Goal: Task Accomplishment & Management: Complete application form

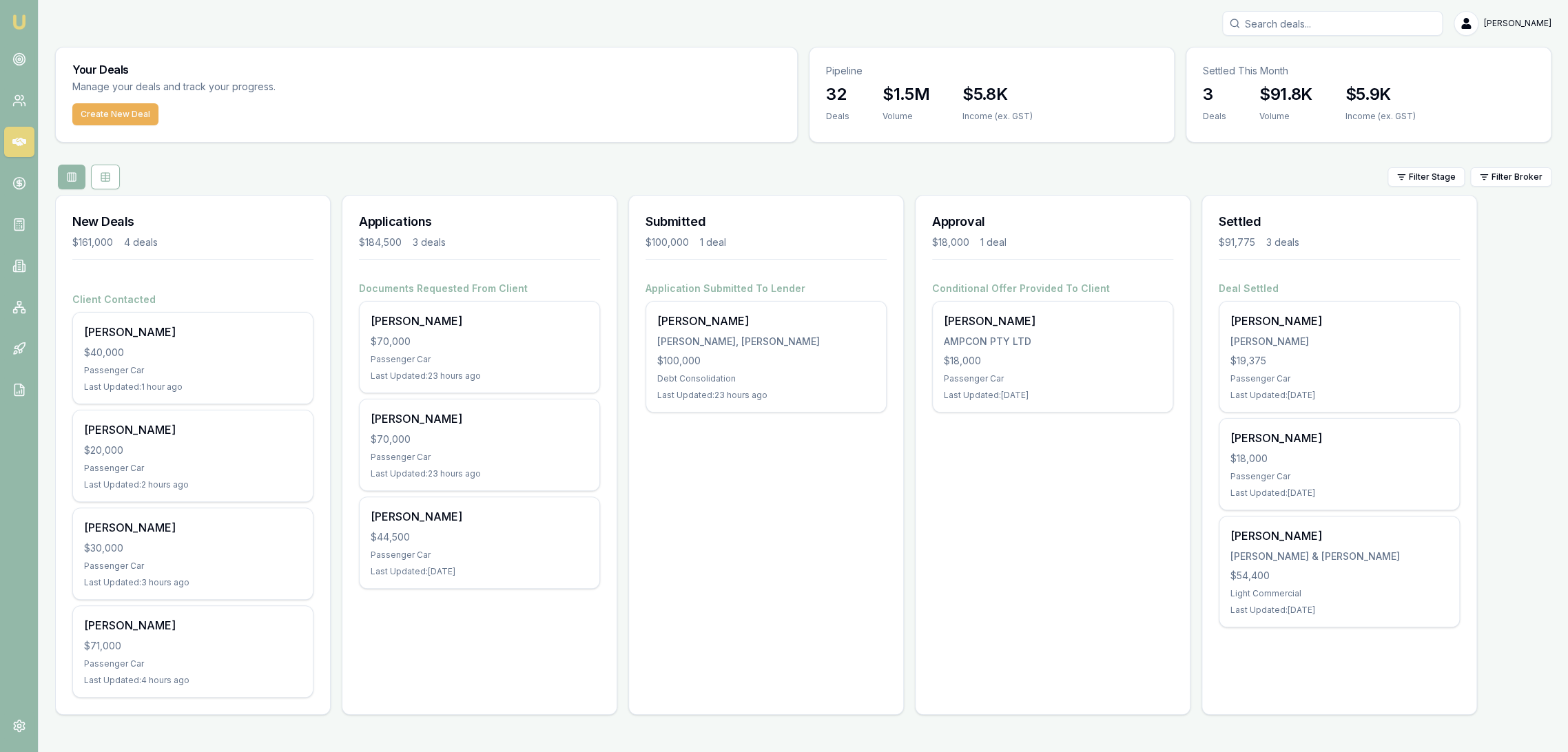
click at [1281, 24] on input "Search deals" at bounding box center [1332, 23] width 221 height 25
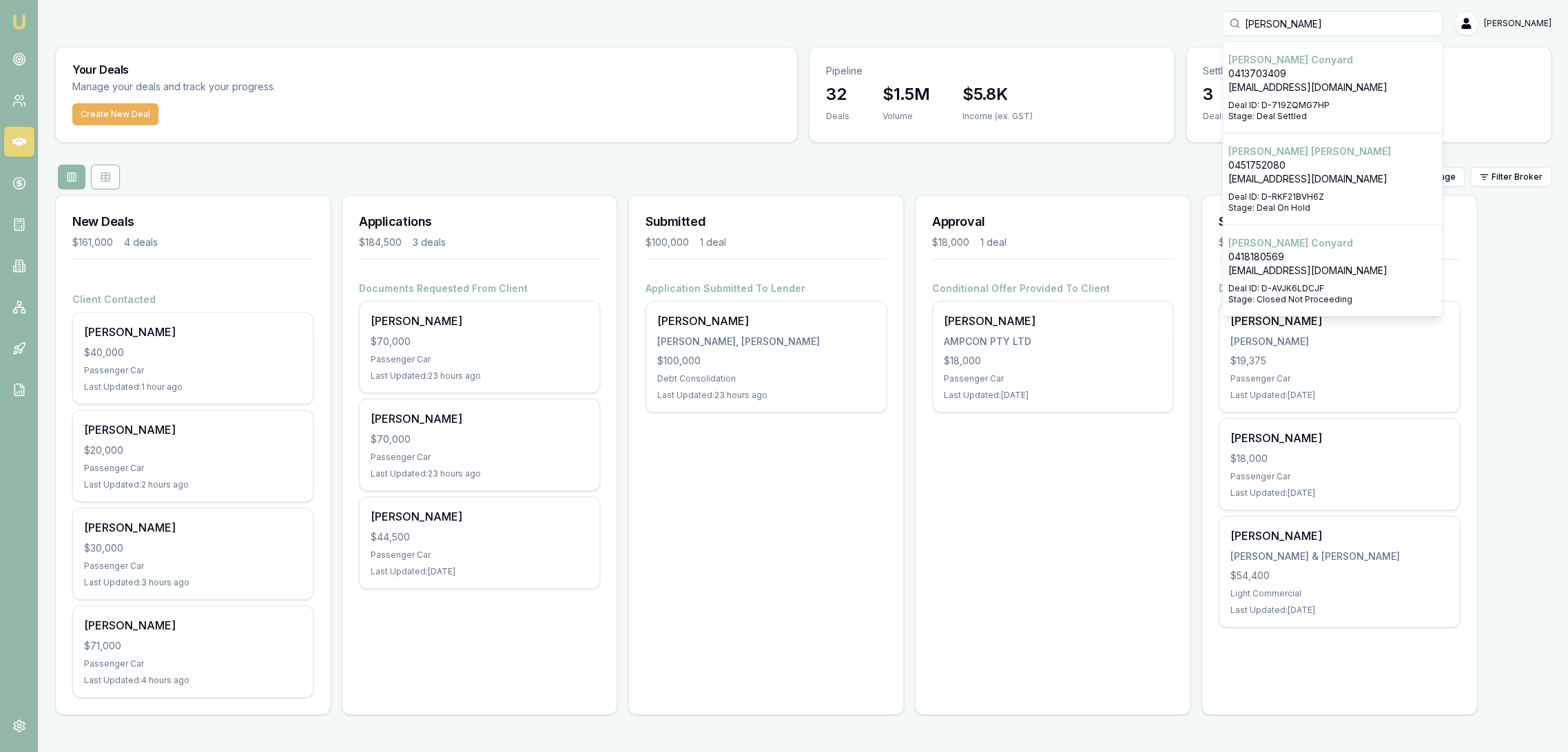
type input "timothy las"
click at [1273, 158] on p "0451752080" at bounding box center [1332, 165] width 208 height 14
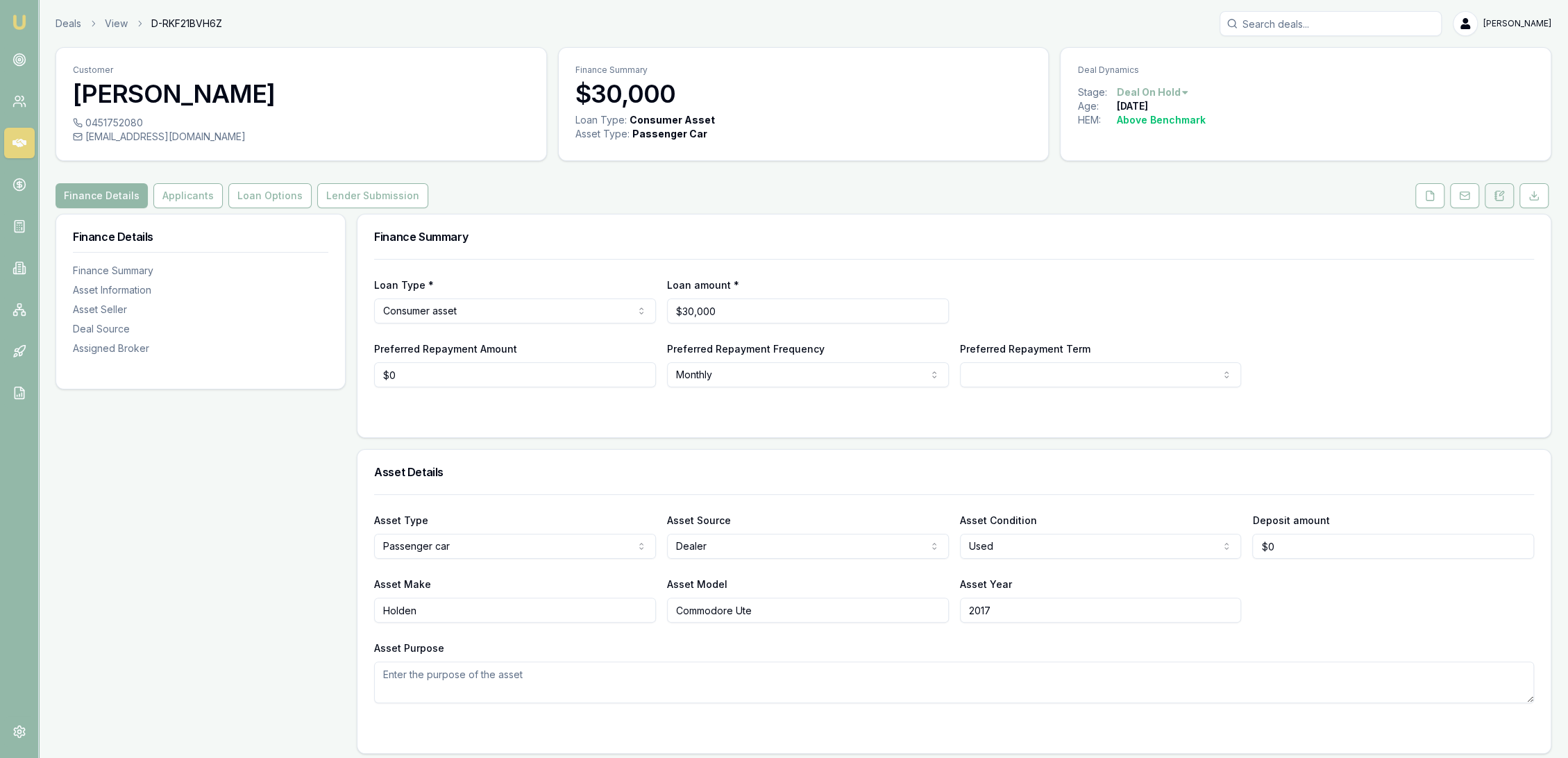
click at [1507, 193] on button at bounding box center [1500, 196] width 29 height 25
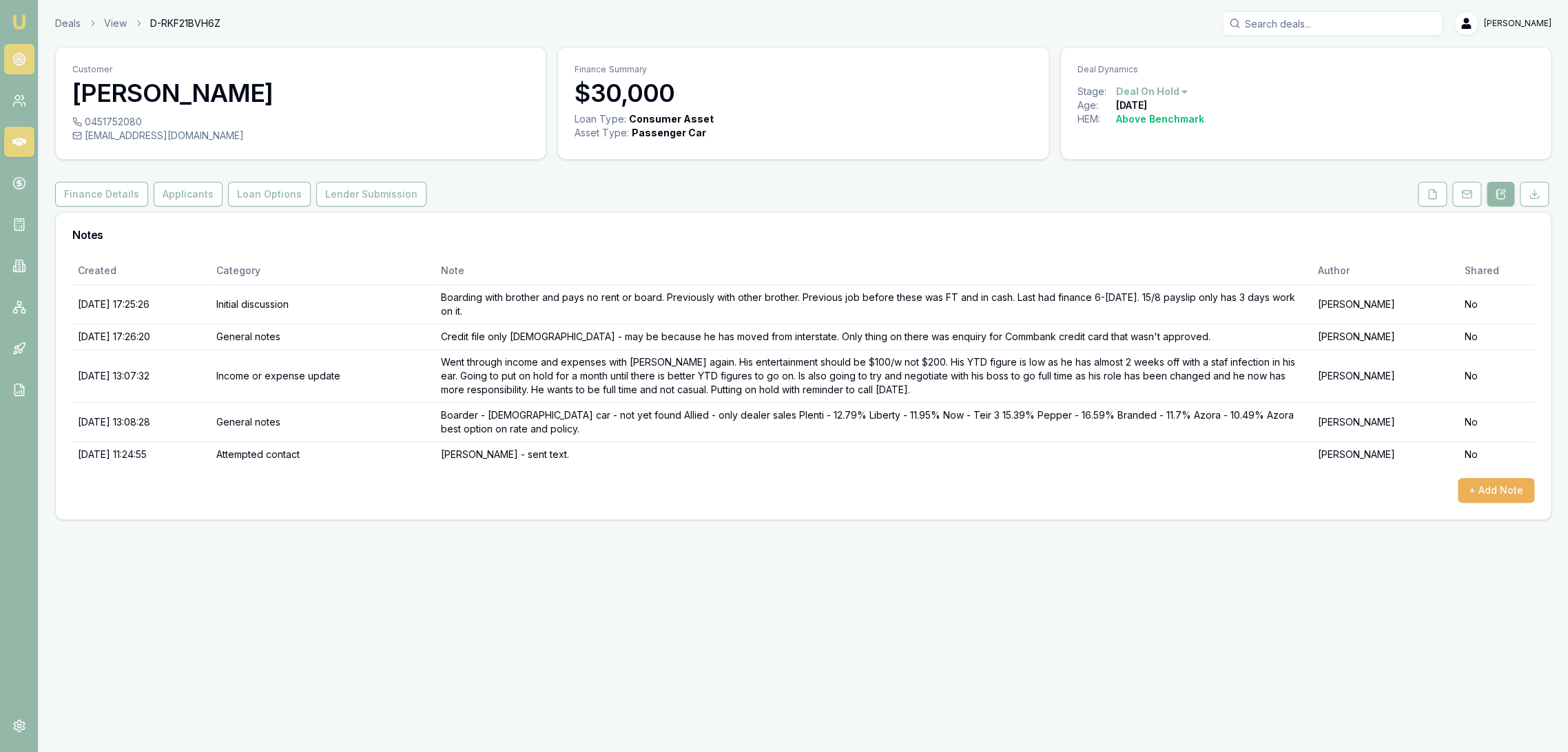
click at [17, 54] on circle at bounding box center [18, 59] width 12 height 12
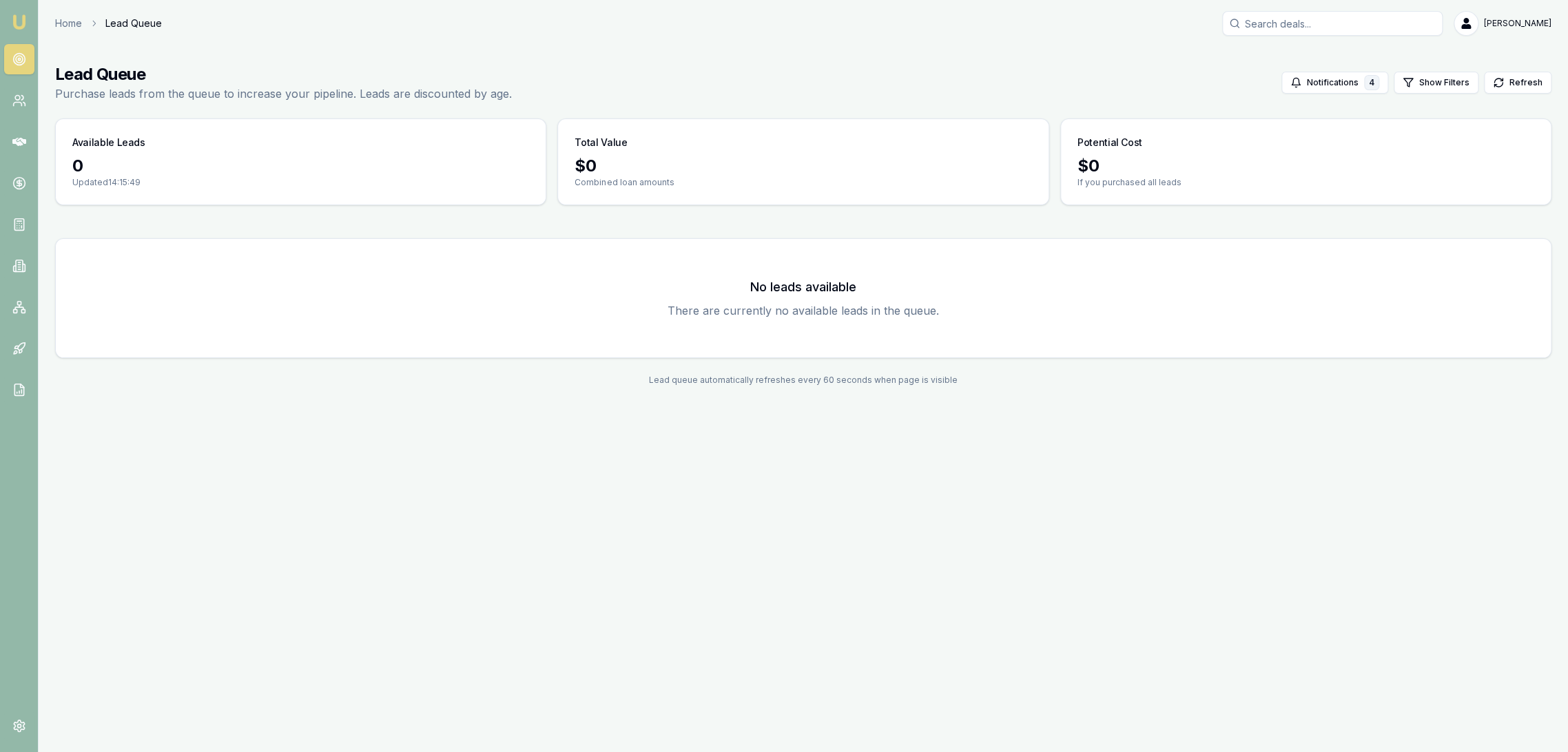
click at [22, 23] on img at bounding box center [19, 22] width 17 height 17
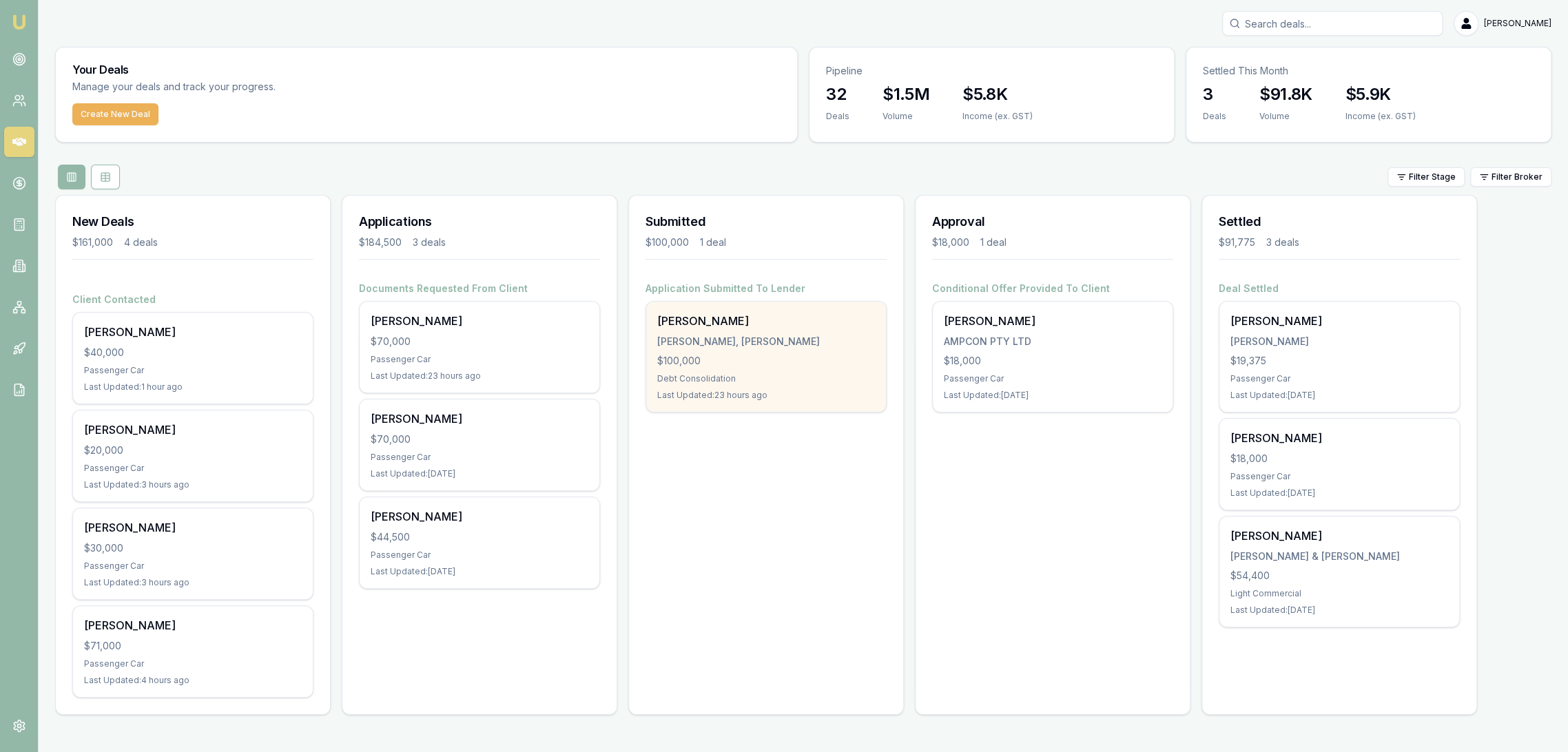
click at [711, 317] on div "Ryan Howarth-Smith" at bounding box center [766, 320] width 217 height 17
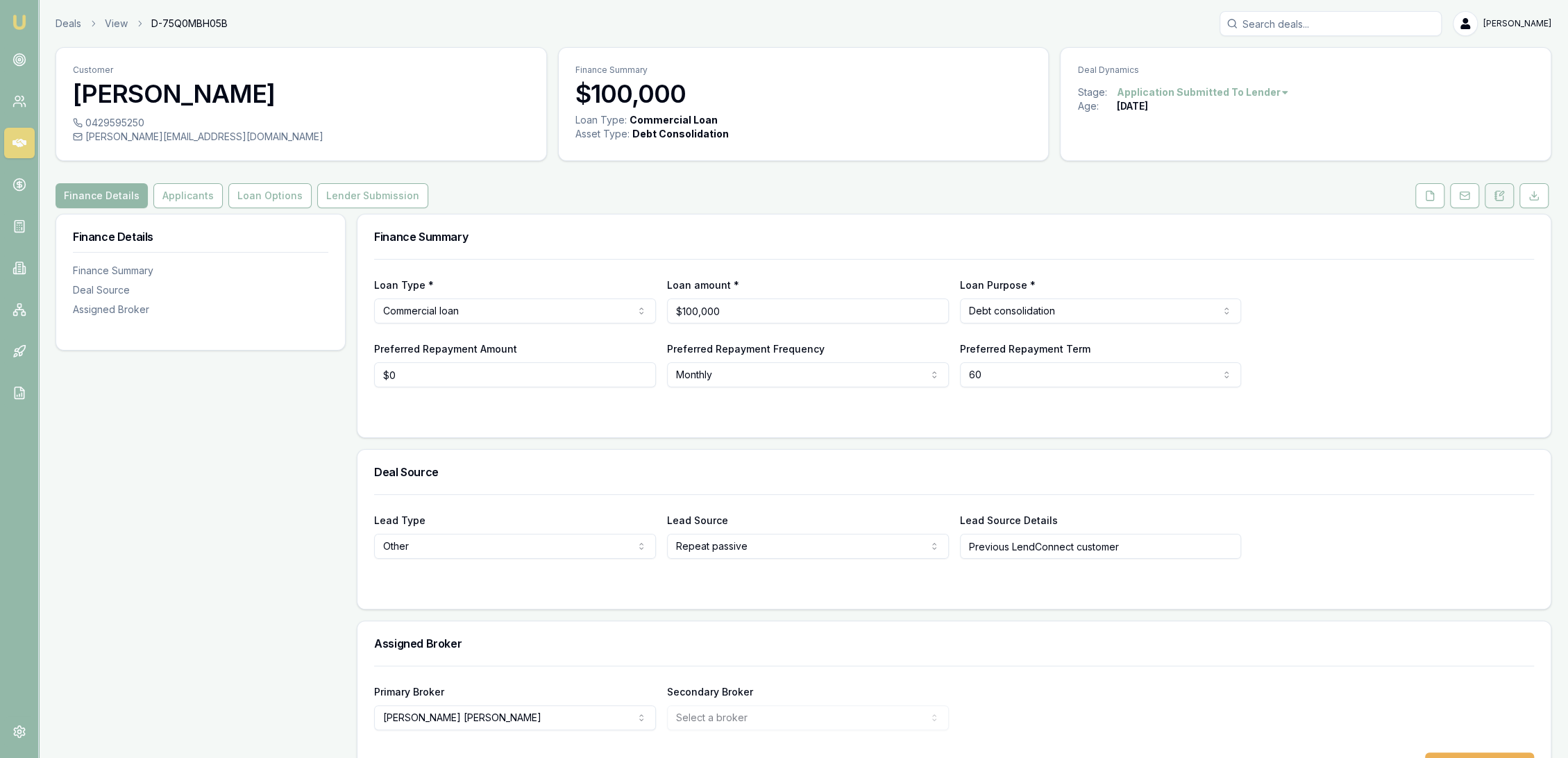
click at [1495, 188] on button at bounding box center [1500, 196] width 29 height 25
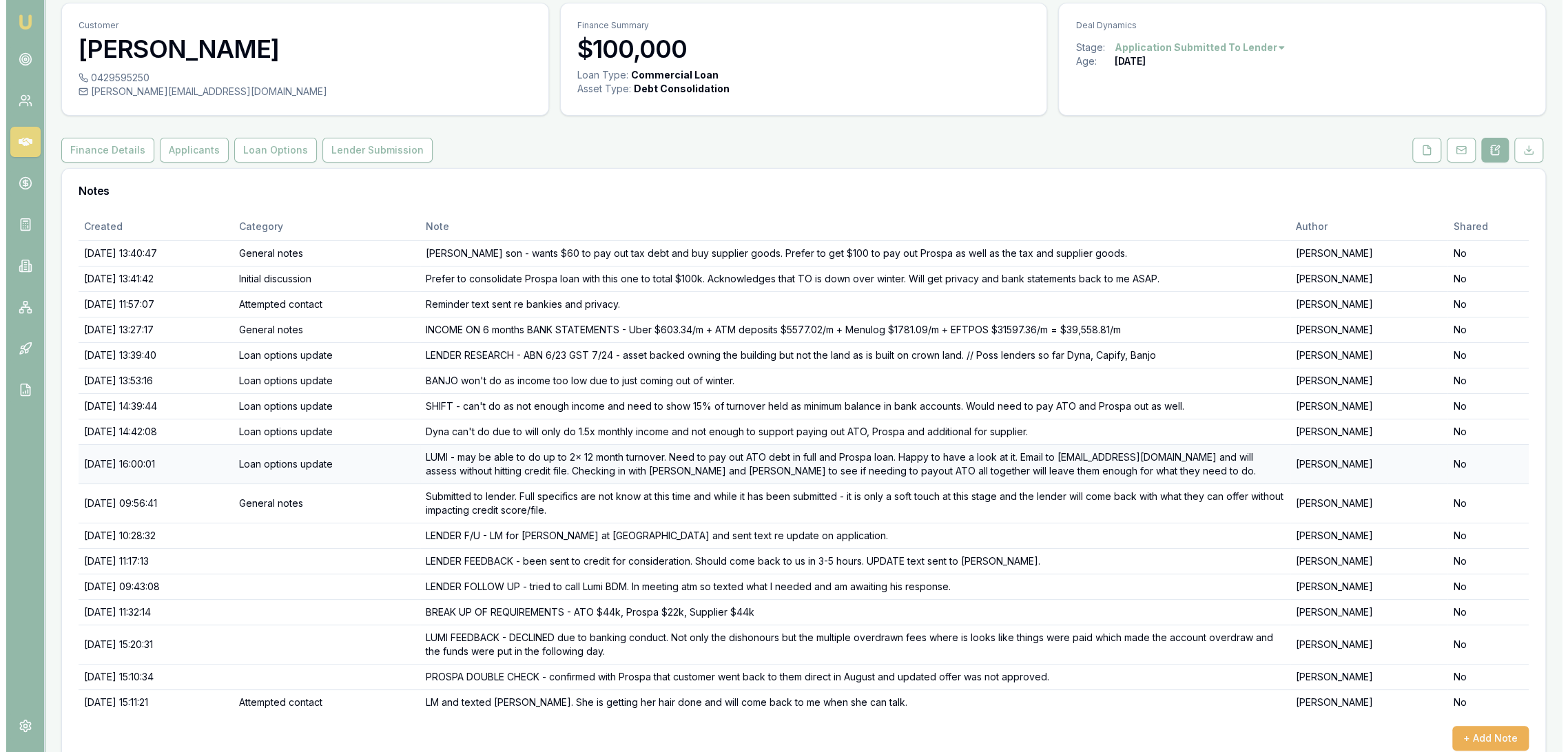
scroll to position [68, 0]
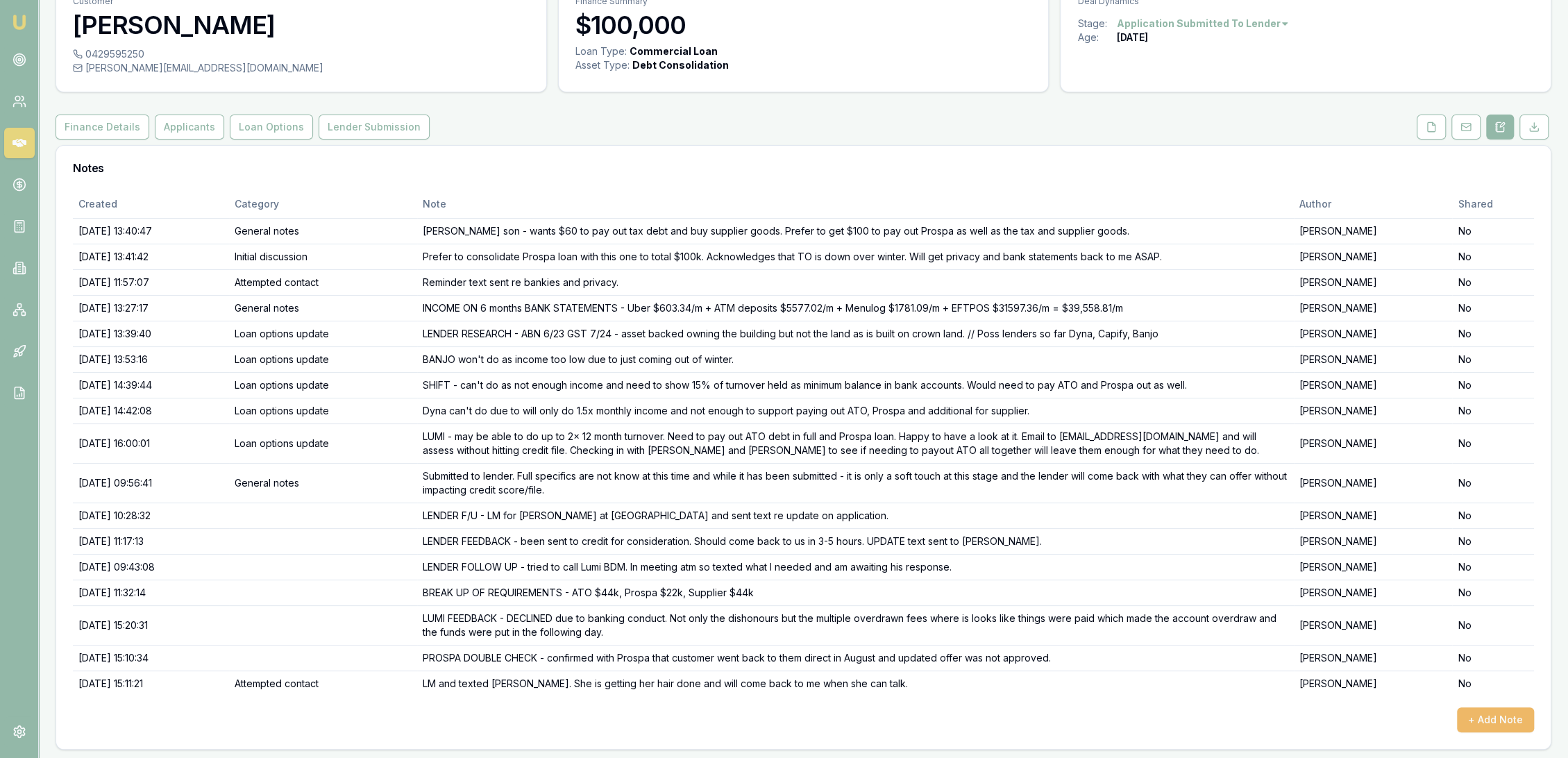
click at [1519, 710] on button "+ Add Note" at bounding box center [1496, 719] width 77 height 25
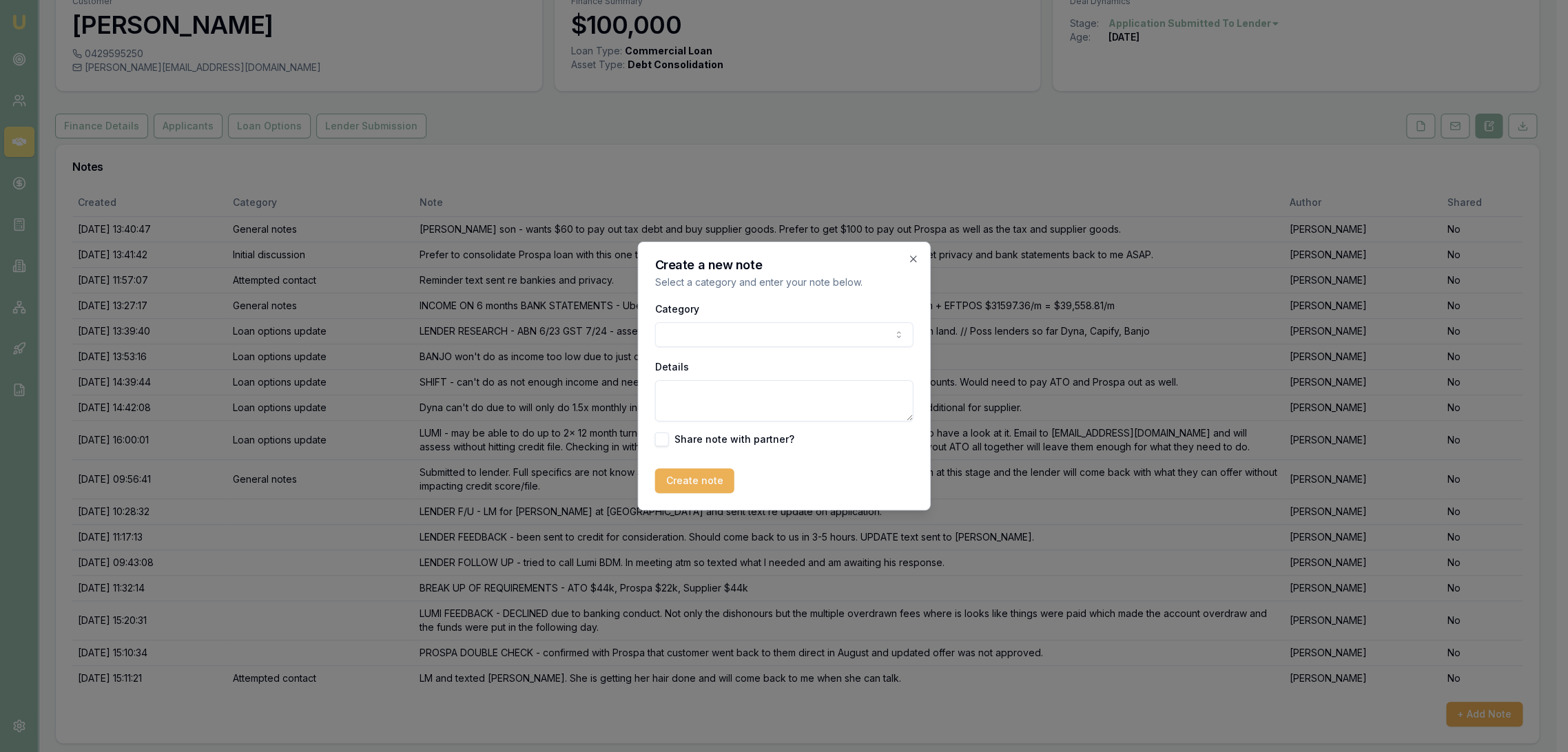
click at [715, 397] on textarea "Details" at bounding box center [784, 401] width 258 height 42
type textarea "S"
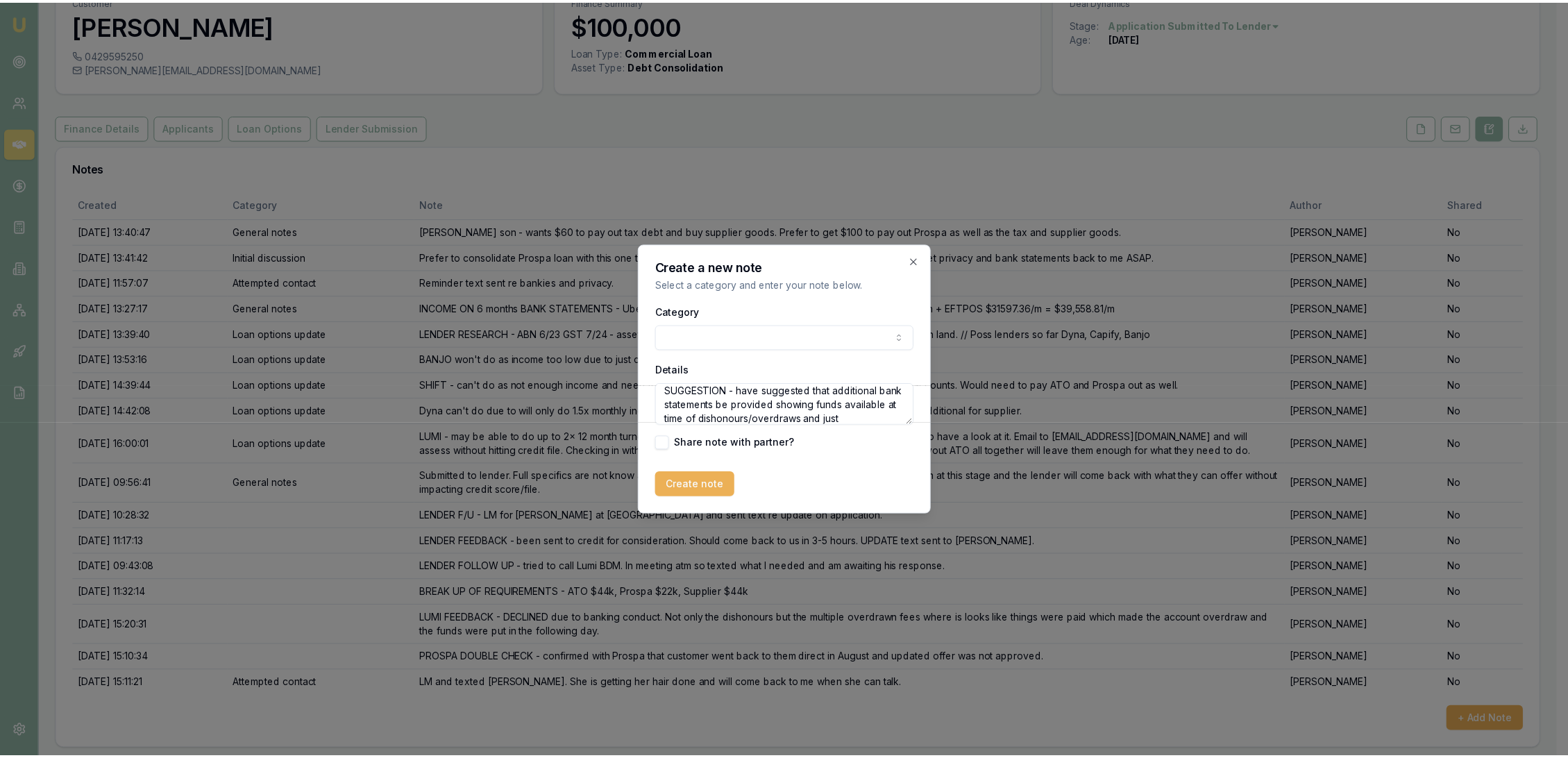
scroll to position [19, 0]
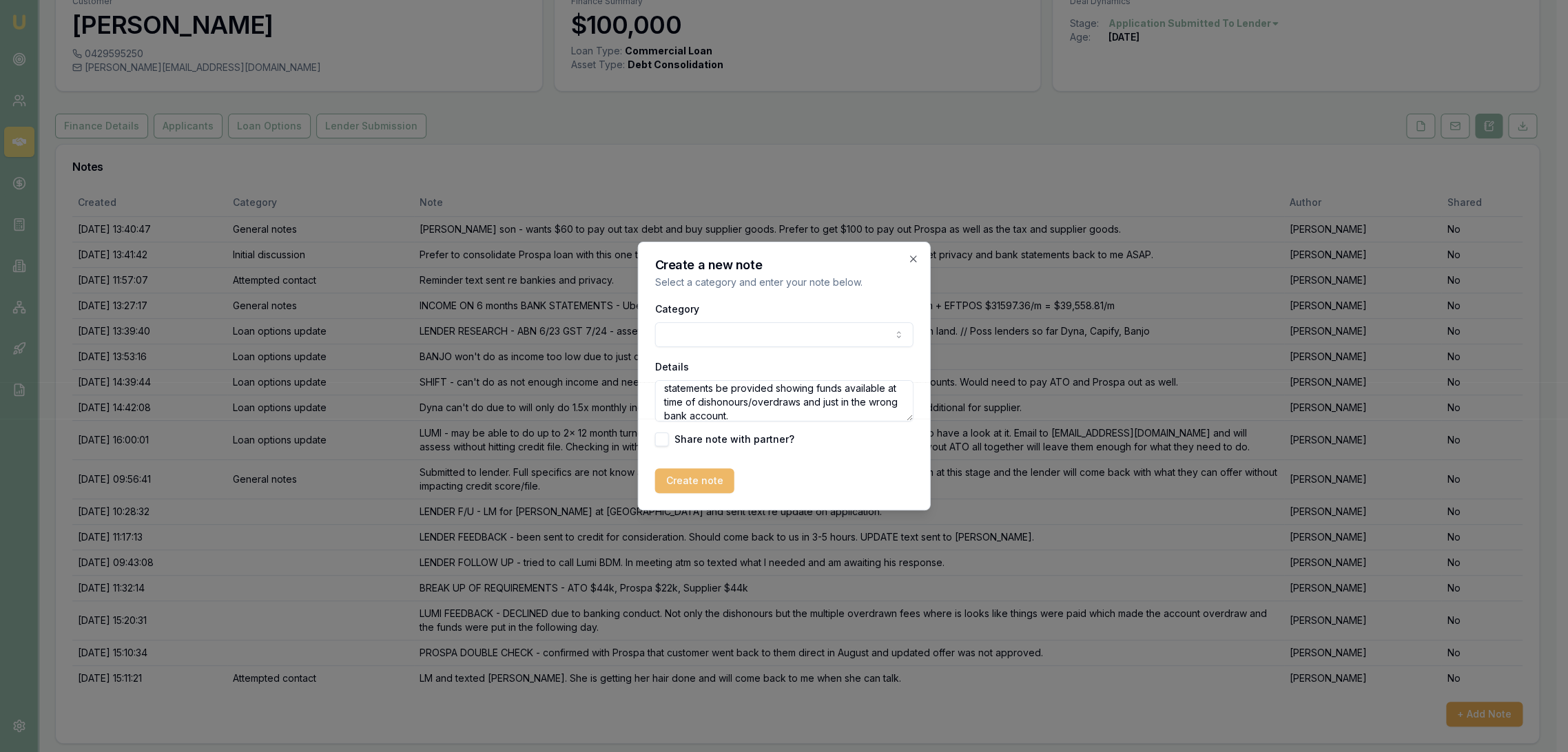
type textarea "SUGGESTION - have suggested that additional bank statements be provided showing…"
click at [689, 492] on button "Create note" at bounding box center [694, 480] width 79 height 25
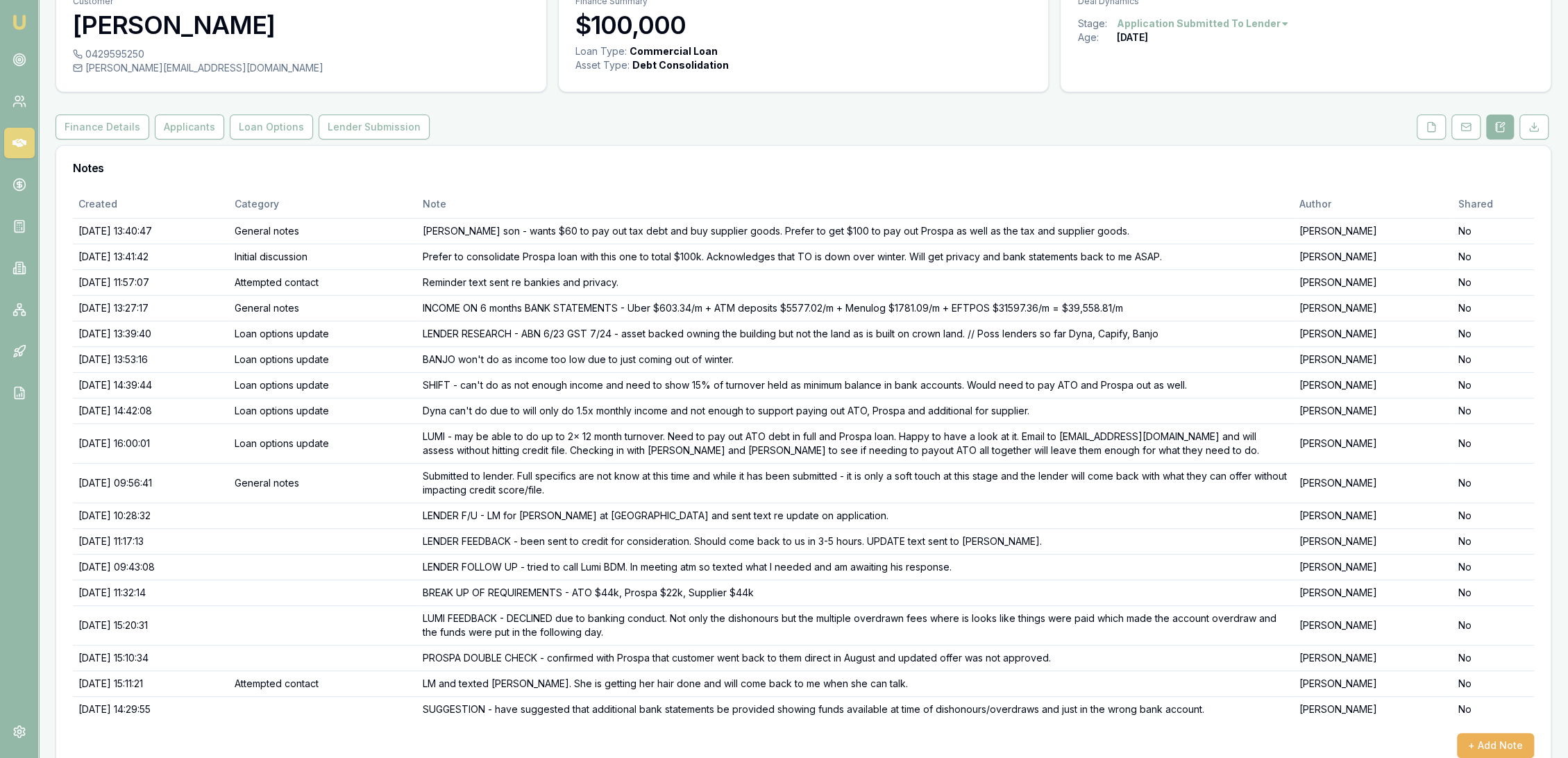
click at [11, 15] on img at bounding box center [19, 22] width 17 height 17
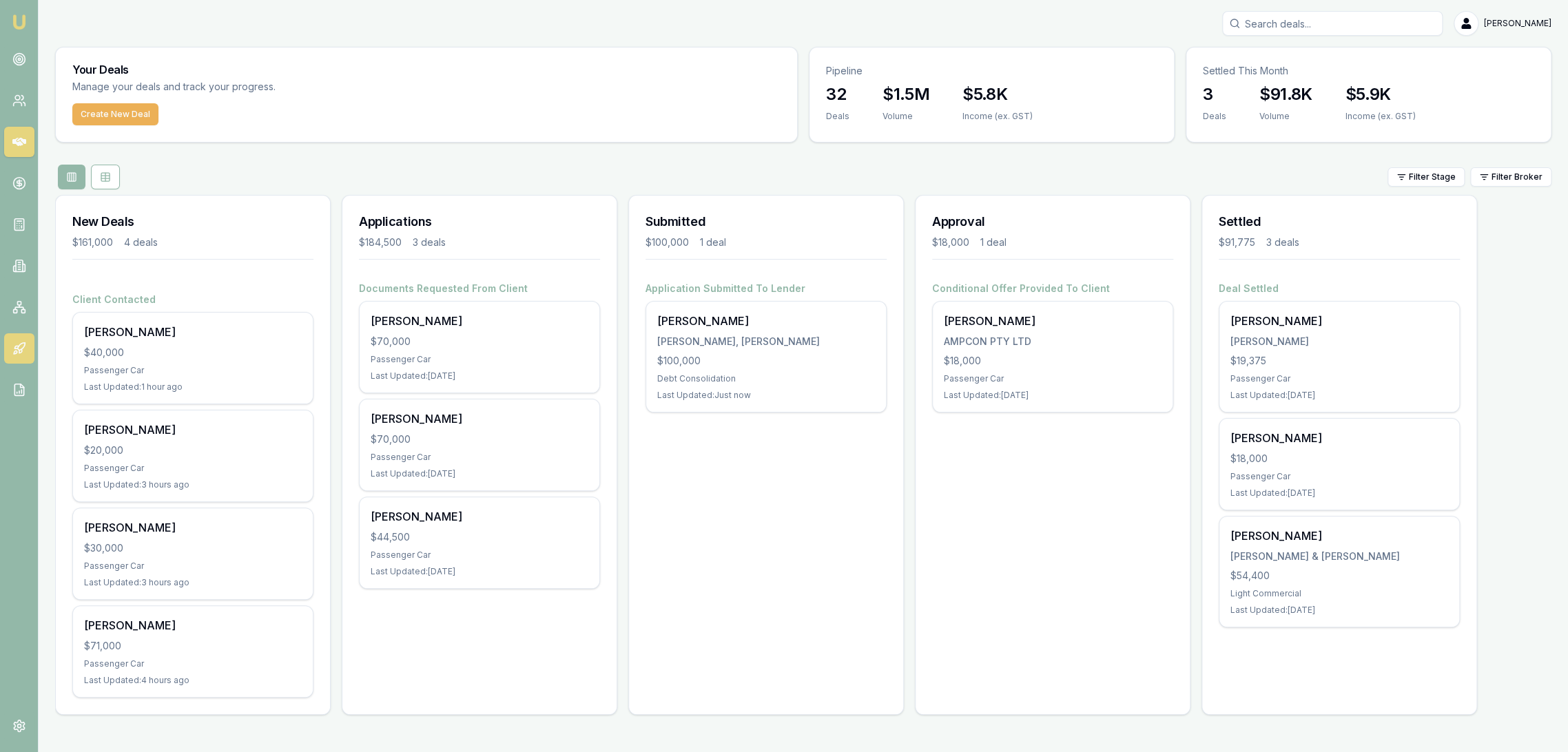
click at [26, 342] on icon at bounding box center [19, 348] width 14 height 14
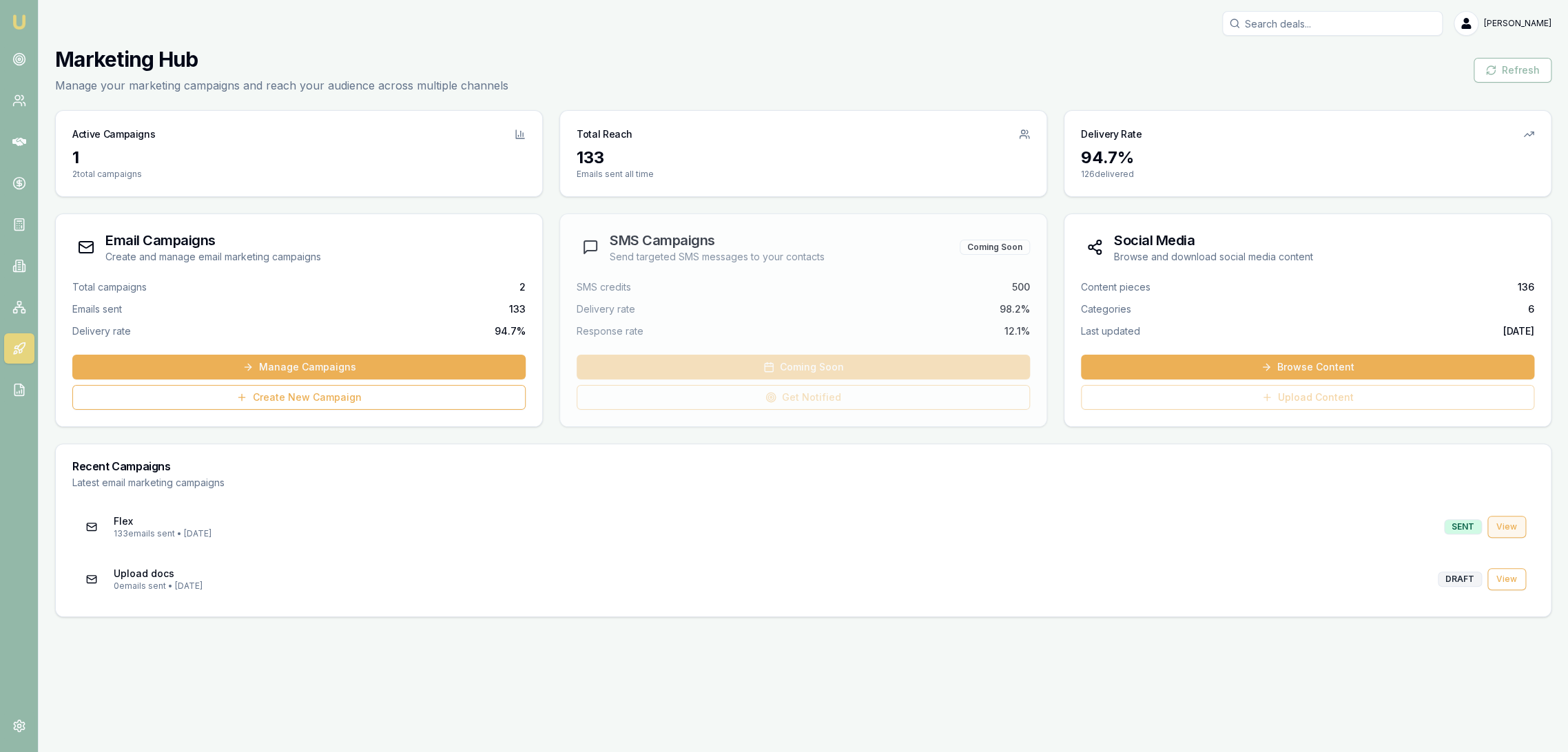
click at [1506, 521] on link "View" at bounding box center [1506, 527] width 38 height 22
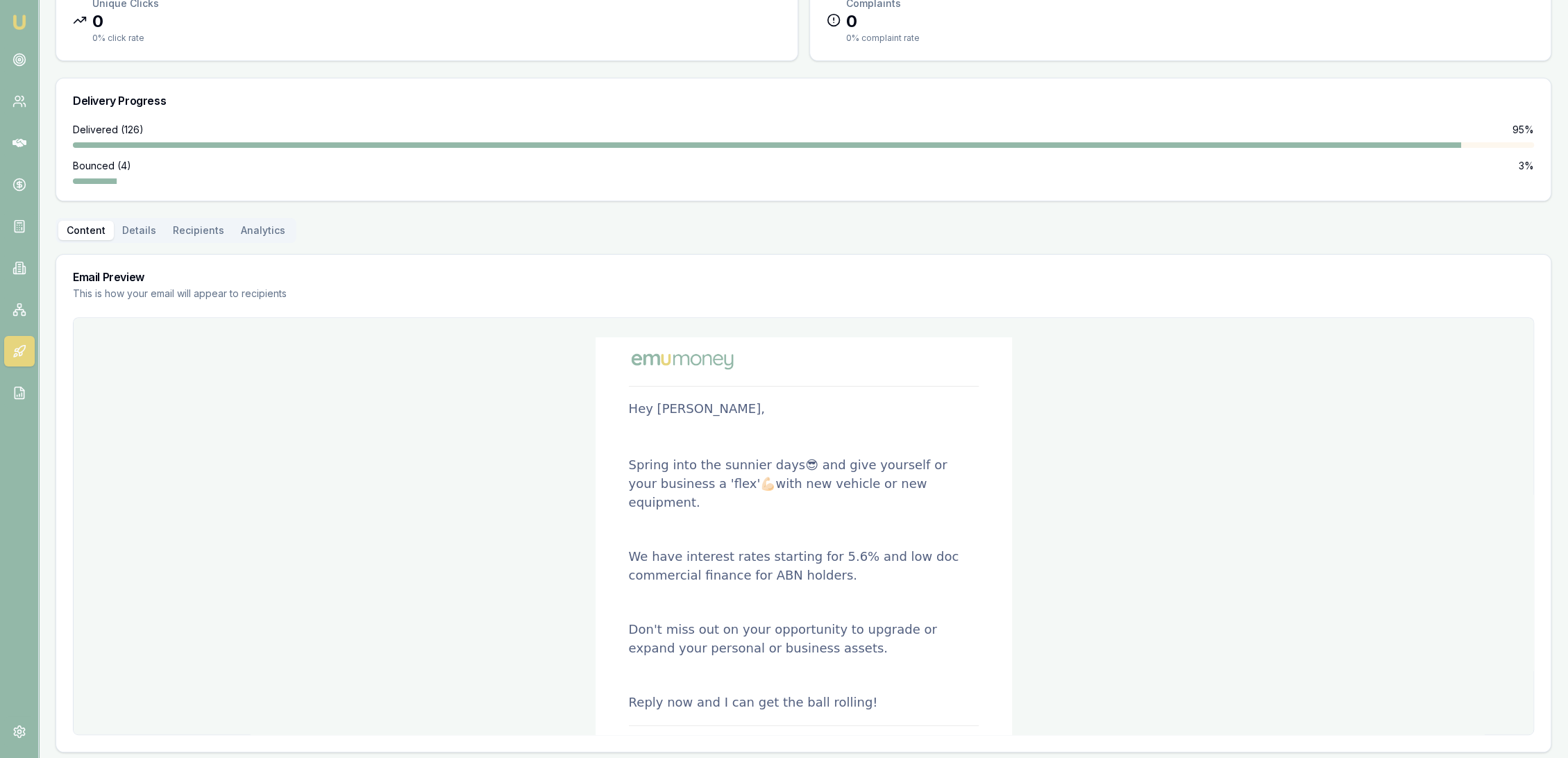
scroll to position [276, 0]
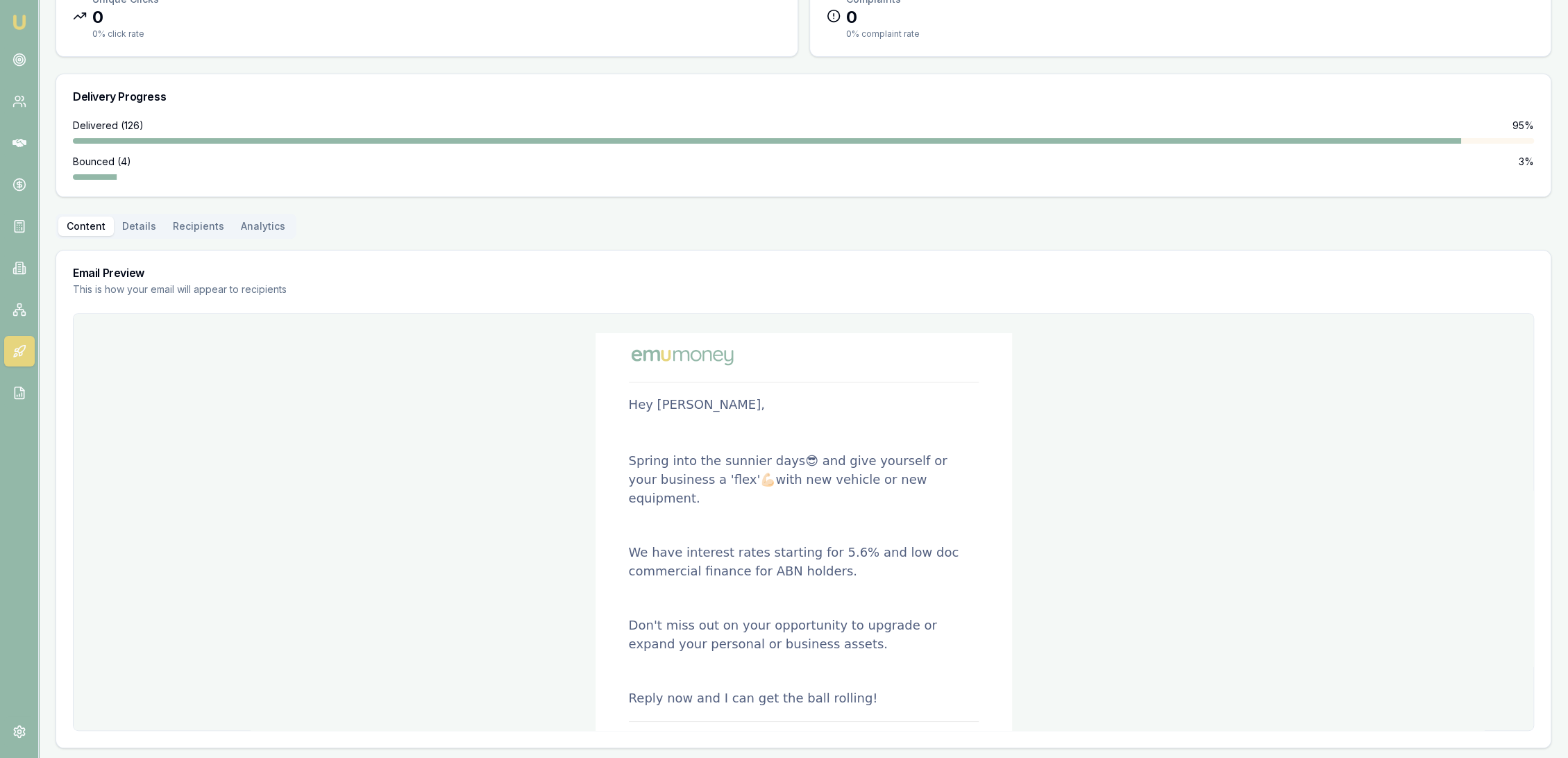
click at [753, 480] on p "Spring into the sunnier days😎 and give yourself or your business a 'flex'💪🏻with…" at bounding box center [804, 479] width 350 height 56
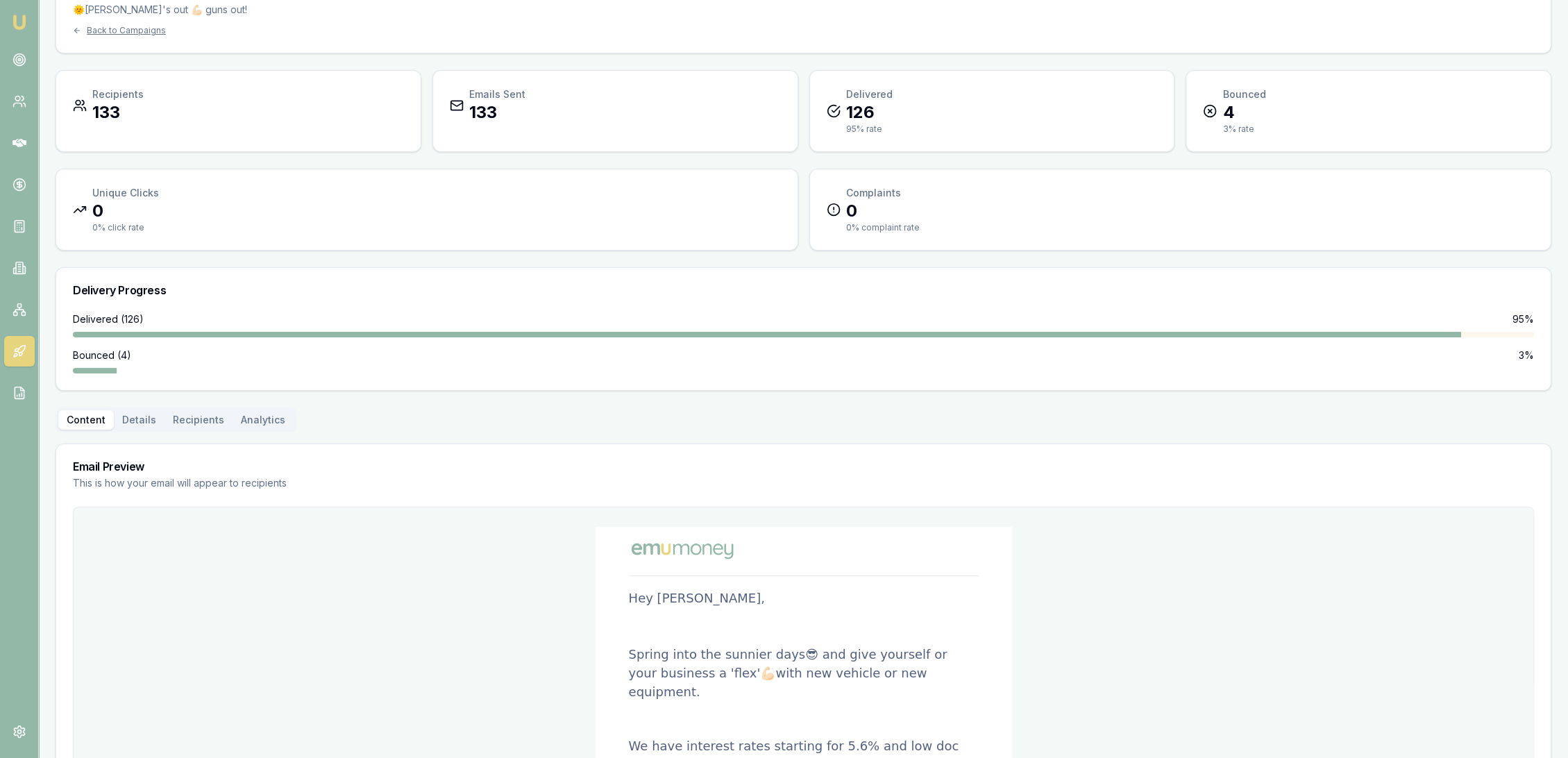
scroll to position [0, 0]
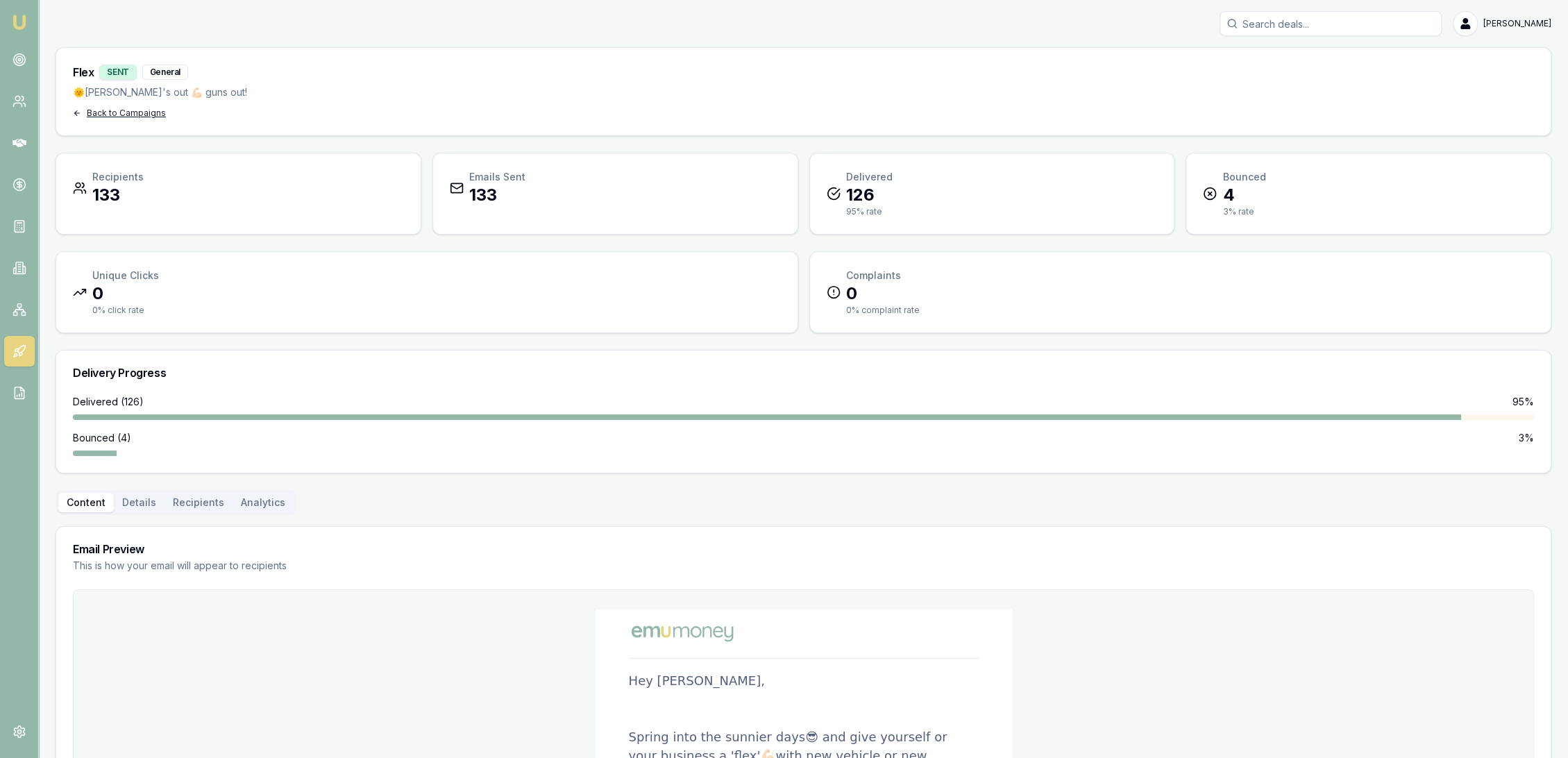
click at [129, 115] on div "Back to Campaigns" at bounding box center [160, 114] width 174 height 11
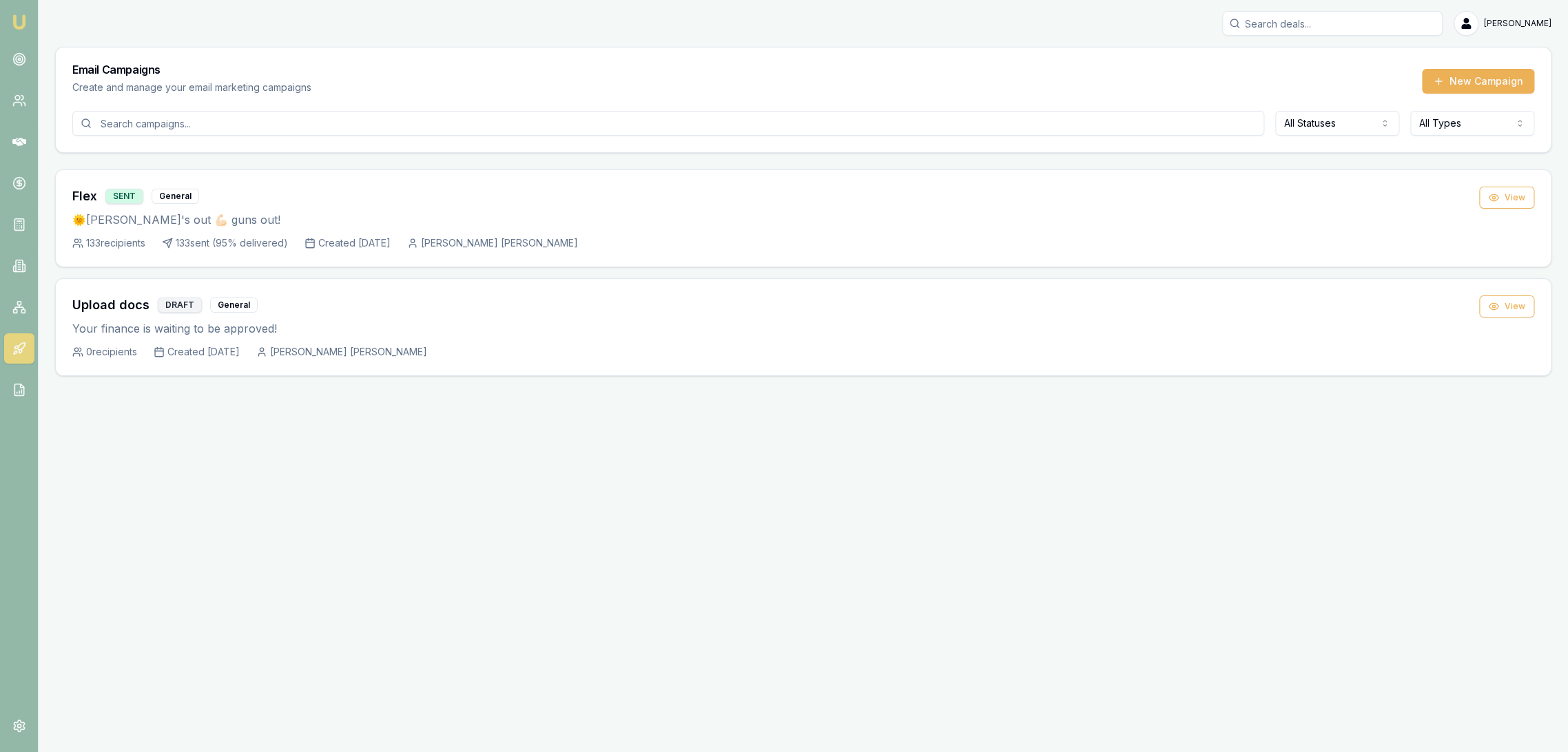
click at [14, 15] on img at bounding box center [19, 22] width 17 height 17
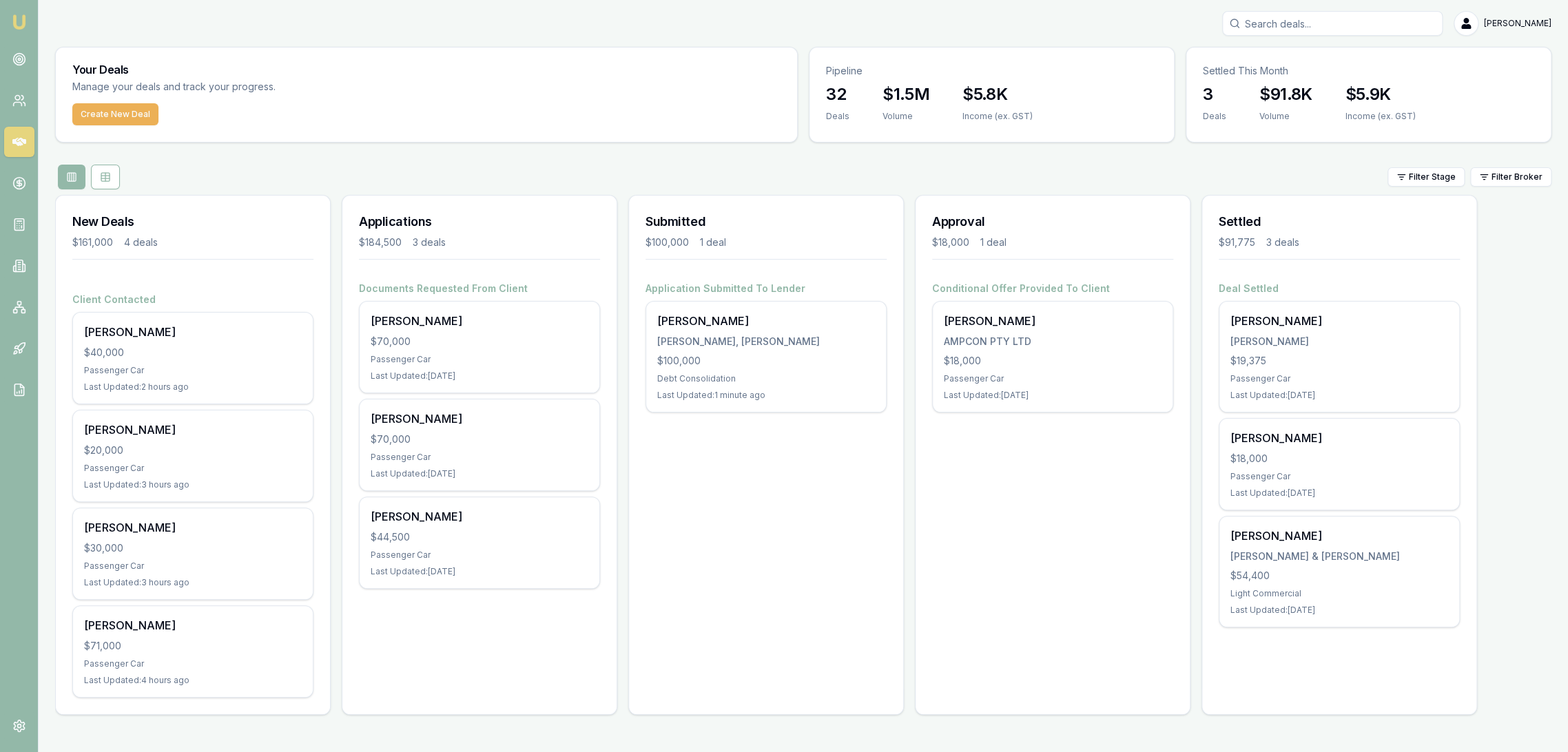
click at [1355, 30] on input "Search deals" at bounding box center [1332, 23] width 221 height 25
type input "tim lasker"
click at [1351, 64] on p "Timothy Lasker" at bounding box center [1332, 59] width 208 height 14
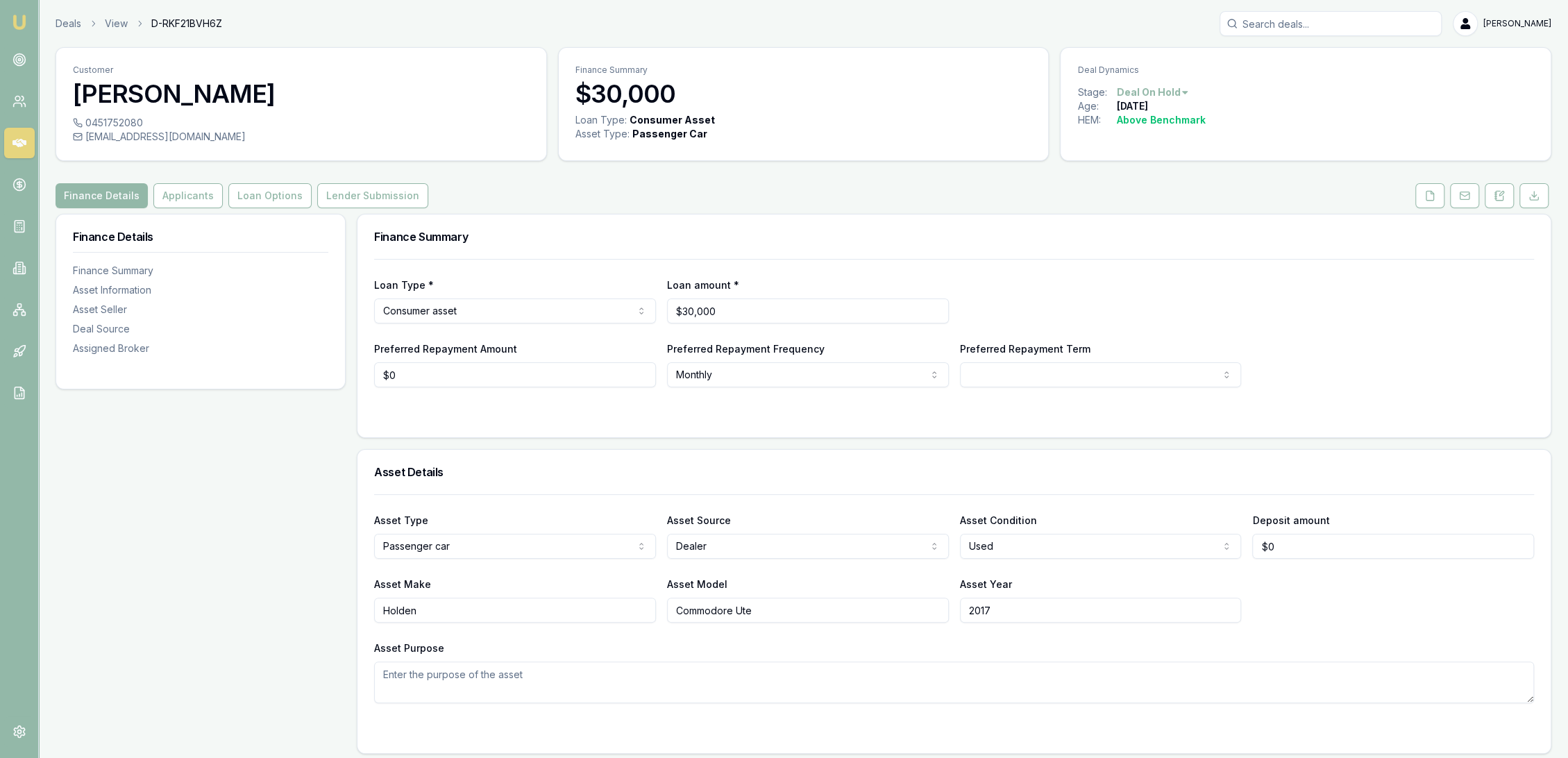
click at [19, 18] on img at bounding box center [19, 22] width 17 height 17
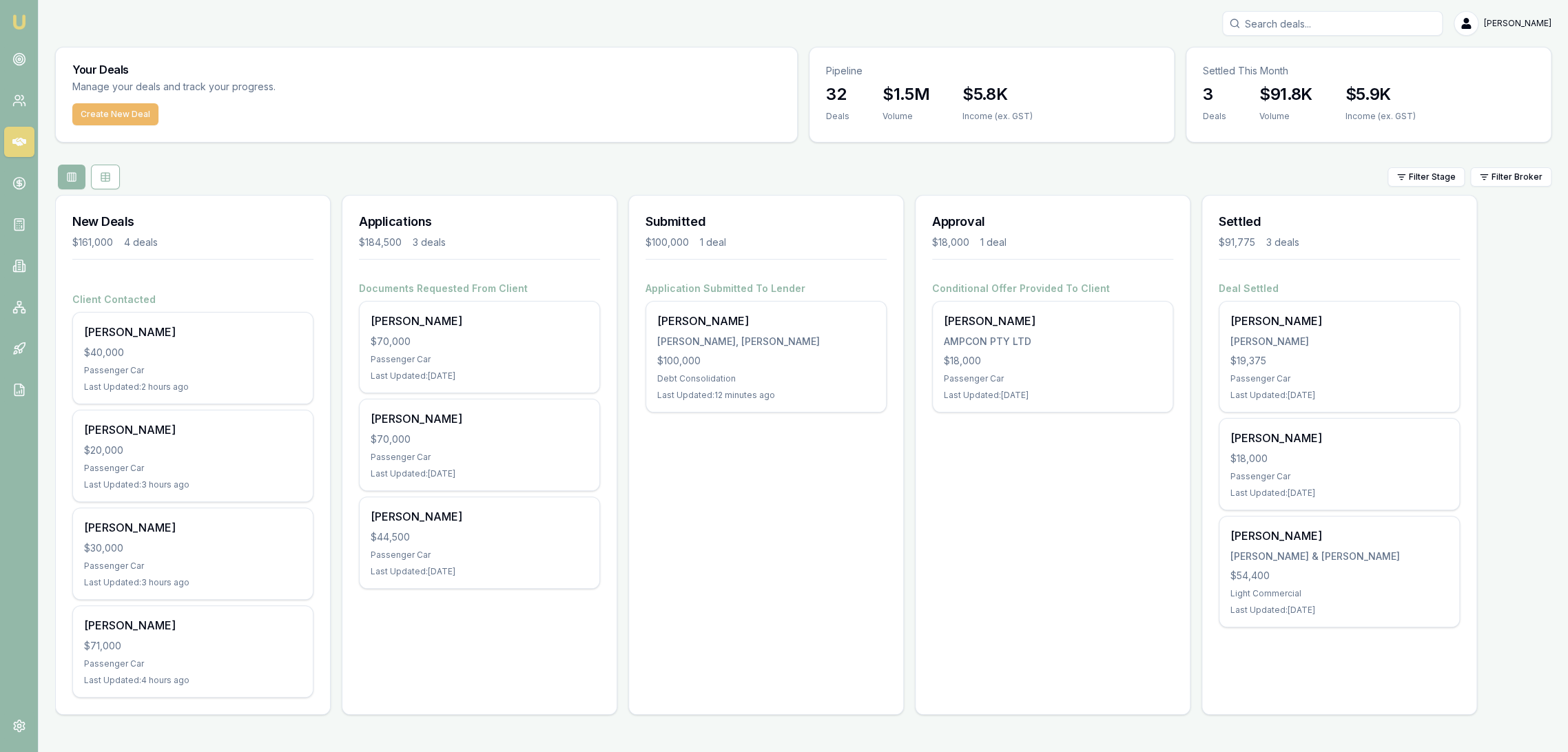
click at [121, 118] on button "Create New Deal" at bounding box center [116, 114] width 86 height 22
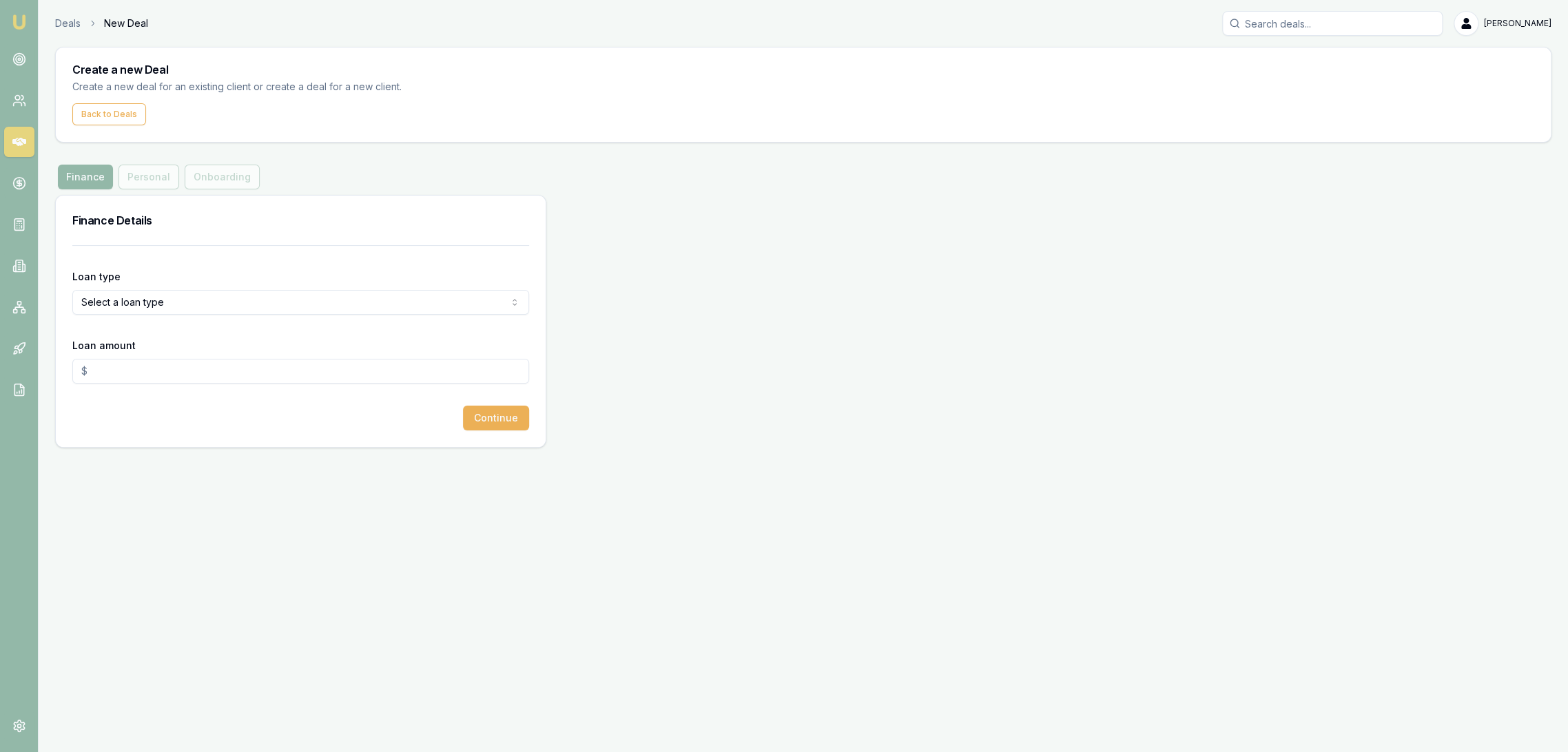
click at [129, 295] on html "Emu Broker Deals New Deal Robyn Adams Toggle Menu Create a new Deal Create a ne…" at bounding box center [784, 376] width 1568 height 752
click at [133, 362] on input "Loan amount" at bounding box center [301, 371] width 457 height 25
type input "$0.00"
click at [134, 302] on html "Emu Broker Deals New Deal Robyn Adams Toggle Menu Create a new Deal Create a ne…" at bounding box center [784, 376] width 1568 height 752
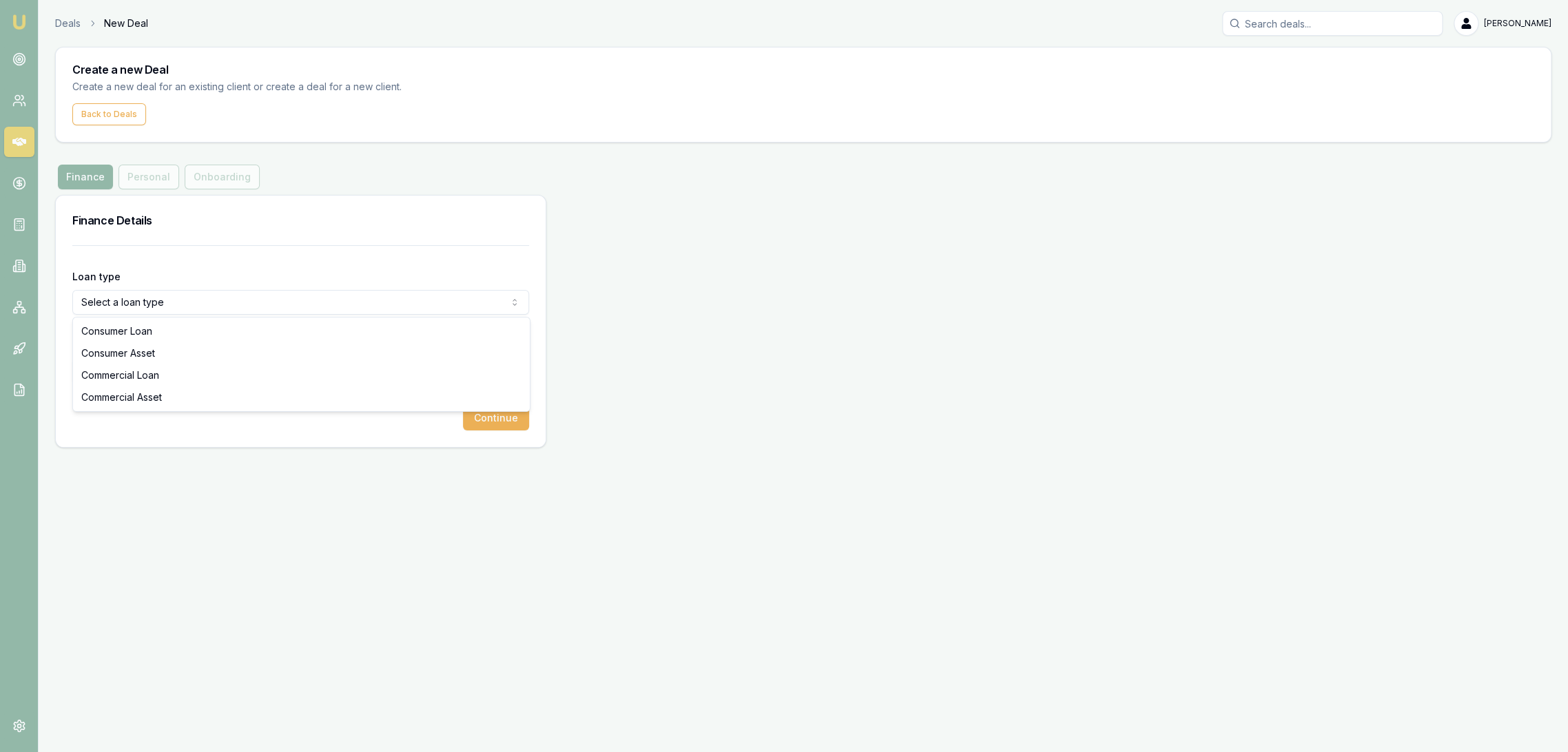
select select "COMMERCIAL_LOAN"
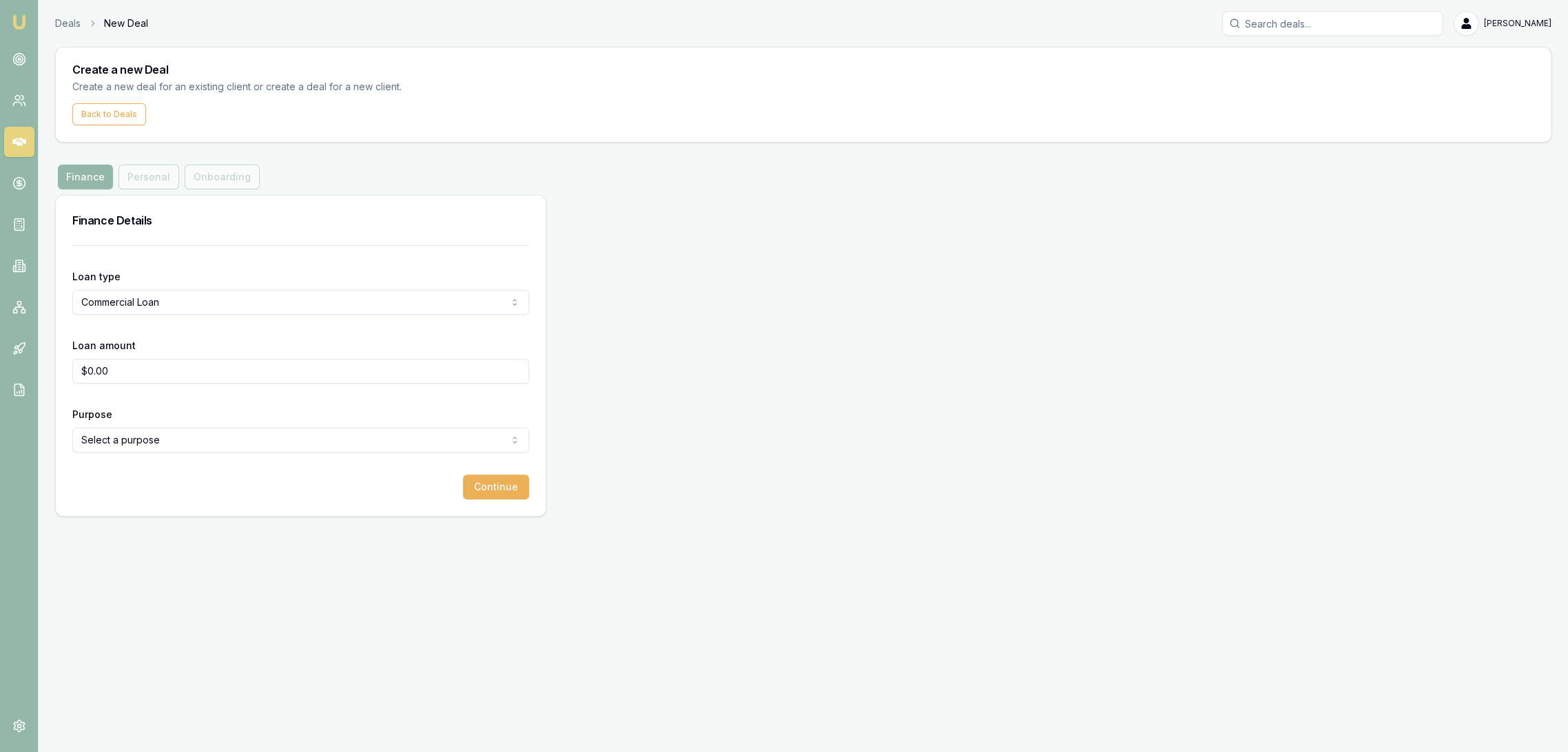
click at [133, 378] on input "$0.00" at bounding box center [301, 371] width 457 height 25
drag, startPoint x: 133, startPoint y: 378, endPoint x: 33, endPoint y: 368, distance: 100.5
click at [33, 368] on div "Emu Broker Deals New Deal Robyn Adams Toggle Menu Create a new Deal Create a ne…" at bounding box center [784, 376] width 1568 height 752
type input "$1.00"
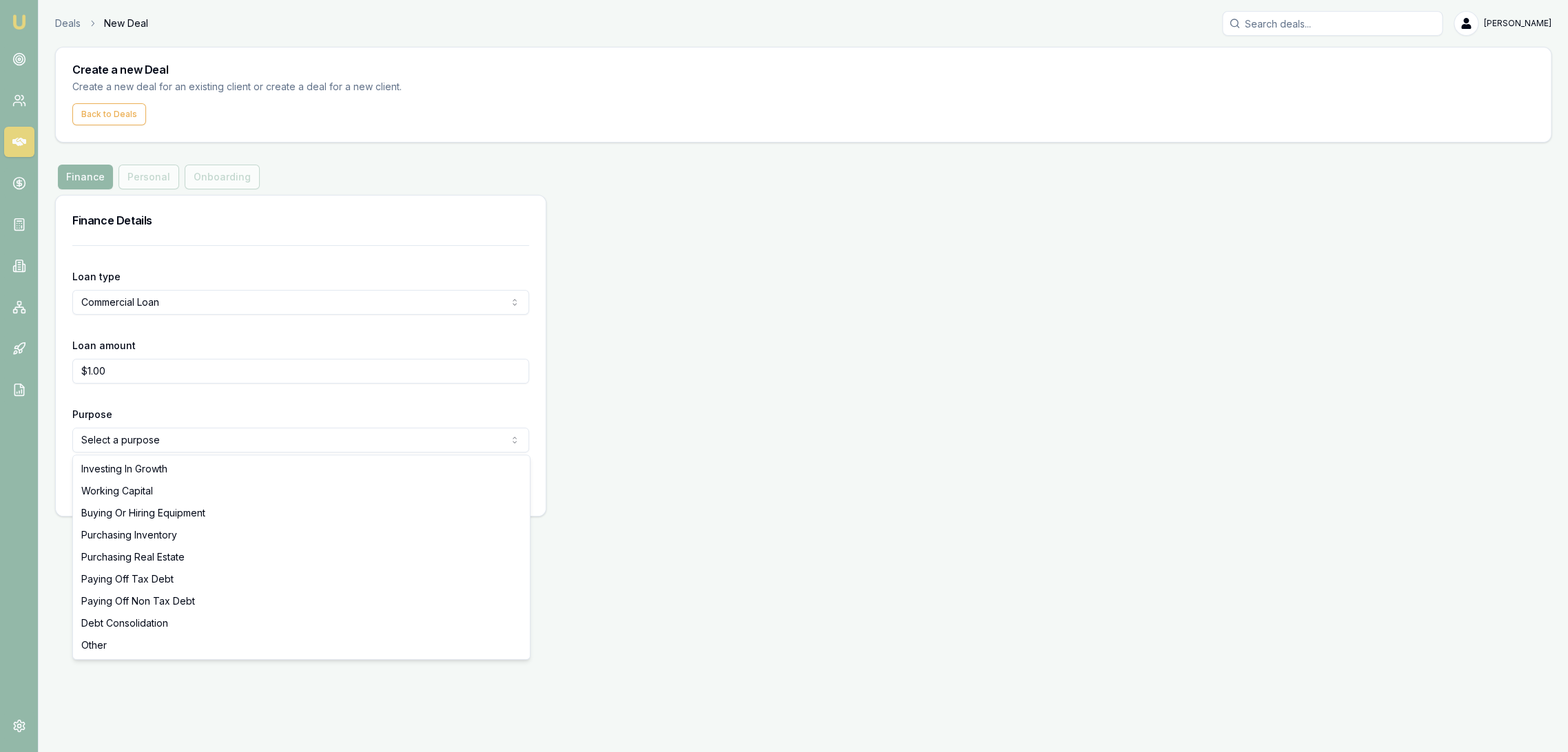
click at [177, 443] on html "Emu Broker Deals New Deal Robyn Adams Toggle Menu Create a new Deal Create a ne…" at bounding box center [784, 376] width 1568 height 752
select select "OTHER"
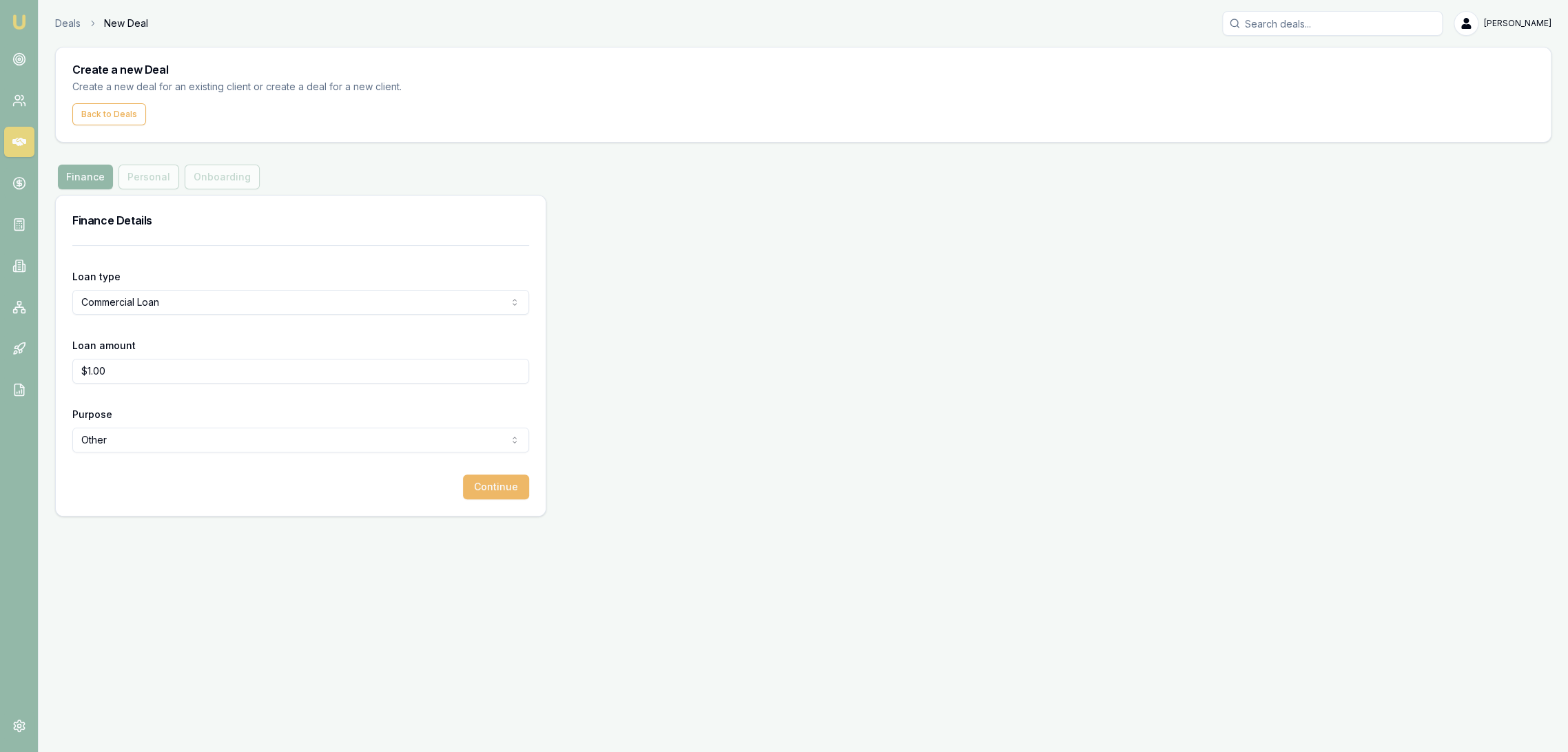
click at [491, 486] on button "Continue" at bounding box center [495, 487] width 66 height 25
click at [62, 367] on div "Loan type Commercial Loan Consumer Loan Consumer Asset Commercial Loan Commerci…" at bounding box center [300, 390] width 490 height 289
type input "$2,222.00"
click at [491, 487] on button "Continue" at bounding box center [495, 487] width 66 height 25
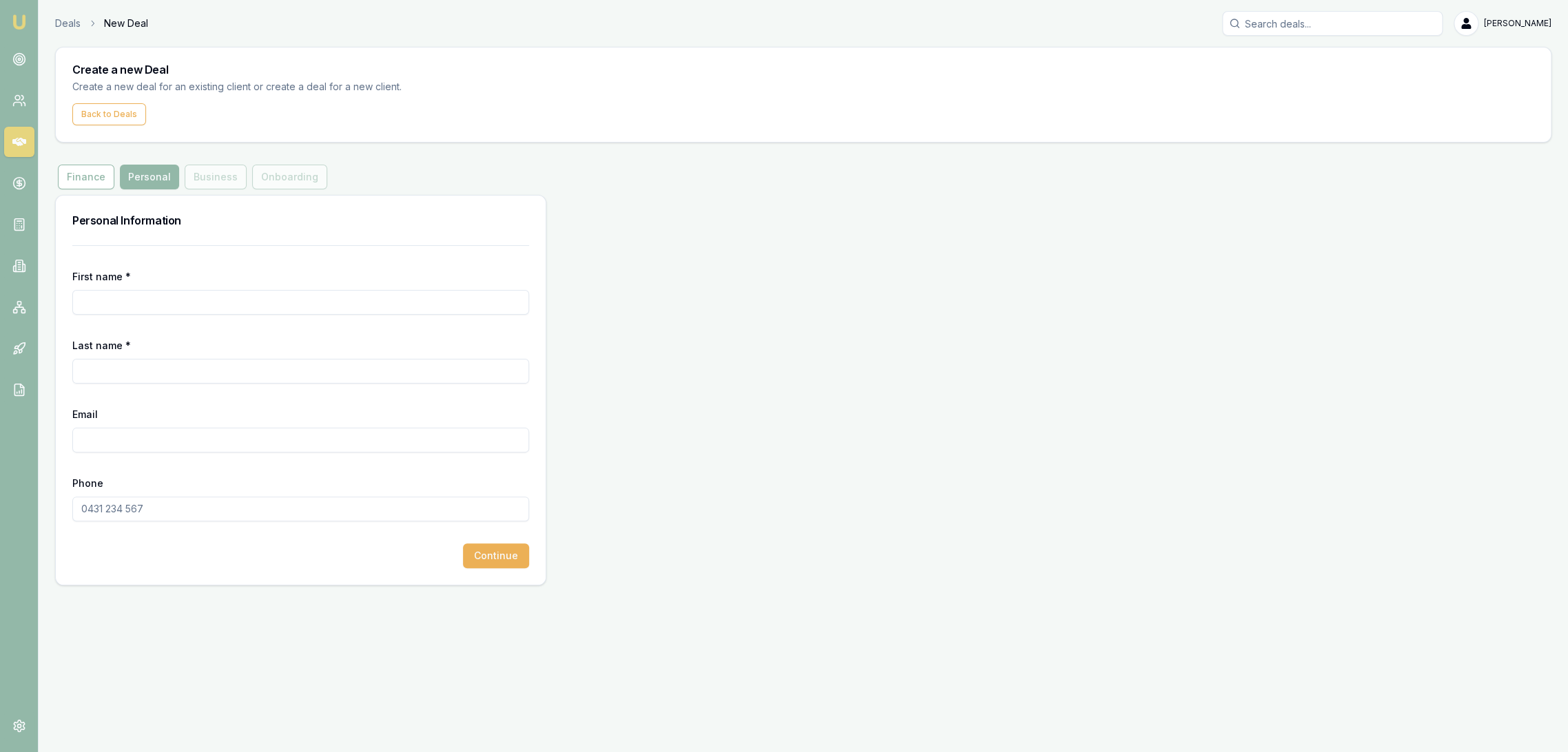
click at [173, 301] on input "First name *" at bounding box center [301, 302] width 457 height 25
type input "Tiny"
type input "Mobile Australia"
click at [109, 506] on input "Phone" at bounding box center [301, 509] width 457 height 25
type input "0418 434 554"
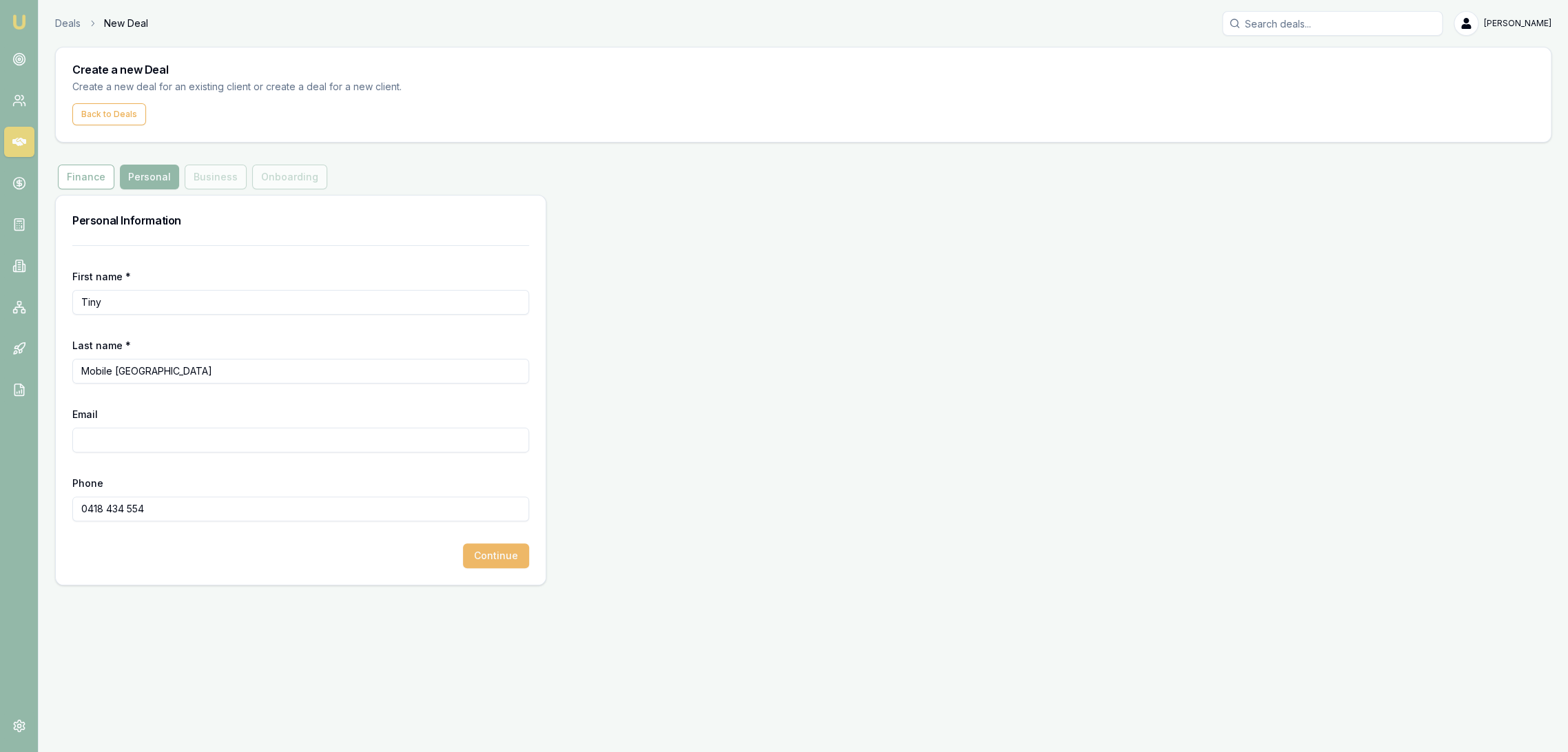
click at [495, 561] on button "Continue" at bounding box center [495, 555] width 66 height 25
type input "tba@minies.com.au"
click at [492, 564] on button "Continue" at bounding box center [495, 555] width 66 height 25
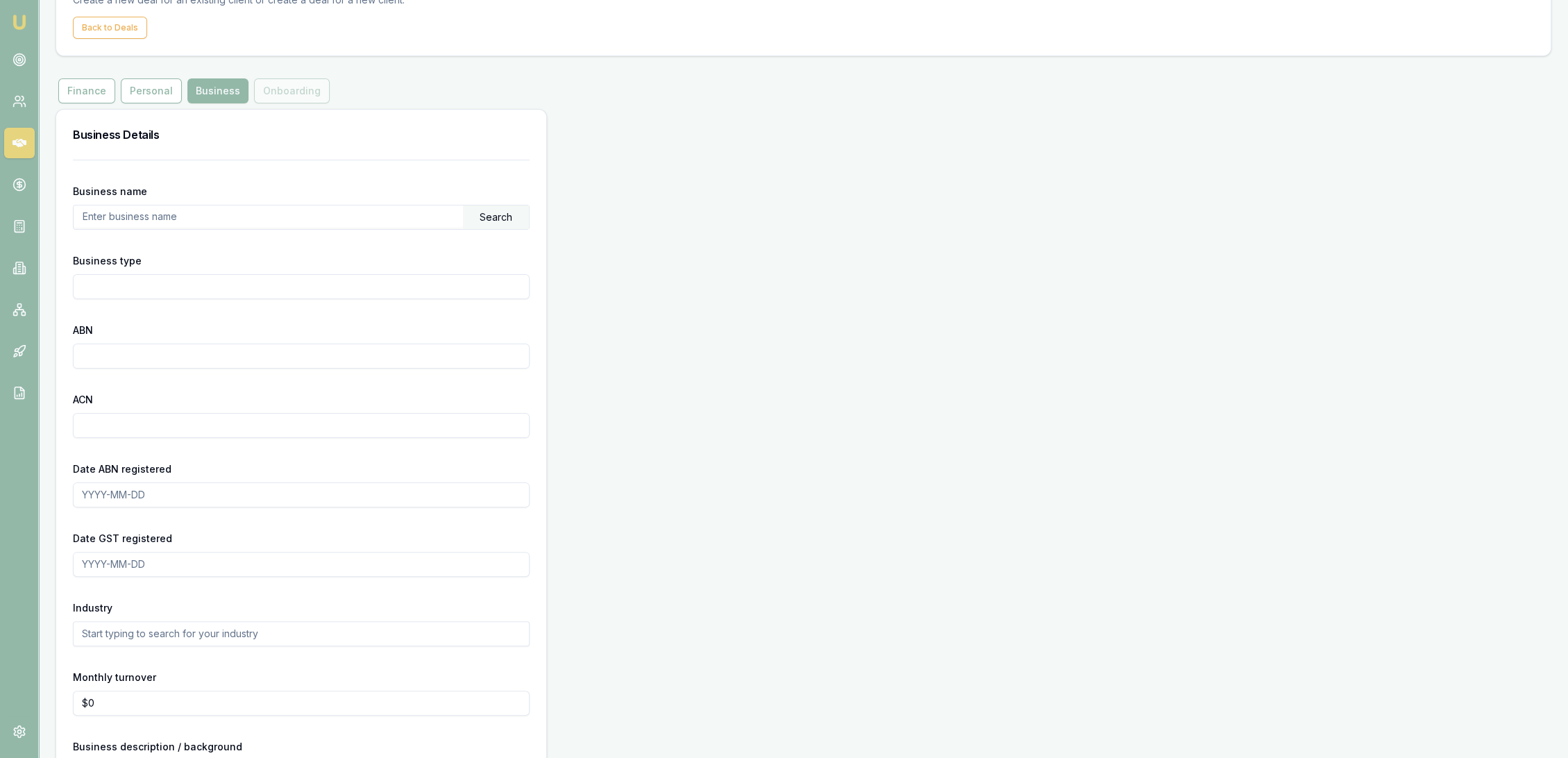
scroll to position [205, 0]
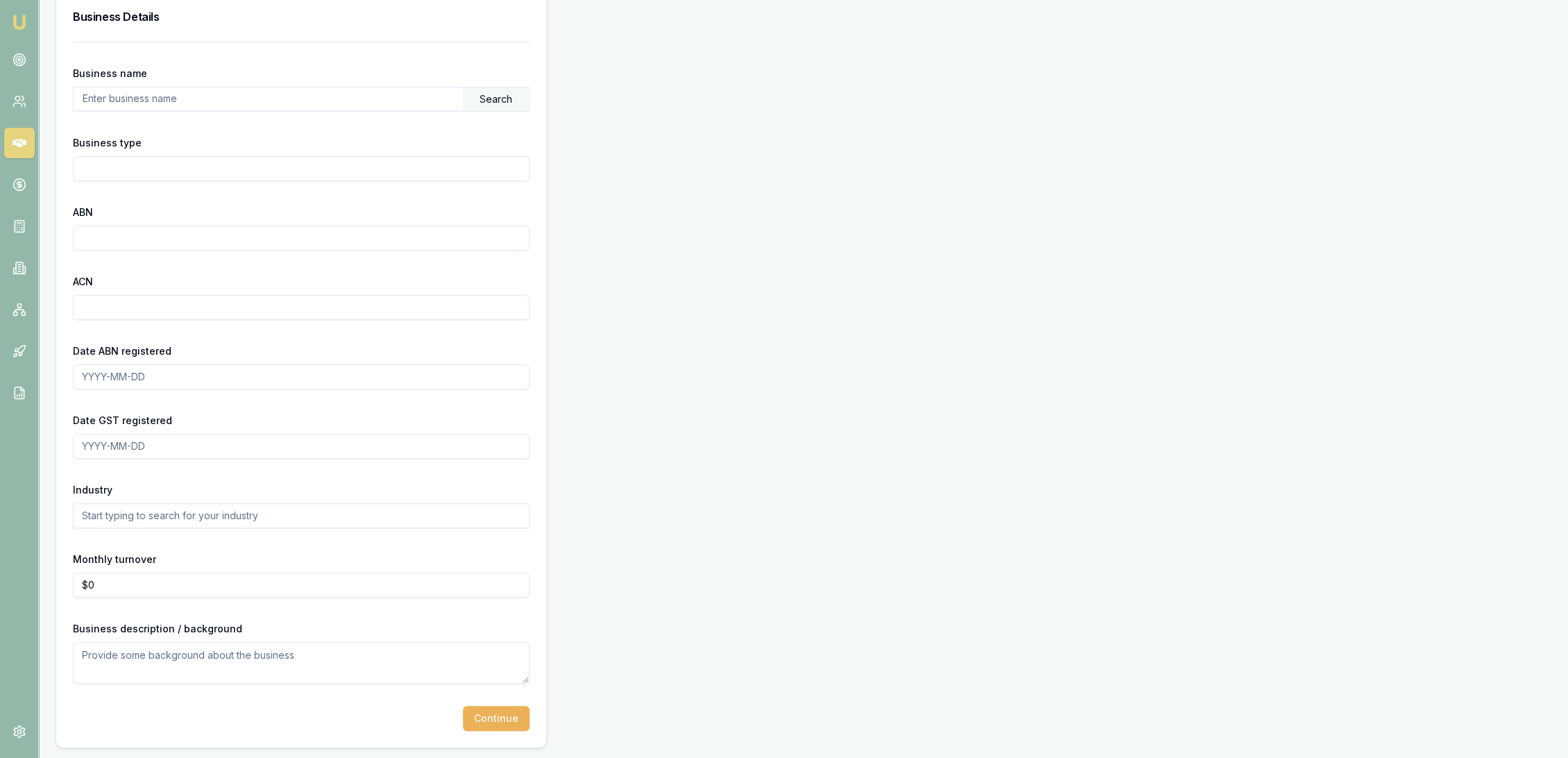
drag, startPoint x: 491, startPoint y: 718, endPoint x: 485, endPoint y: 717, distance: 6.1
click at [491, 718] on button "Continue" at bounding box center [496, 719] width 67 height 25
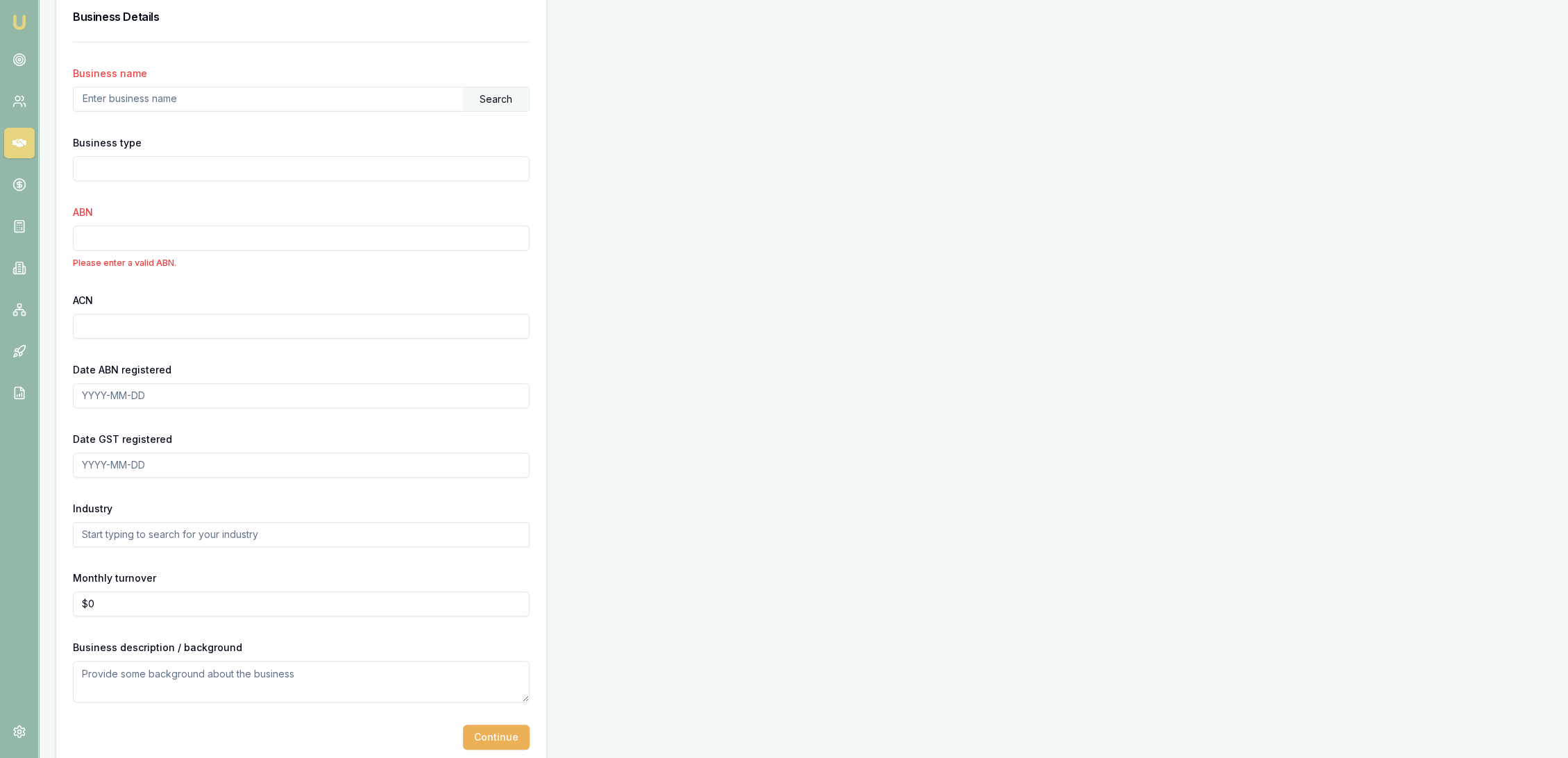
click at [22, 27] on img at bounding box center [19, 22] width 17 height 17
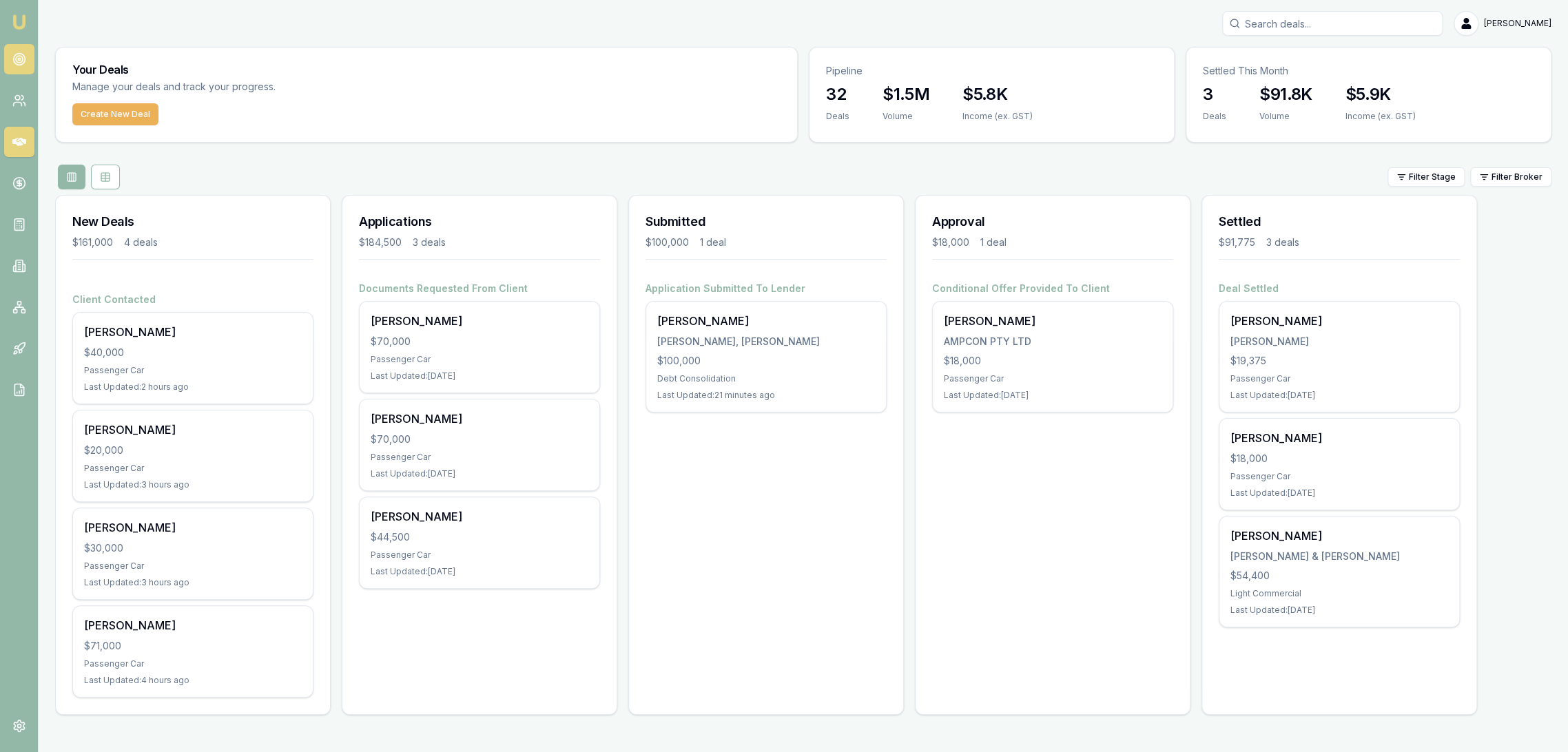
click at [21, 59] on icon at bounding box center [19, 59] width 14 height 14
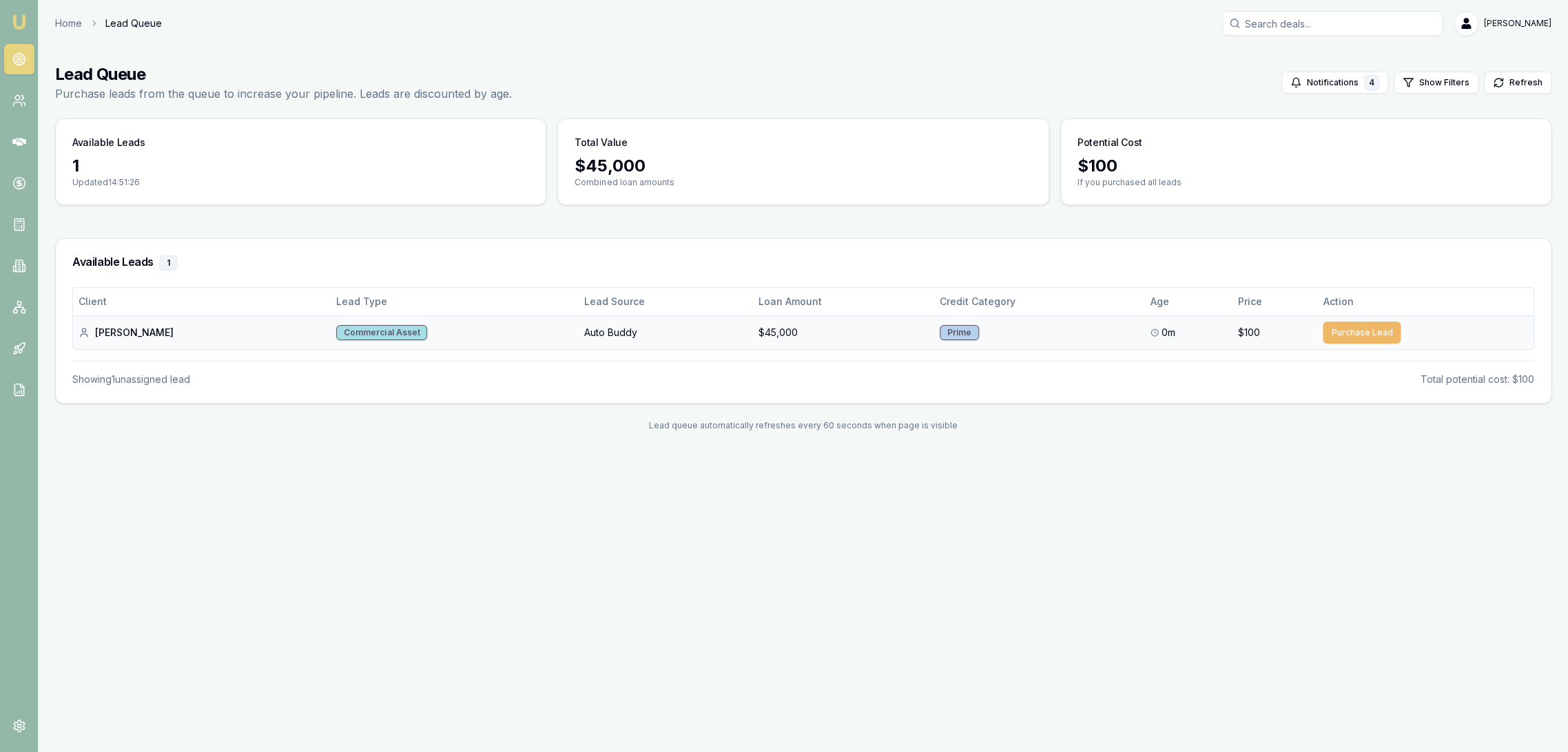
click at [1360, 329] on button "Purchase Lead" at bounding box center [1361, 333] width 78 height 22
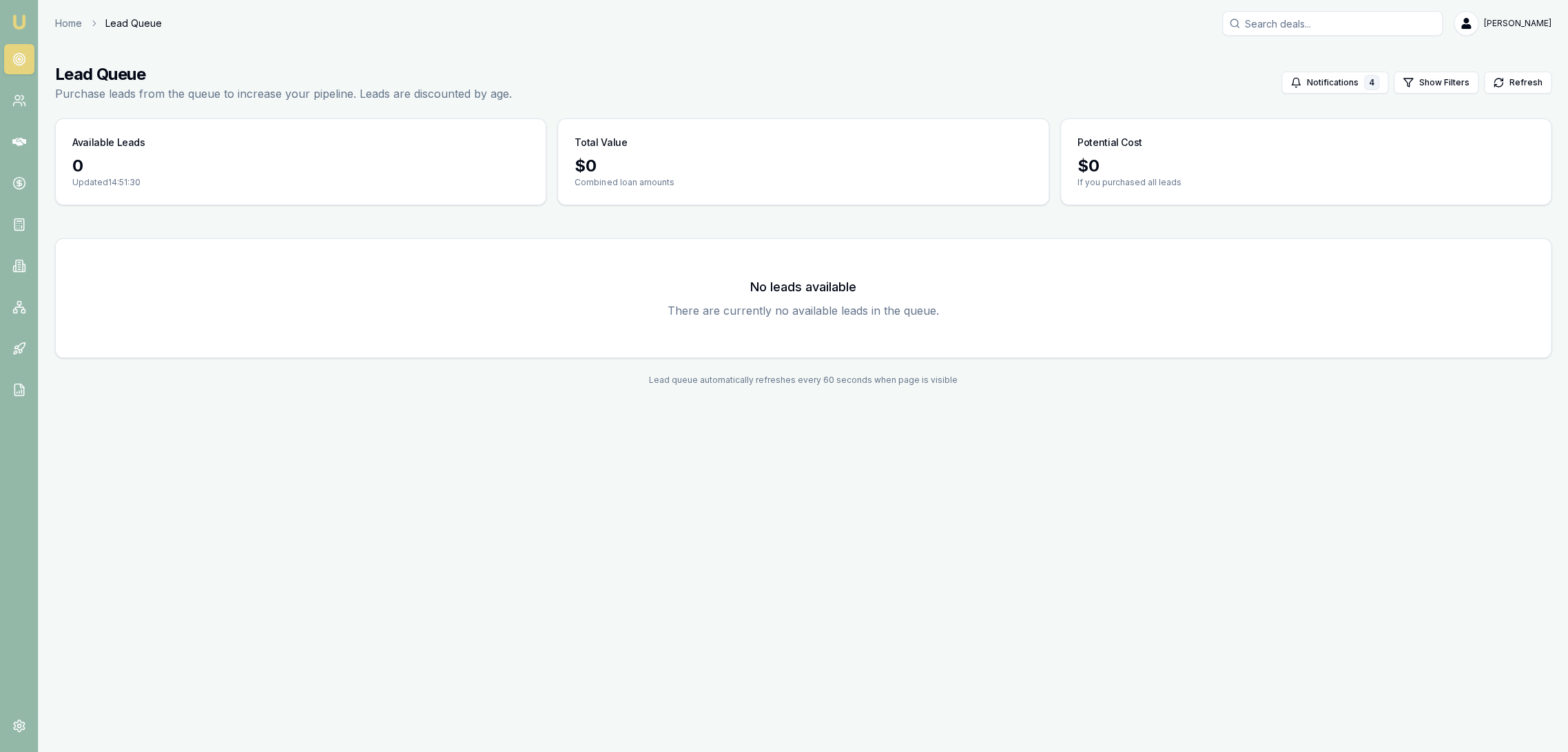
click at [6, 21] on nav "Emu Broker" at bounding box center [18, 208] width 38 height 416
click at [14, 17] on img at bounding box center [19, 22] width 17 height 17
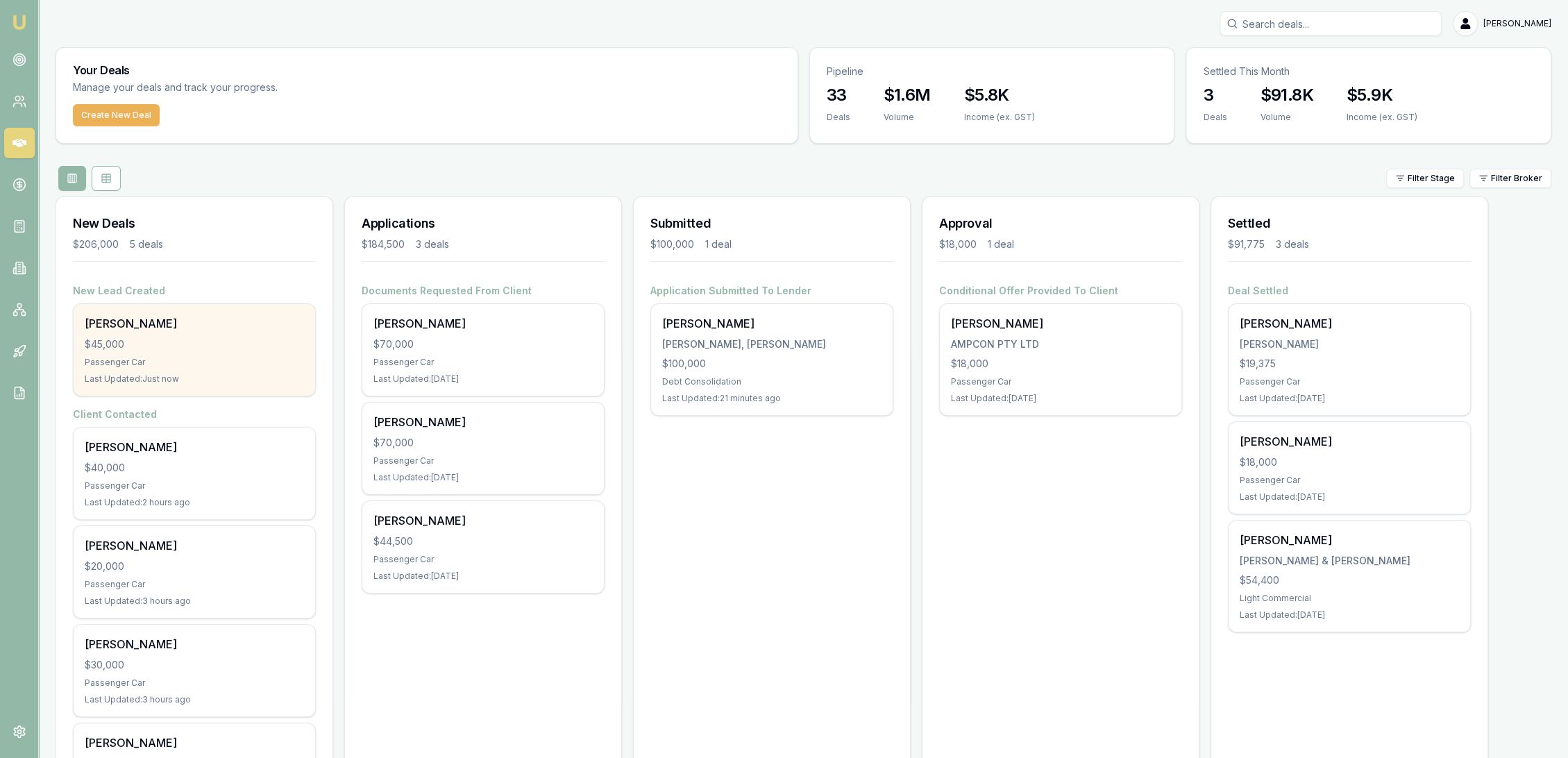
click at [163, 328] on div "William Christian" at bounding box center [194, 323] width 219 height 17
click at [188, 327] on div "William Christian" at bounding box center [194, 323] width 219 height 17
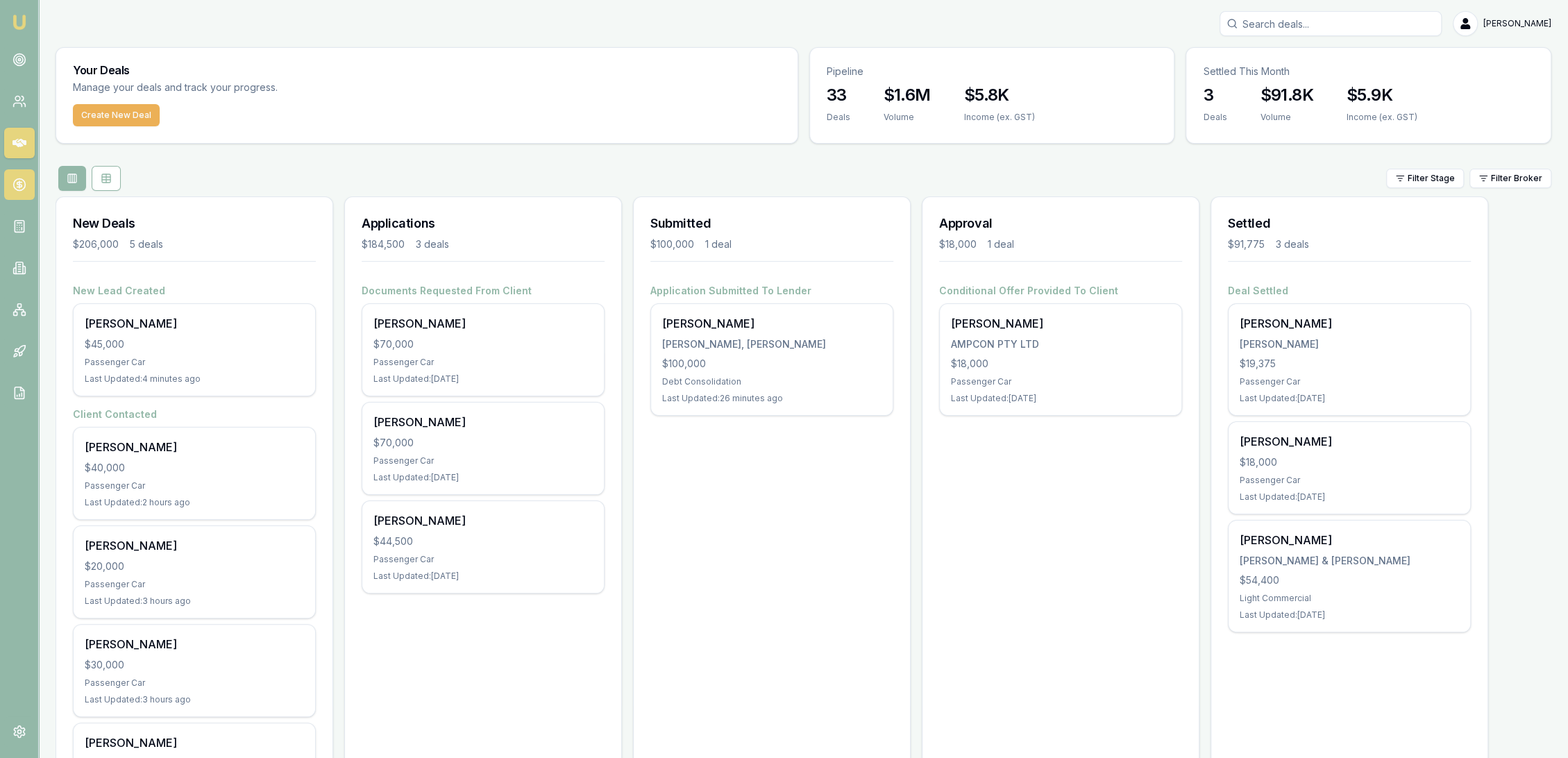
click at [22, 183] on icon at bounding box center [19, 184] width 14 height 14
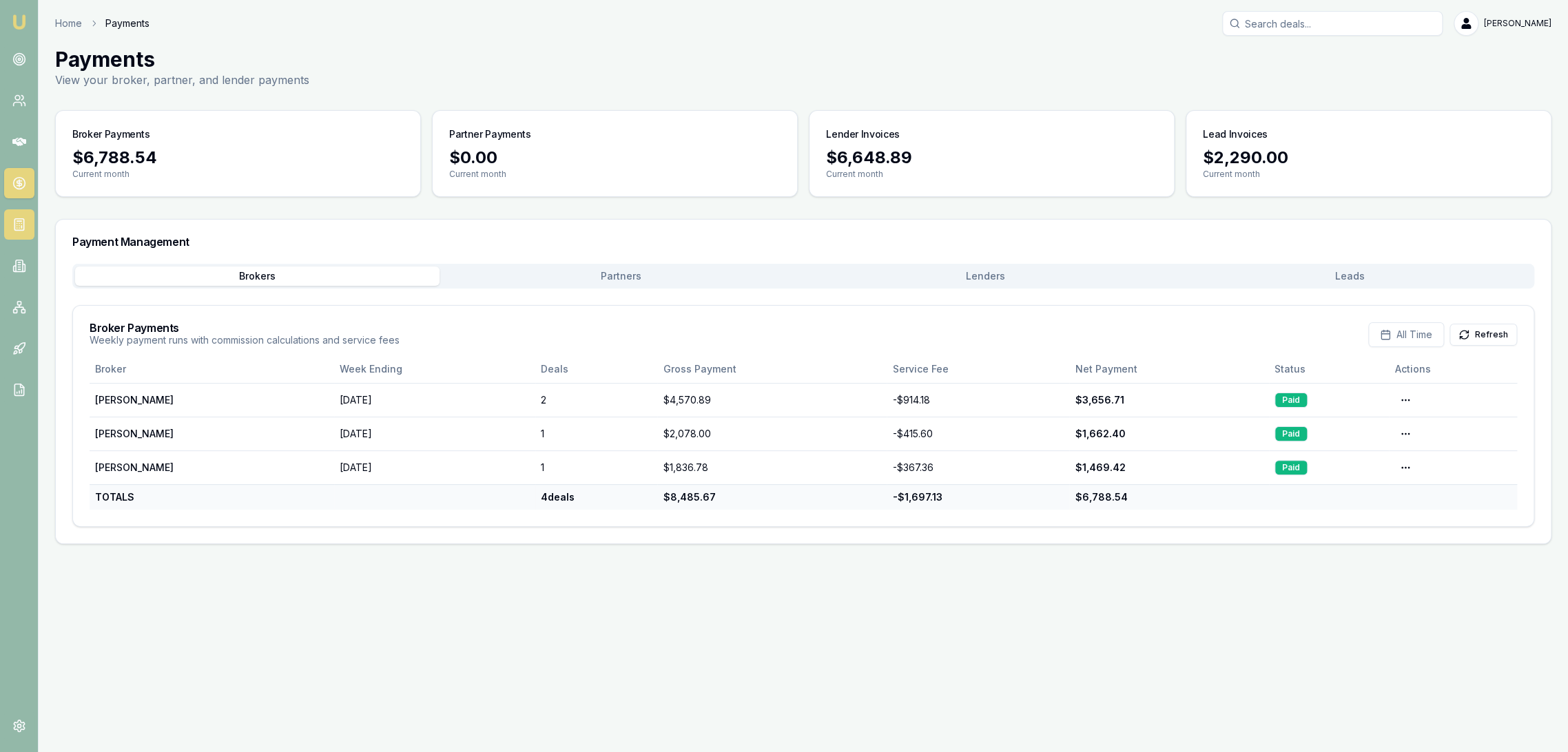
click at [16, 217] on icon at bounding box center [19, 224] width 14 height 14
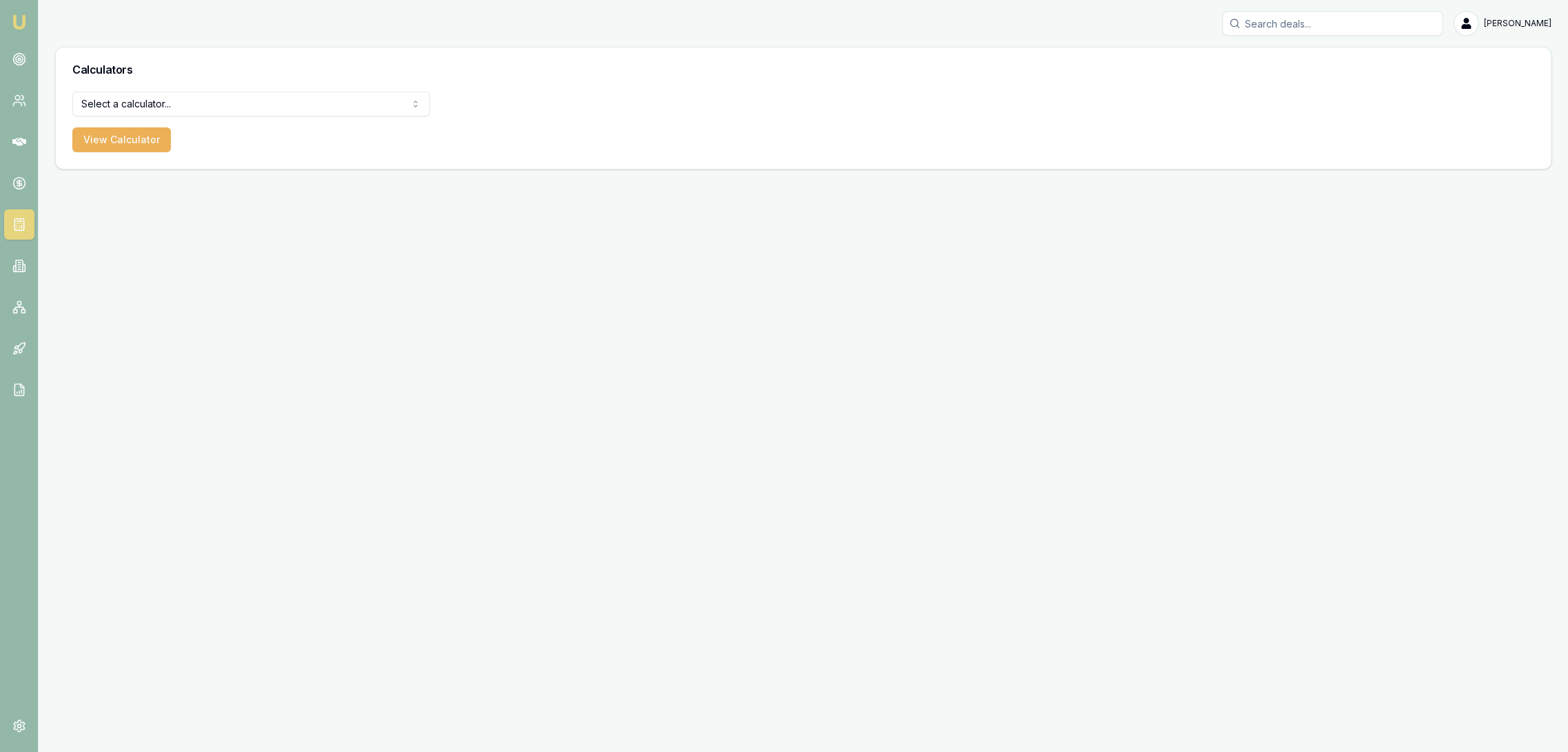
click at [171, 103] on html "Emu Broker Robyn Adams Toggle Menu Calculators Select a calculator... Finance Q…" at bounding box center [784, 376] width 1568 height 752
click at [108, 137] on button "View Calculator" at bounding box center [121, 139] width 98 height 25
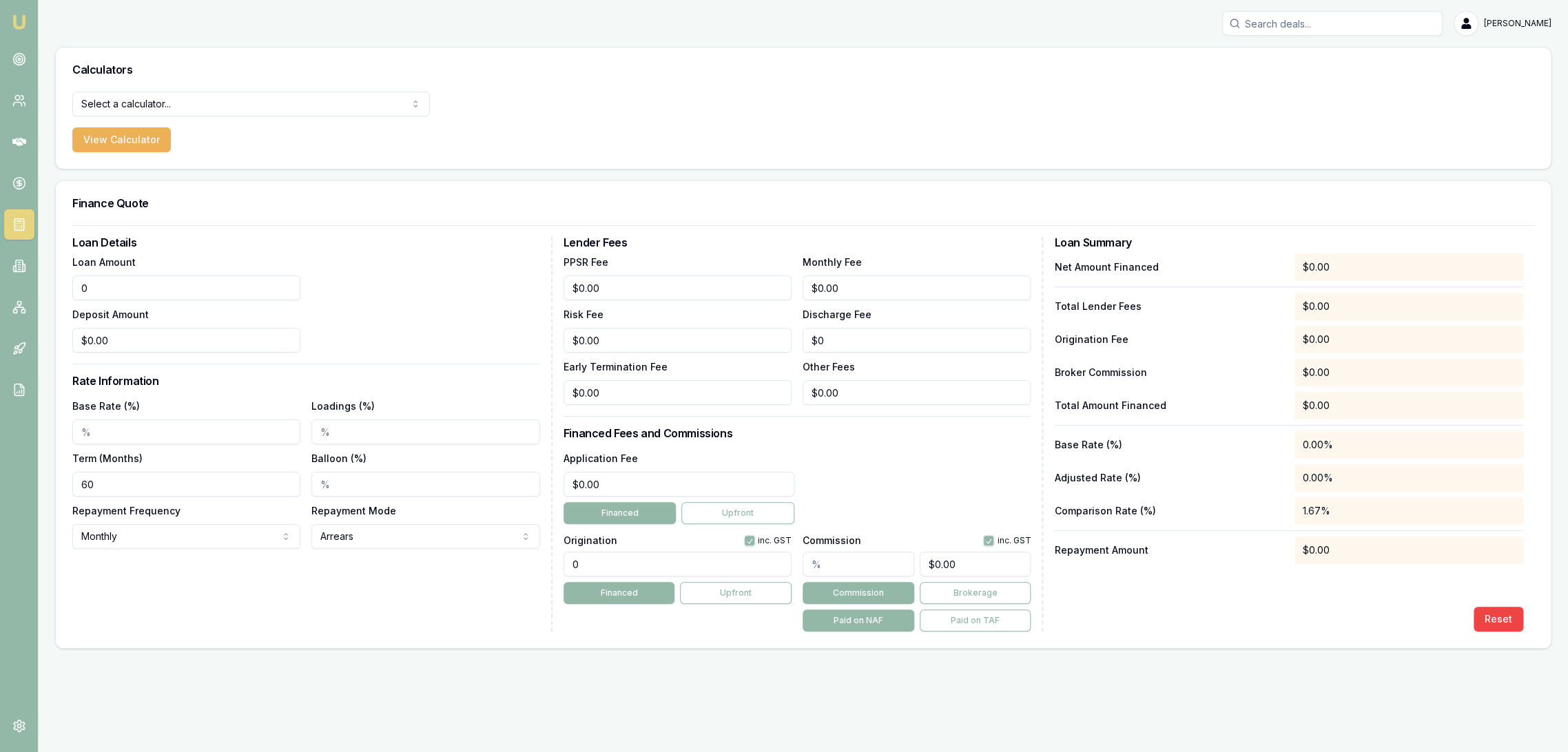
drag, startPoint x: 116, startPoint y: 285, endPoint x: 13, endPoint y: 288, distance: 103.0
click at [13, 288] on div "Emu Broker Robyn Adams Toggle Menu Calculators Select a calculator... Finance Q…" at bounding box center [784, 376] width 1568 height 752
type input "$45,000.00"
click at [98, 428] on input "Base Rate (%)" at bounding box center [186, 432] width 228 height 25
type input "9.00%"
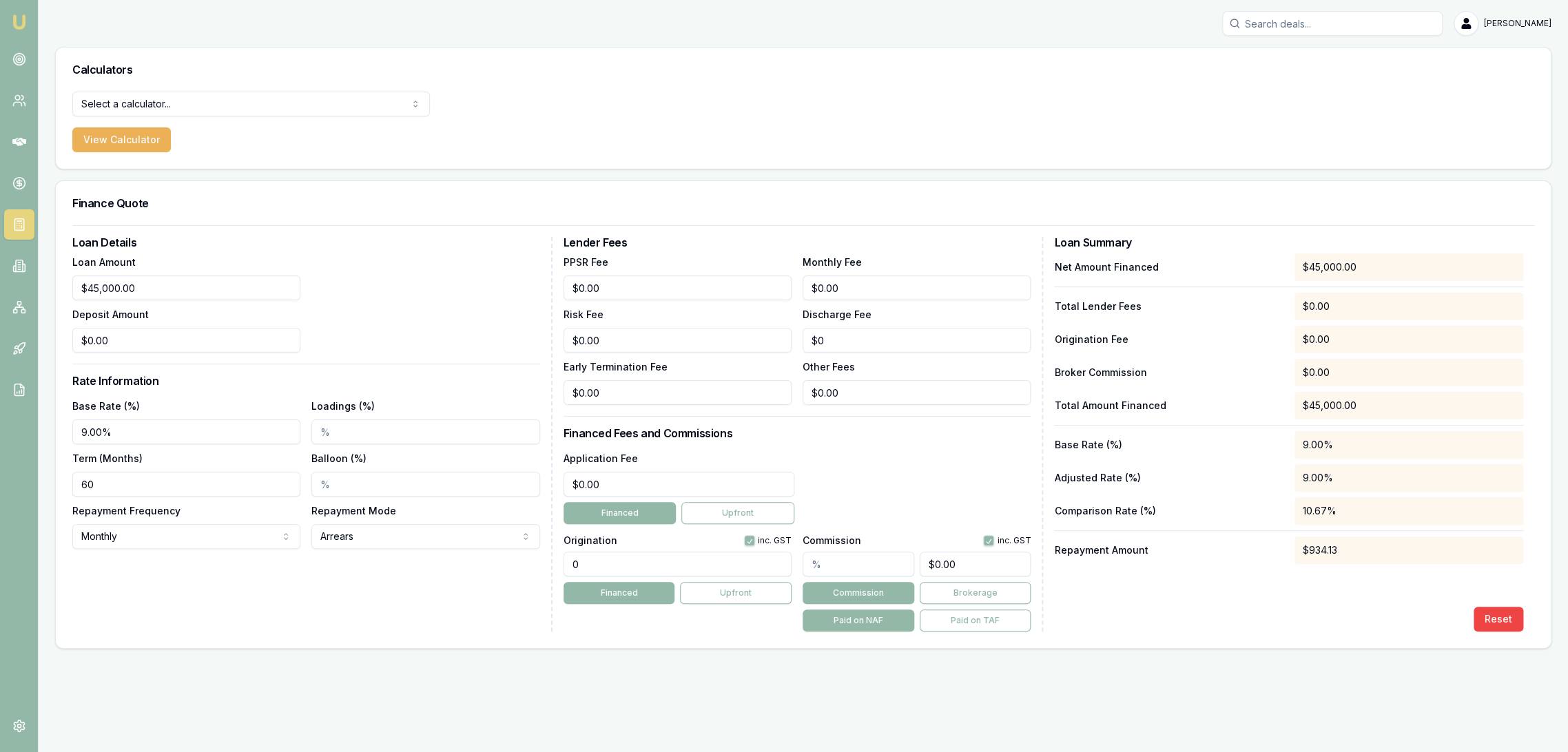
click at [124, 479] on input "60" at bounding box center [186, 484] width 228 height 25
drag, startPoint x: 110, startPoint y: 478, endPoint x: 68, endPoint y: 475, distance: 42.1
click at [65, 478] on div "Loan Details Loan Amount $45,000.00 Deposit Amount $0.00 Rate Information Base …" at bounding box center [803, 436] width 1495 height 423
drag, startPoint x: 107, startPoint y: 483, endPoint x: 37, endPoint y: 491, distance: 70.5
click at [38, 491] on div "Emu Broker Robyn Adams Toggle Menu Calculators Select a calculator... Finance Q…" at bounding box center [784, 376] width 1568 height 752
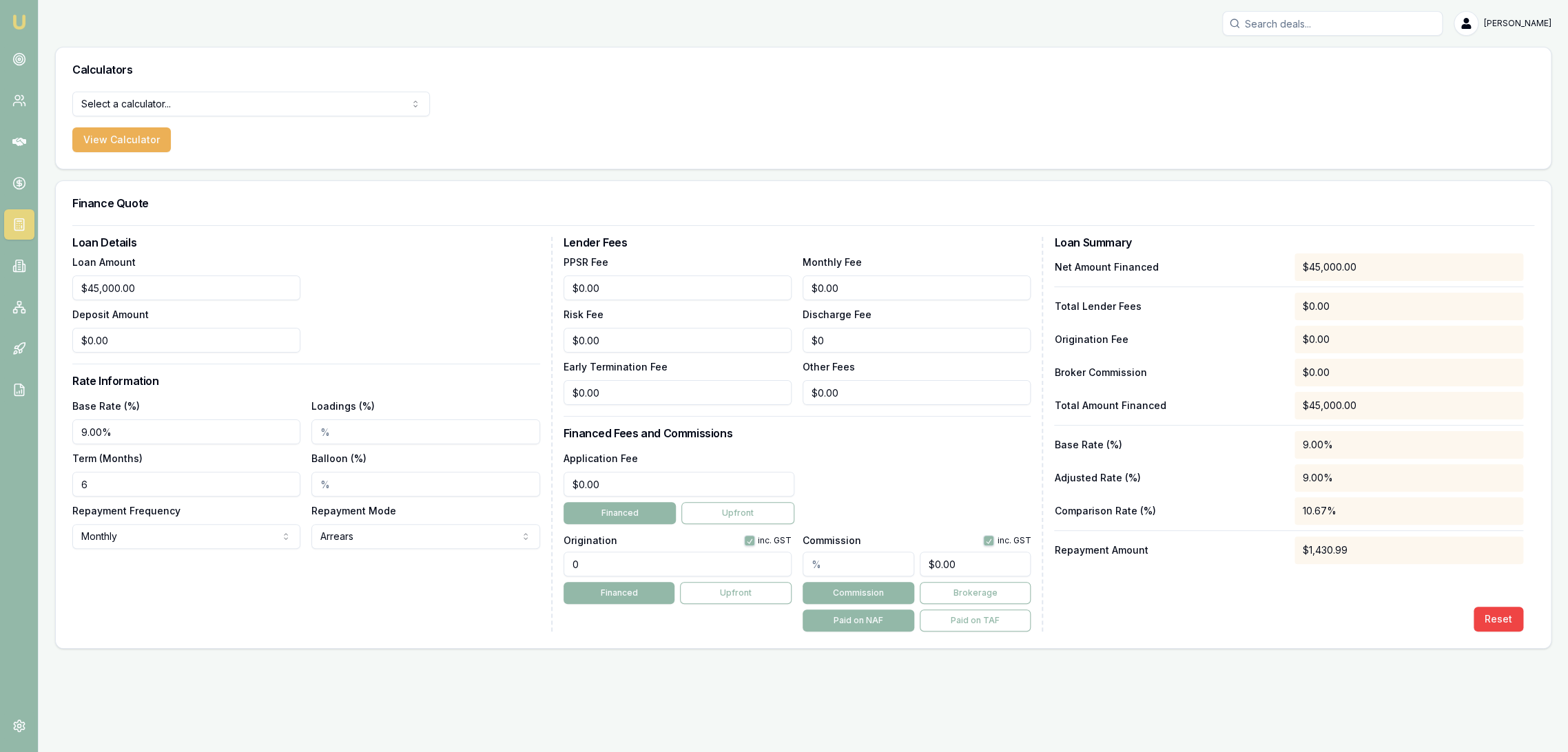
type input "60"
click at [321, 592] on div "Loan Details Loan Amount $45,000.00 Deposit Amount $0.00 Rate Information Base …" at bounding box center [312, 435] width 480 height 395
drag, startPoint x: 609, startPoint y: 482, endPoint x: 507, endPoint y: 487, distance: 102.1
click at [515, 494] on div "Loan Details Loan Amount $45,000.00 Deposit Amount $0.00 Rate Information Base …" at bounding box center [803, 435] width 1462 height 395
type input "$500.00"
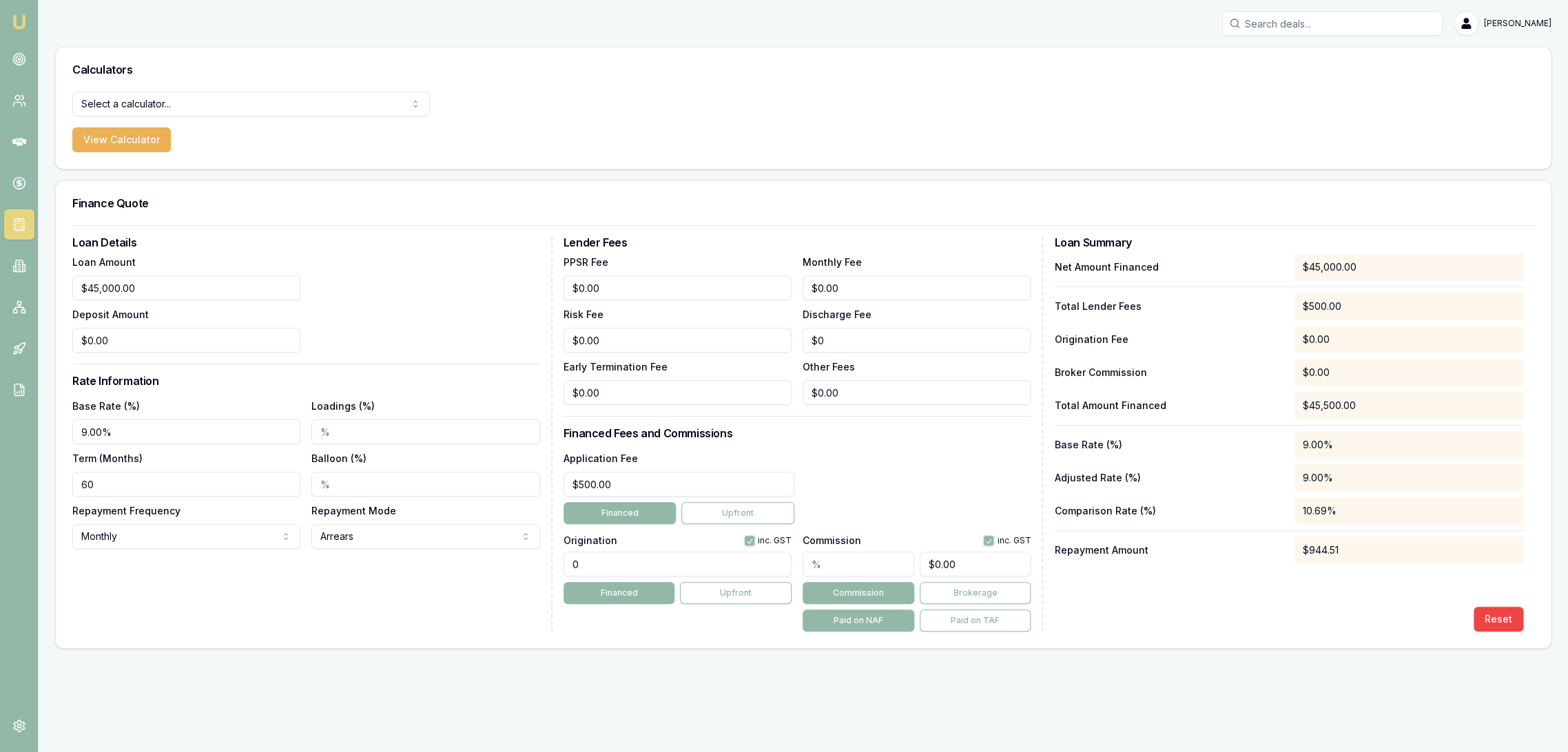
drag, startPoint x: 590, startPoint y: 563, endPoint x: 565, endPoint y: 562, distance: 25.0
click at [573, 564] on input "0" at bounding box center [677, 564] width 228 height 25
type input "1500.00"
drag, startPoint x: 1167, startPoint y: 631, endPoint x: 1176, endPoint y: 631, distance: 9.0
click at [1171, 631] on div "Reset" at bounding box center [1288, 619] width 469 height 25
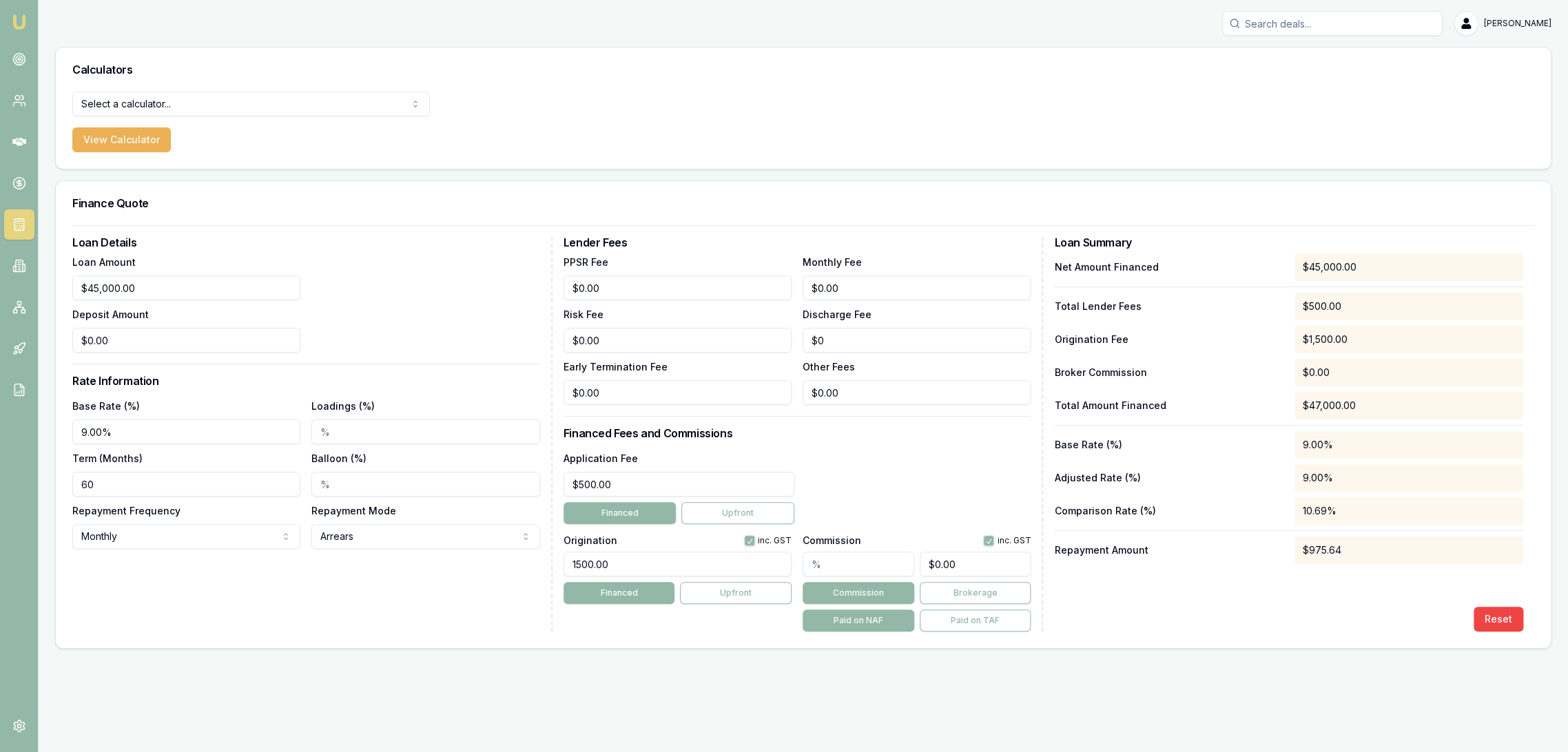
click at [317, 476] on input "Balloon (%)" at bounding box center [425, 484] width 228 height 25
type input "30.00%"
click at [229, 591] on div "Loan Details Loan Amount $45,000.00 Deposit Amount $0.00 Rate Information Base …" at bounding box center [312, 435] width 480 height 395
click at [29, 12] on link "Emu Broker" at bounding box center [19, 22] width 22 height 22
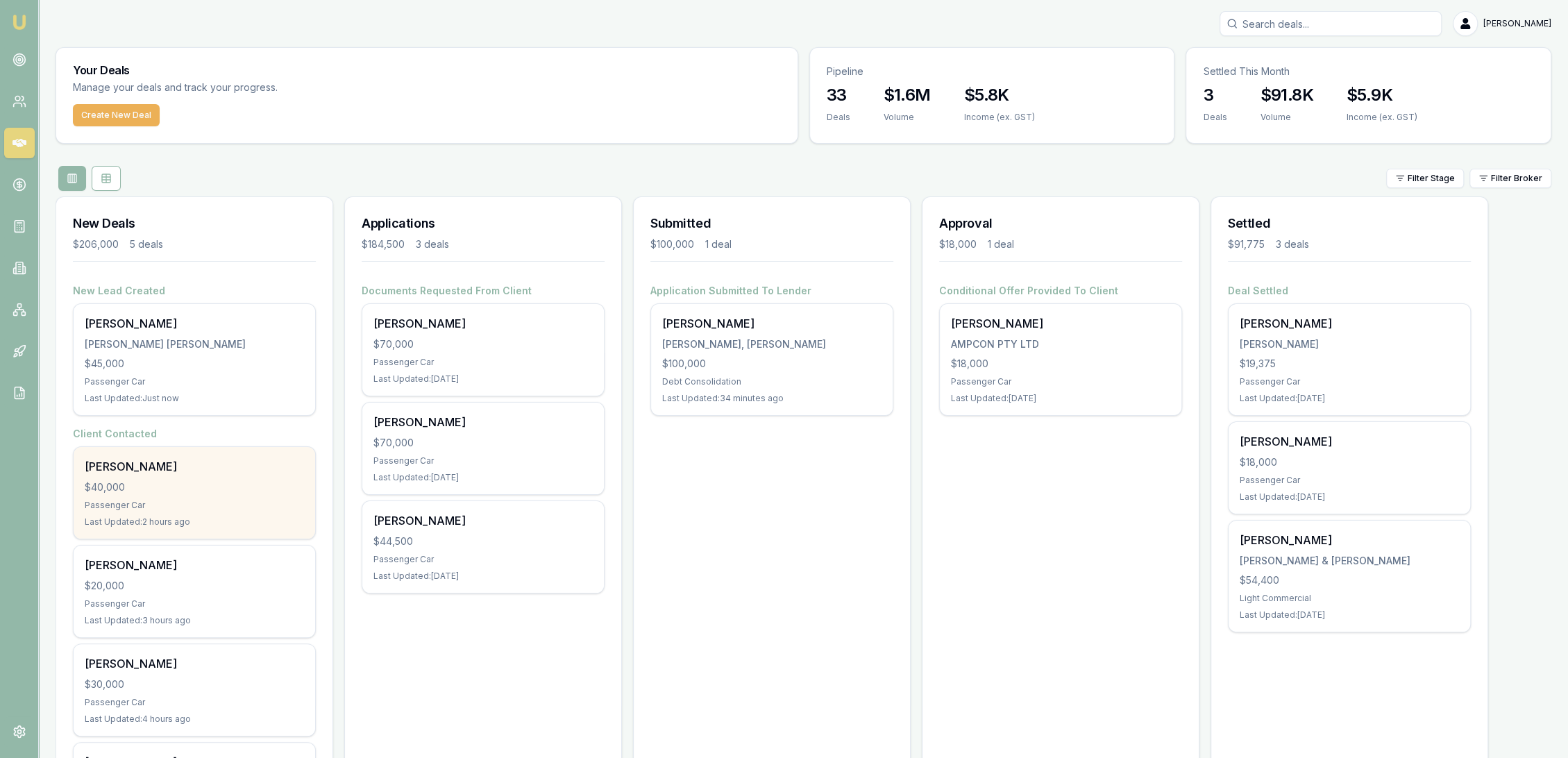
click at [151, 474] on div "Lisa West $40,000 Passenger Car Last Updated: 2 hours ago" at bounding box center [194, 493] width 242 height 92
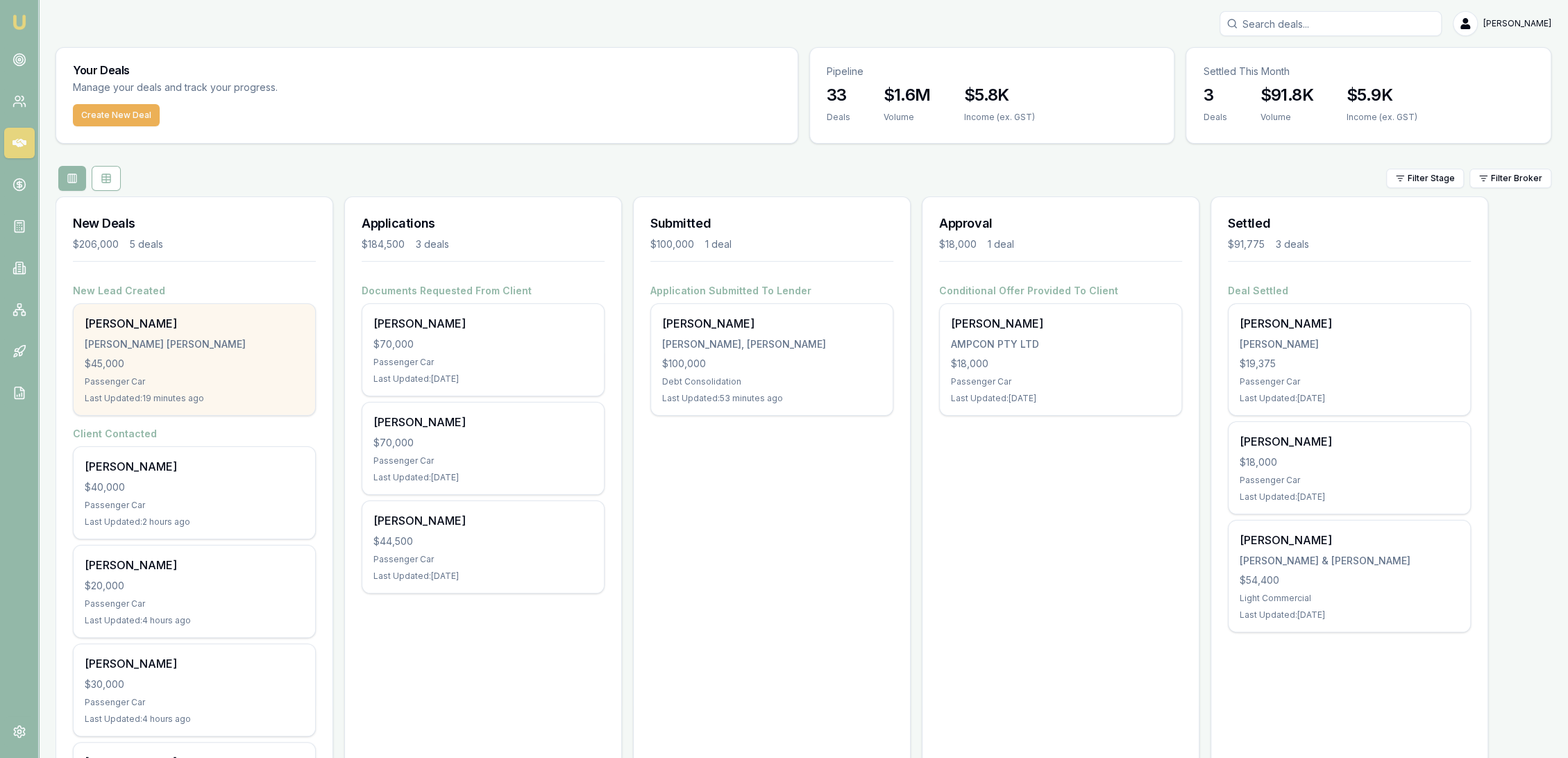
click at [178, 362] on div "$45,000" at bounding box center [194, 363] width 219 height 14
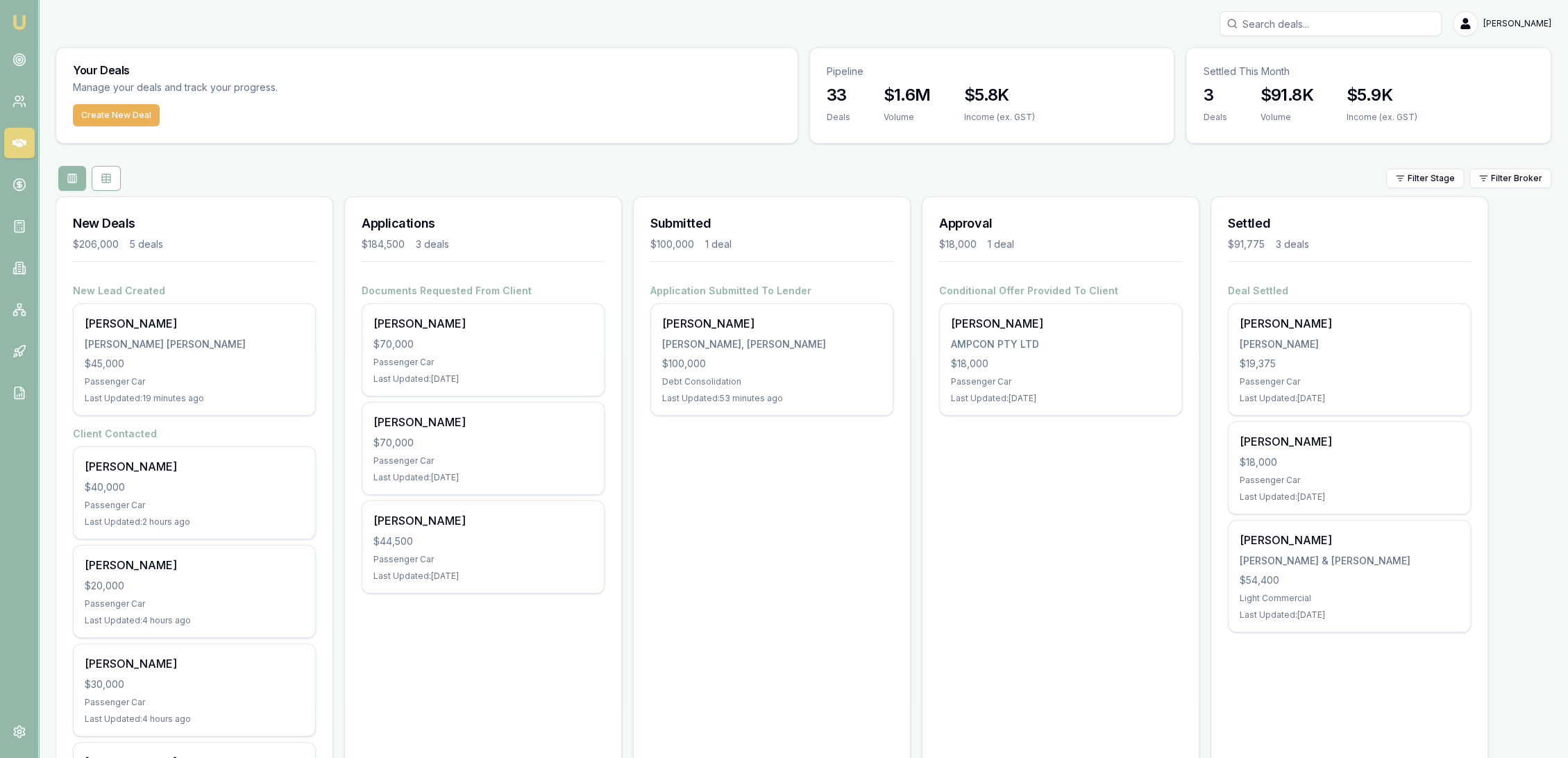
click at [12, 27] on img at bounding box center [19, 22] width 17 height 17
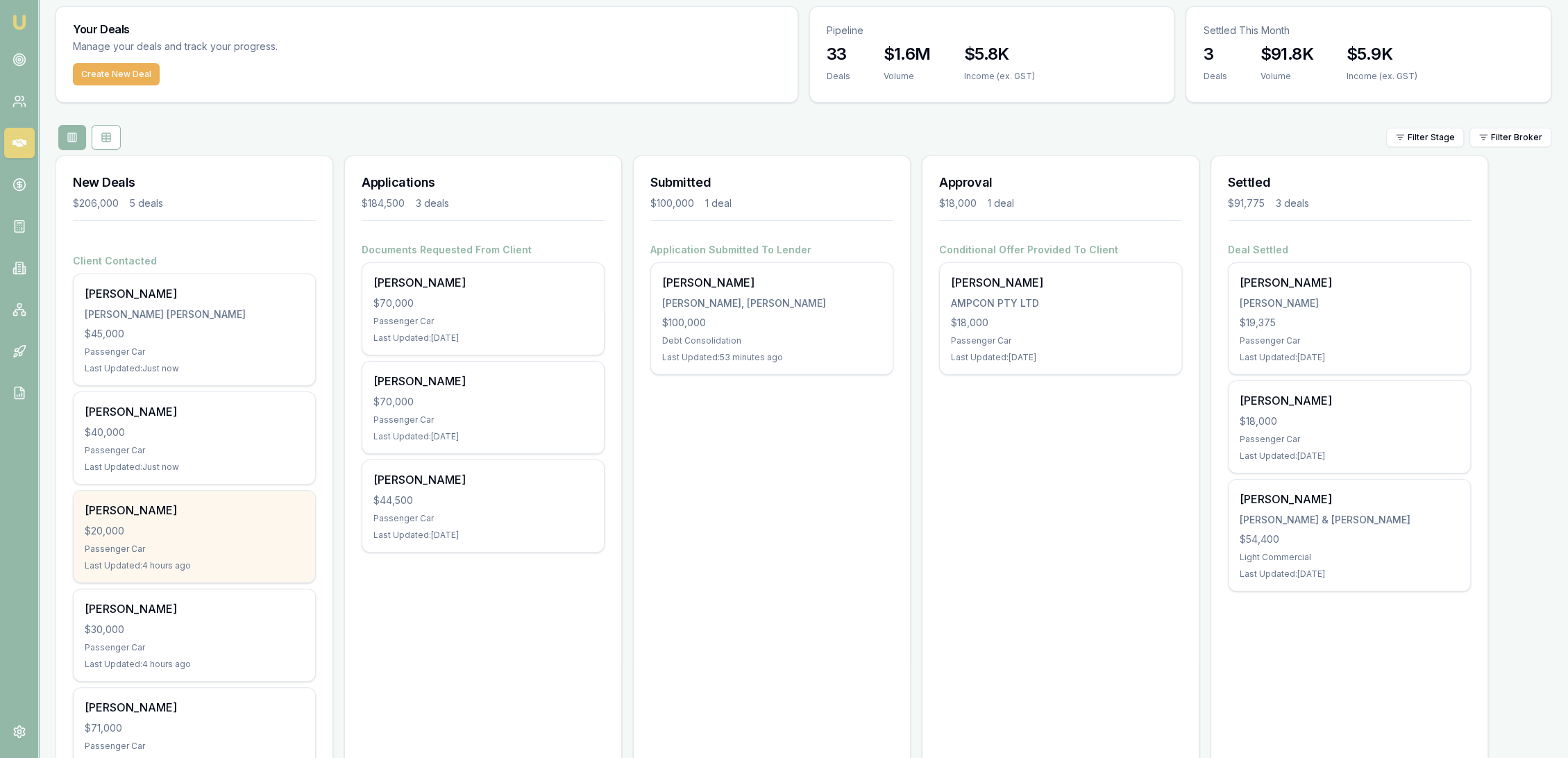
scroll to position [101, 0]
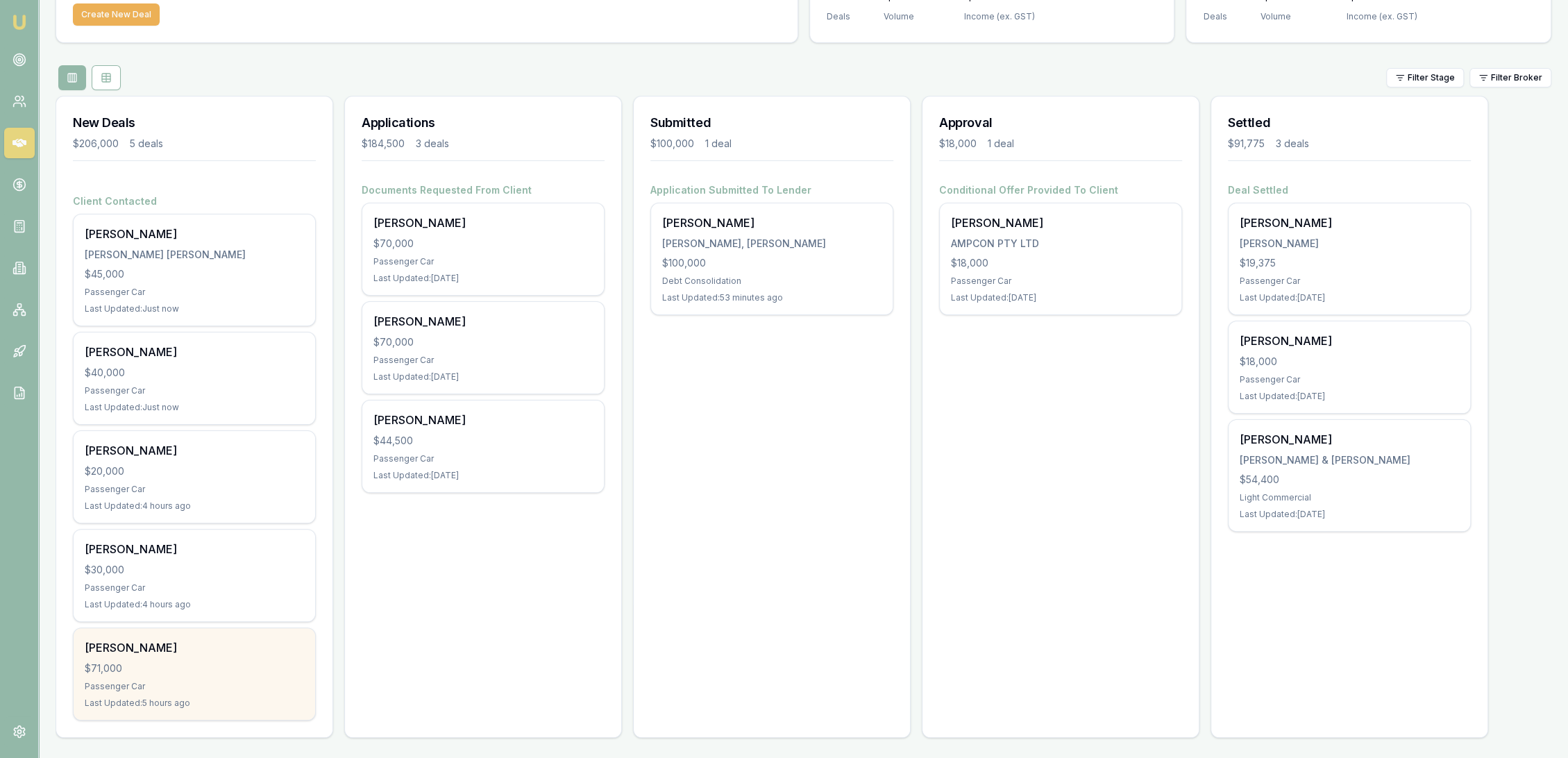
click at [157, 686] on div "Passenger Car" at bounding box center [194, 687] width 219 height 11
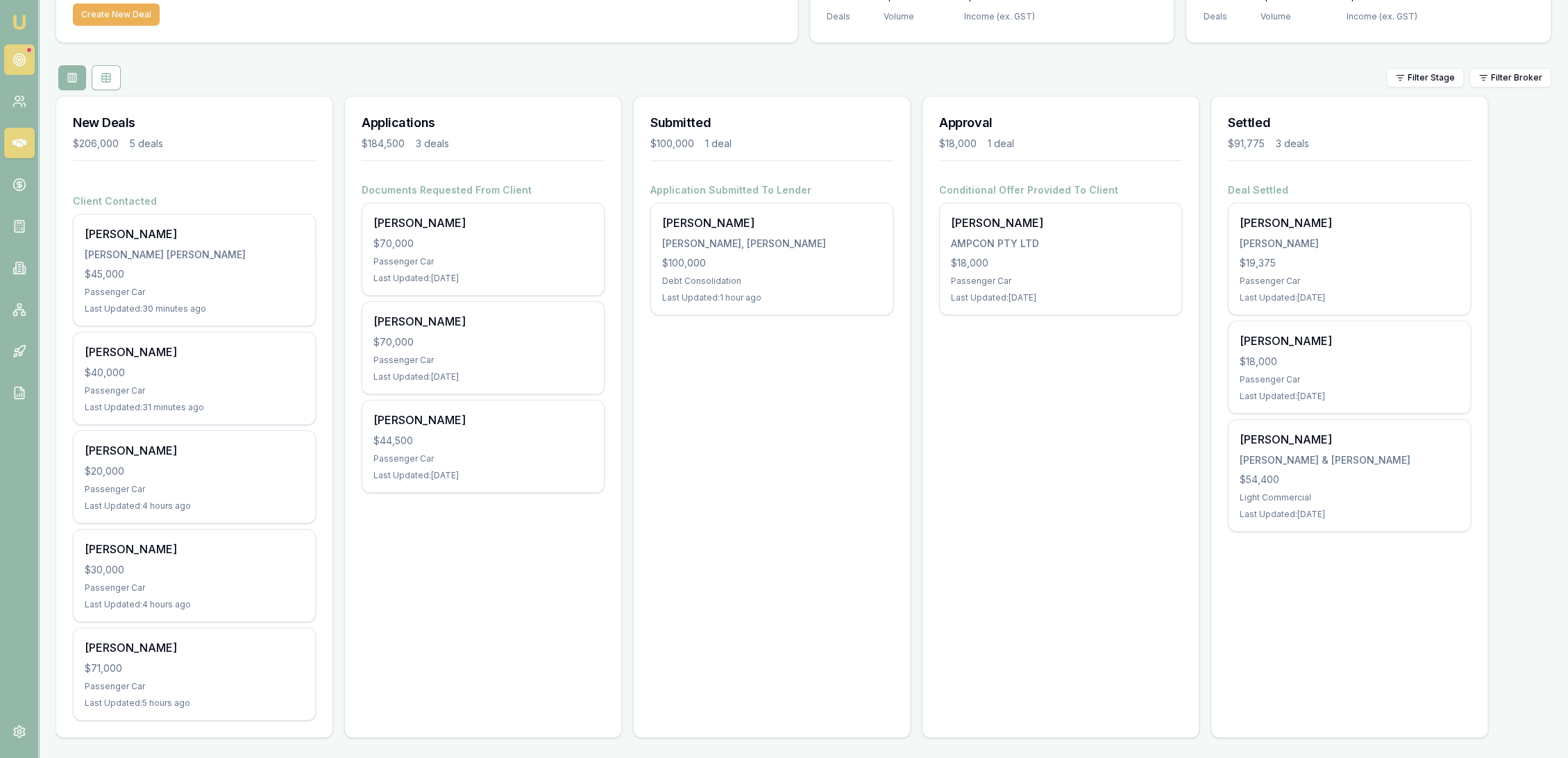
click at [17, 59] on icon at bounding box center [19, 60] width 14 height 14
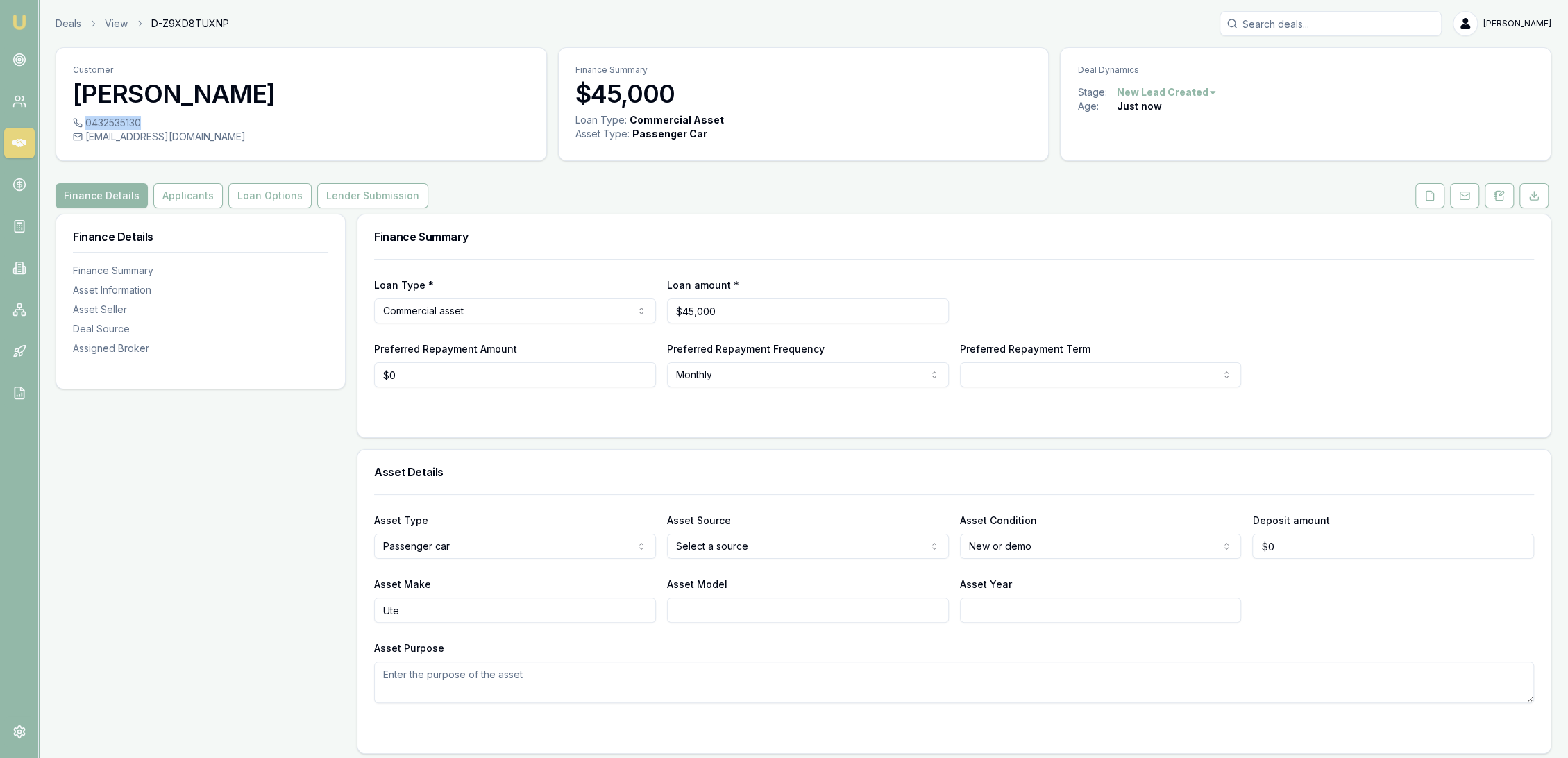
drag, startPoint x: 86, startPoint y: 122, endPoint x: 143, endPoint y: 118, distance: 57.1
click at [143, 118] on div "0432535130" at bounding box center [301, 122] width 457 height 14
copy div "0432535130"
click at [179, 198] on button "Applicants" at bounding box center [188, 196] width 69 height 25
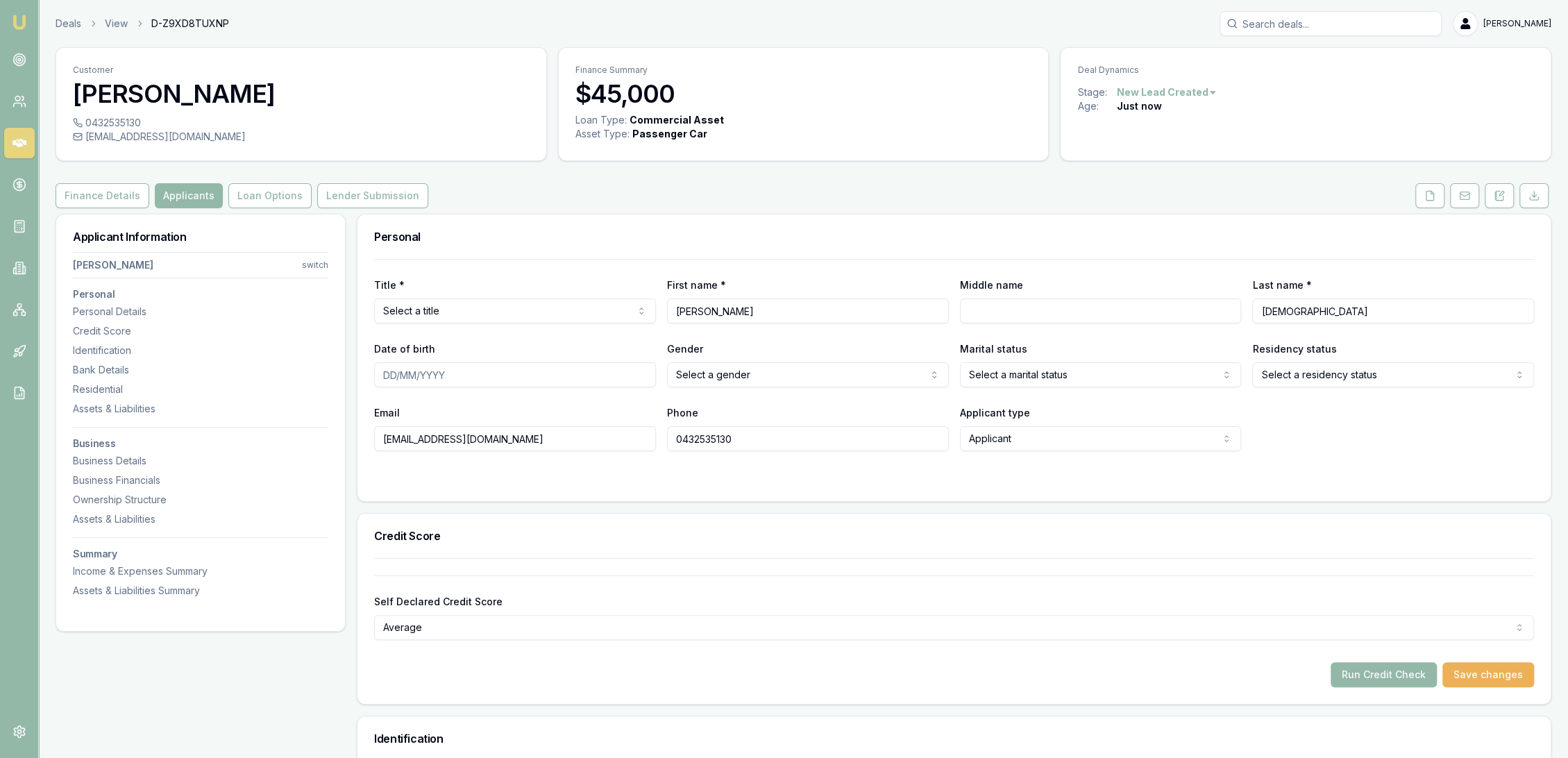
click at [96, 194] on button "Finance Details" at bounding box center [102, 196] width 93 height 25
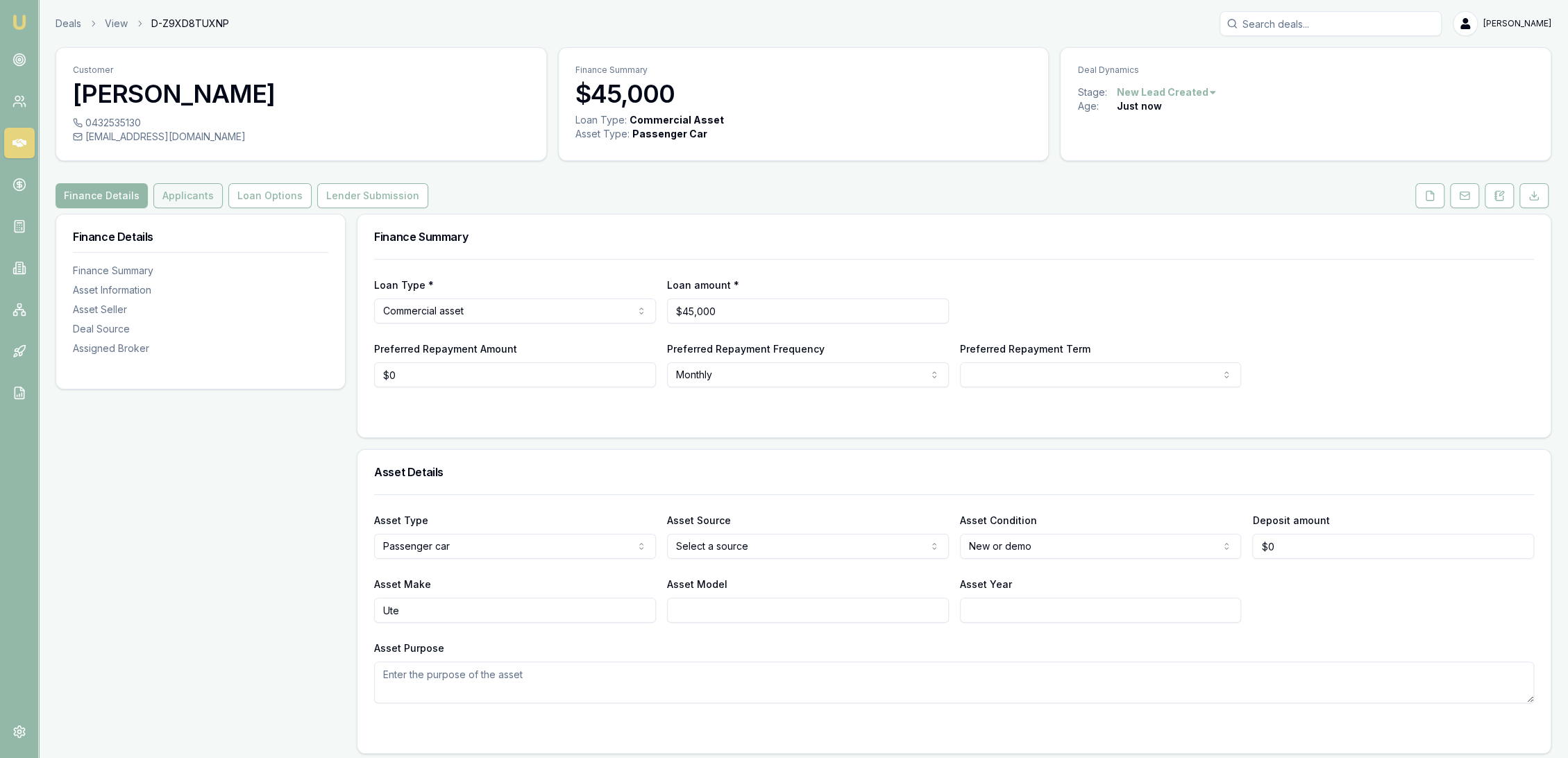
click at [174, 195] on button "Applicants" at bounding box center [188, 196] width 69 height 25
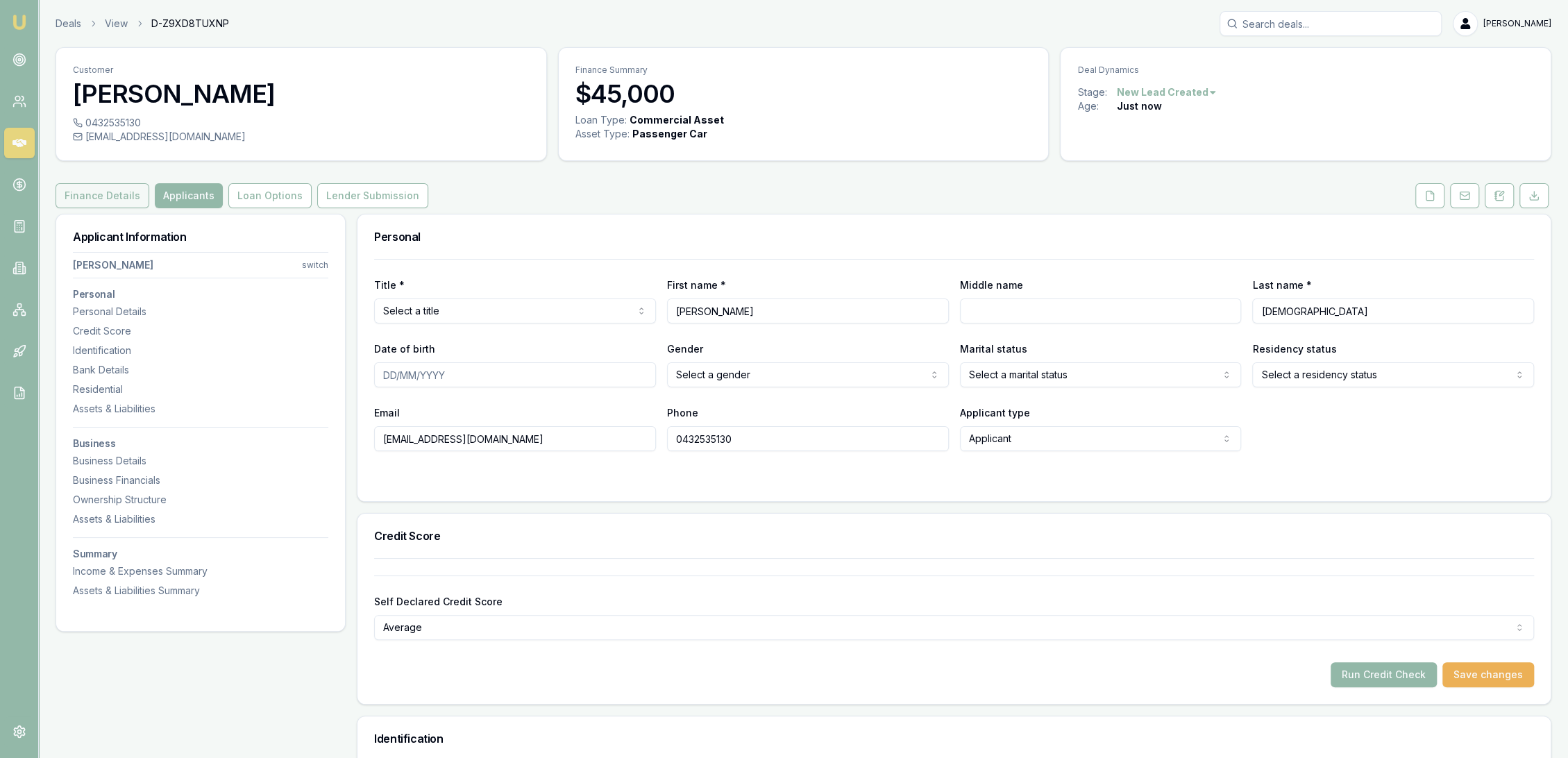
click at [108, 187] on button "Finance Details" at bounding box center [102, 196] width 93 height 25
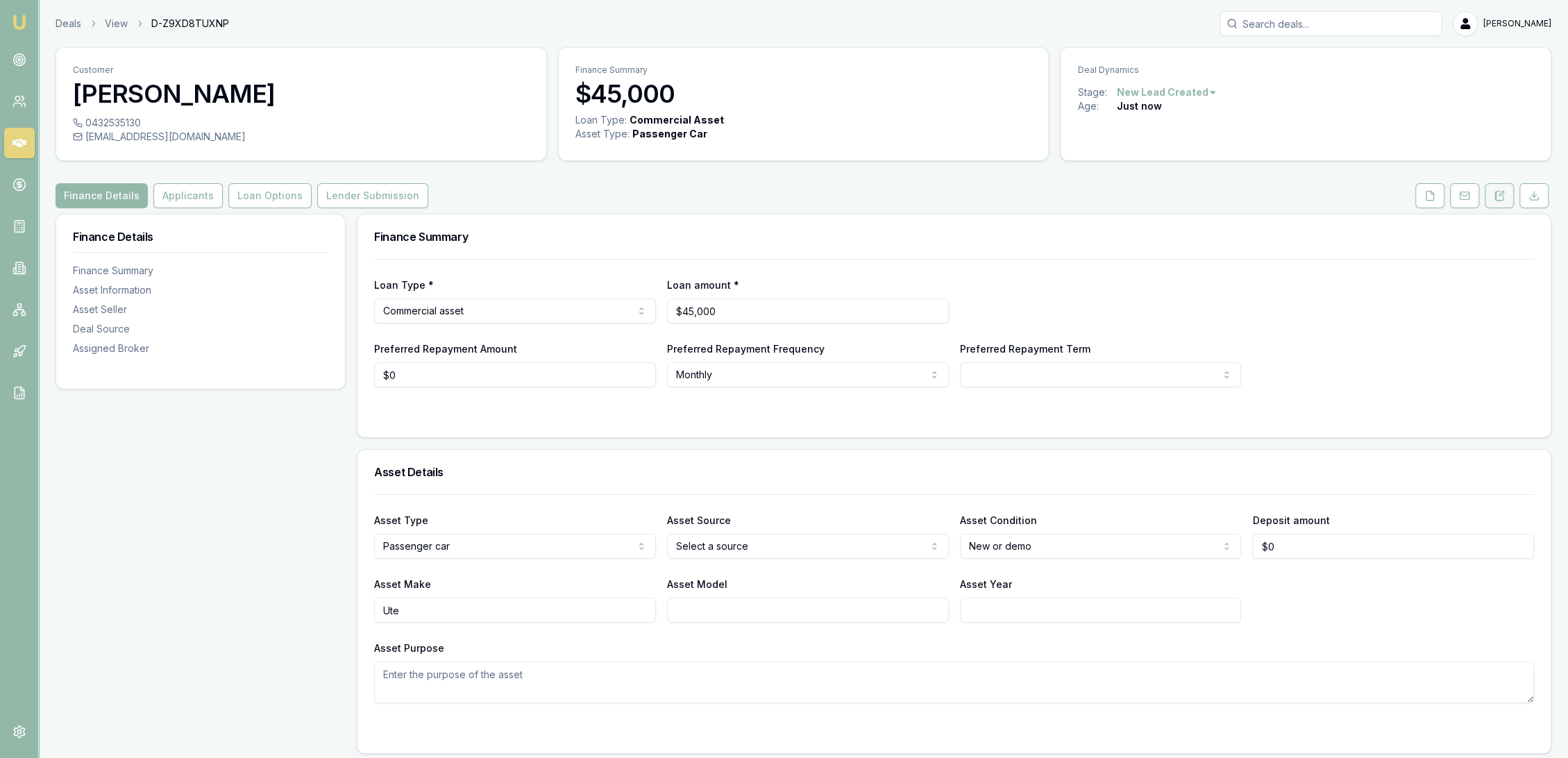
click at [1501, 196] on icon at bounding box center [1500, 196] width 11 height 11
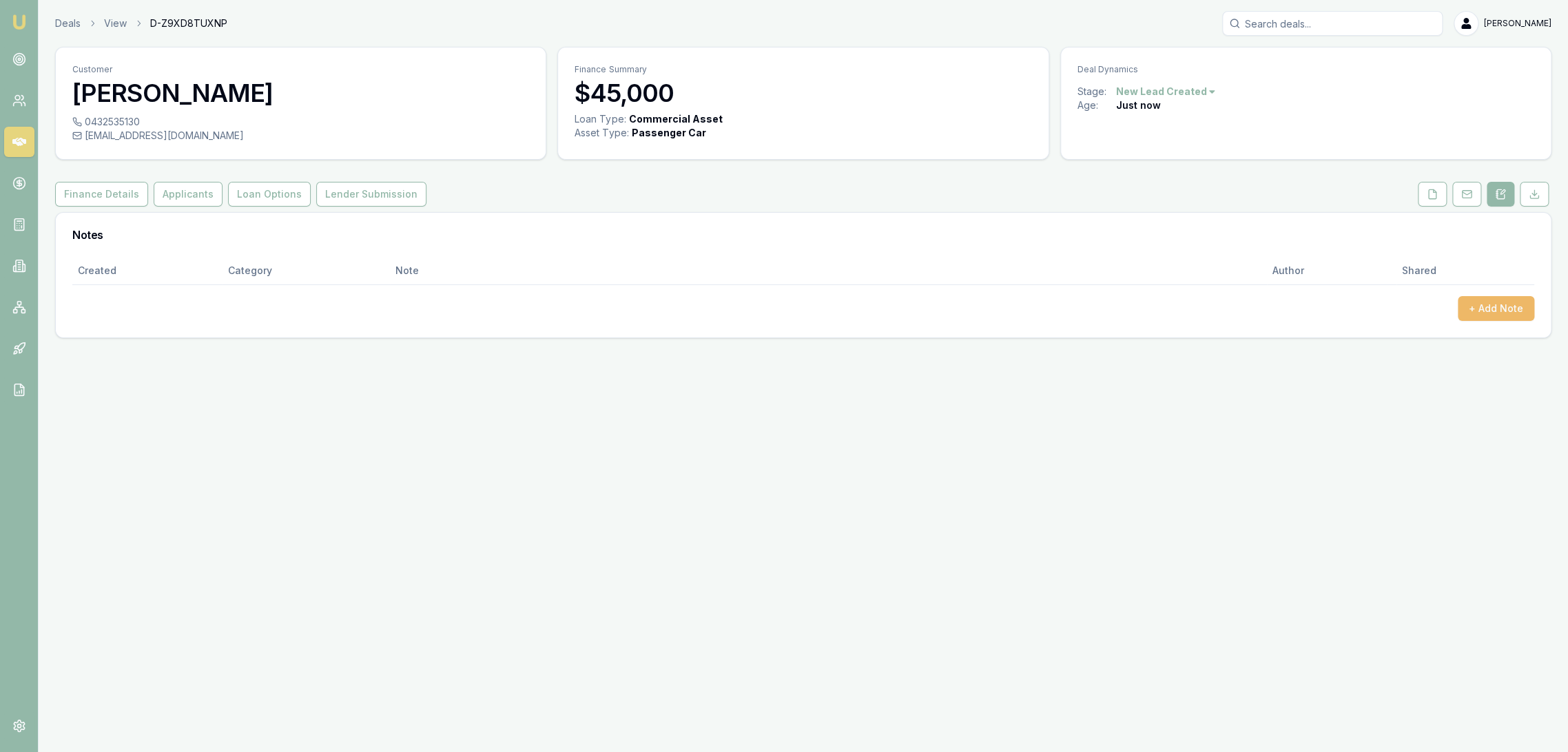
click at [1505, 310] on button "+ Add Note" at bounding box center [1496, 308] width 77 height 25
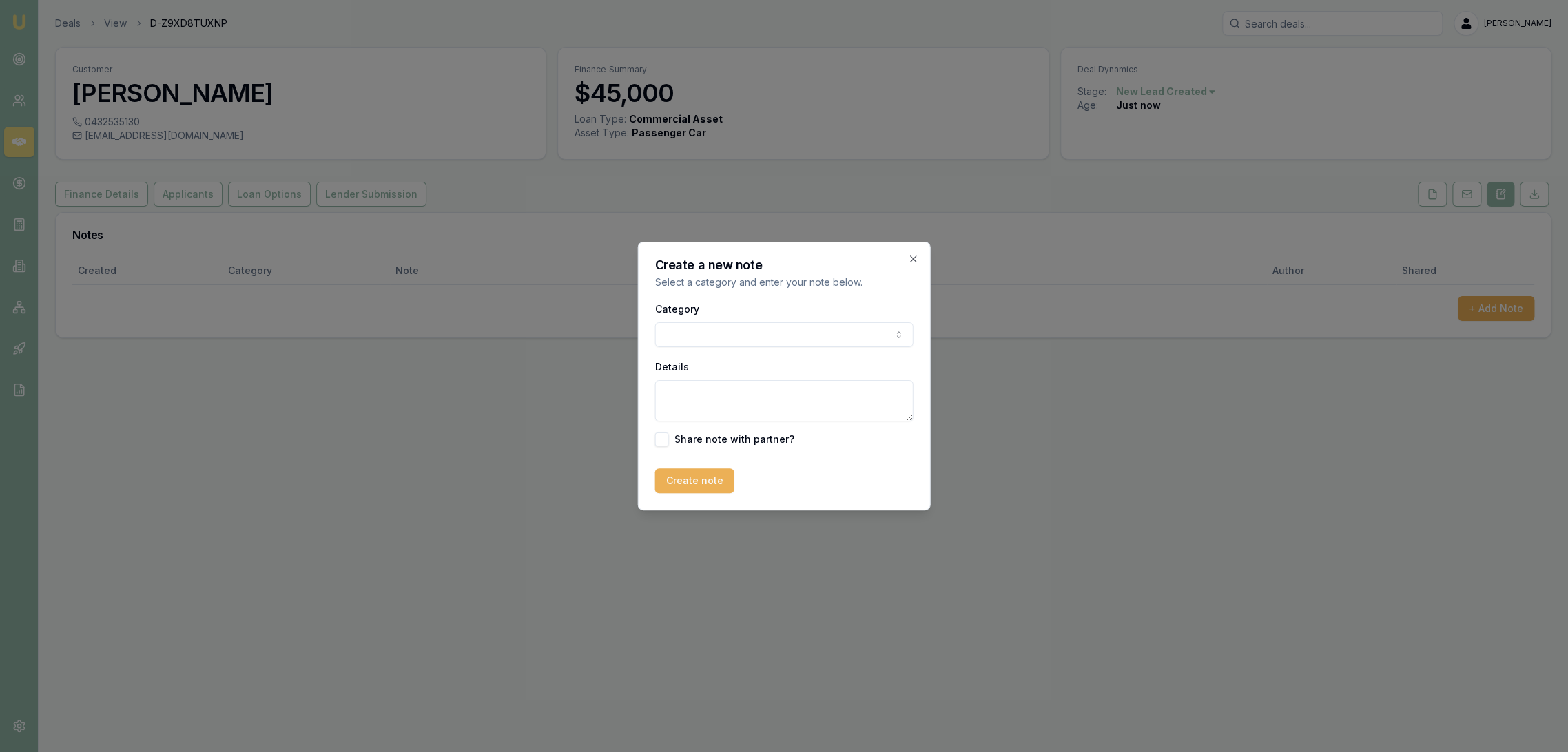
click at [683, 396] on textarea "Details" at bounding box center [784, 401] width 258 height 42
type textarea "Autobuddy - commercial - new - NSW"
click at [690, 475] on button "Create note" at bounding box center [694, 480] width 79 height 25
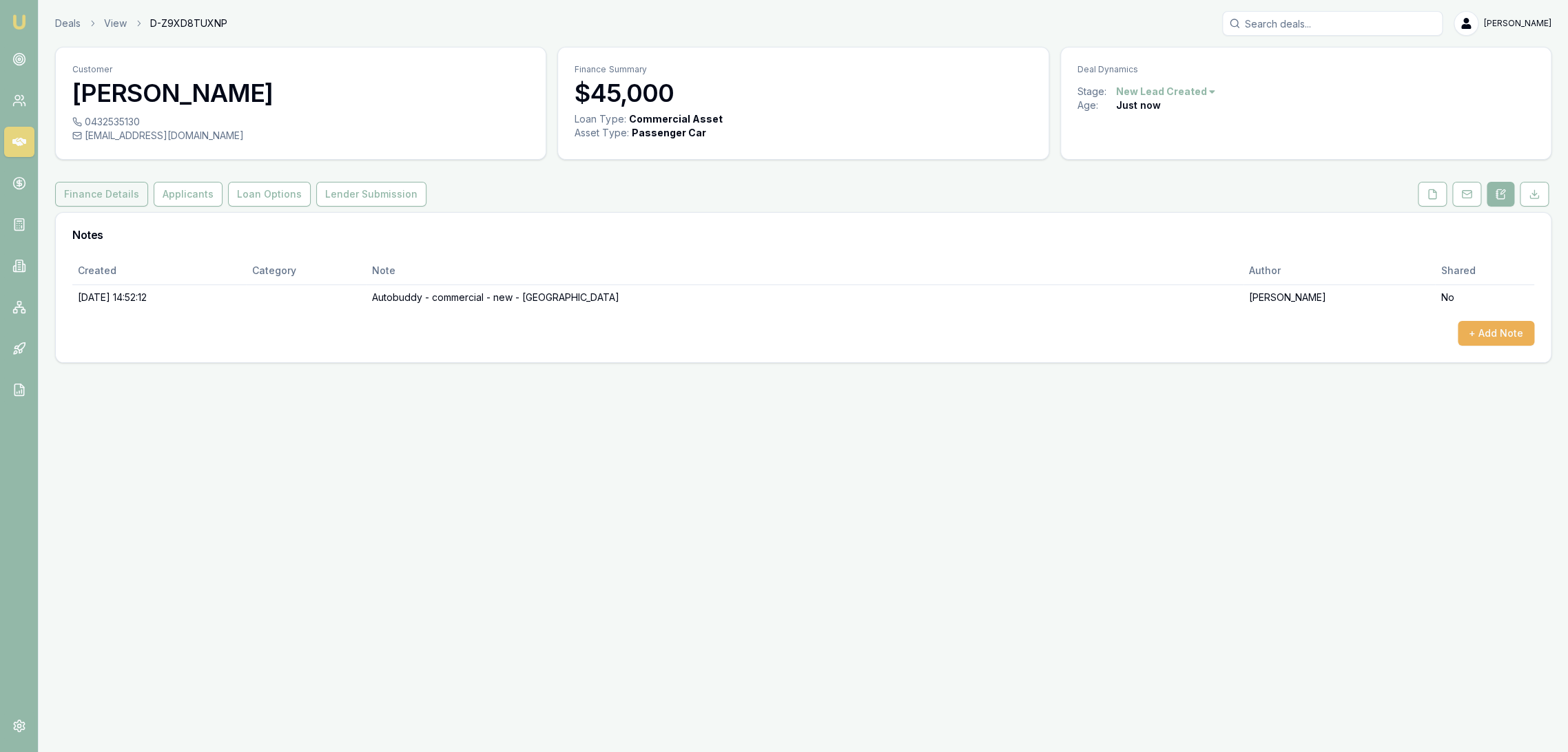
click at [77, 189] on button "Finance Details" at bounding box center [101, 194] width 93 height 25
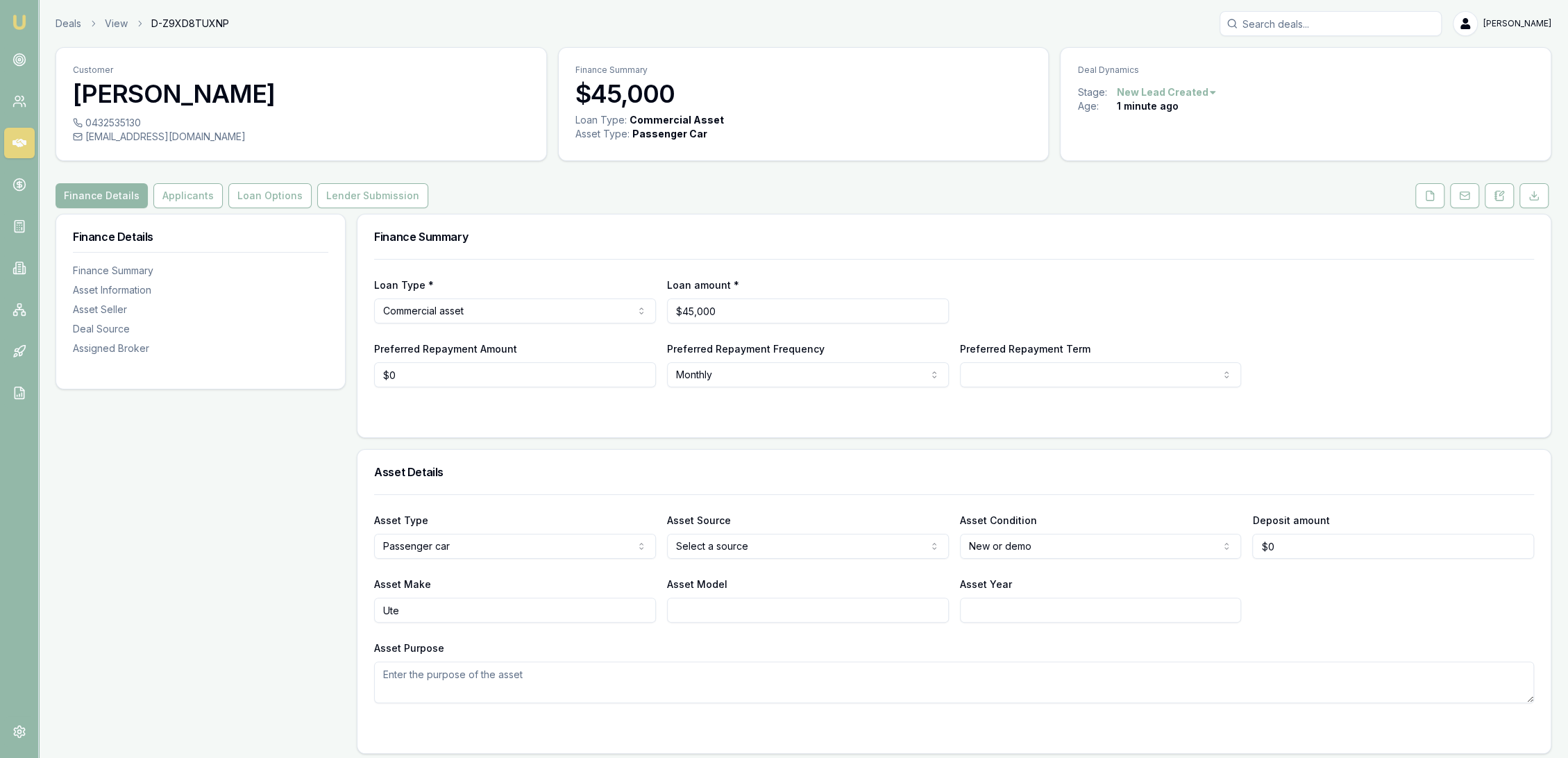
click at [430, 685] on textarea "Asset Purpose" at bounding box center [954, 683] width 1160 height 42
click at [782, 549] on html "Emu Broker Deals View D-Z9XD8TUXNP Robyn Adams Toggle Menu Customer William Chr…" at bounding box center [784, 379] width 1568 height 758
click at [511, 610] on input "Ute" at bounding box center [515, 610] width 282 height 25
click at [1038, 374] on html "Emu Broker Deals View D-Z9XD8TUXNP Robyn Adams Toggle Menu Customer William Chr…" at bounding box center [784, 379] width 1568 height 758
click at [349, 375] on html "Emu Broker Deals View D-Z9XD8TUXNP Robyn Adams Toggle Menu Customer William Chr…" at bounding box center [784, 379] width 1568 height 758
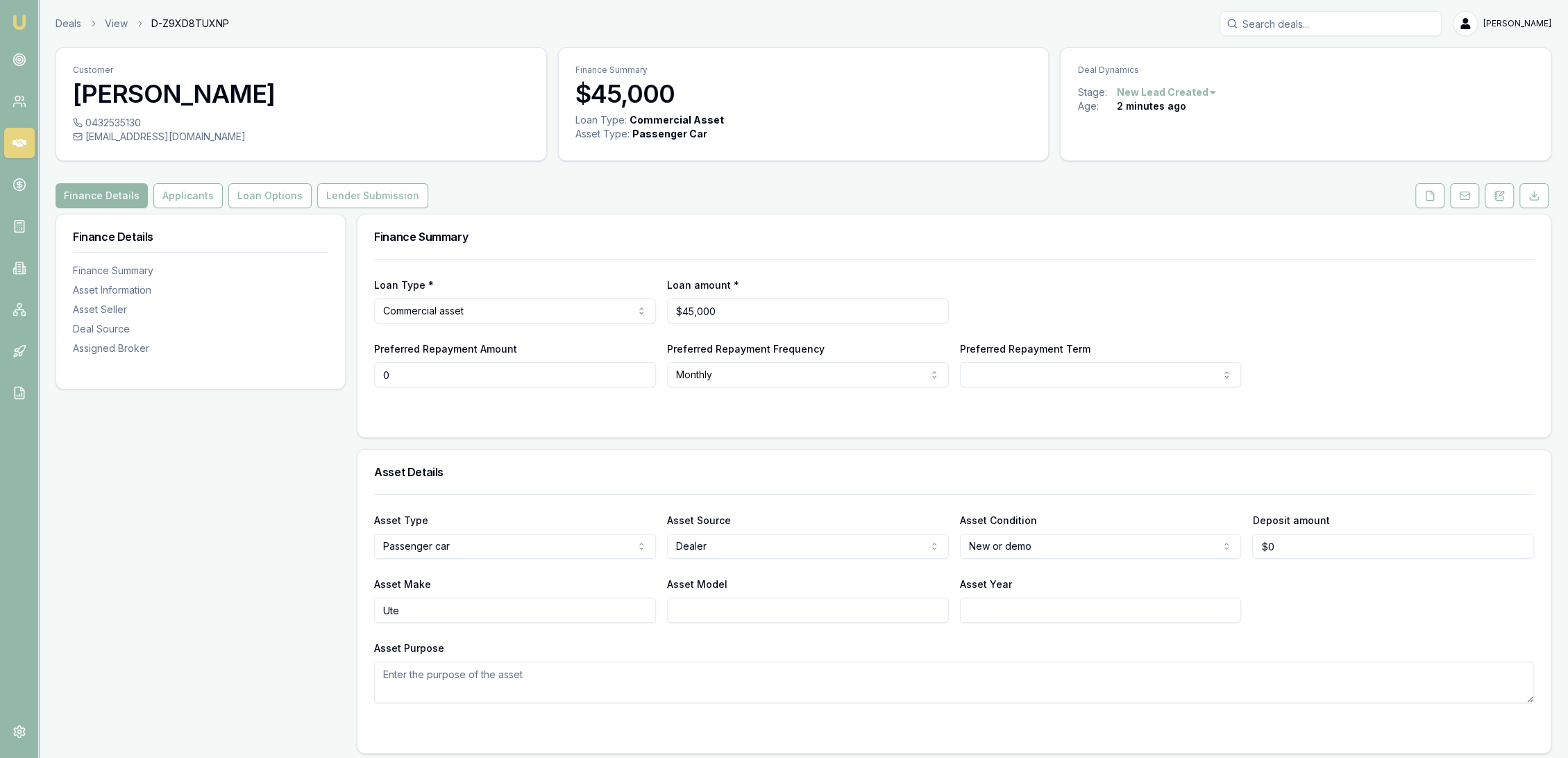
drag, startPoint x: 407, startPoint y: 377, endPoint x: 337, endPoint y: 377, distance: 70.0
type input "$200"
select select "WEEKLY"
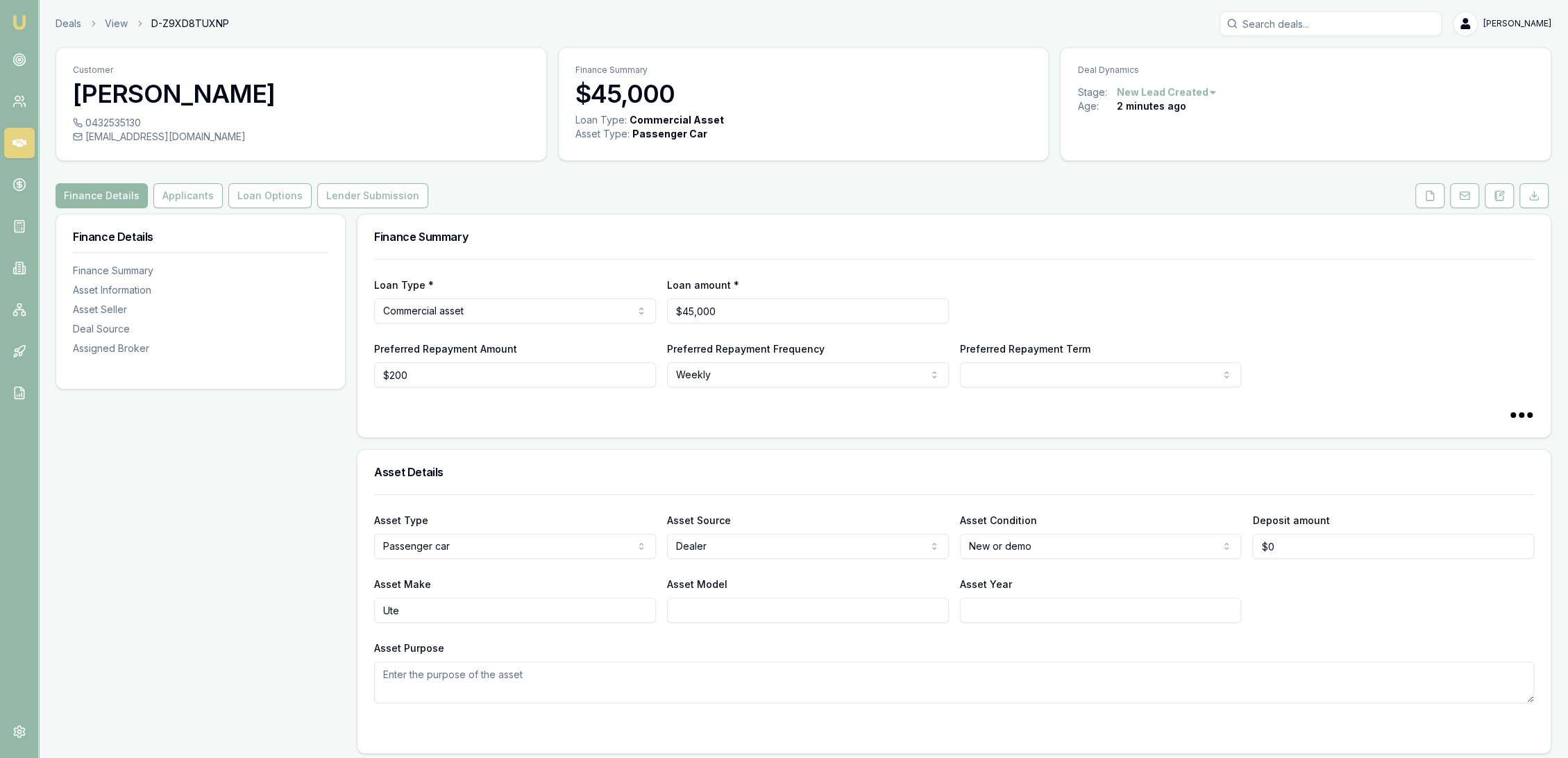
select select "60"
click at [189, 197] on button "Applicants" at bounding box center [188, 196] width 69 height 25
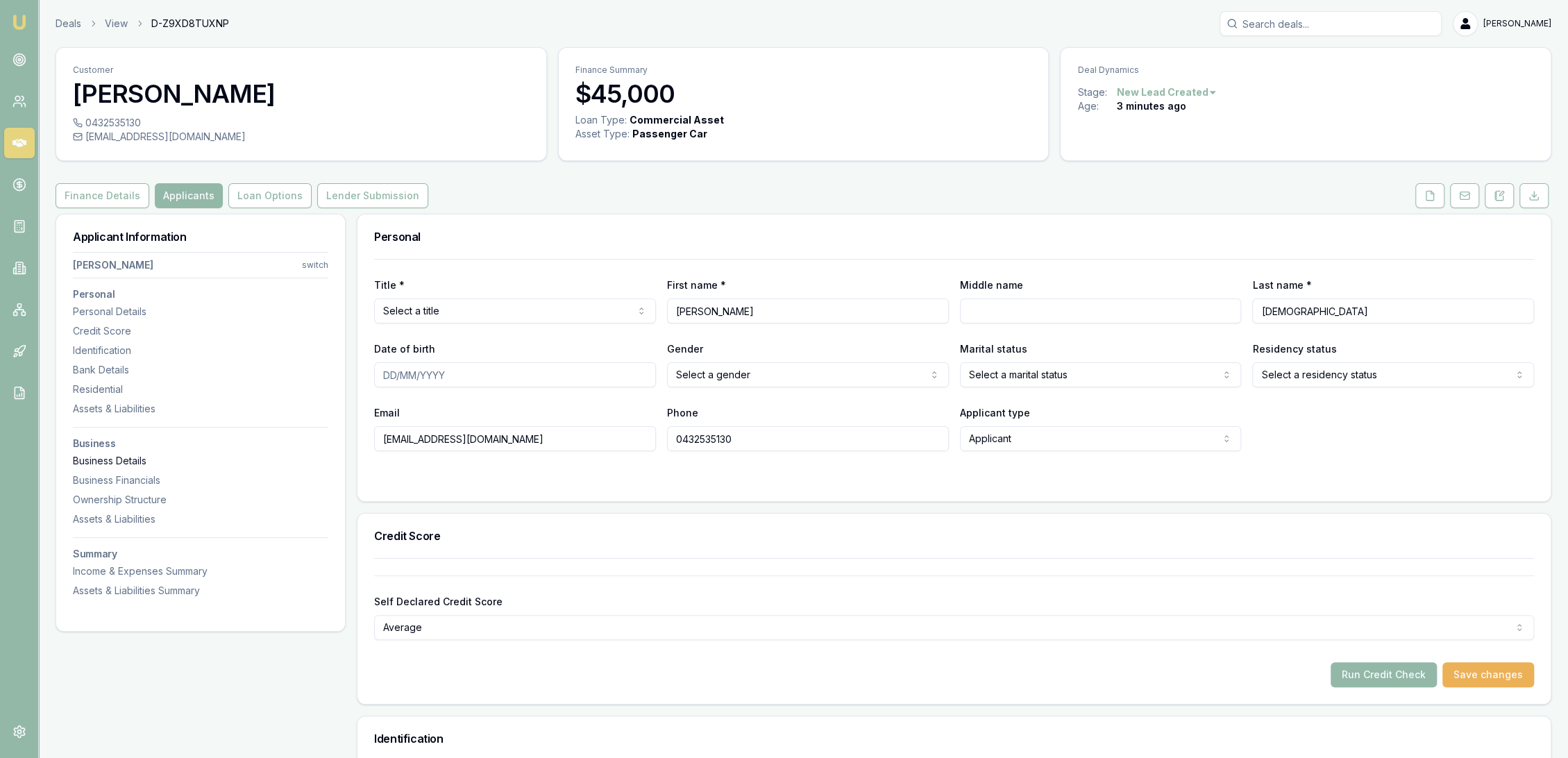
click at [105, 454] on div "Business Details" at bounding box center [201, 461] width 255 height 14
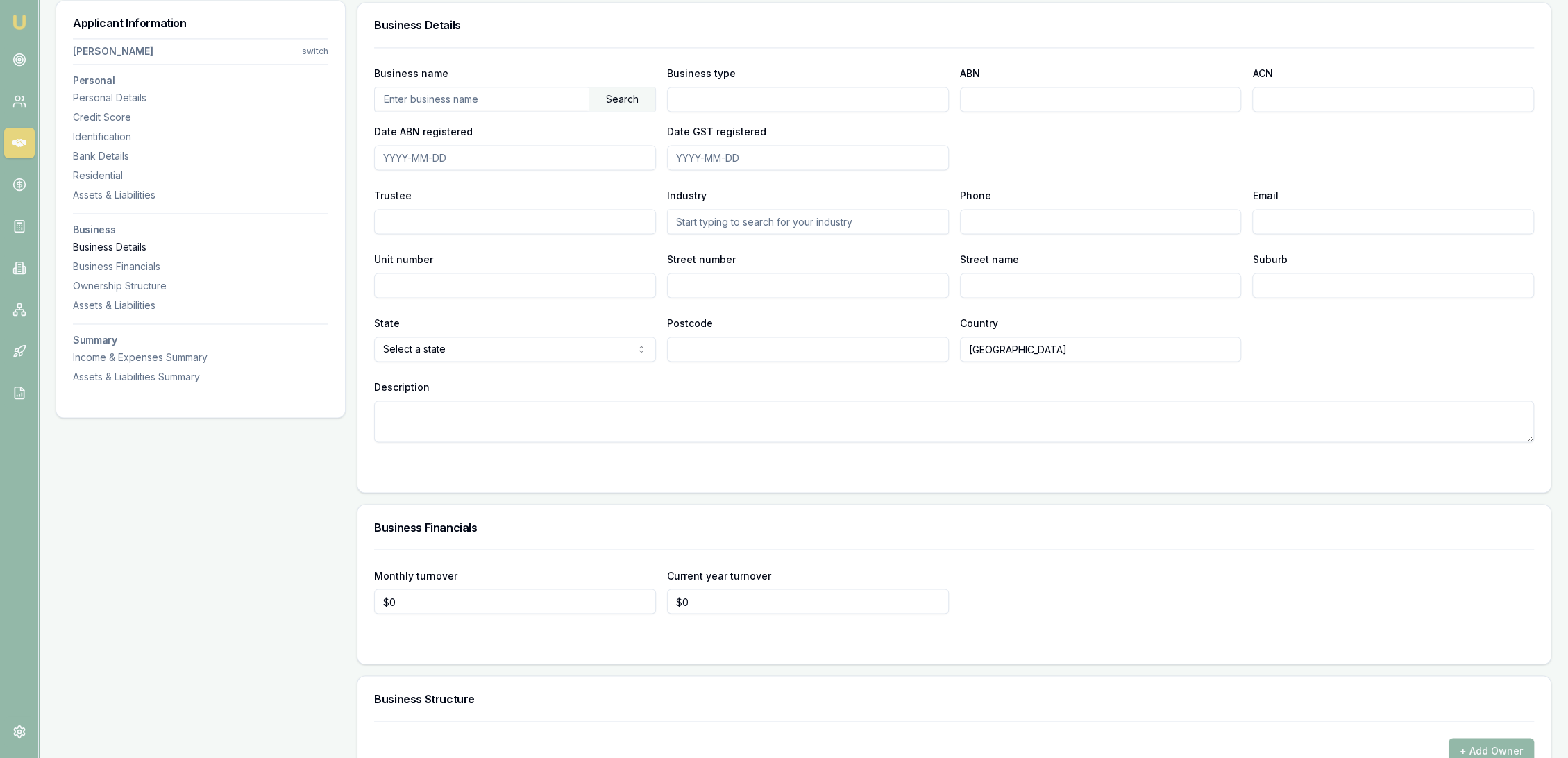
scroll to position [1902, 0]
click at [111, 171] on div "Residential" at bounding box center [201, 175] width 255 height 14
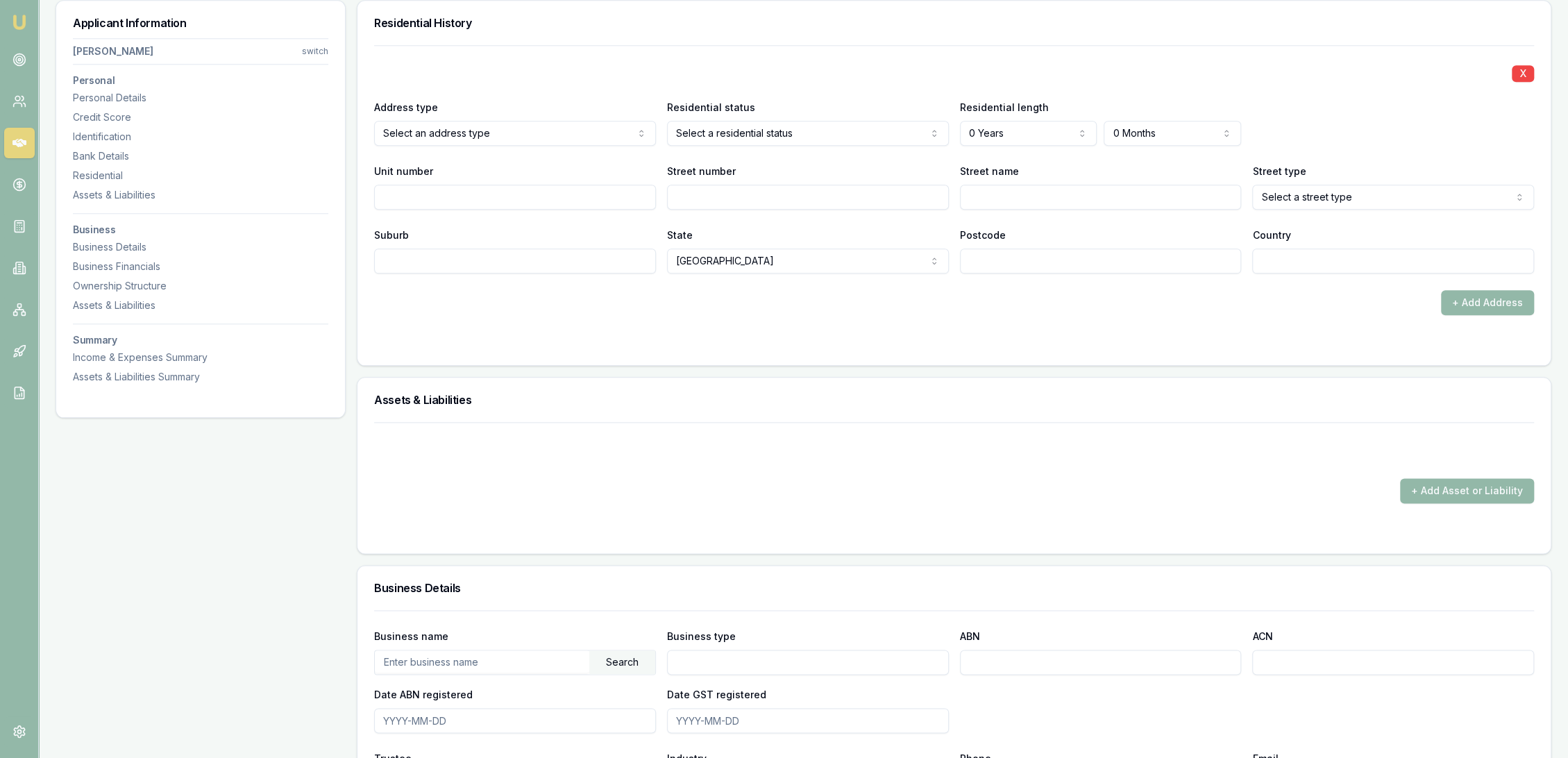
scroll to position [1337, 0]
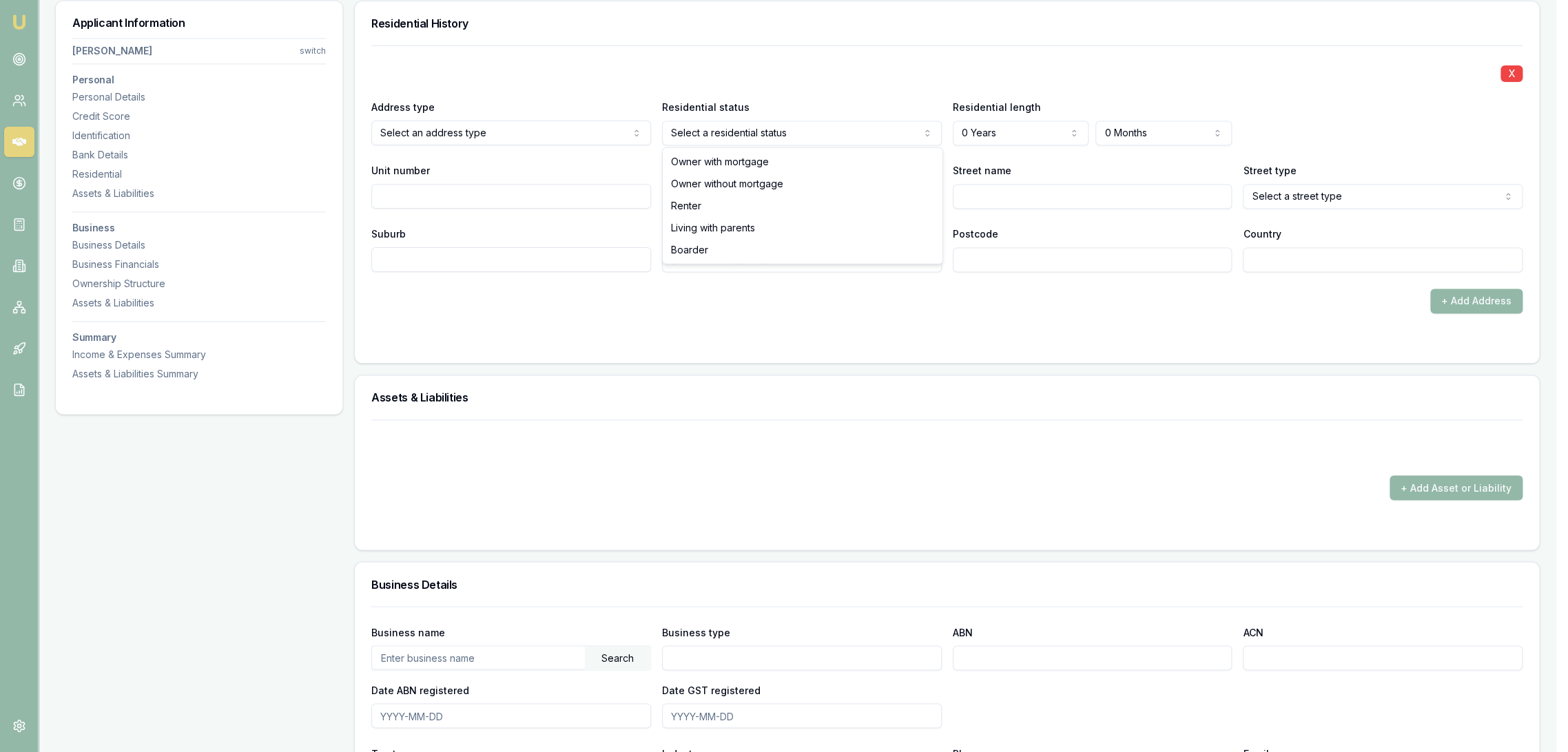
select select "RENTER"
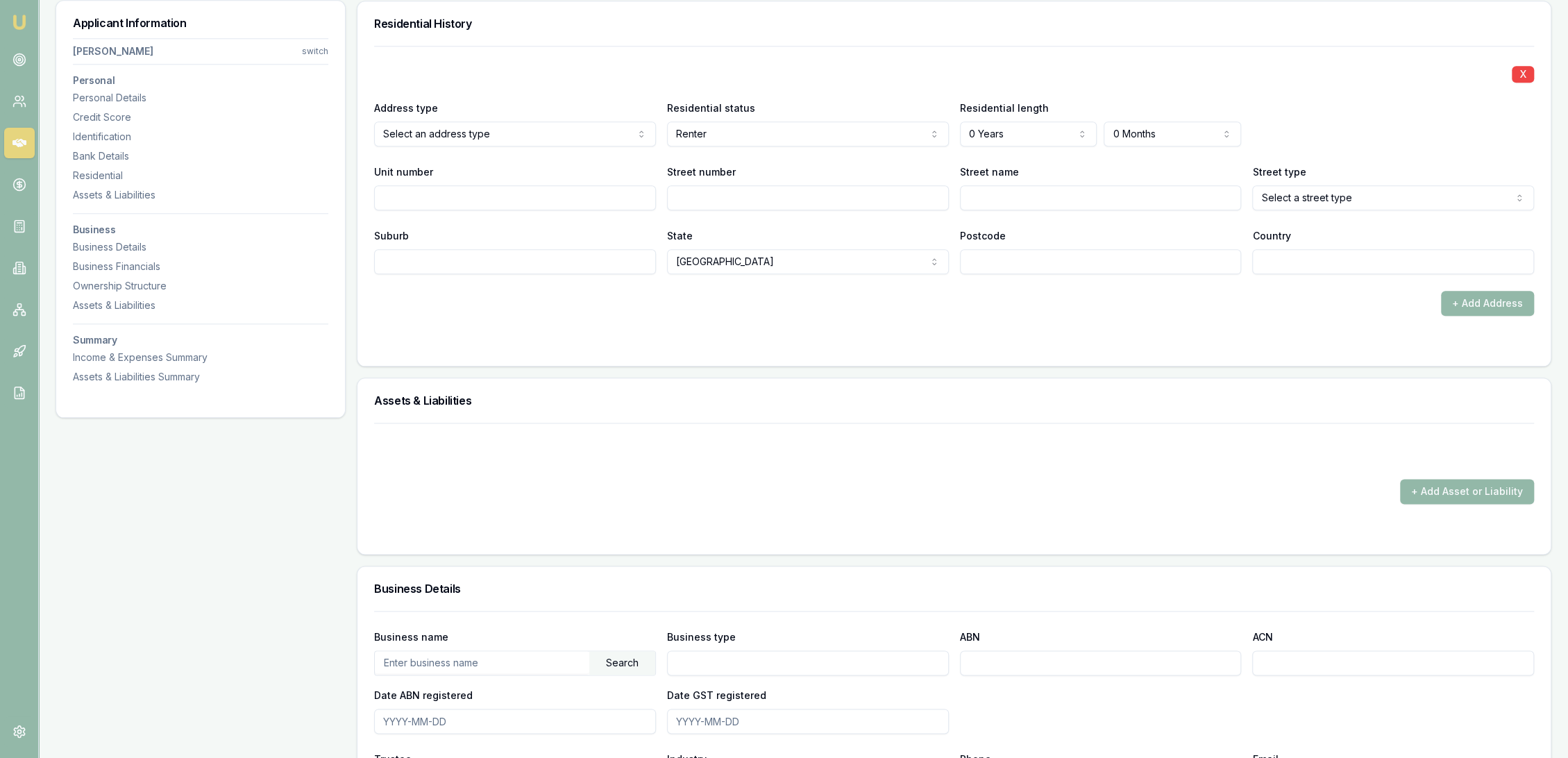
click at [589, 342] on div at bounding box center [954, 344] width 1160 height 11
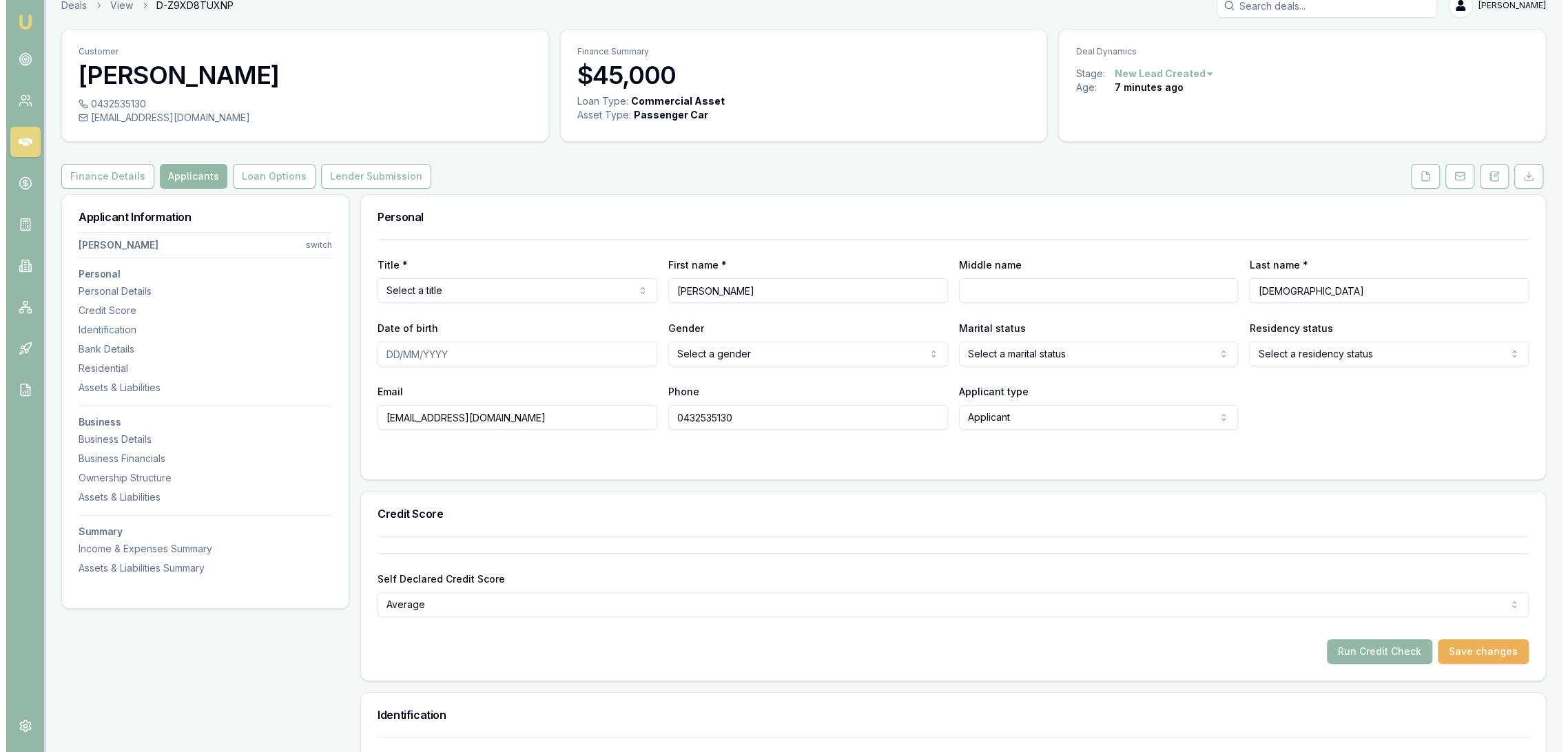
scroll to position [0, 0]
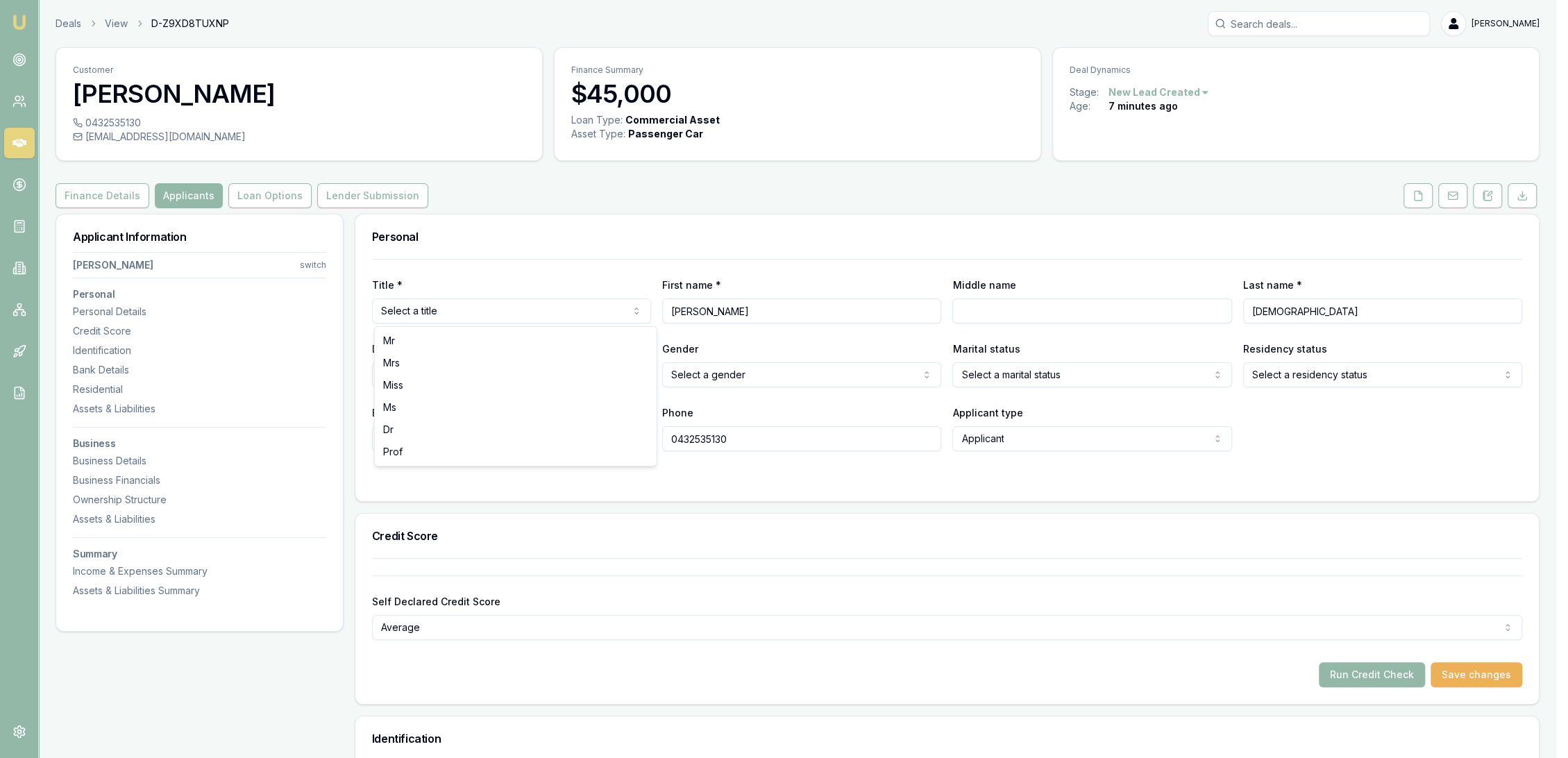
click at [507, 304] on html "Emu Broker Deals View D-Z9XD8TUXNP Robyn Adams Toggle Menu Customer William Chr…" at bounding box center [784, 379] width 1568 height 758
click at [1048, 309] on input "Middle name" at bounding box center [1101, 311] width 282 height 25
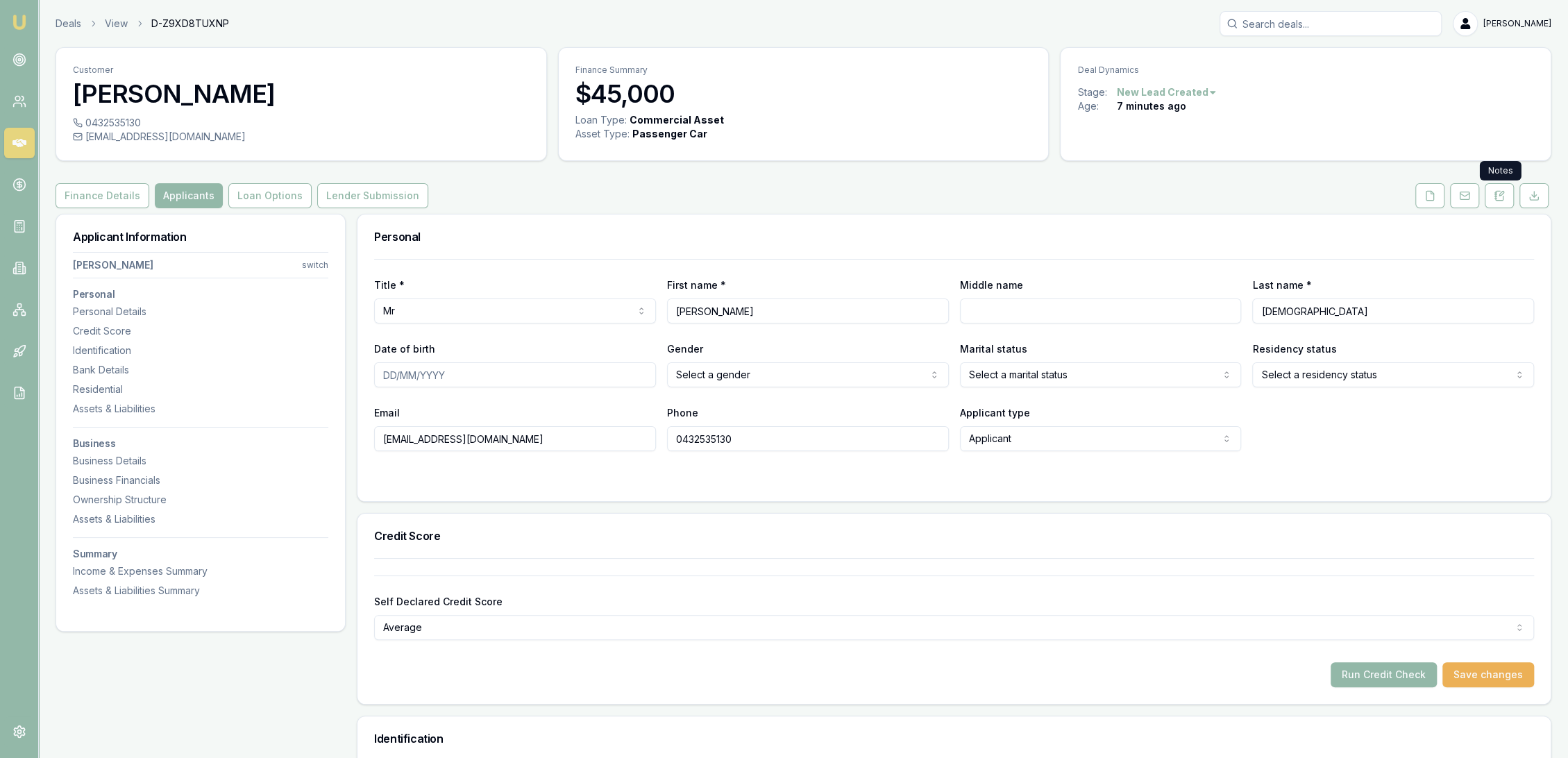
click at [1507, 204] on button at bounding box center [1500, 196] width 29 height 25
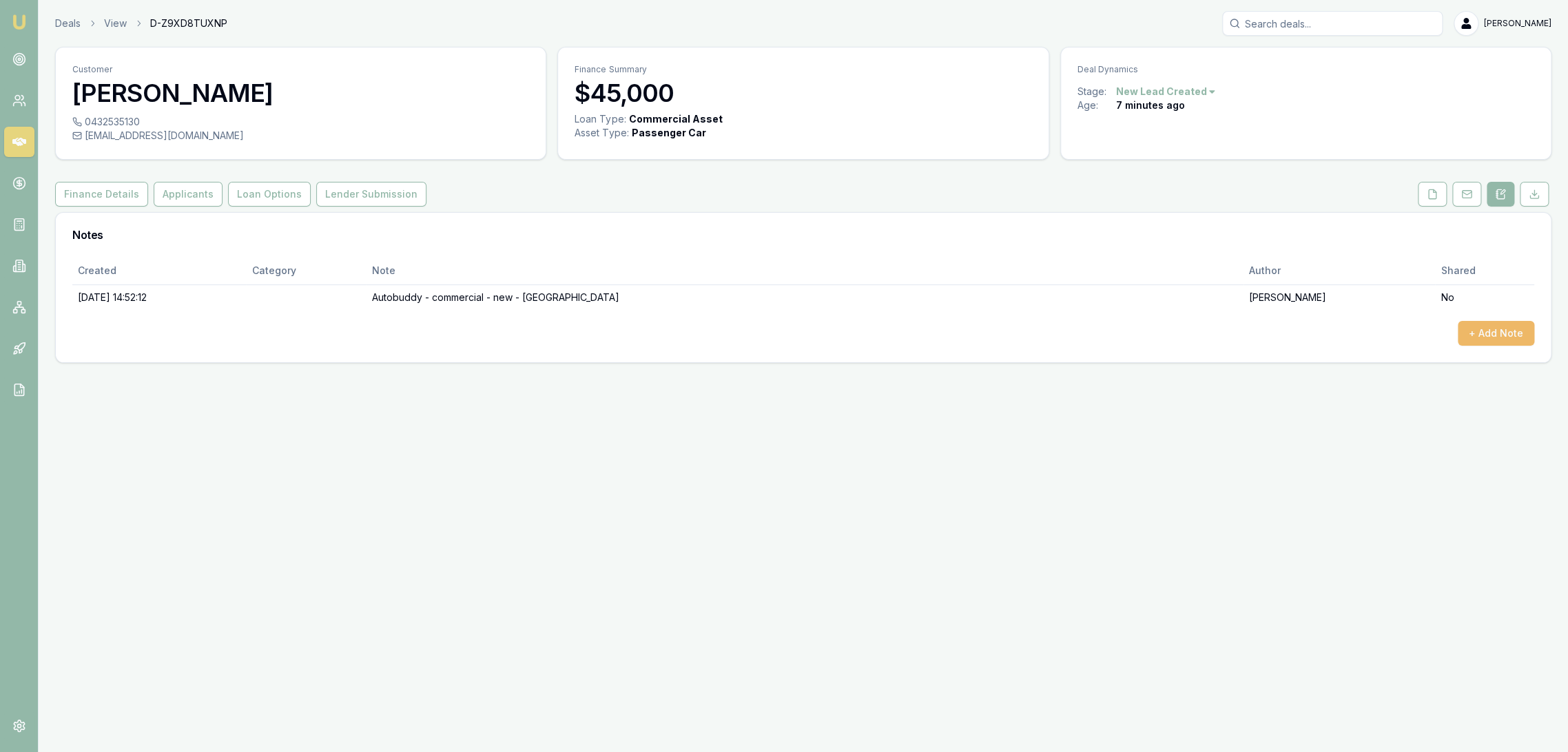
click at [1521, 329] on button "+ Add Note" at bounding box center [1496, 333] width 77 height 25
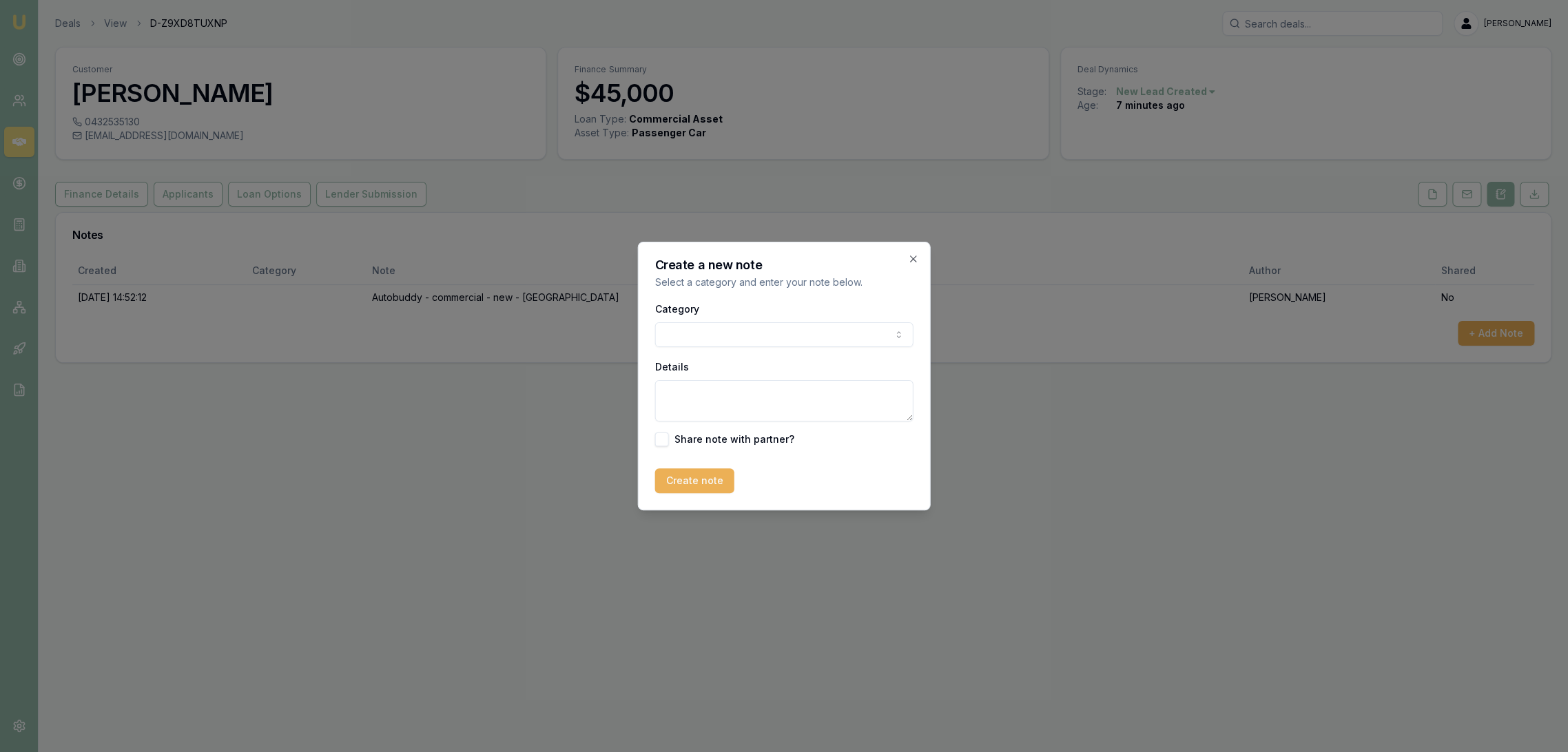
click at [726, 341] on body "Emu Broker Deals View D-Z9XD8TUXNP Robyn Adams Toggle Menu Customer William Chr…" at bounding box center [784, 376] width 1568 height 752
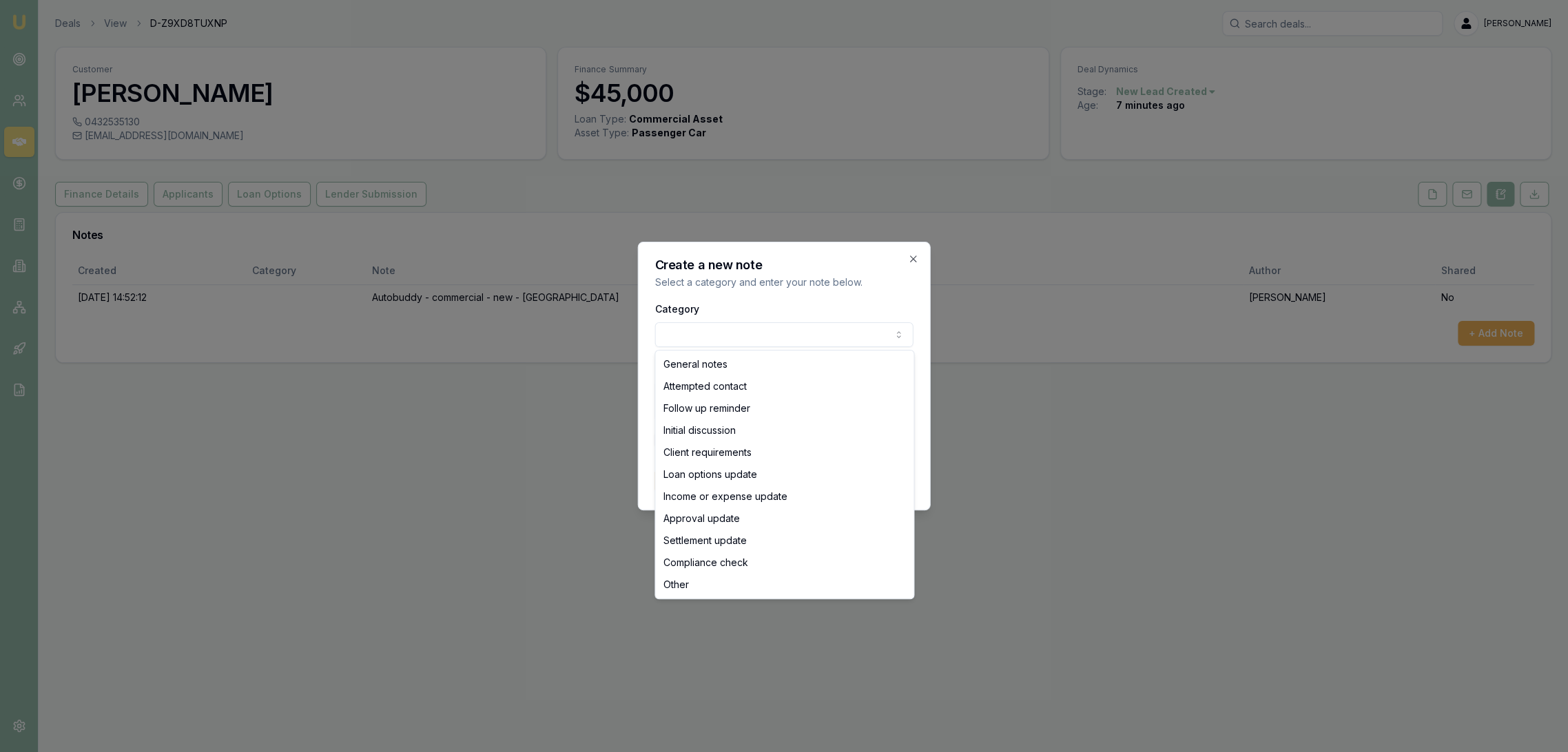
select select "INITIAL_DISCUSSION"
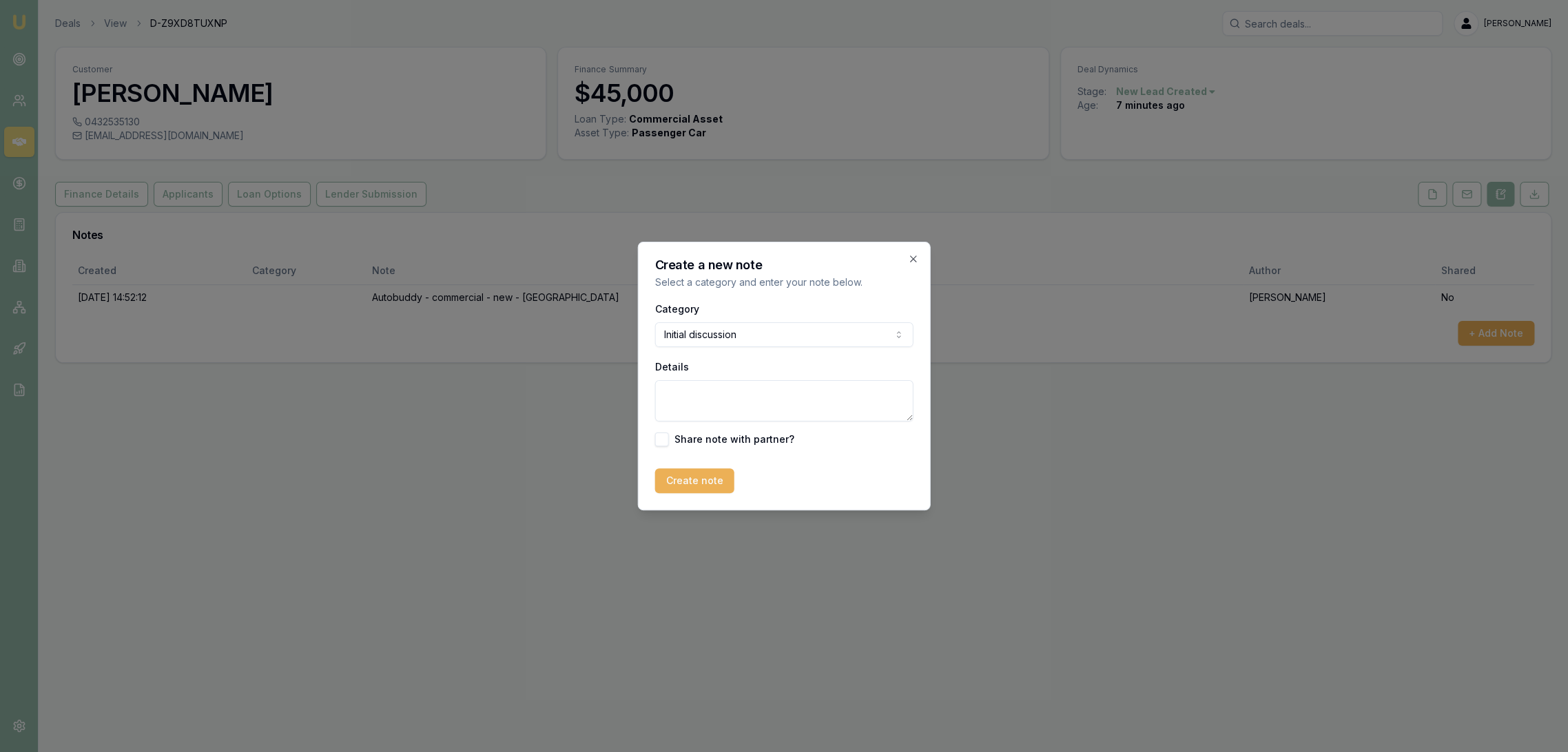
click at [698, 396] on textarea "Details" at bounding box center [784, 401] width 258 height 42
click at [663, 394] on textarea "Preferably a new car. Wanted around $200/w if possible. Suggested we could look…" at bounding box center [784, 401] width 258 height 42
paste textarea "Current ute needs new motor. Current car is on finance. ABN 12 months - no GST …"
click at [788, 406] on textarea "Current ute needs new motor. Current car is on finance. ABN 12 months - no GST …" at bounding box center [784, 401] width 258 height 42
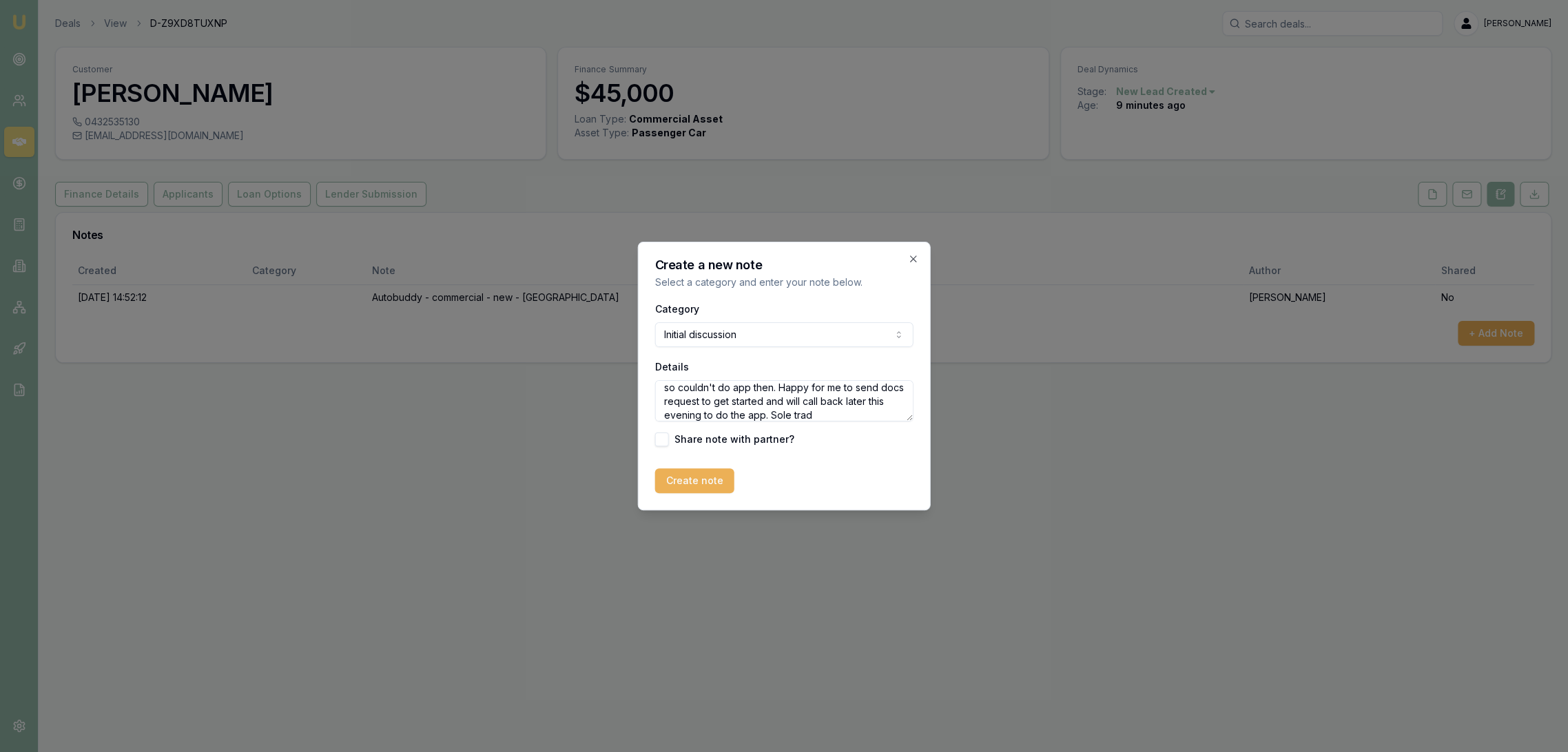
scroll to position [101, 0]
type textarea "Current ute needs new motor. Current car is on finance. ABN 12 months - no GST …"
click at [702, 483] on button "Create note" at bounding box center [694, 480] width 79 height 25
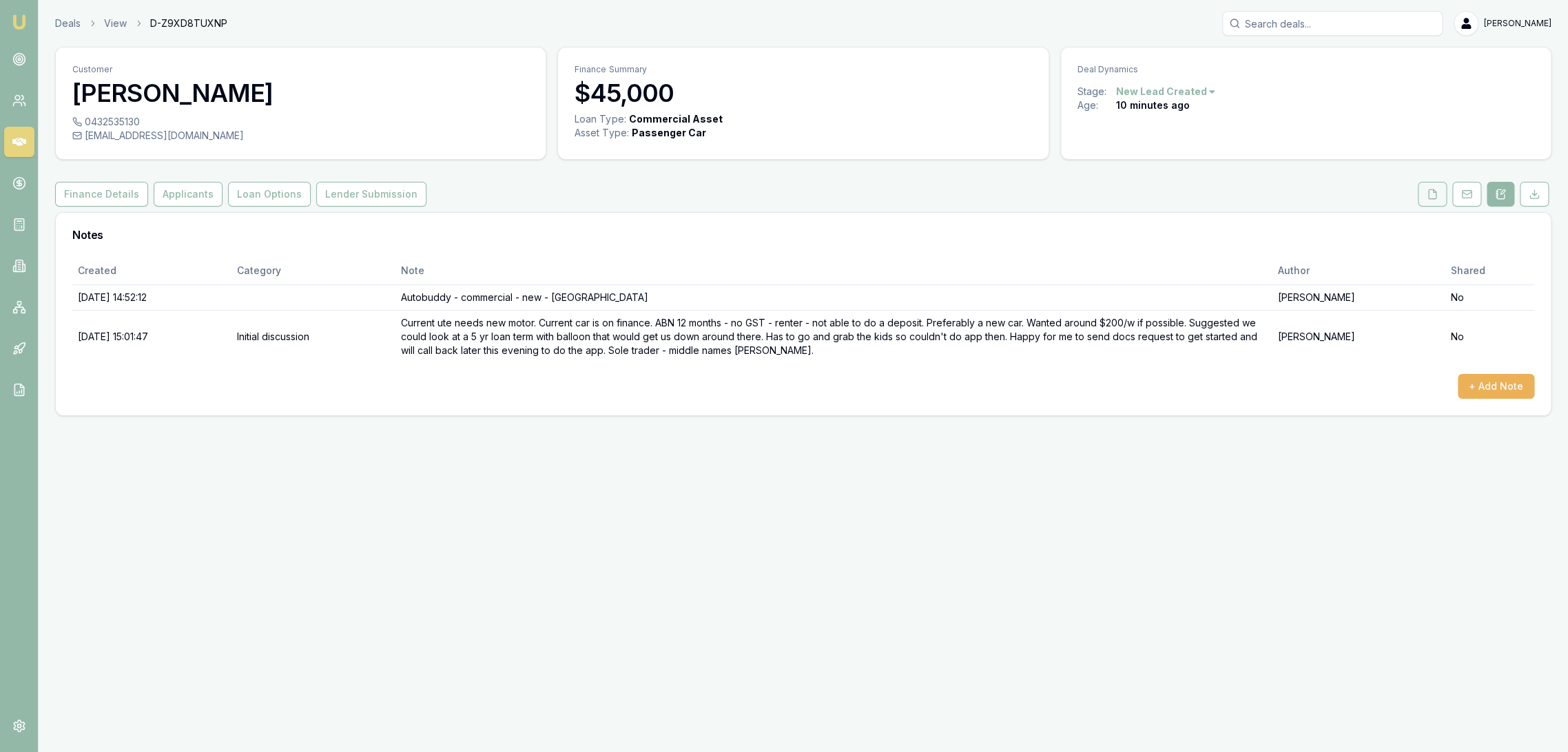
click at [1437, 189] on icon at bounding box center [1432, 194] width 11 height 11
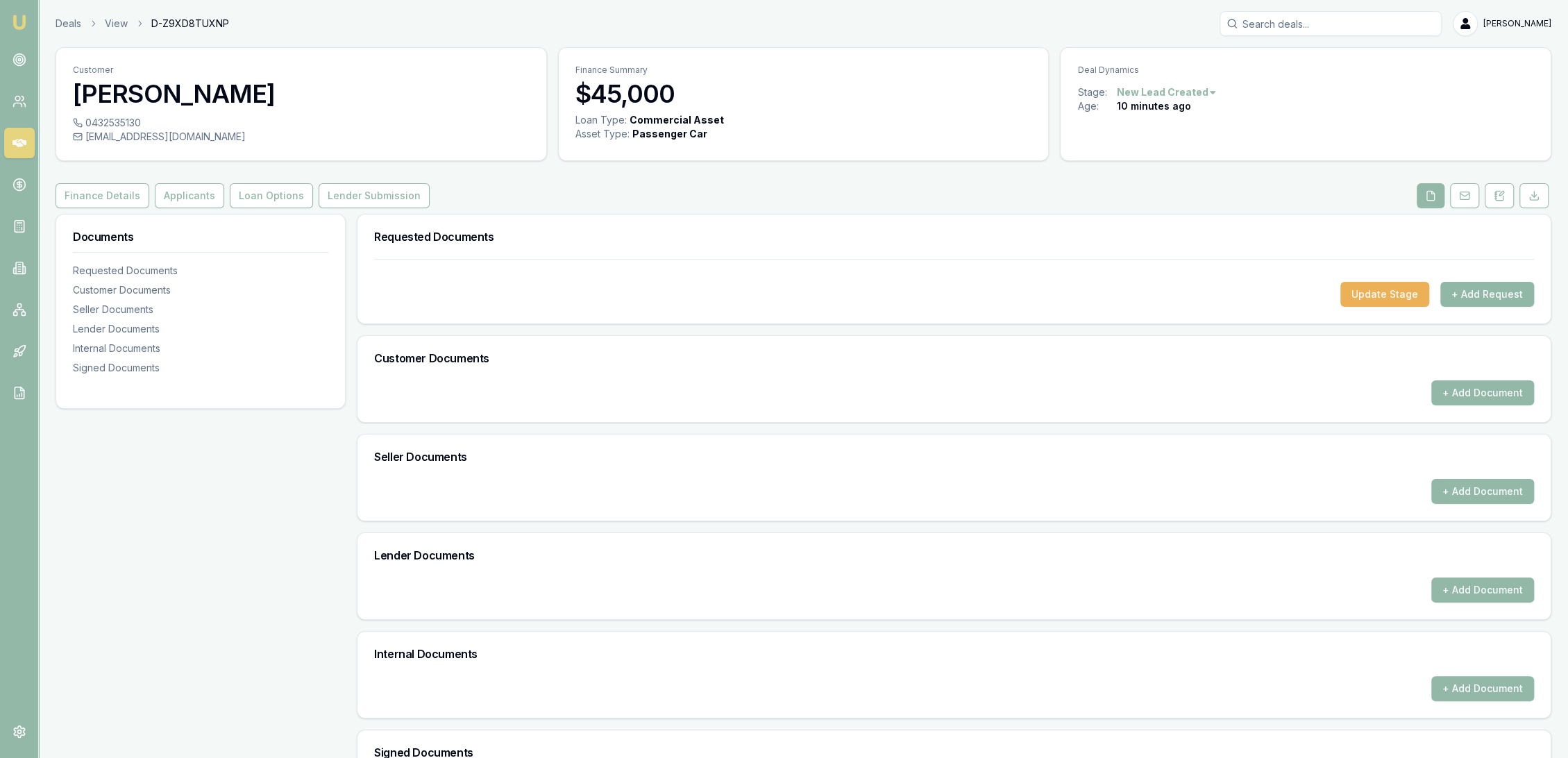
click at [1491, 286] on button "+ Add Request" at bounding box center [1487, 294] width 93 height 25
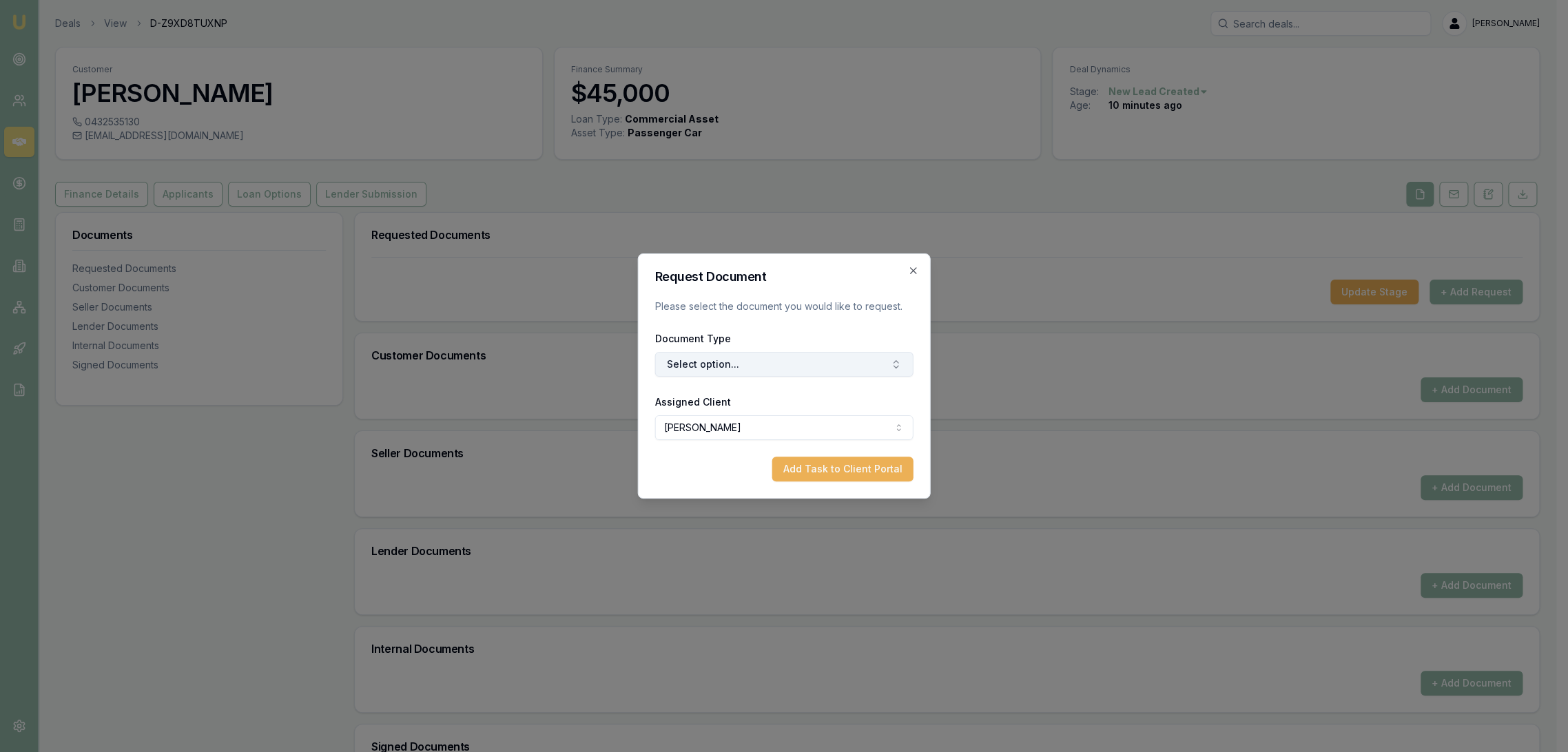
click at [842, 362] on button "Select option..." at bounding box center [784, 364] width 258 height 25
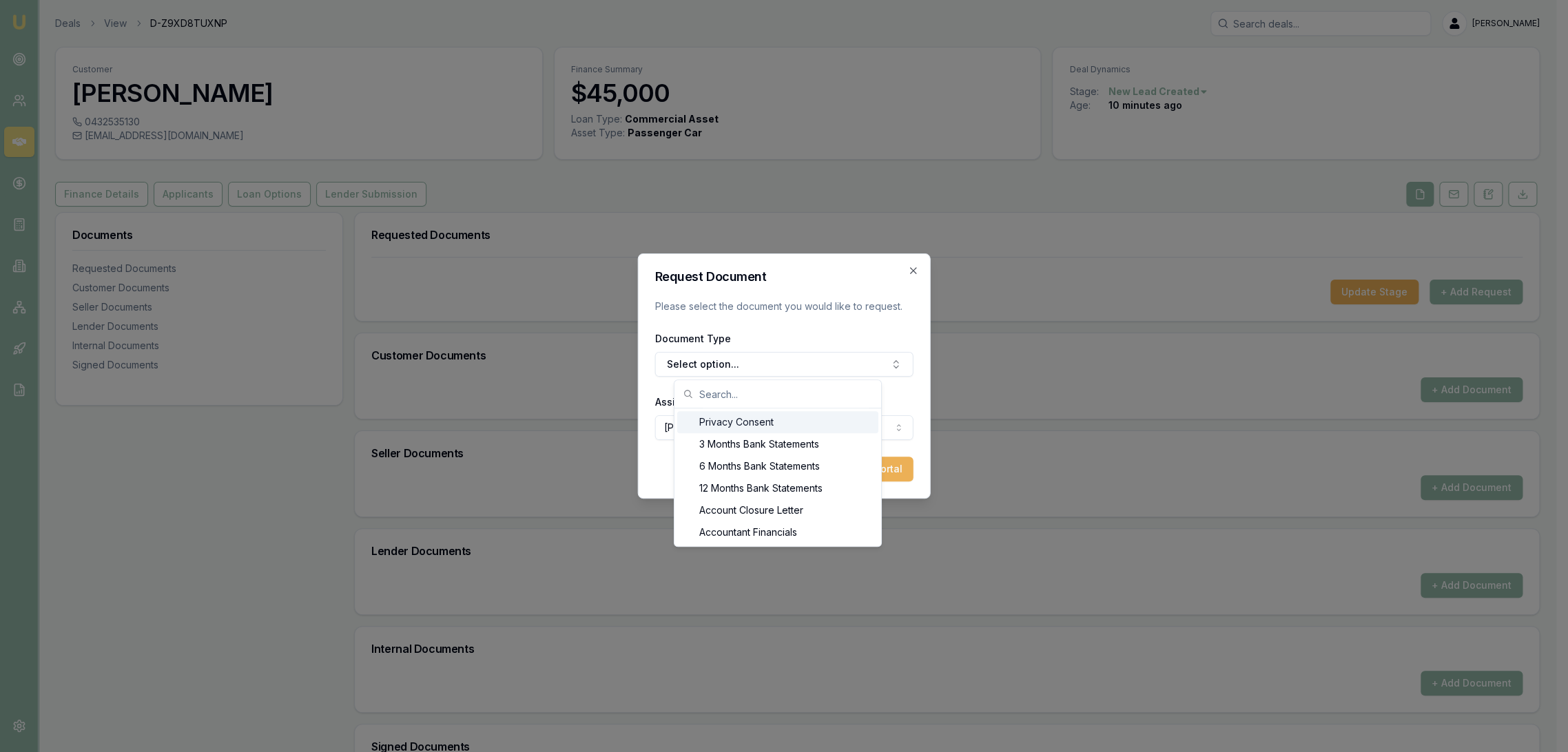
click at [753, 426] on div "Privacy Consent" at bounding box center [778, 423] width 201 height 22
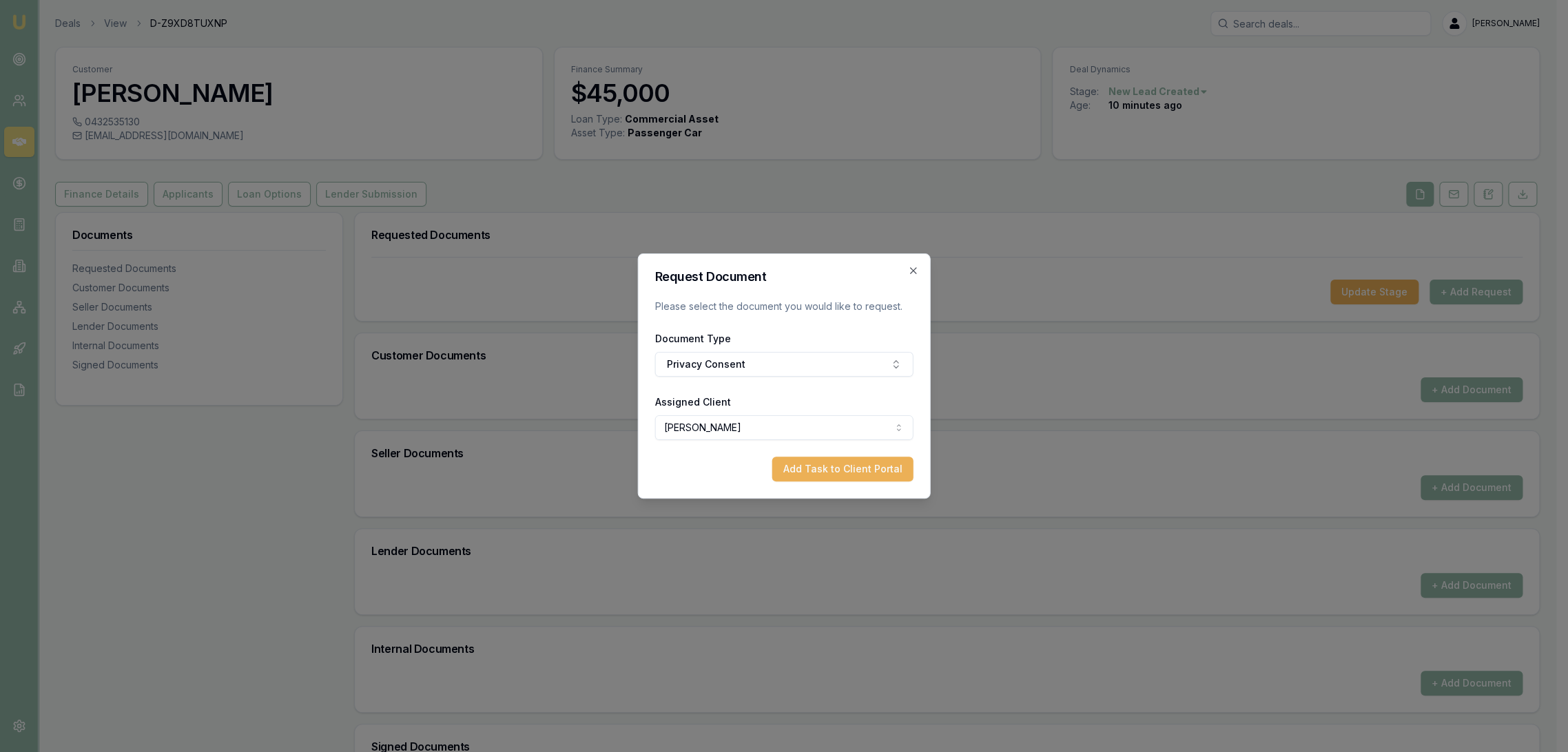
drag, startPoint x: 850, startPoint y: 466, endPoint x: 846, endPoint y: 431, distance: 35.2
click at [851, 466] on button "Add Task to Client Portal" at bounding box center [842, 469] width 141 height 25
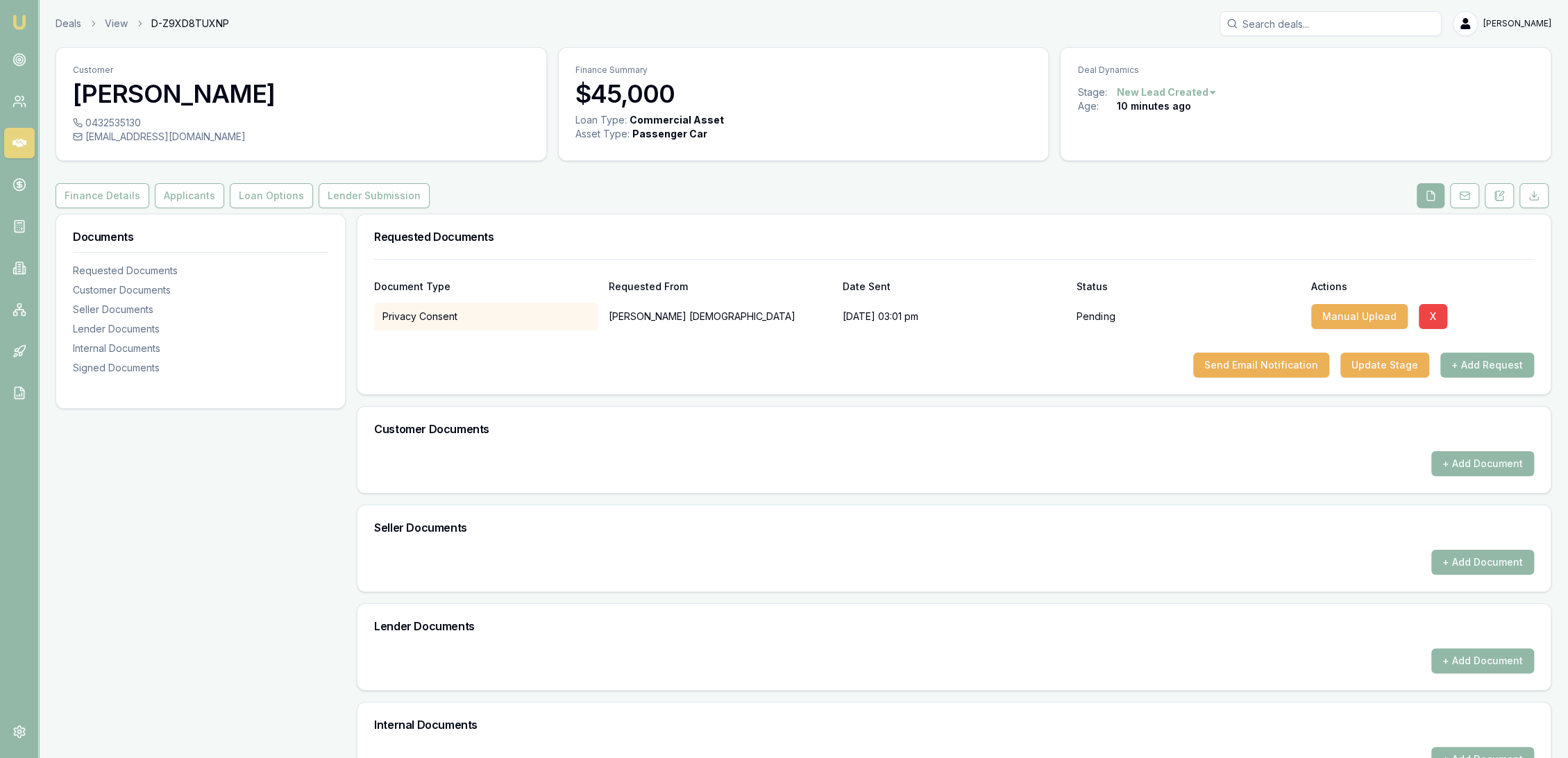
click at [1475, 369] on button "+ Add Request" at bounding box center [1487, 365] width 93 height 25
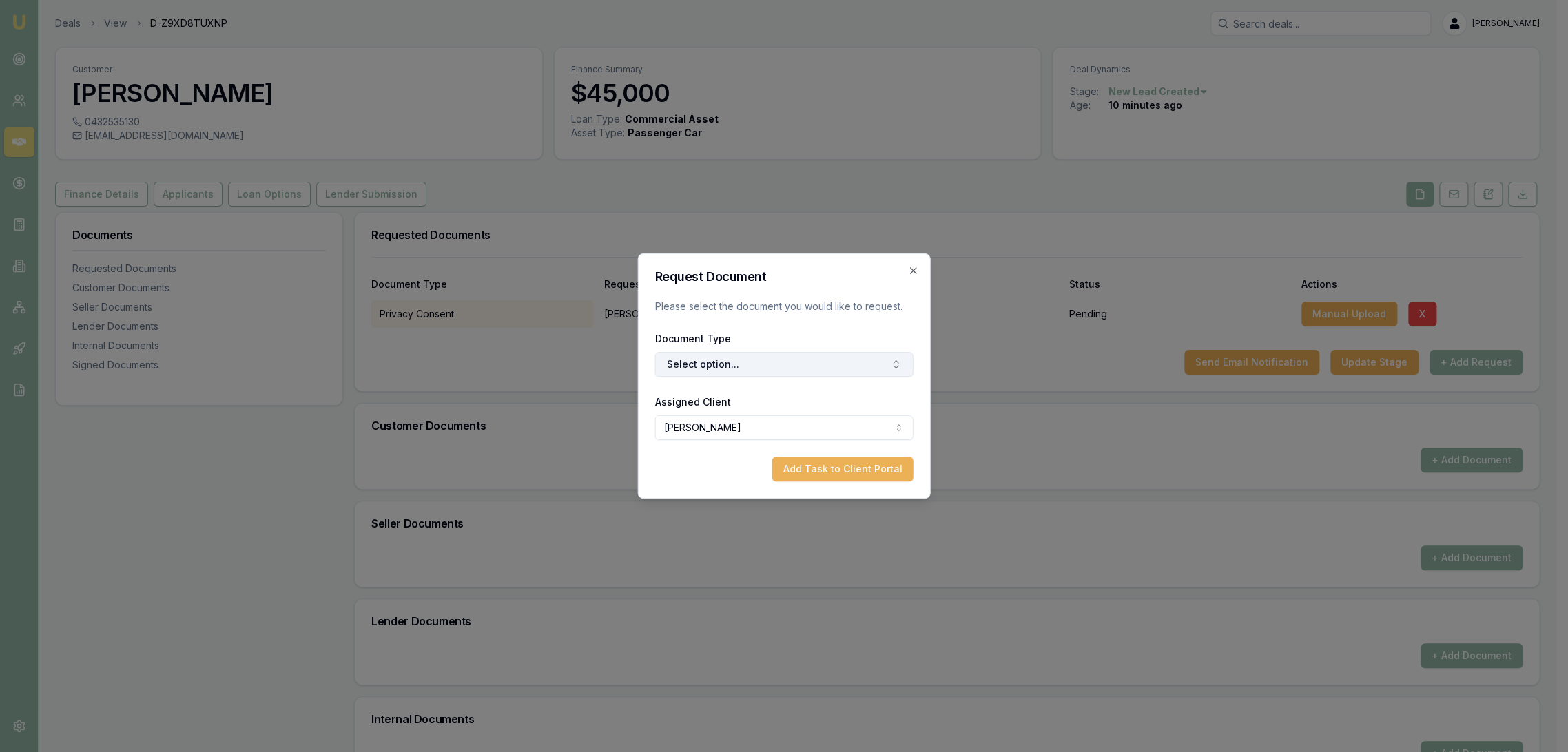
click at [746, 364] on button "Select option..." at bounding box center [784, 364] width 258 height 25
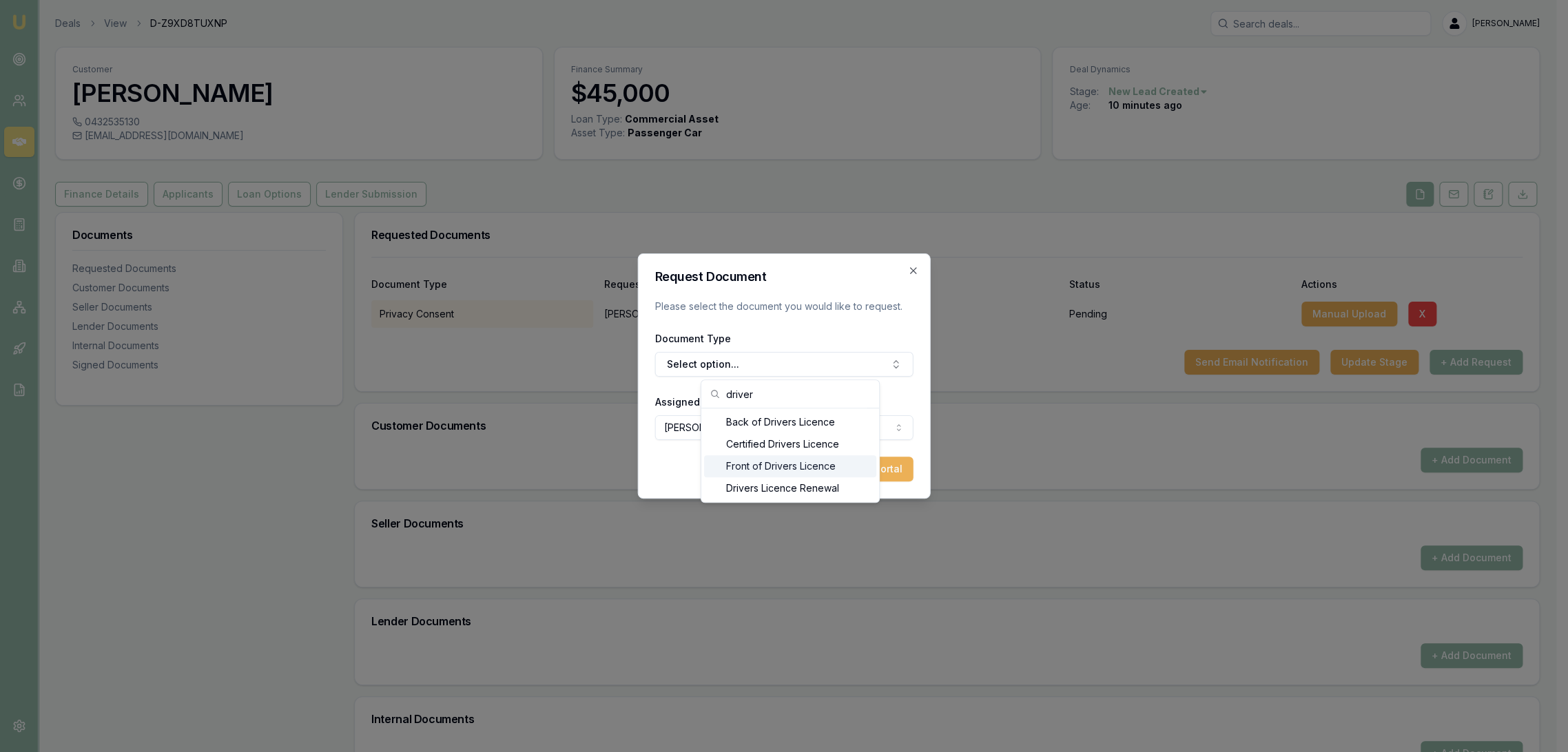
type input "driver"
click at [752, 463] on div "Front of Drivers Licence" at bounding box center [790, 467] width 173 height 22
click at [846, 467] on button "Add Task to Client Portal" at bounding box center [842, 469] width 141 height 25
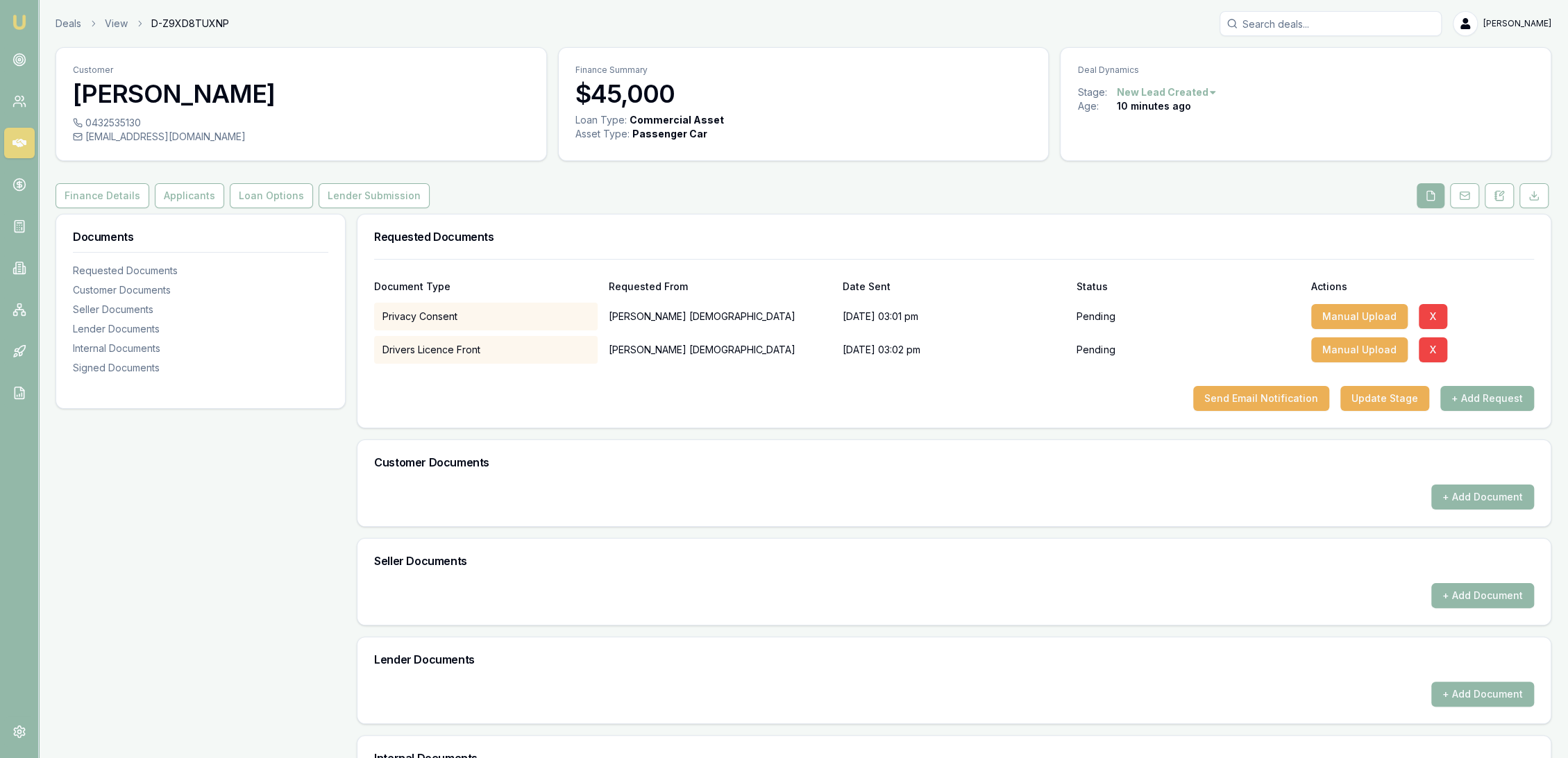
click at [1513, 403] on button "+ Add Request" at bounding box center [1487, 398] width 93 height 25
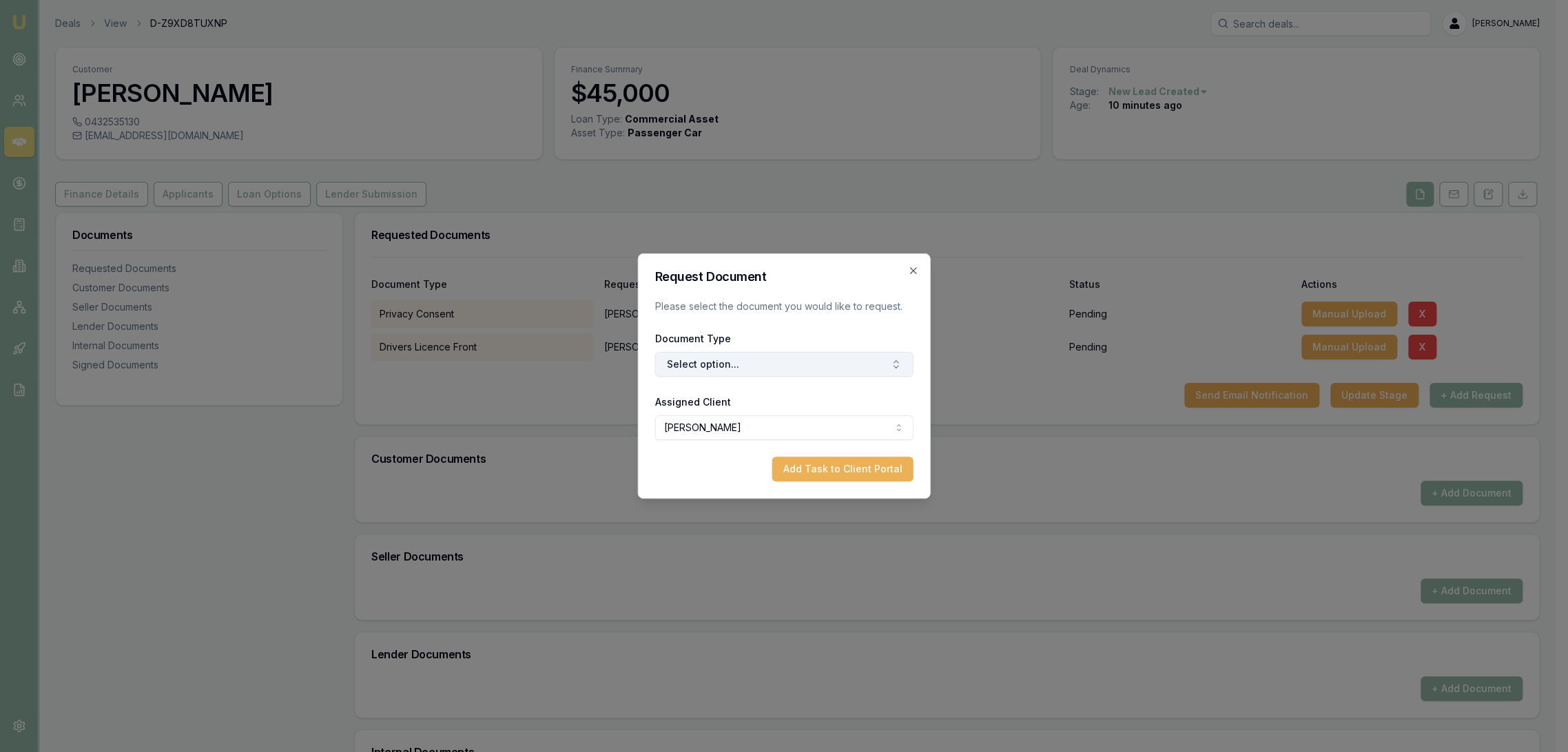
click at [727, 367] on button "Select option..." at bounding box center [784, 364] width 258 height 25
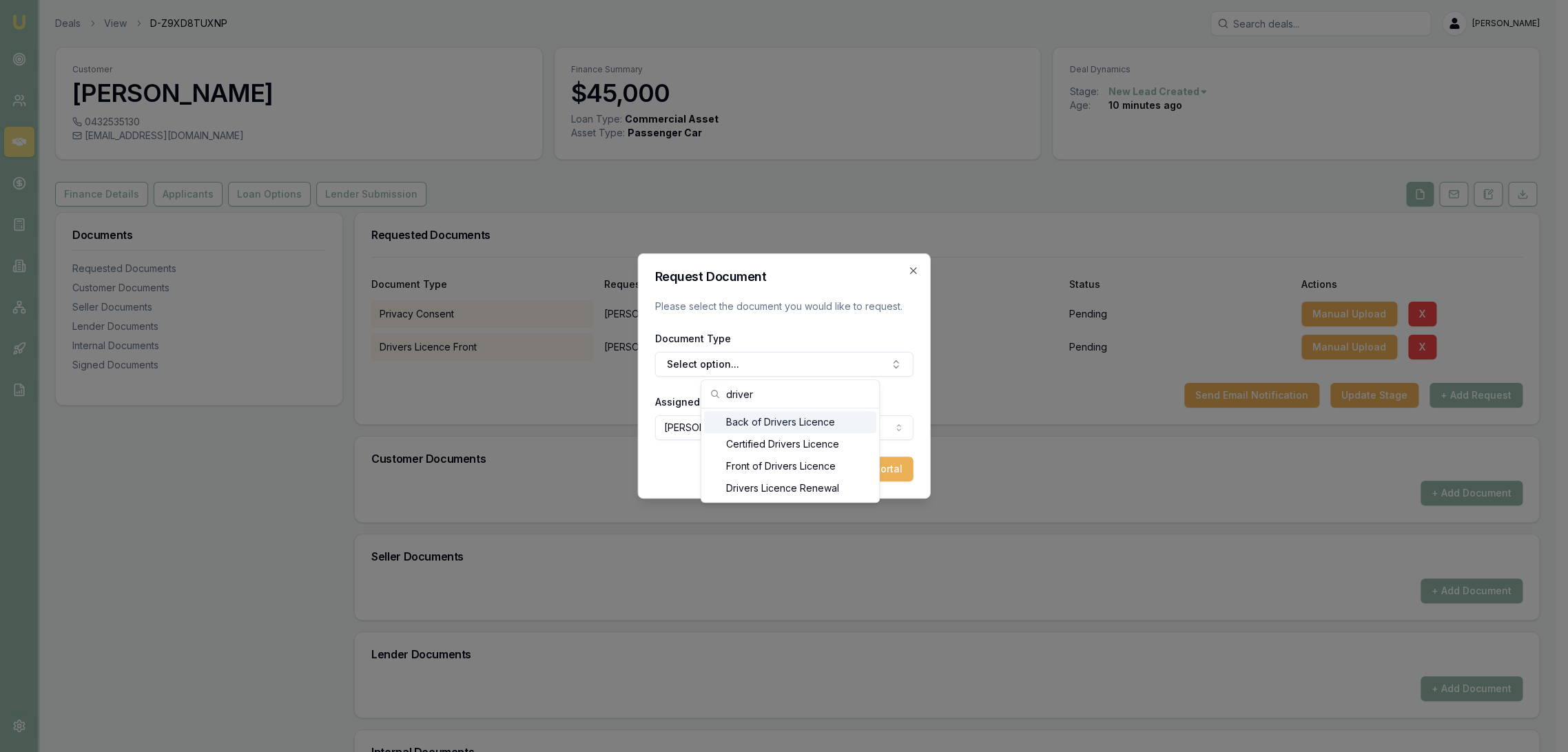
type input "driver"
click at [761, 424] on div "Back of Drivers Licence" at bounding box center [790, 423] width 173 height 22
click at [832, 465] on button "Add Task to Client Portal" at bounding box center [842, 469] width 141 height 25
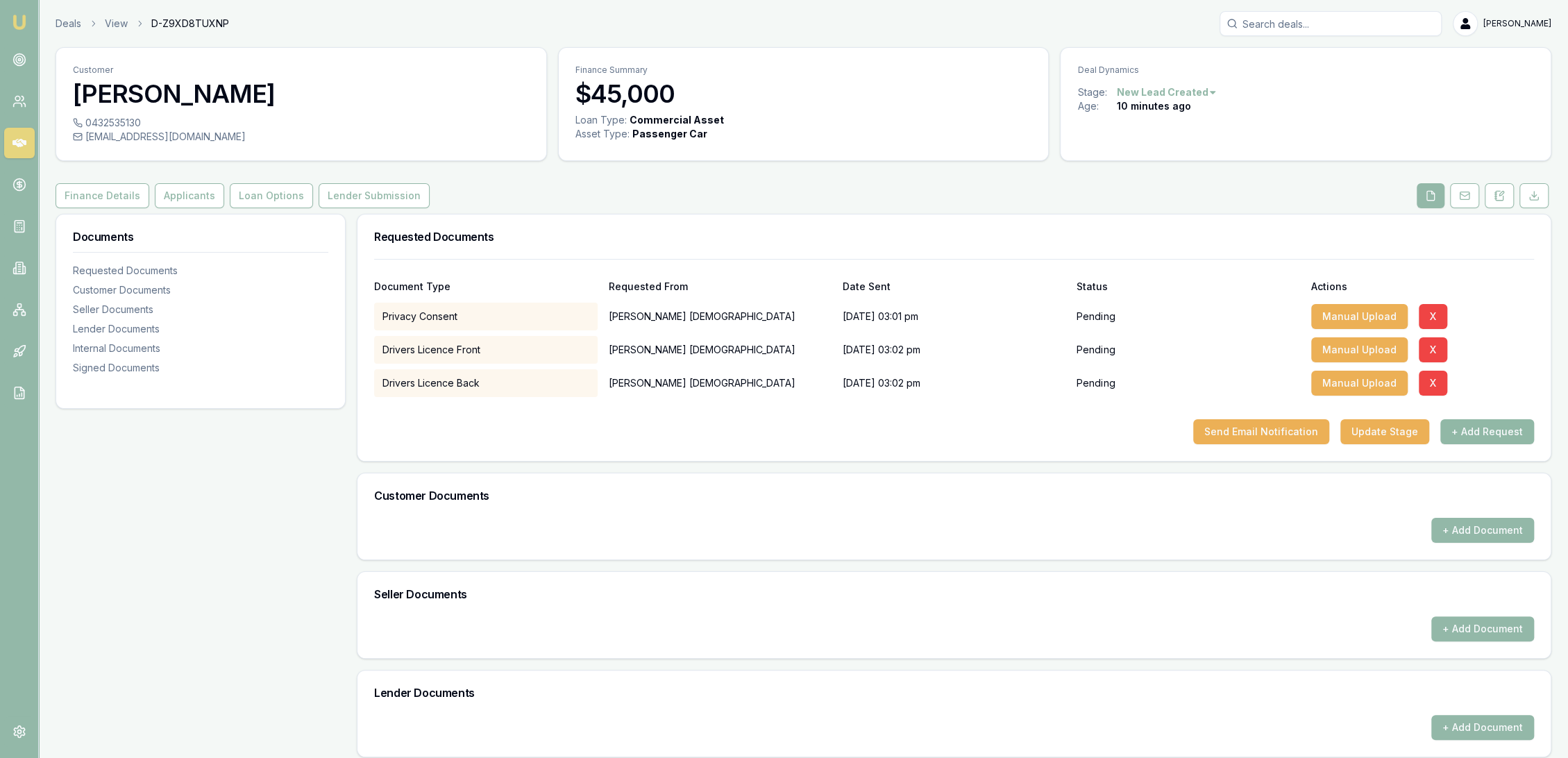
click at [1514, 431] on button "+ Add Request" at bounding box center [1487, 432] width 93 height 25
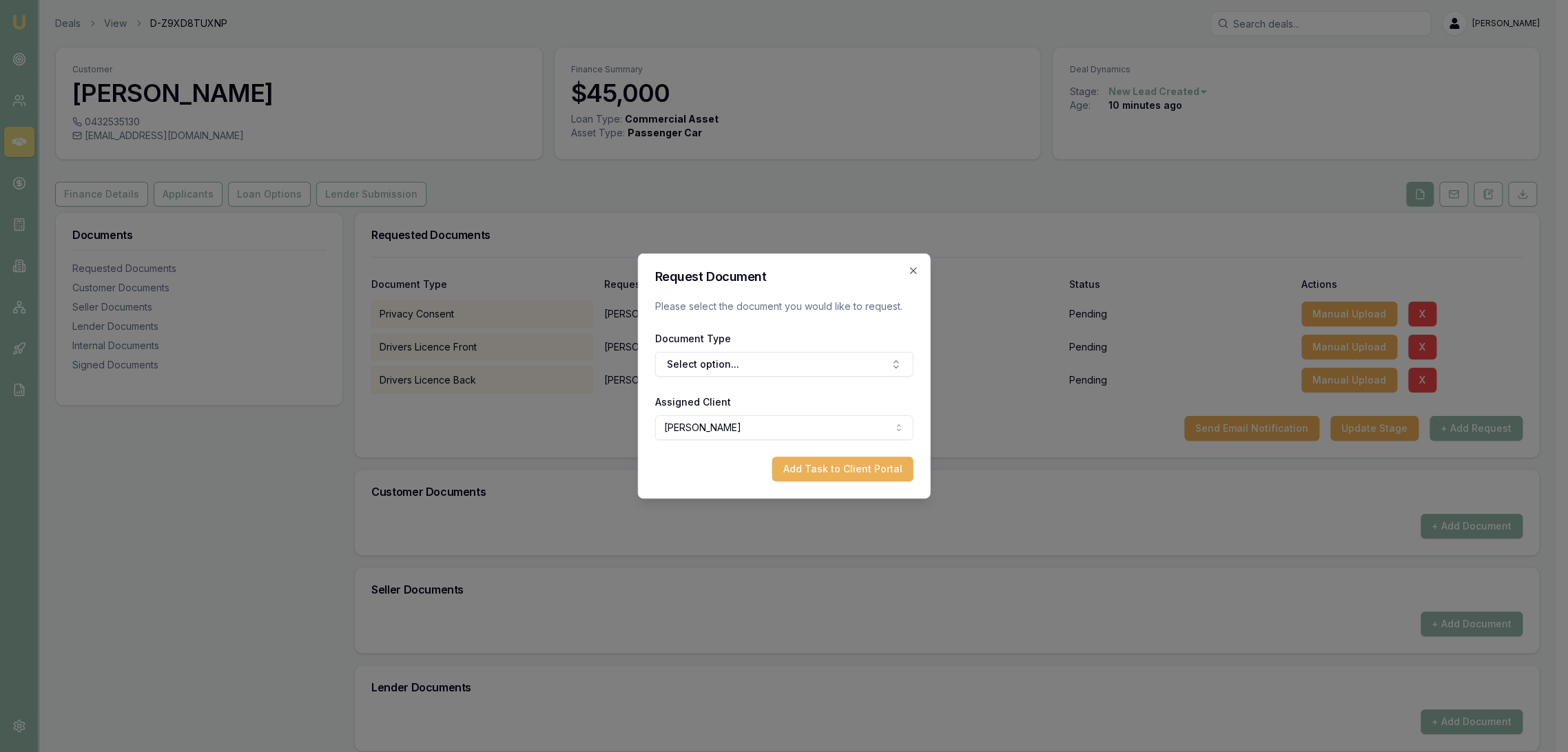
drag, startPoint x: 782, startPoint y: 360, endPoint x: 782, endPoint y: 335, distance: 25.0
click at [782, 352] on button "Select option..." at bounding box center [784, 364] width 258 height 25
type input "selfie"
click at [779, 418] on div "Selfie with Licence" at bounding box center [790, 423] width 173 height 22
click at [827, 482] on div "Request Document Please select the document you would like to request. Document…" at bounding box center [784, 376] width 293 height 245
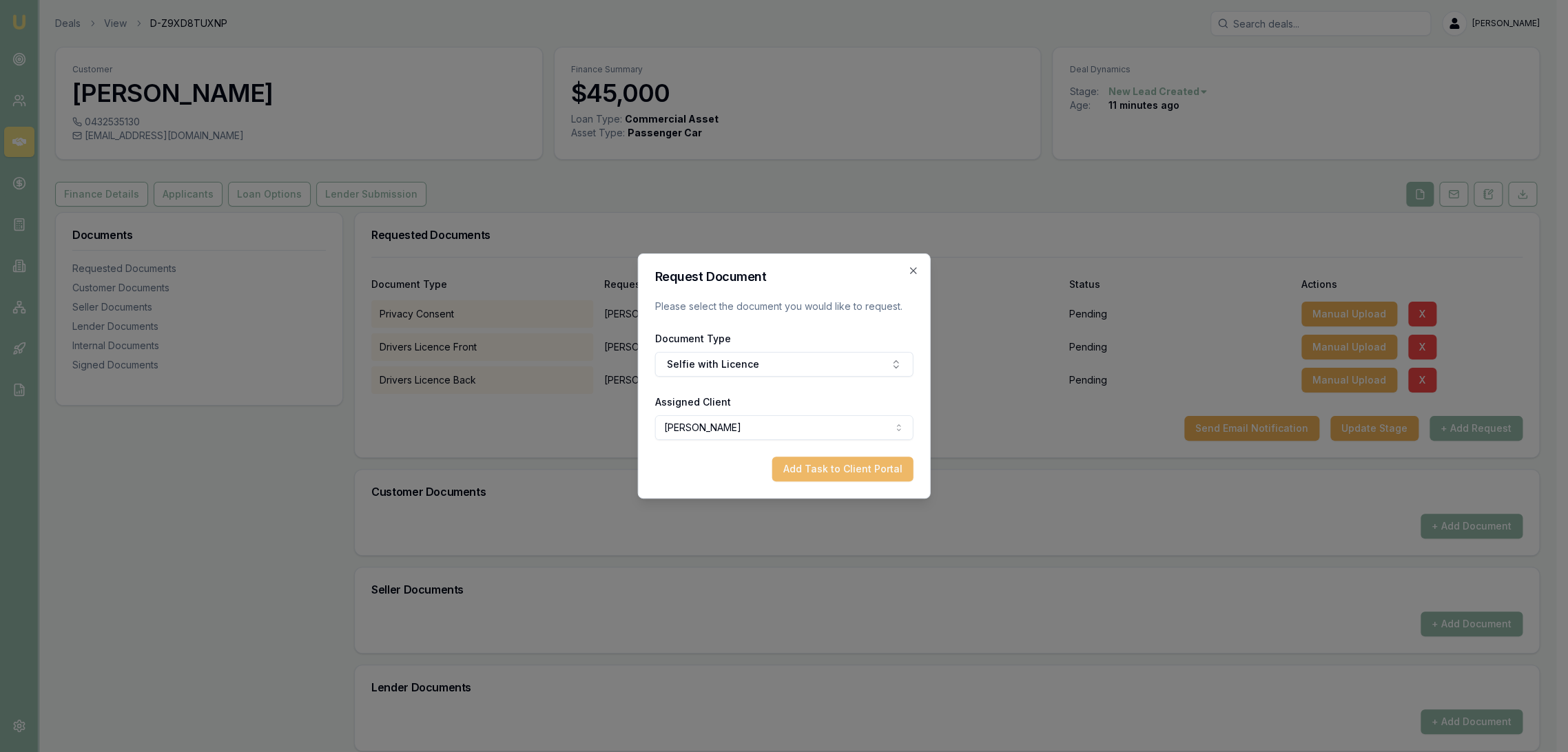
click at [835, 471] on button "Add Task to Client Portal" at bounding box center [842, 469] width 141 height 25
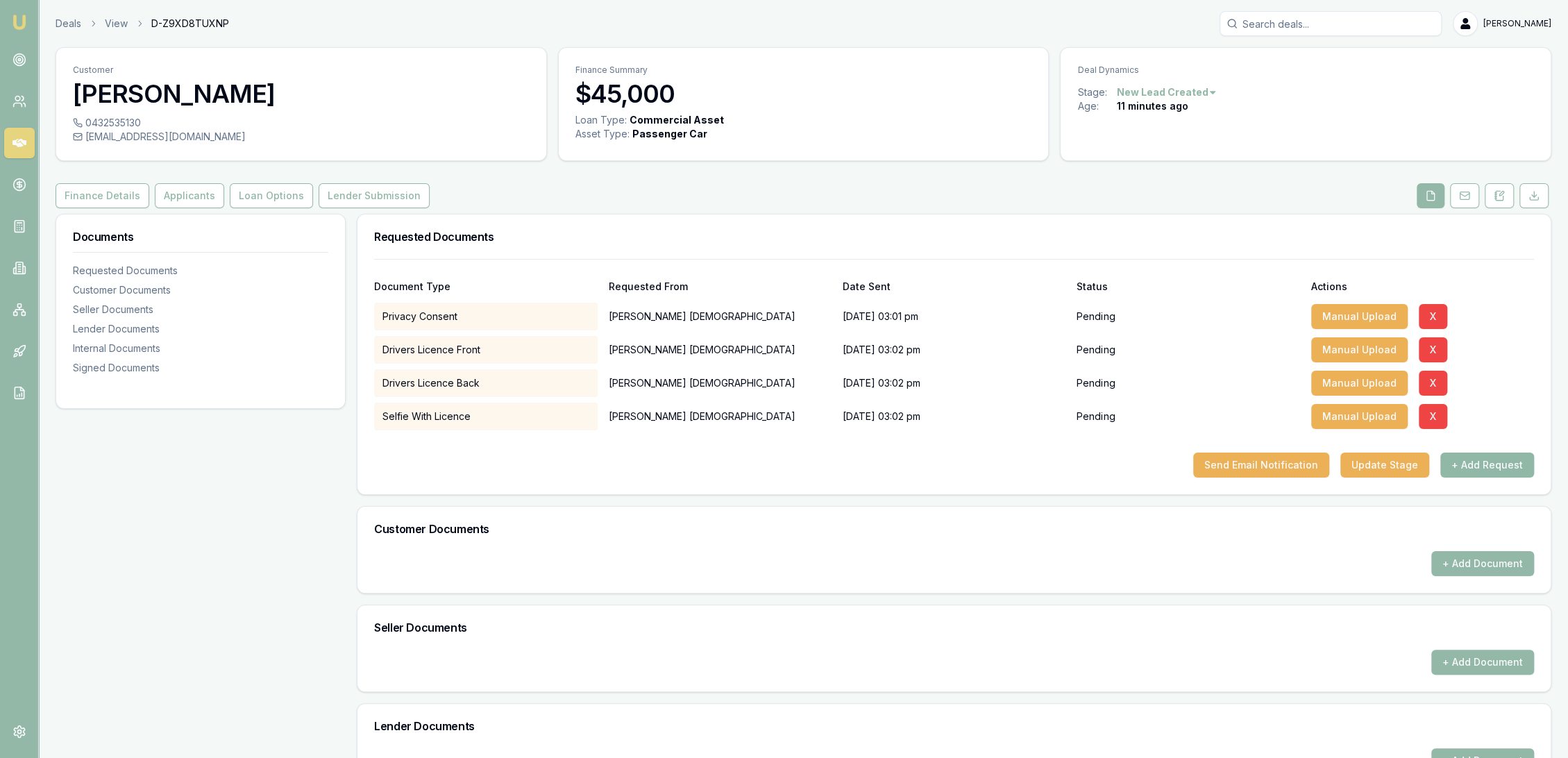
click at [1473, 475] on button "+ Add Request" at bounding box center [1487, 465] width 93 height 25
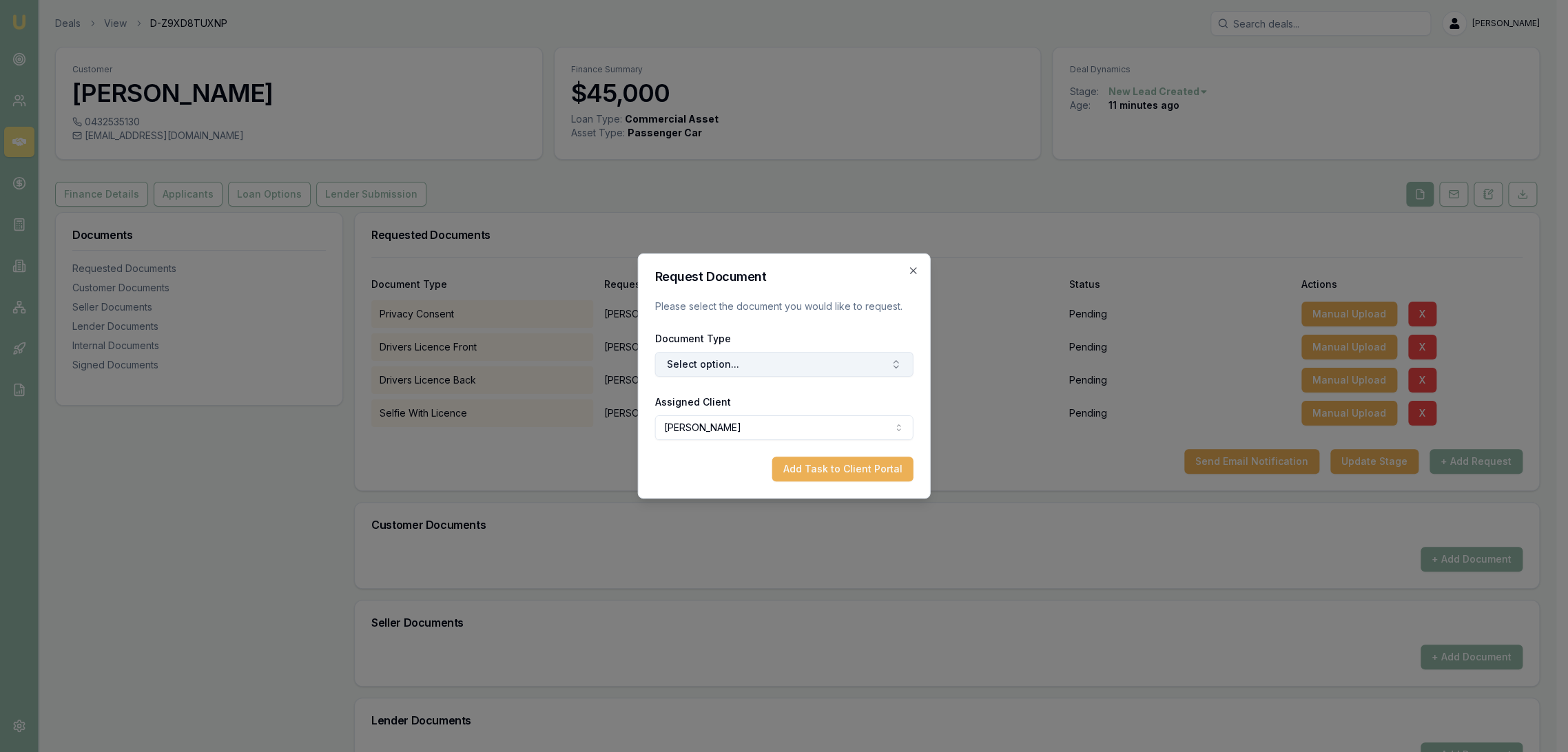
click at [754, 362] on button "Select option..." at bounding box center [784, 364] width 258 height 25
type input "medica"
drag, startPoint x: 766, startPoint y: 420, endPoint x: 818, endPoint y: 444, distance: 57.3
click at [767, 420] on div "Medicare Card" at bounding box center [790, 423] width 173 height 22
click at [838, 473] on button "Add Task to Client Portal" at bounding box center [842, 469] width 141 height 25
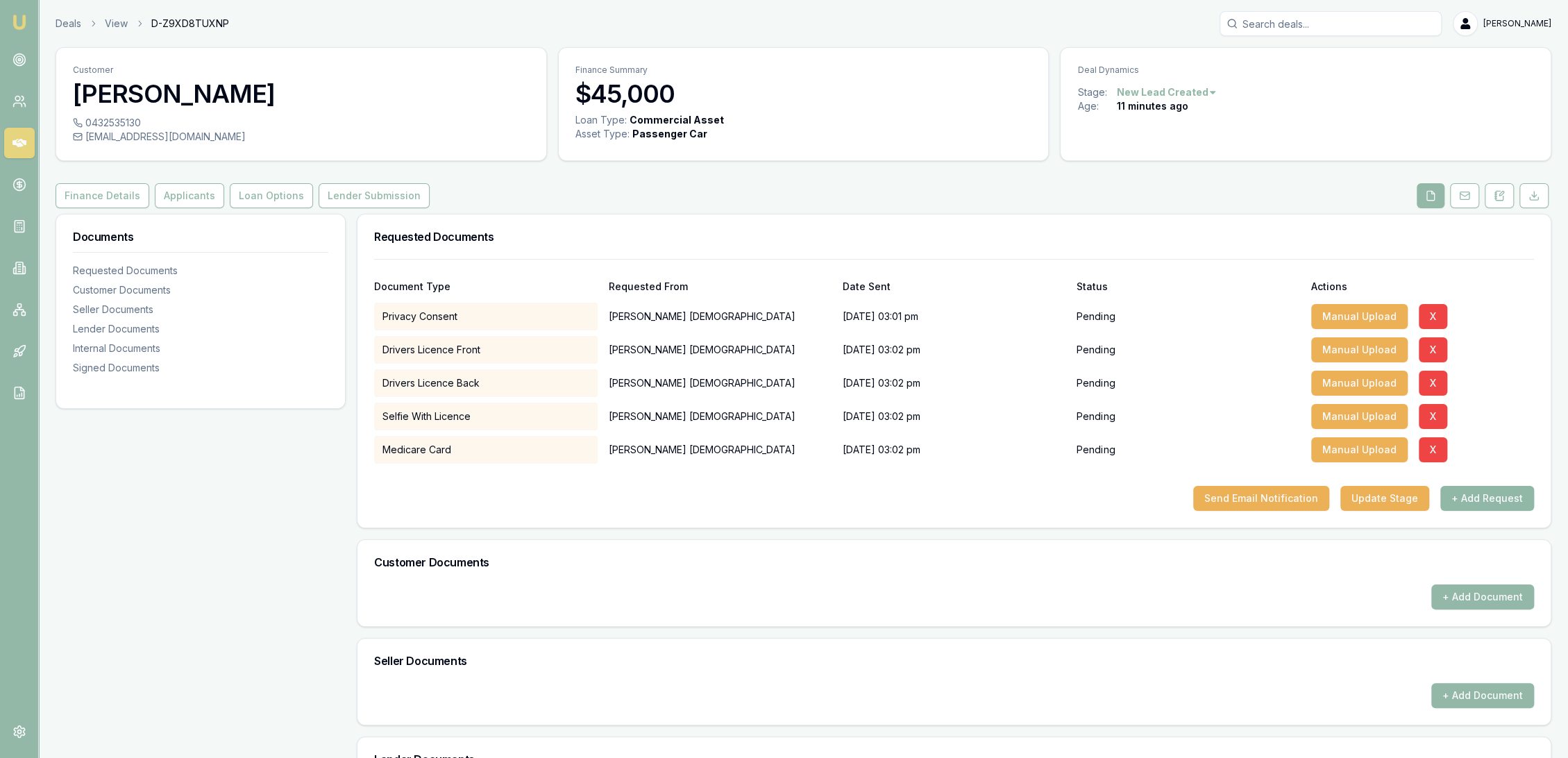
click at [1473, 496] on button "+ Add Request" at bounding box center [1487, 498] width 93 height 25
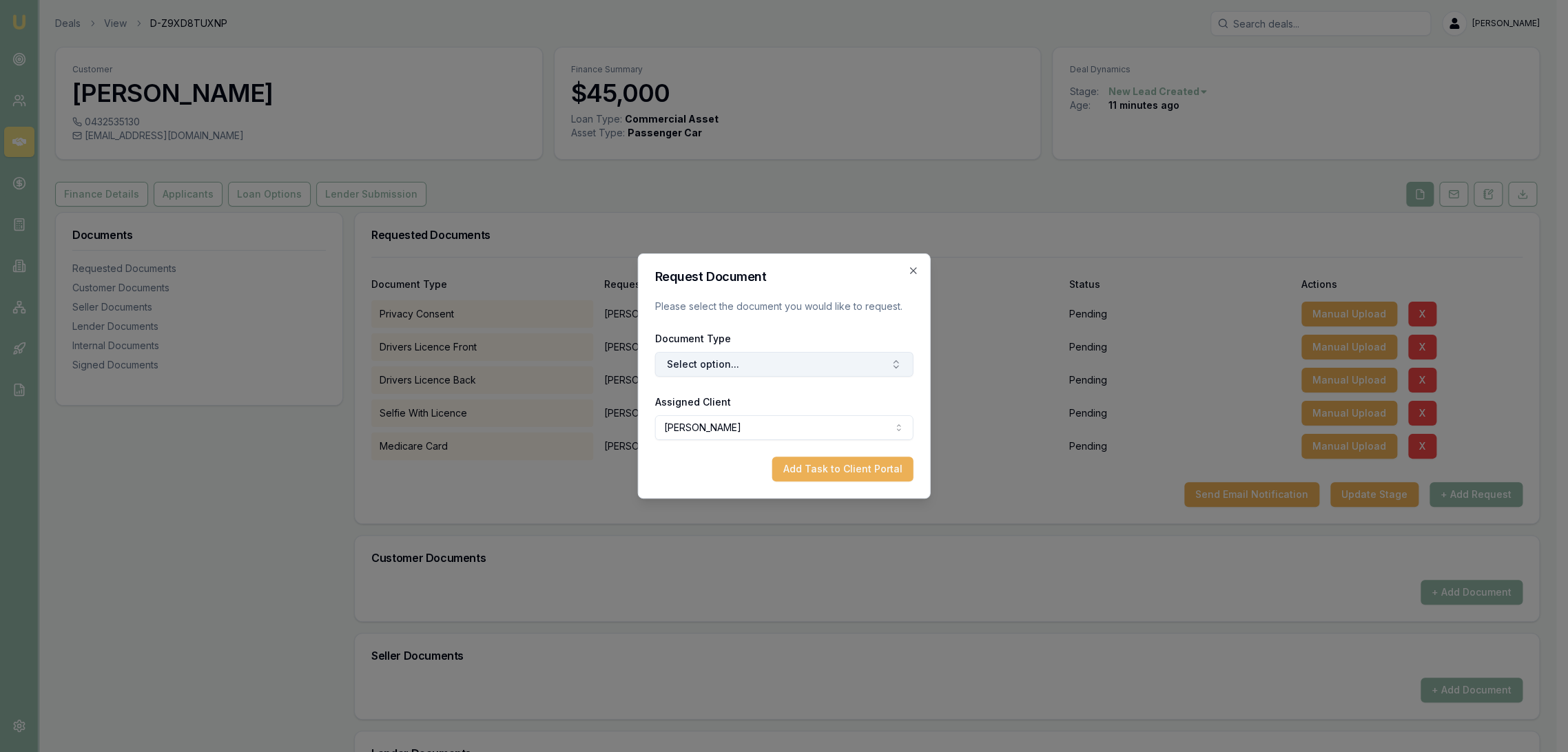
click at [741, 360] on button "Select option..." at bounding box center [784, 364] width 258 height 25
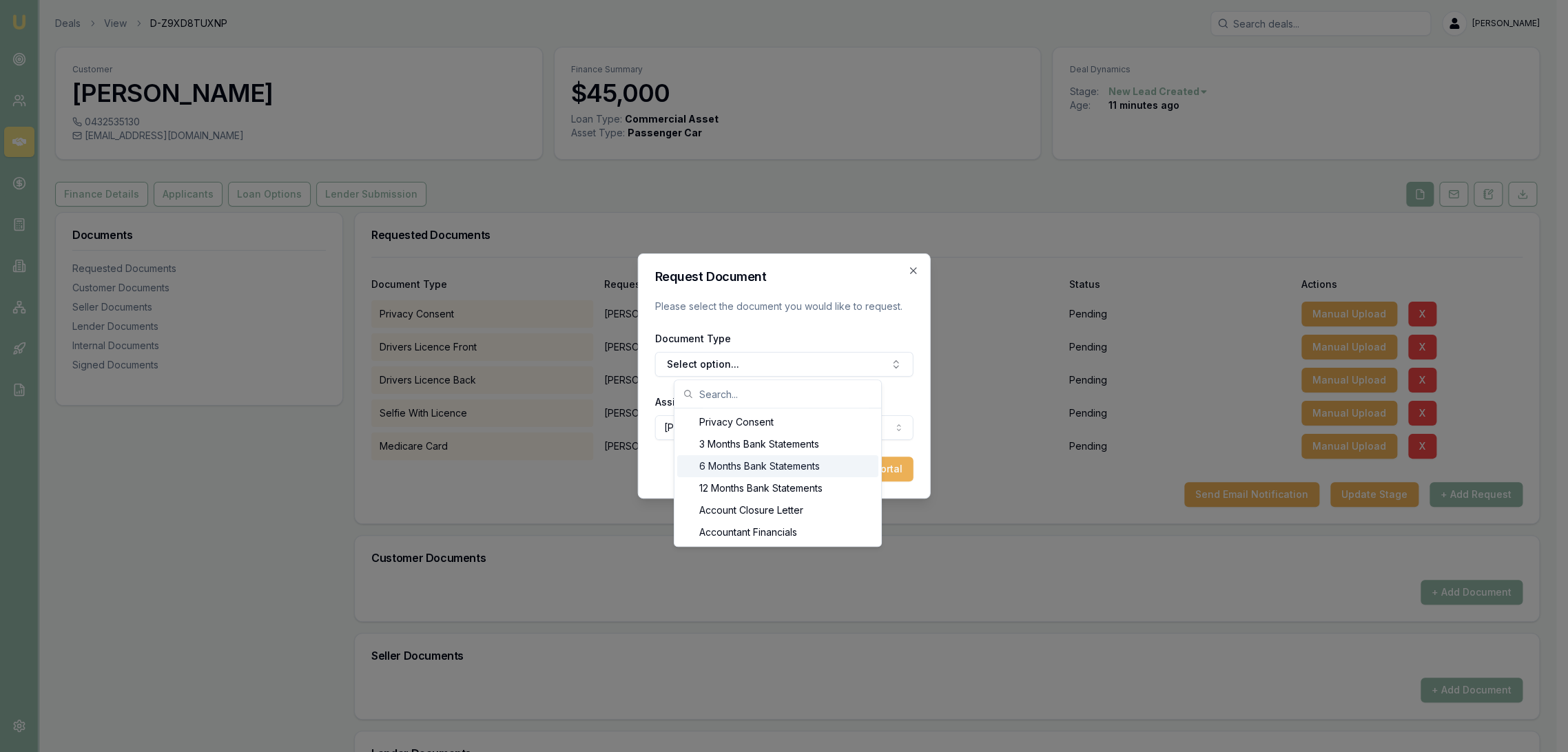
click at [738, 462] on div "6 Months Bank Statements" at bounding box center [778, 467] width 201 height 22
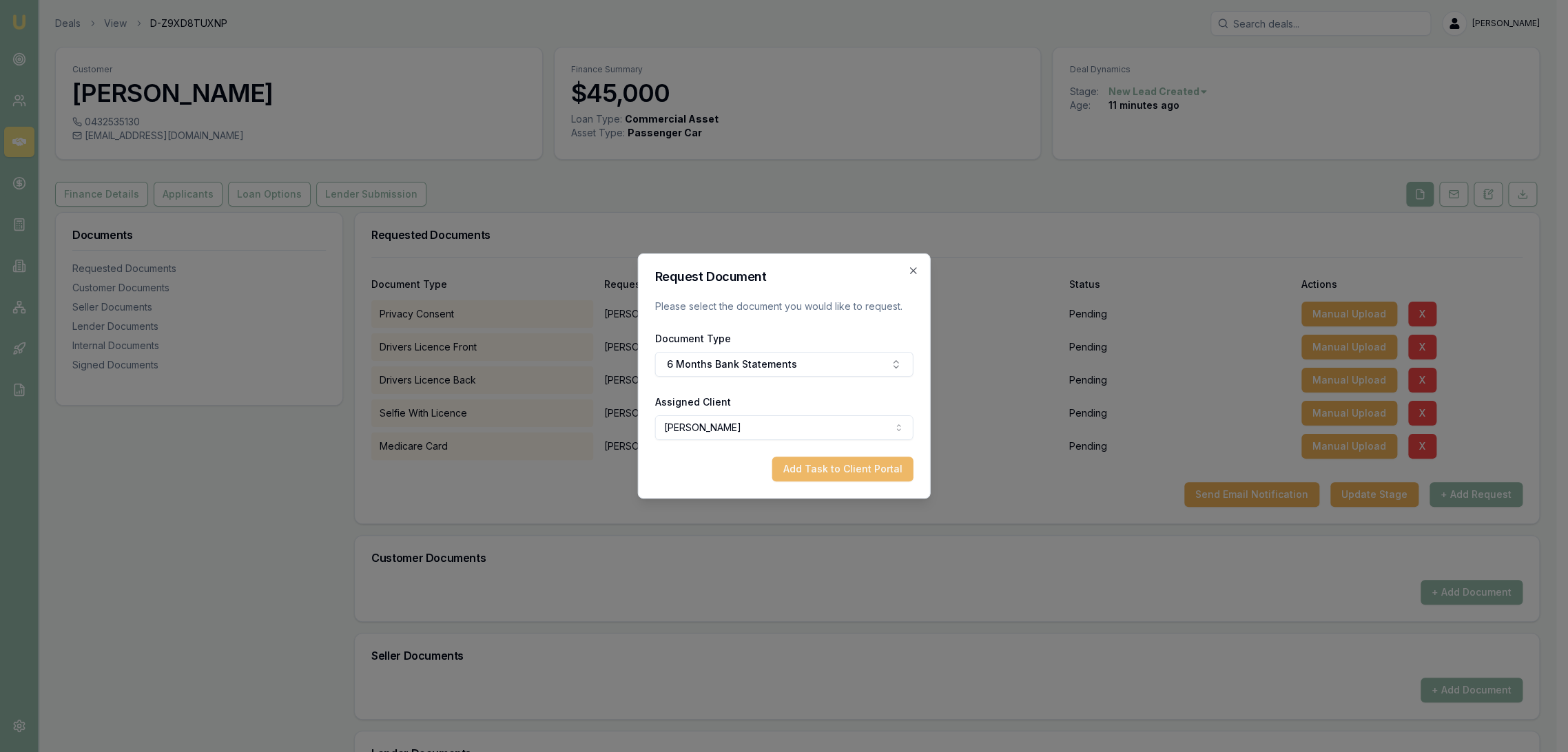
click at [827, 463] on button "Add Task to Client Portal" at bounding box center [842, 469] width 141 height 25
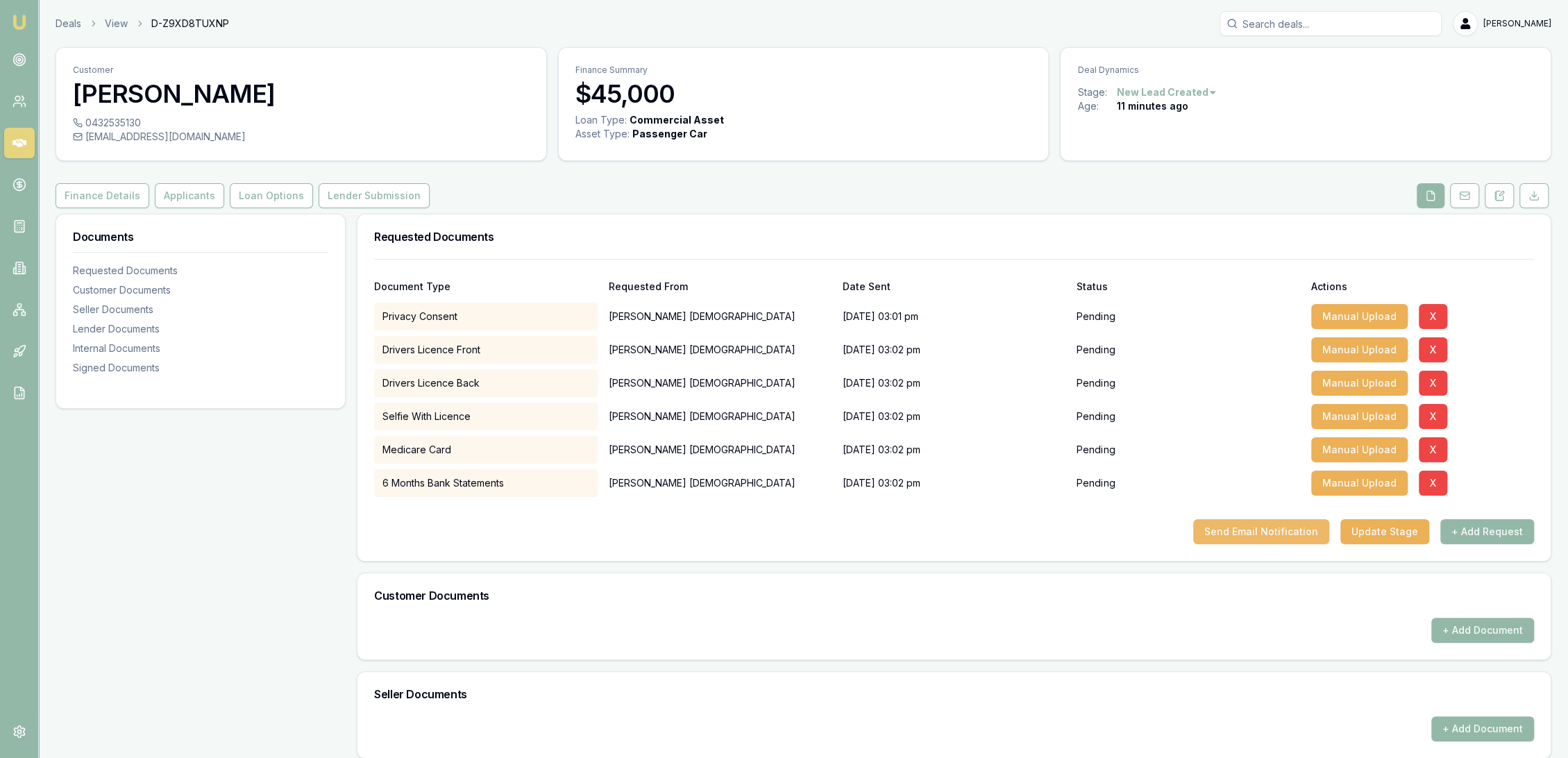
click at [1251, 532] on button "Send Email Notification" at bounding box center [1261, 532] width 136 height 25
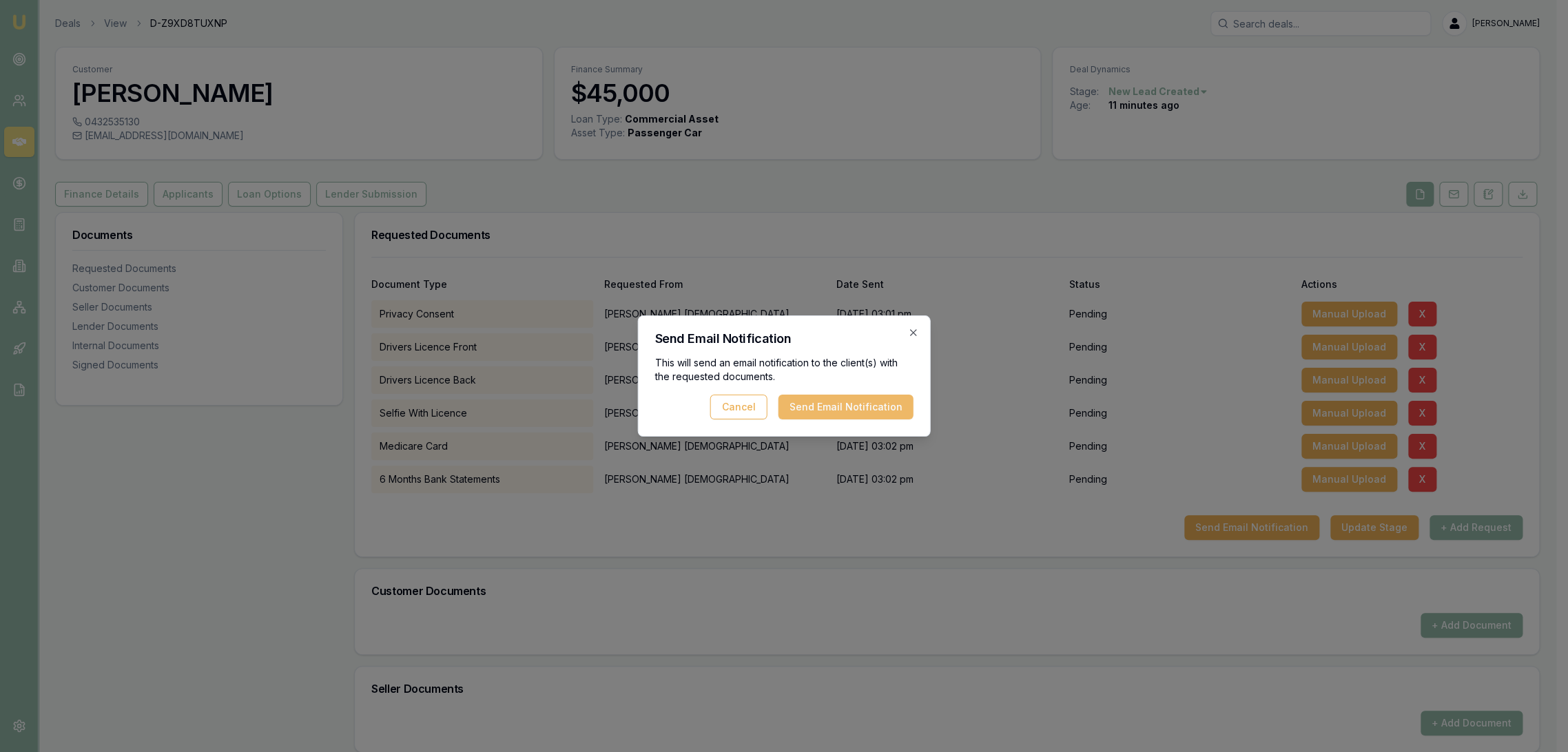
click at [824, 415] on button "Send Email Notification" at bounding box center [846, 407] width 135 height 25
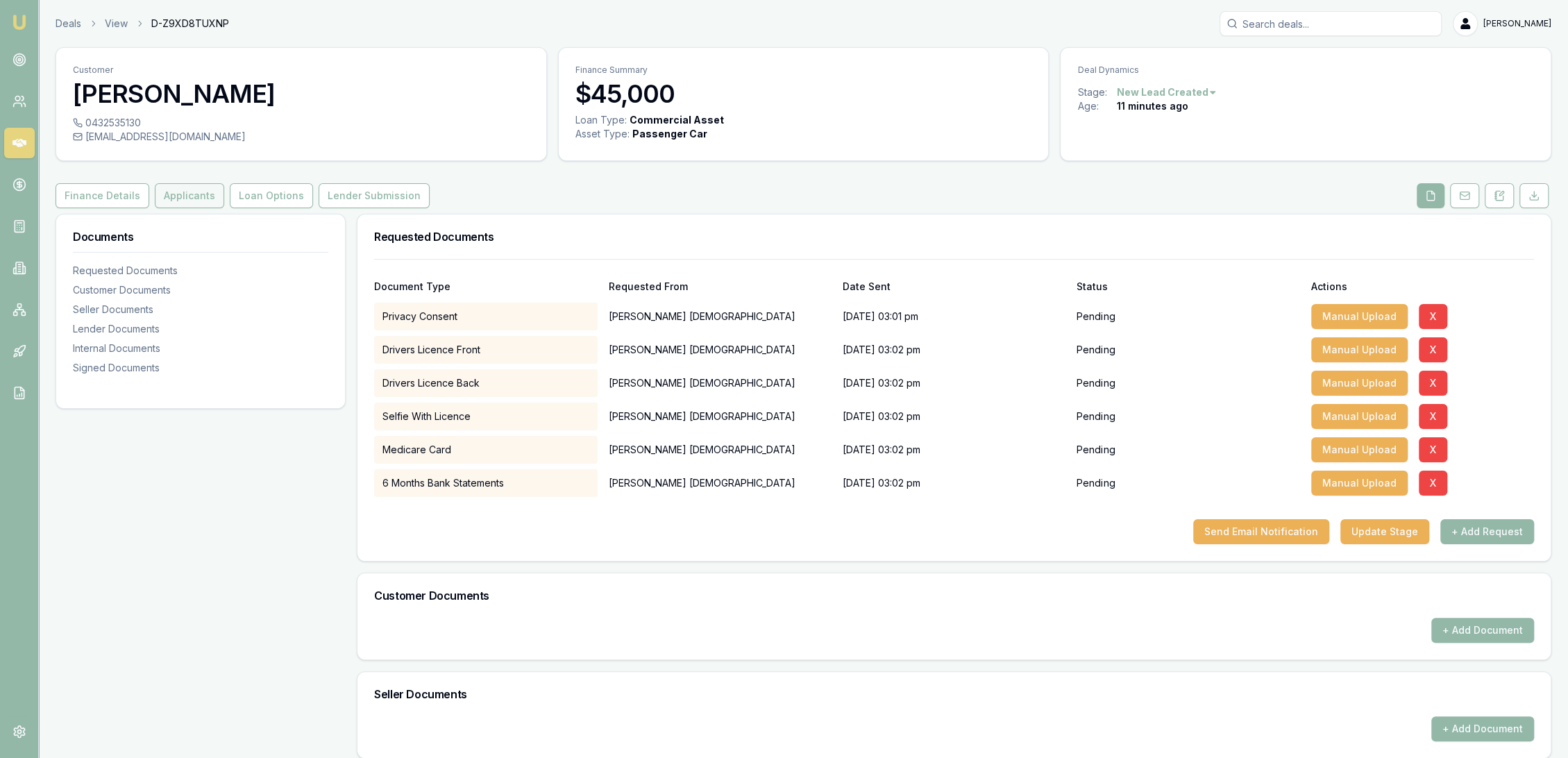
click at [172, 203] on button "Applicants" at bounding box center [189, 196] width 69 height 25
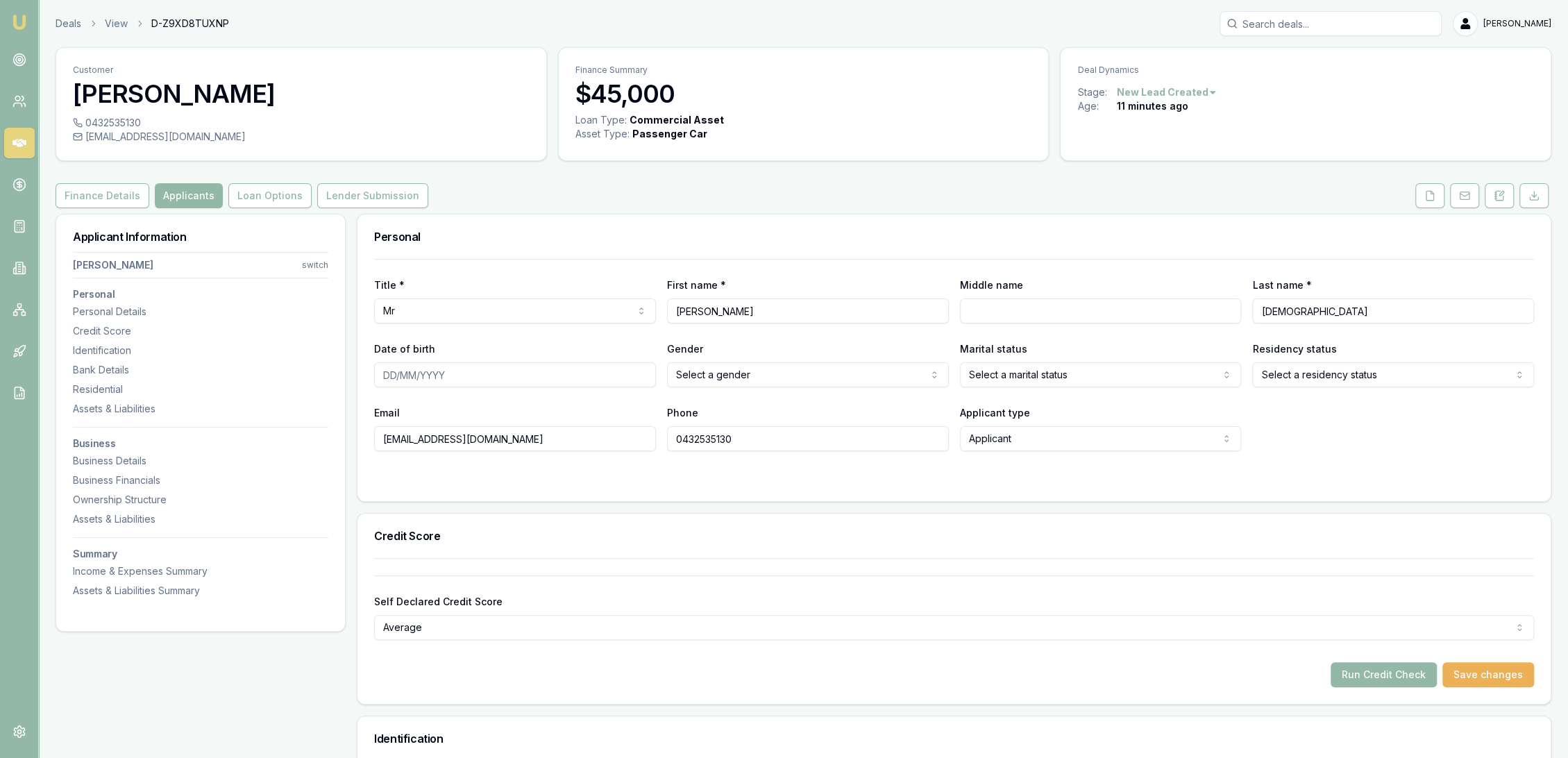
click at [1032, 317] on input "Middle name" at bounding box center [1101, 311] width 282 height 25
type input "Ronald James"
click at [762, 486] on div "Title * Mr Mr Mrs Miss Ms Dr Prof First name * William Middle name Ronald James…" at bounding box center [954, 380] width 1194 height 242
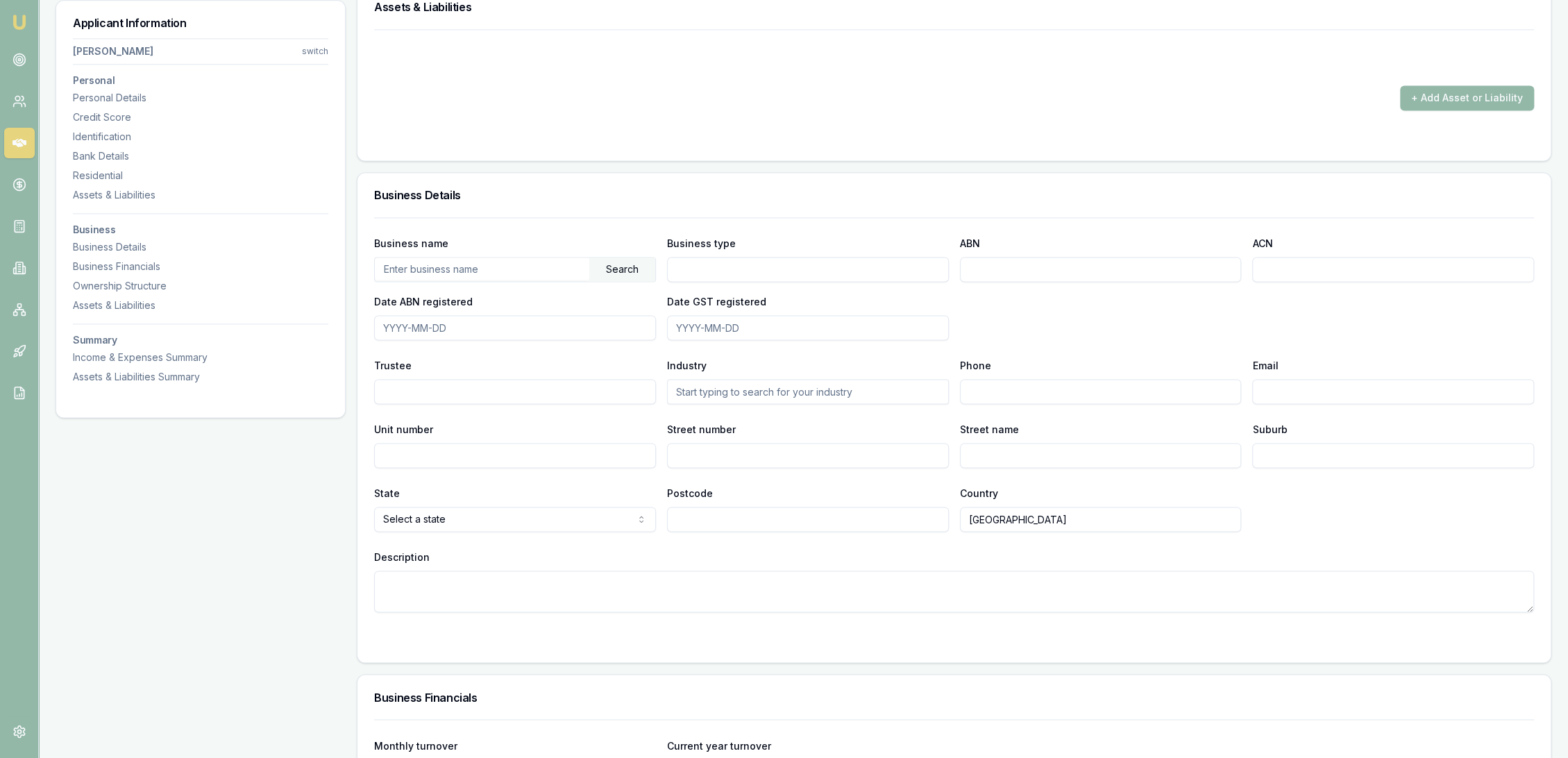
scroll to position [1751, 0]
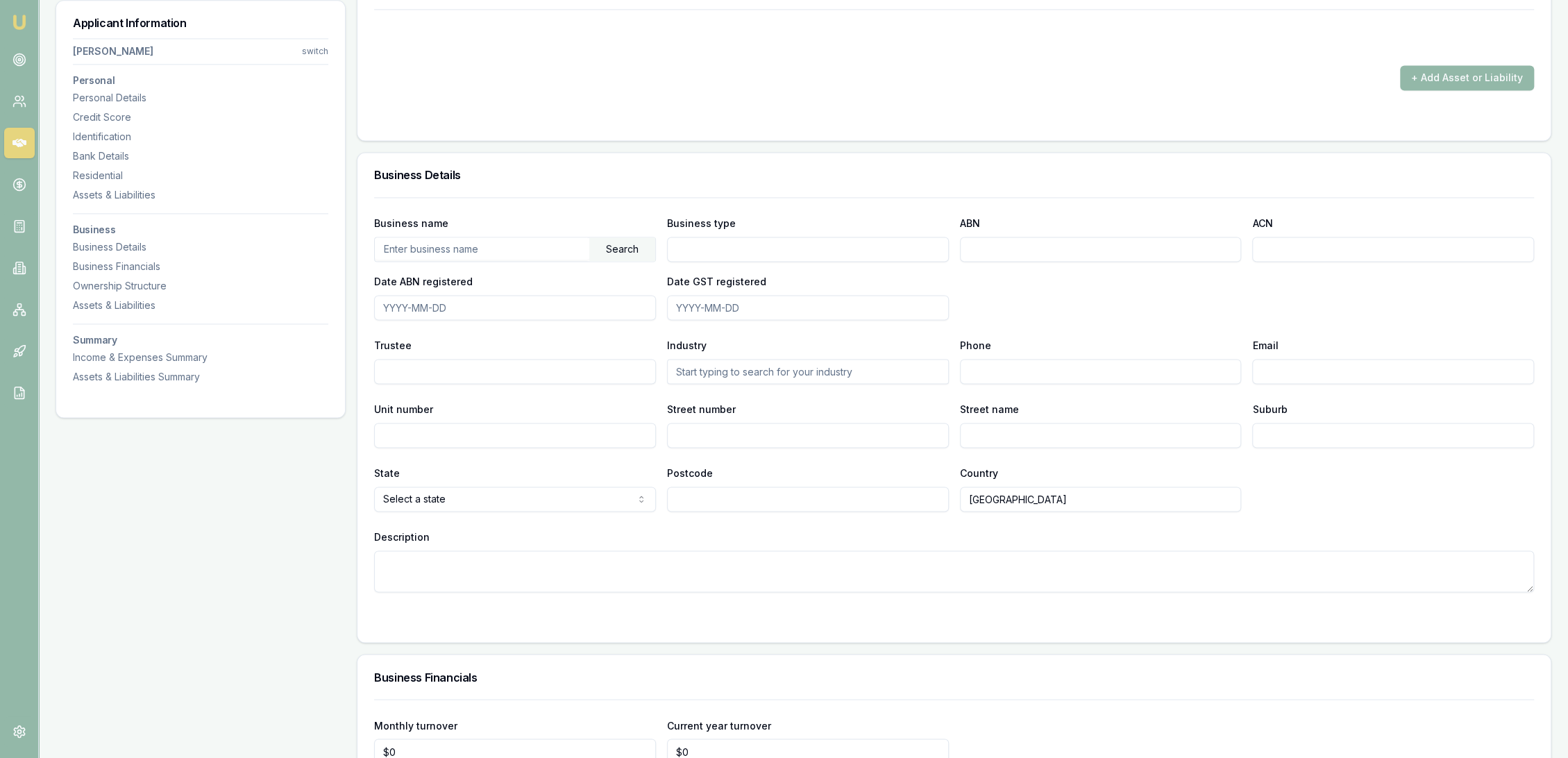
click at [494, 244] on input "text" at bounding box center [482, 249] width 214 height 23
paste input "89 604 178 706"
click at [637, 238] on div "Search" at bounding box center [623, 249] width 66 height 23
click at [624, 239] on div at bounding box center [621, 249] width 69 height 23
drag, startPoint x: 473, startPoint y: 243, endPoint x: 365, endPoint y: 246, distance: 108.0
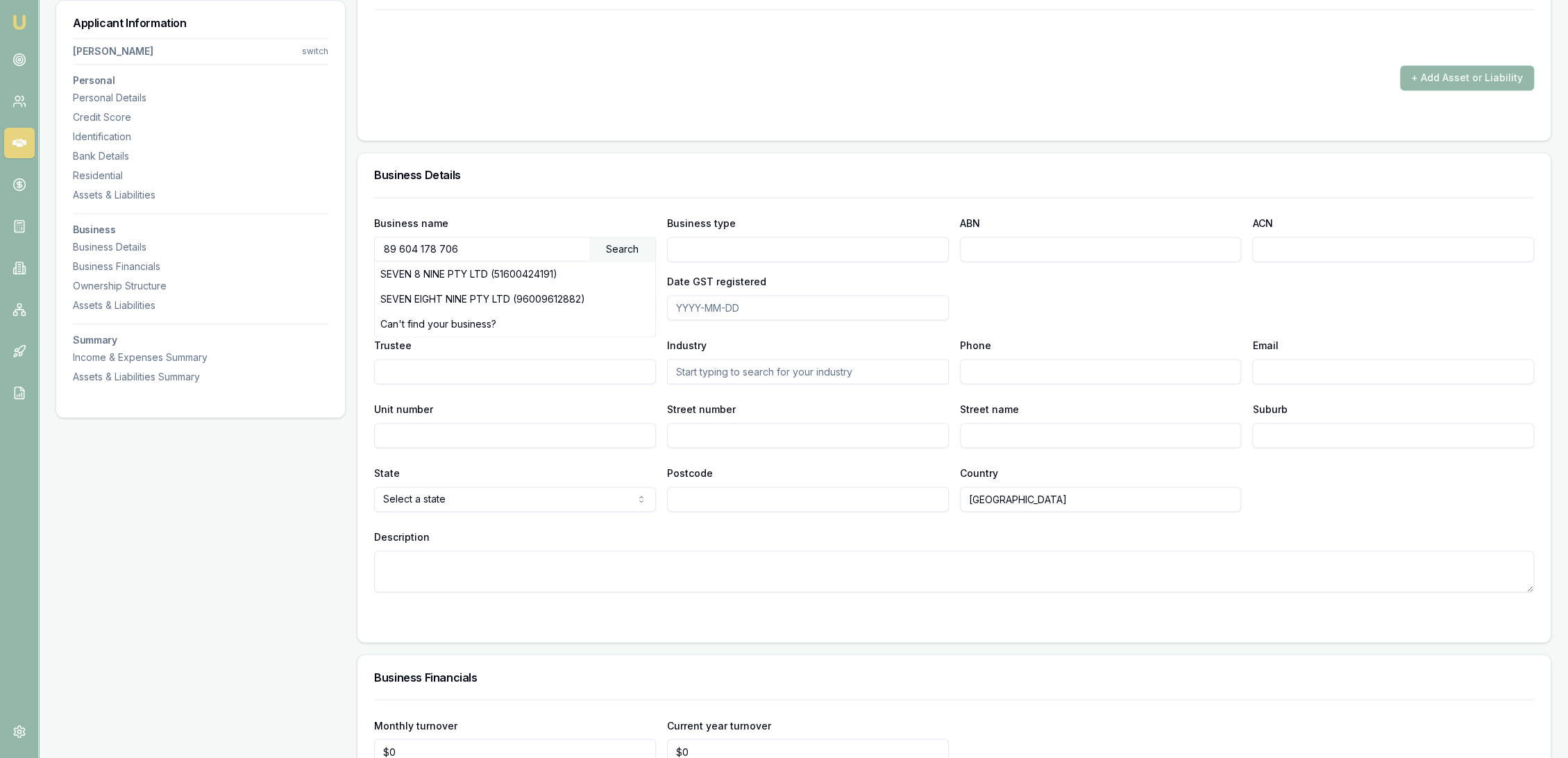
click at [366, 245] on div "Business name 89 604 178 706 Search SEVEN 8 NINE PTY LTD (51600424191) SEVEN EI…" at bounding box center [954, 420] width 1194 height 445
click at [625, 242] on div "Search" at bounding box center [623, 249] width 66 height 23
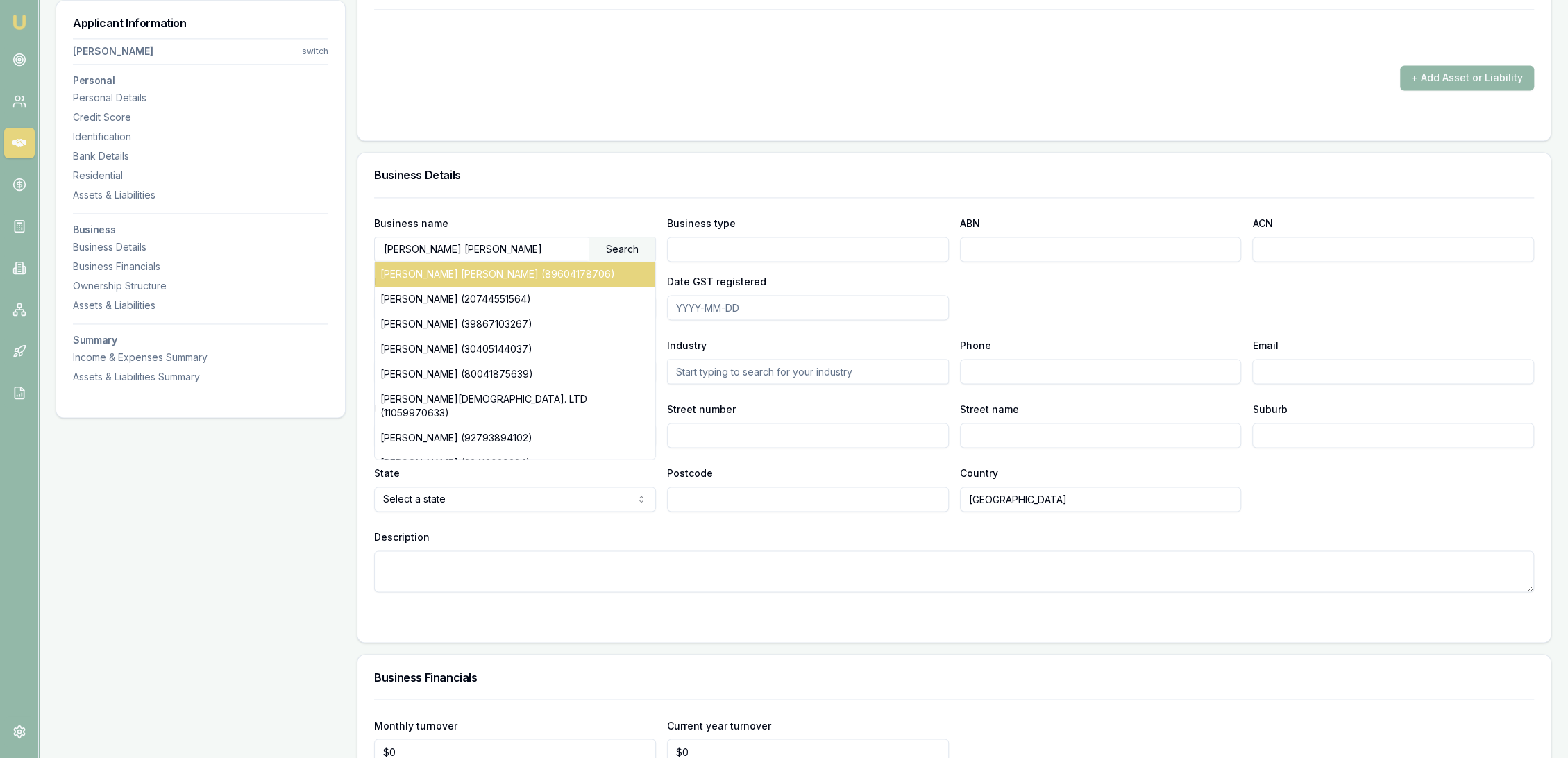
click at [558, 272] on div "WILLIAM RONALD JAMES CHRISTIAN (89604178706)" at bounding box center [515, 274] width 280 height 25
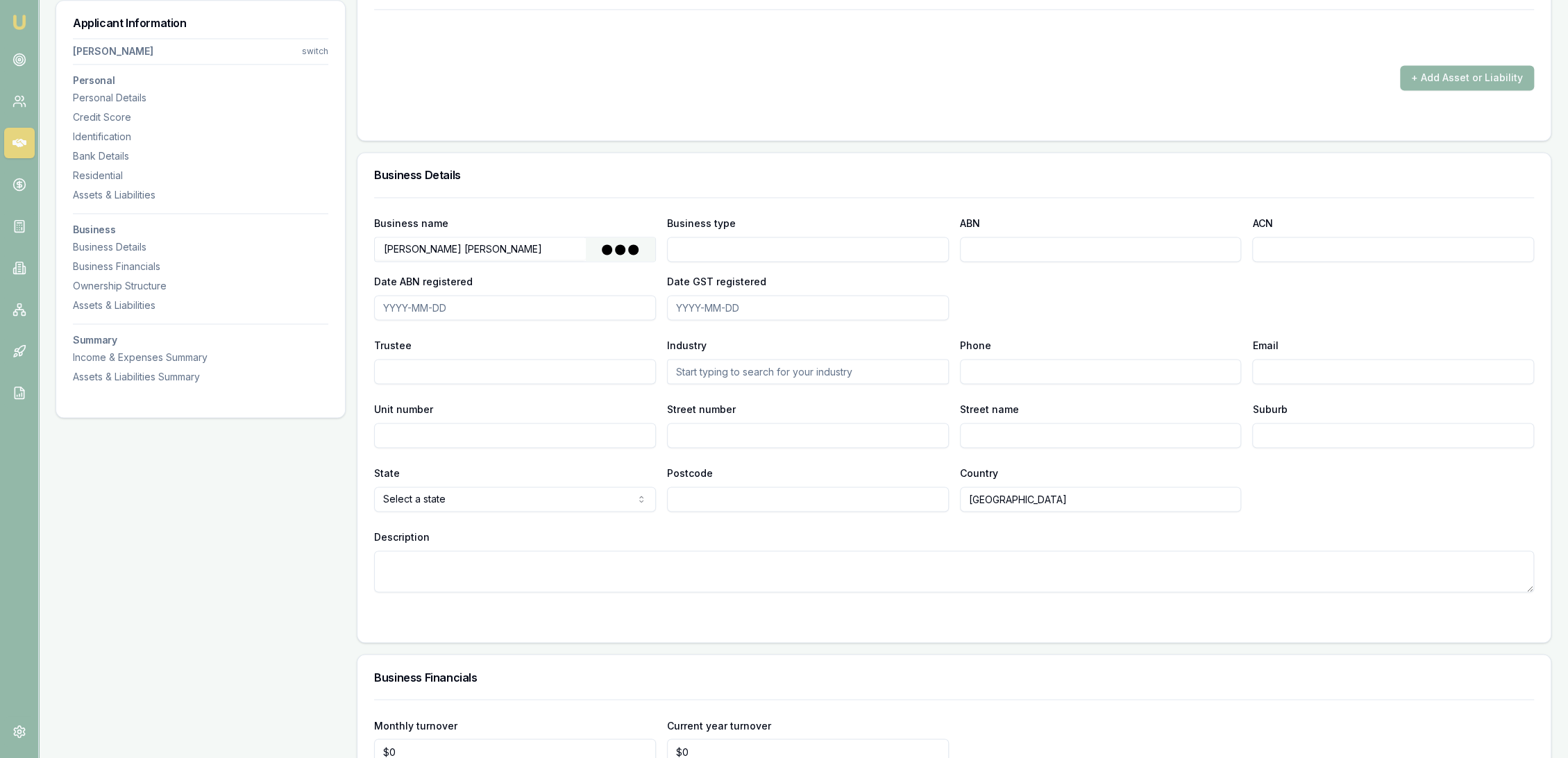
type input "CHRISTIAN, WILLIAM RONALD JAMES"
type input "Individual/Sole Trader"
type input "89604178706"
type input "2024-11-19"
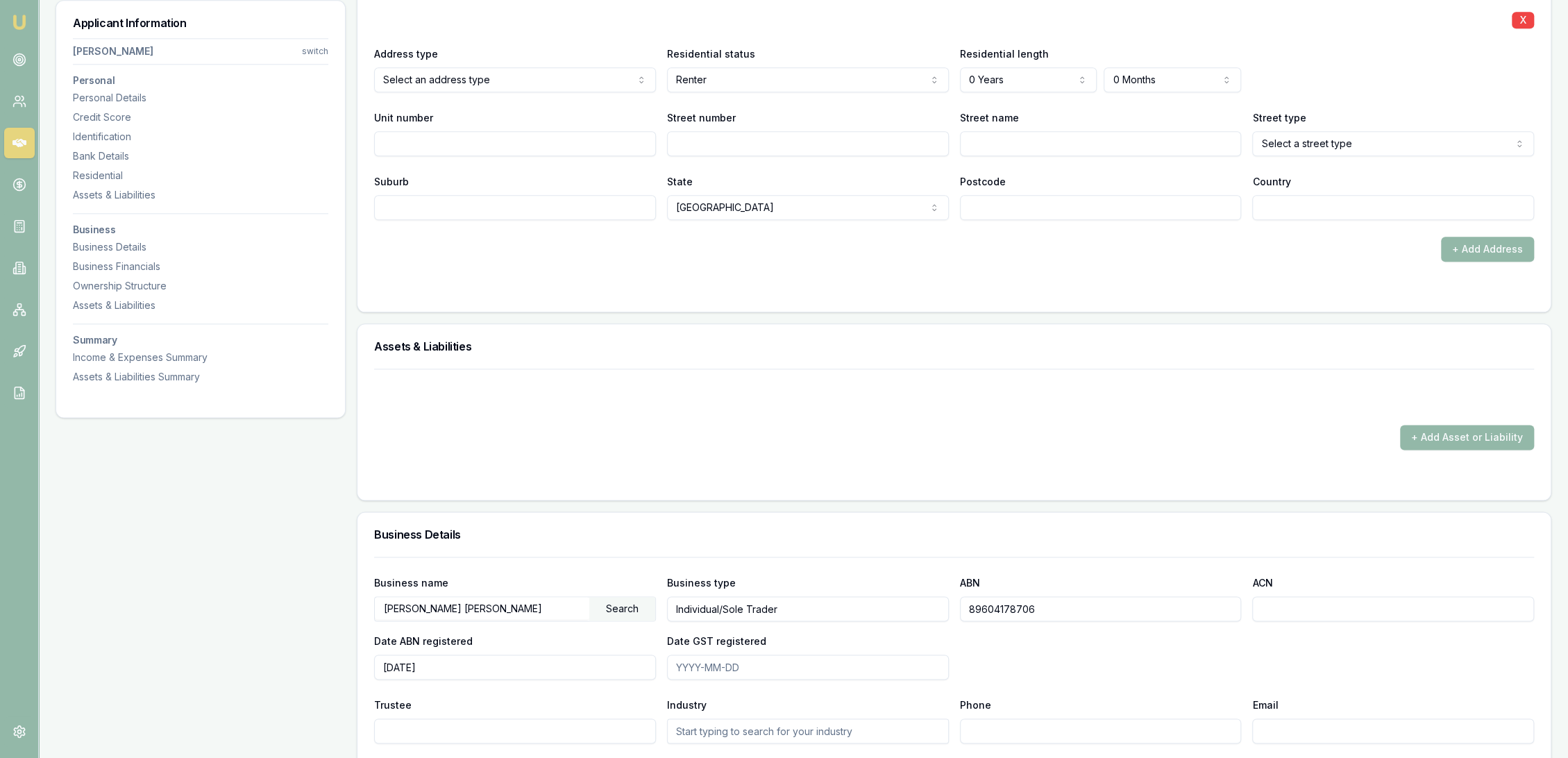
scroll to position [1366, 0]
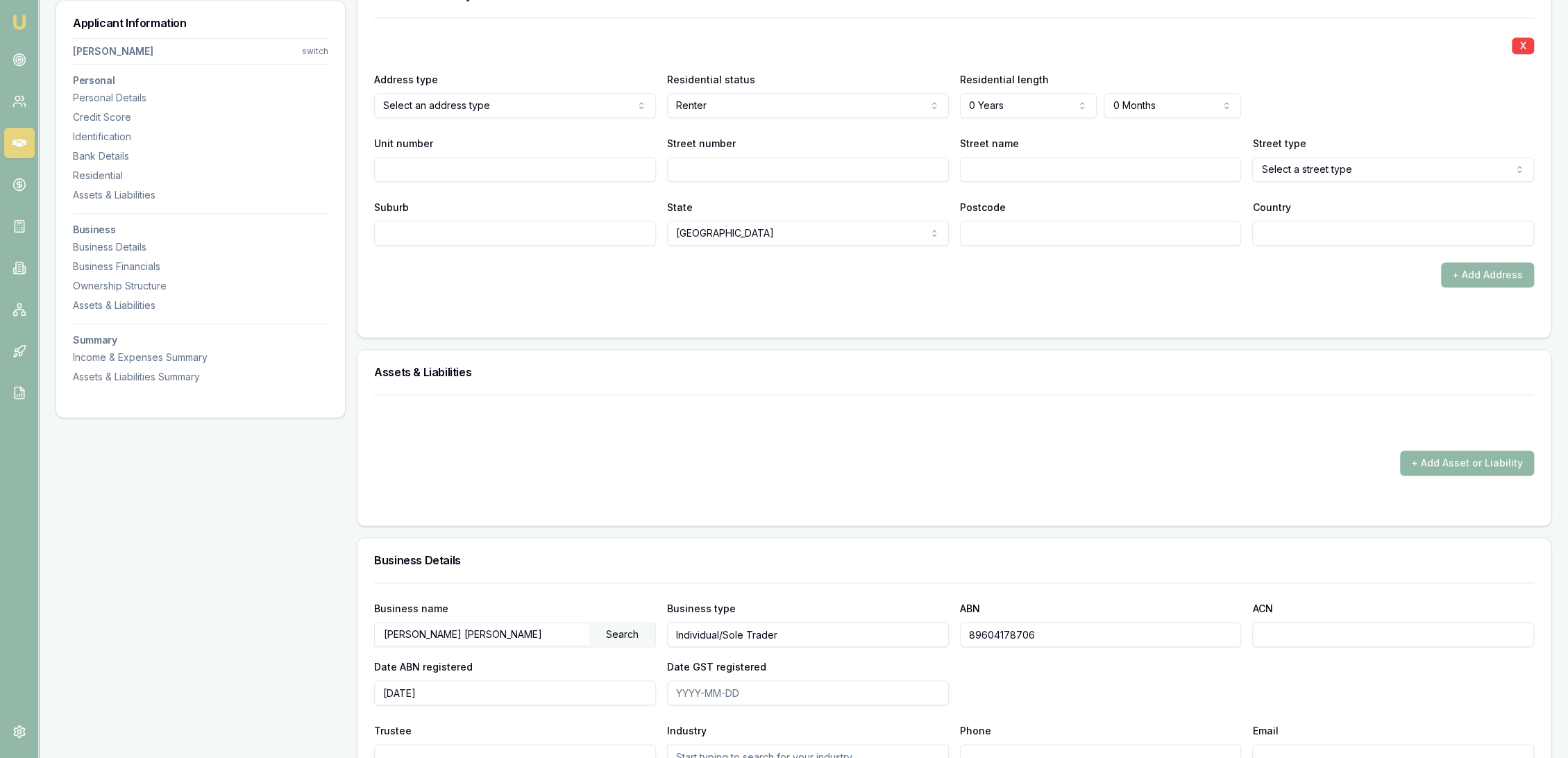
click at [1461, 451] on button "+ Add Asset or Liability" at bounding box center [1467, 463] width 134 height 25
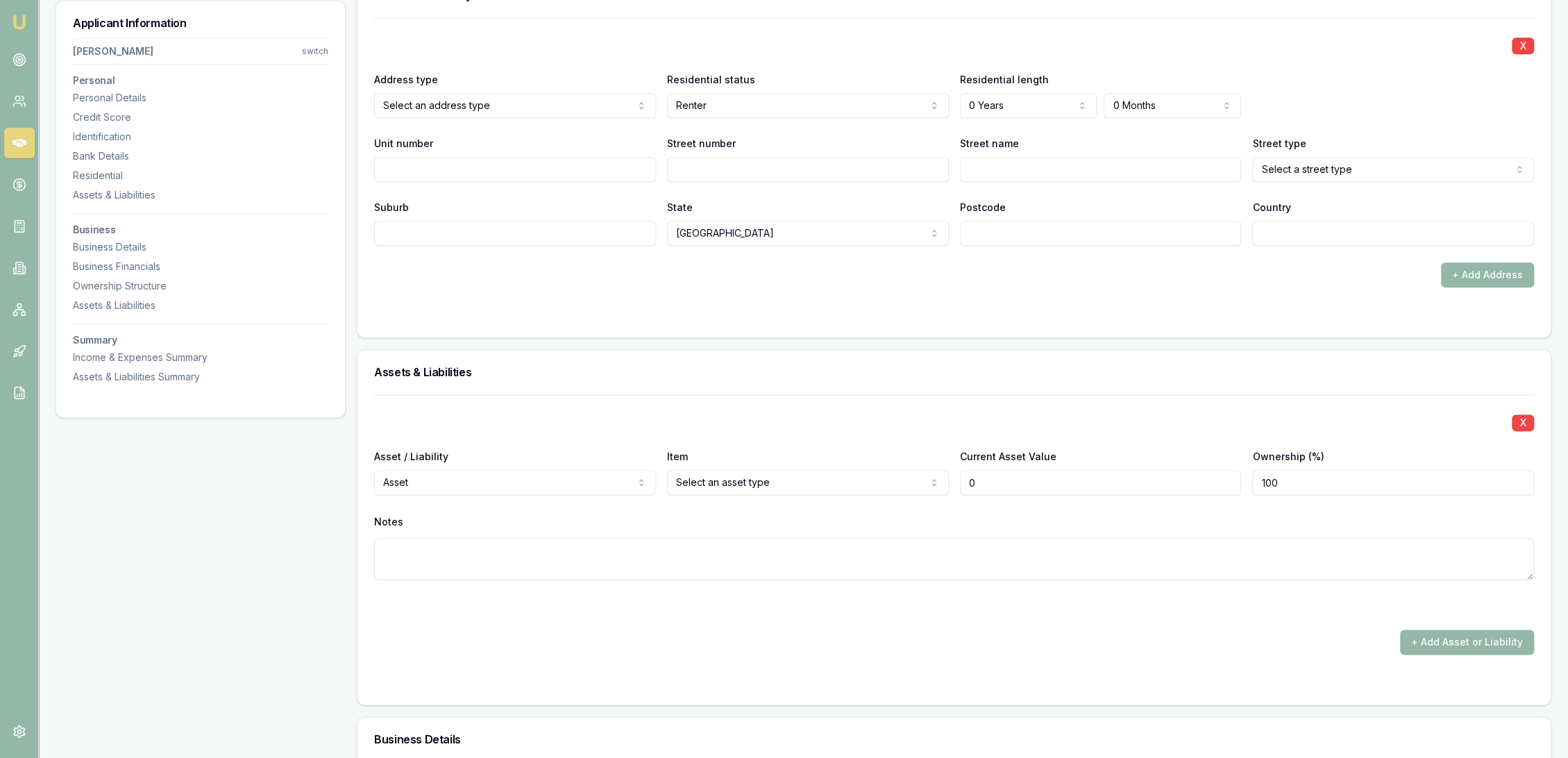
type input "$0"
select select "LIABILITY"
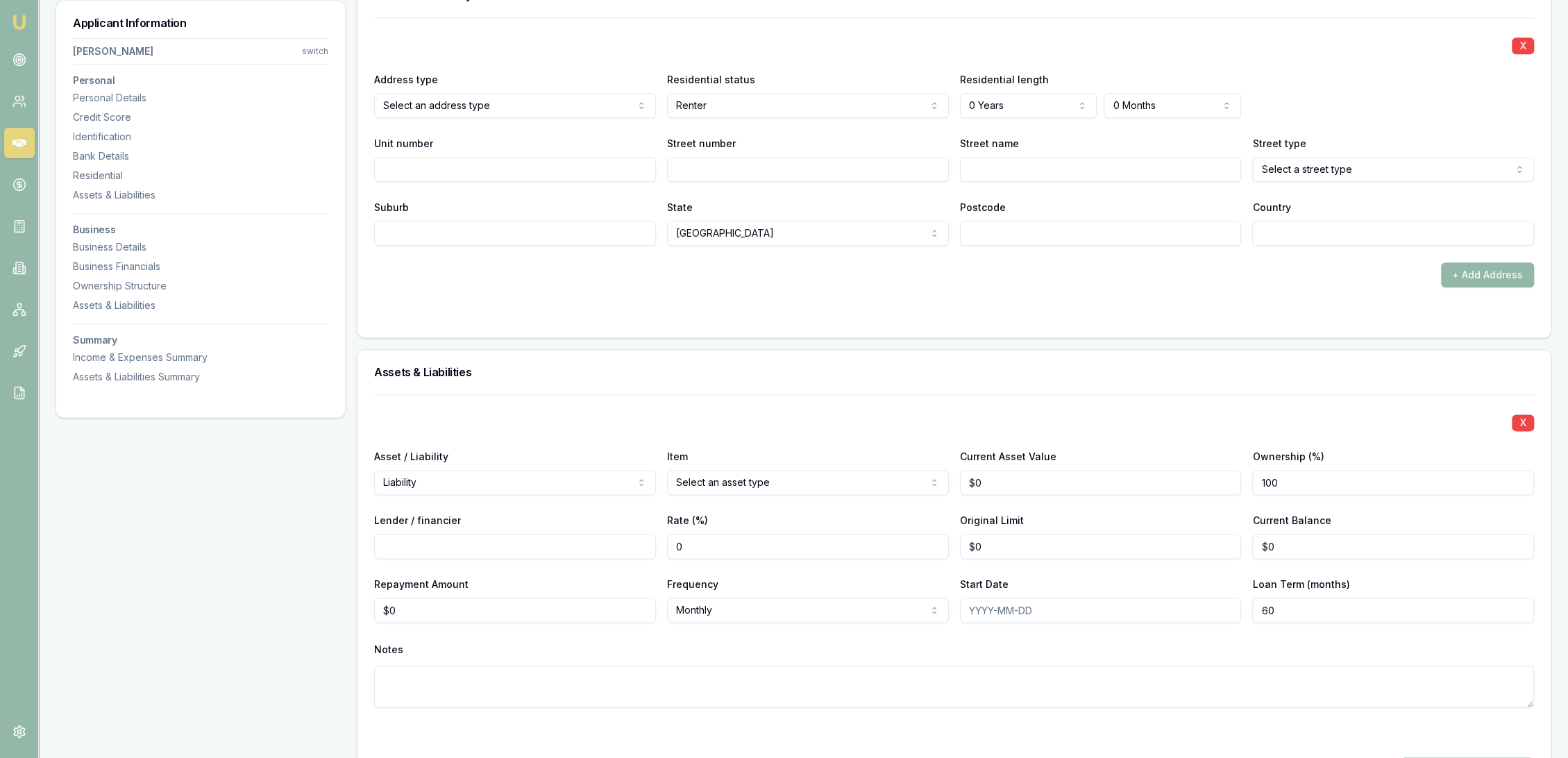
click at [416, 681] on textarea at bounding box center [954, 687] width 1160 height 42
type textarea "C"
type textarea "Finance for ute he currently has."
click at [506, 729] on div at bounding box center [954, 732] width 1160 height 17
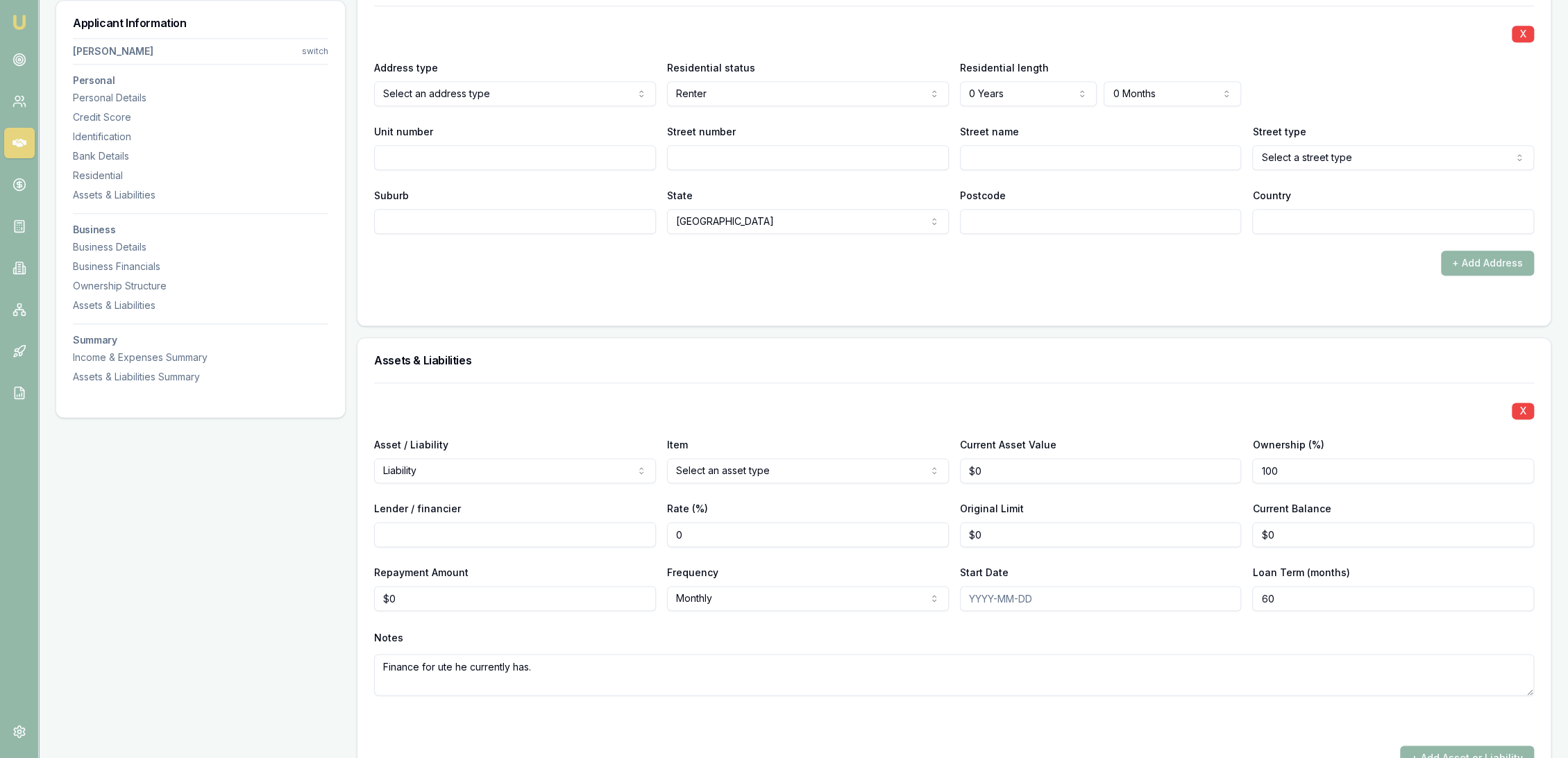
scroll to position [1675, 0]
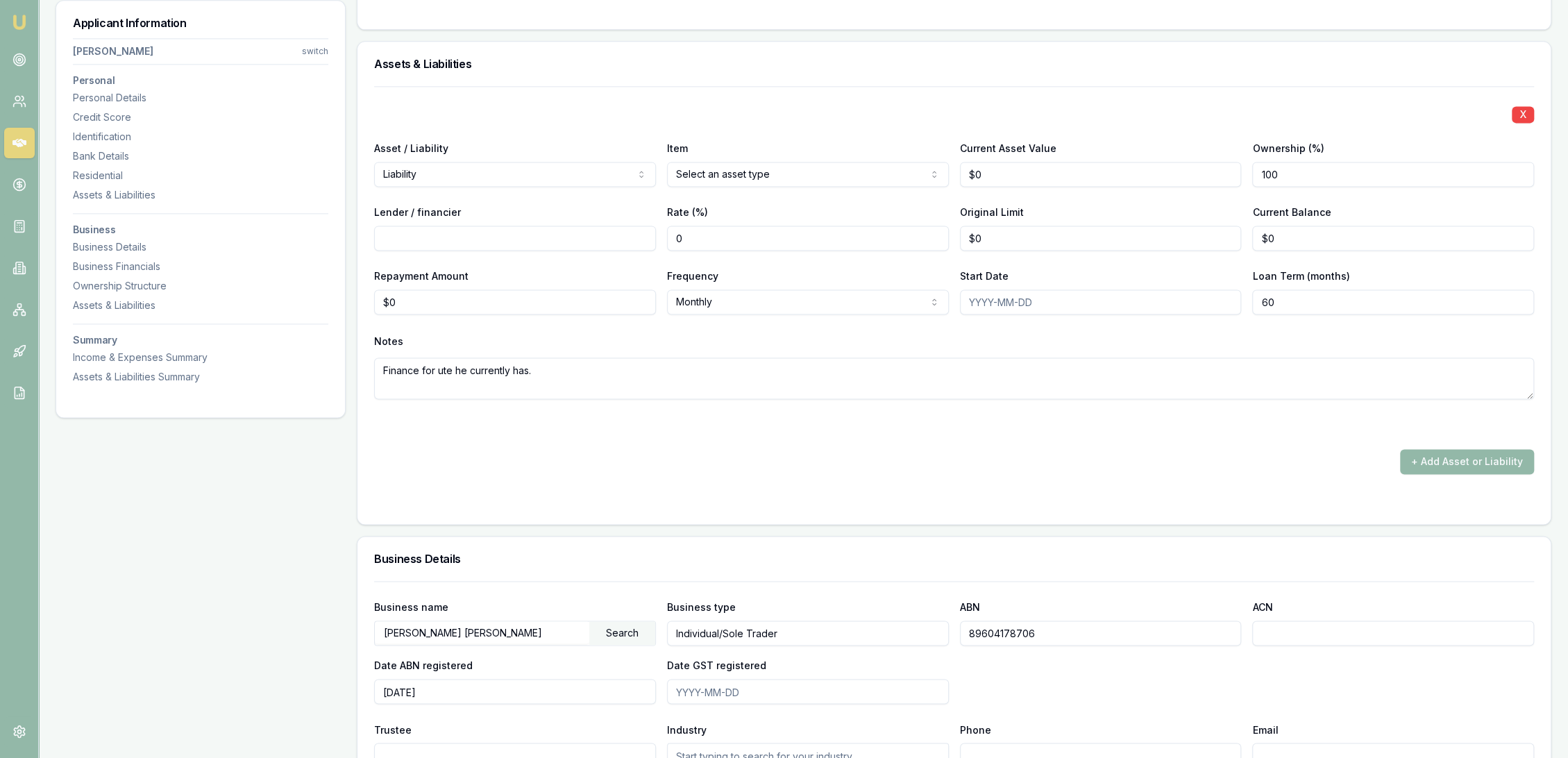
click at [666, 491] on form "X Asset / Liability Liability Asset Liability Item Select an asset type Home Ca…" at bounding box center [954, 296] width 1160 height 421
click at [419, 229] on input "Lender / financier" at bounding box center [515, 238] width 282 height 25
type input "tba"
click at [436, 483] on form "X Asset / Liability Liability Asset Liability Item Select an asset type Home Ca…" at bounding box center [954, 296] width 1160 height 421
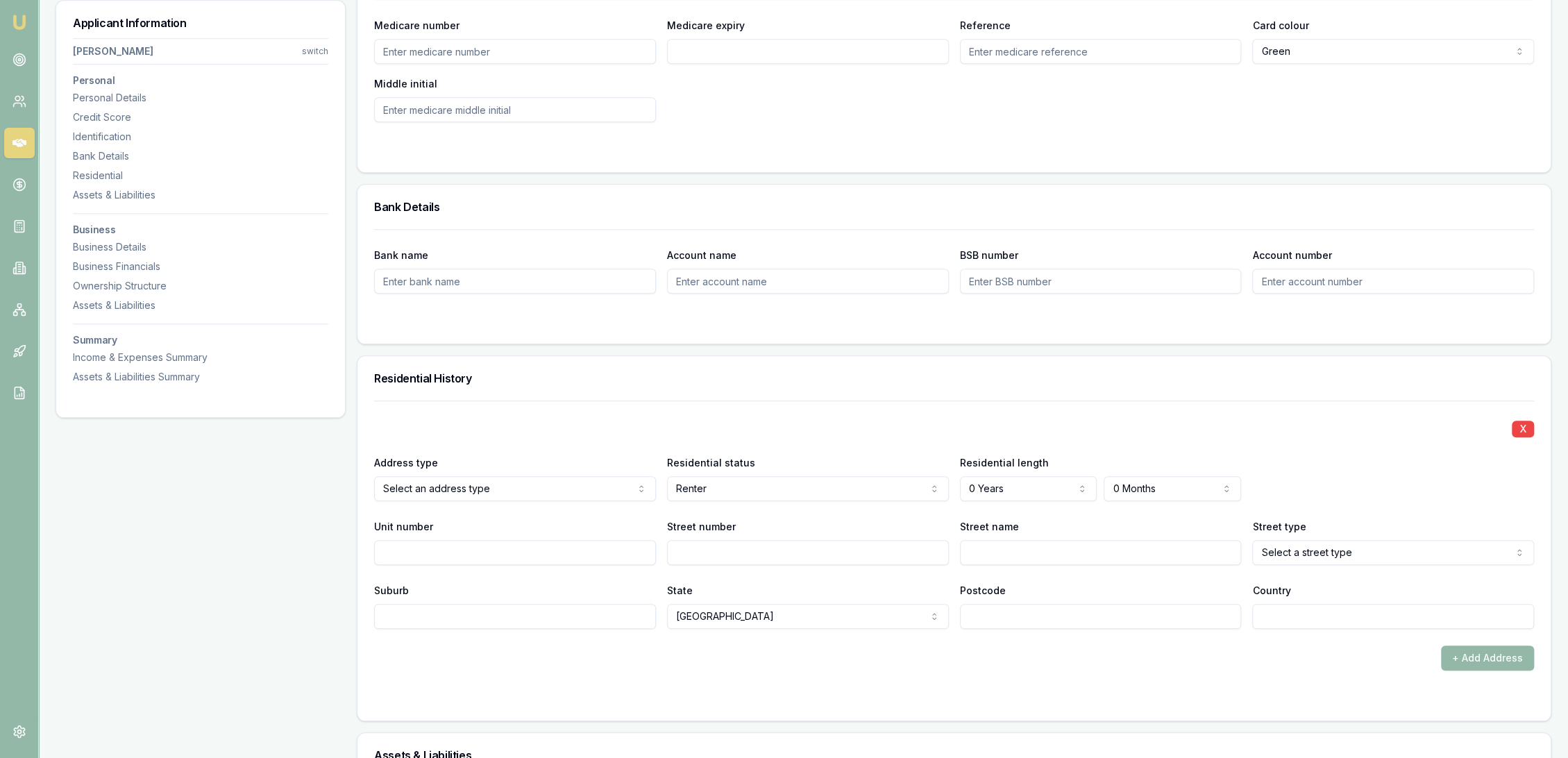
scroll to position [826, 0]
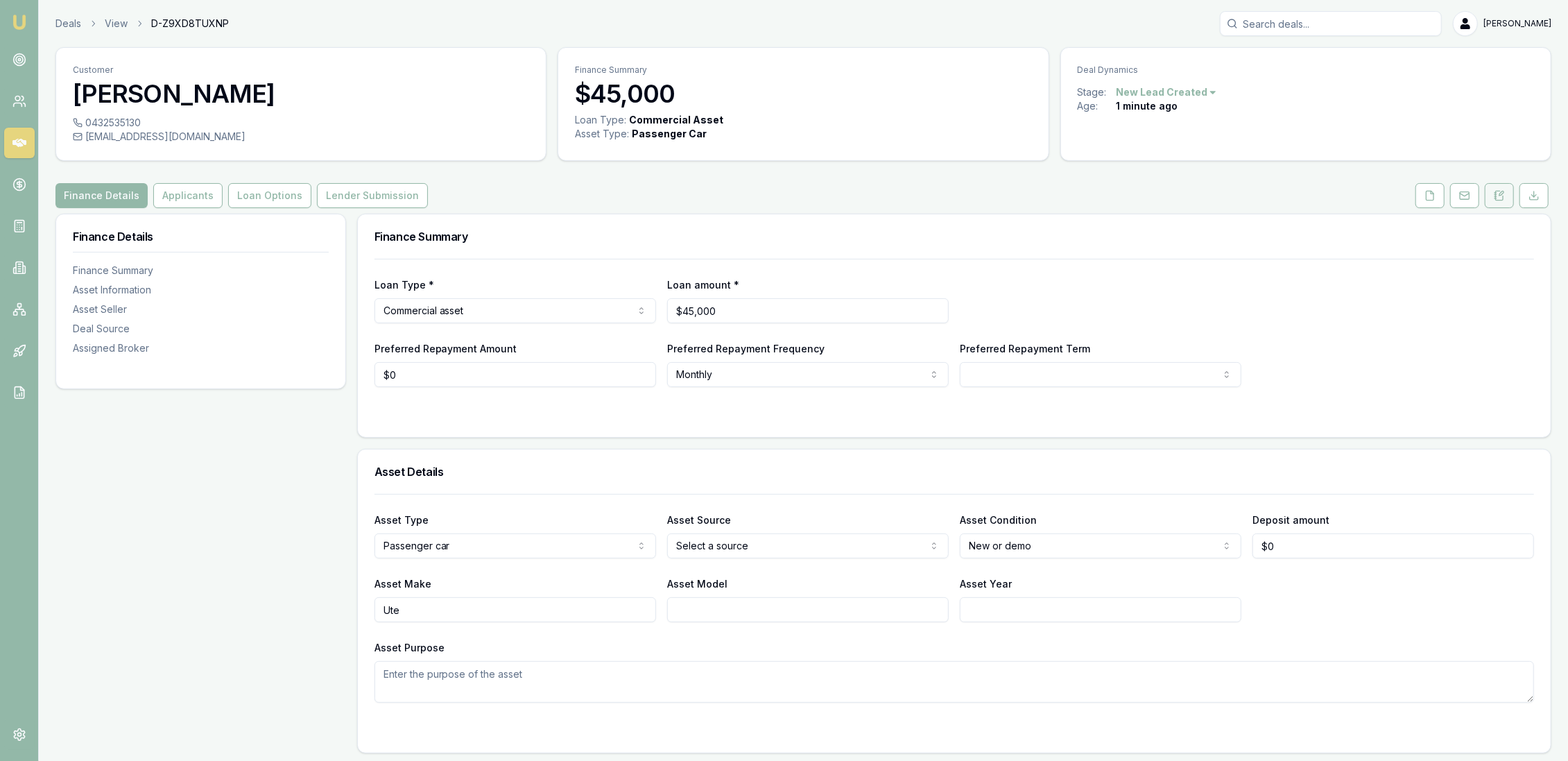
click at [1499, 190] on icon at bounding box center [1500, 195] width 11 height 11
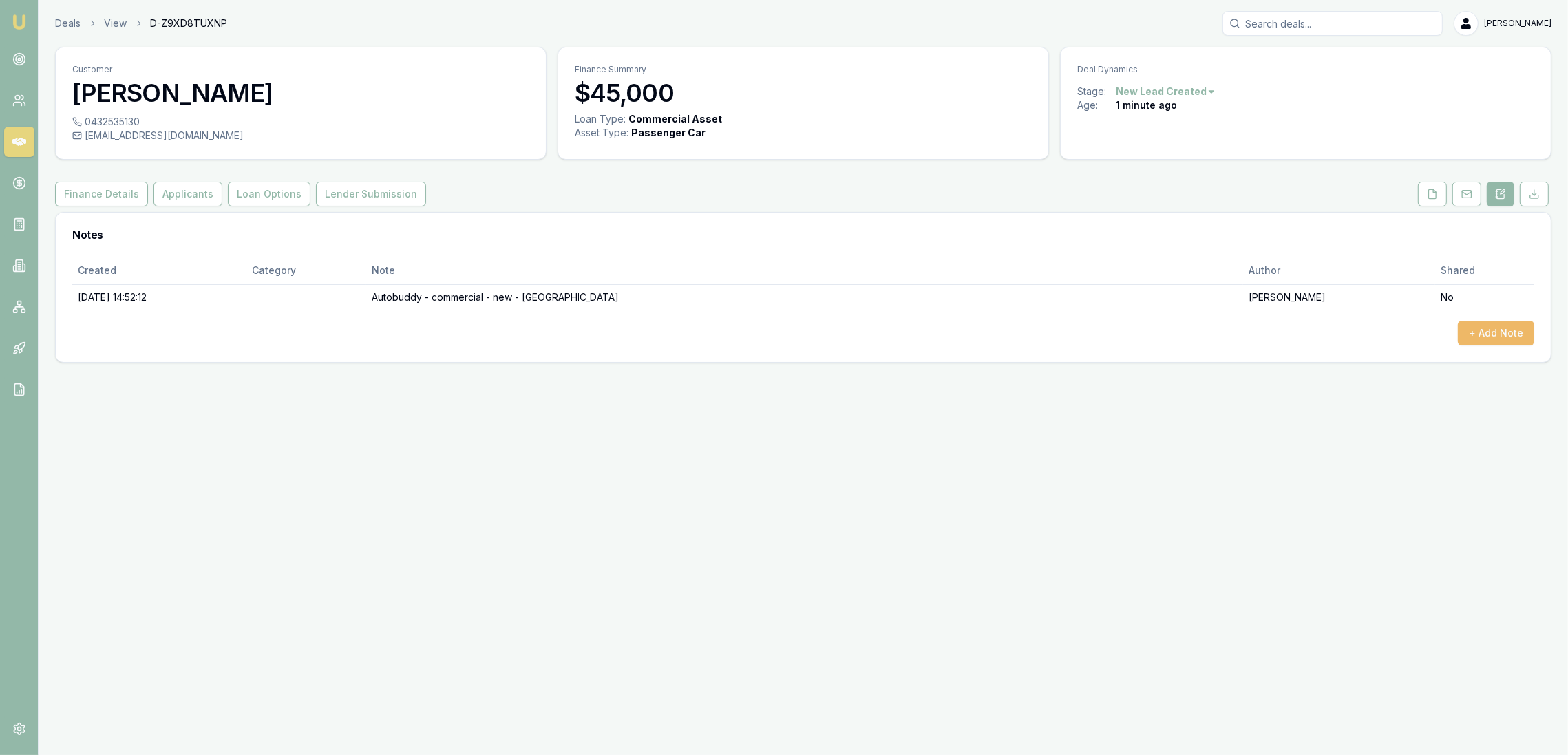
click at [1496, 321] on button "+ Add Note" at bounding box center [1496, 333] width 77 height 25
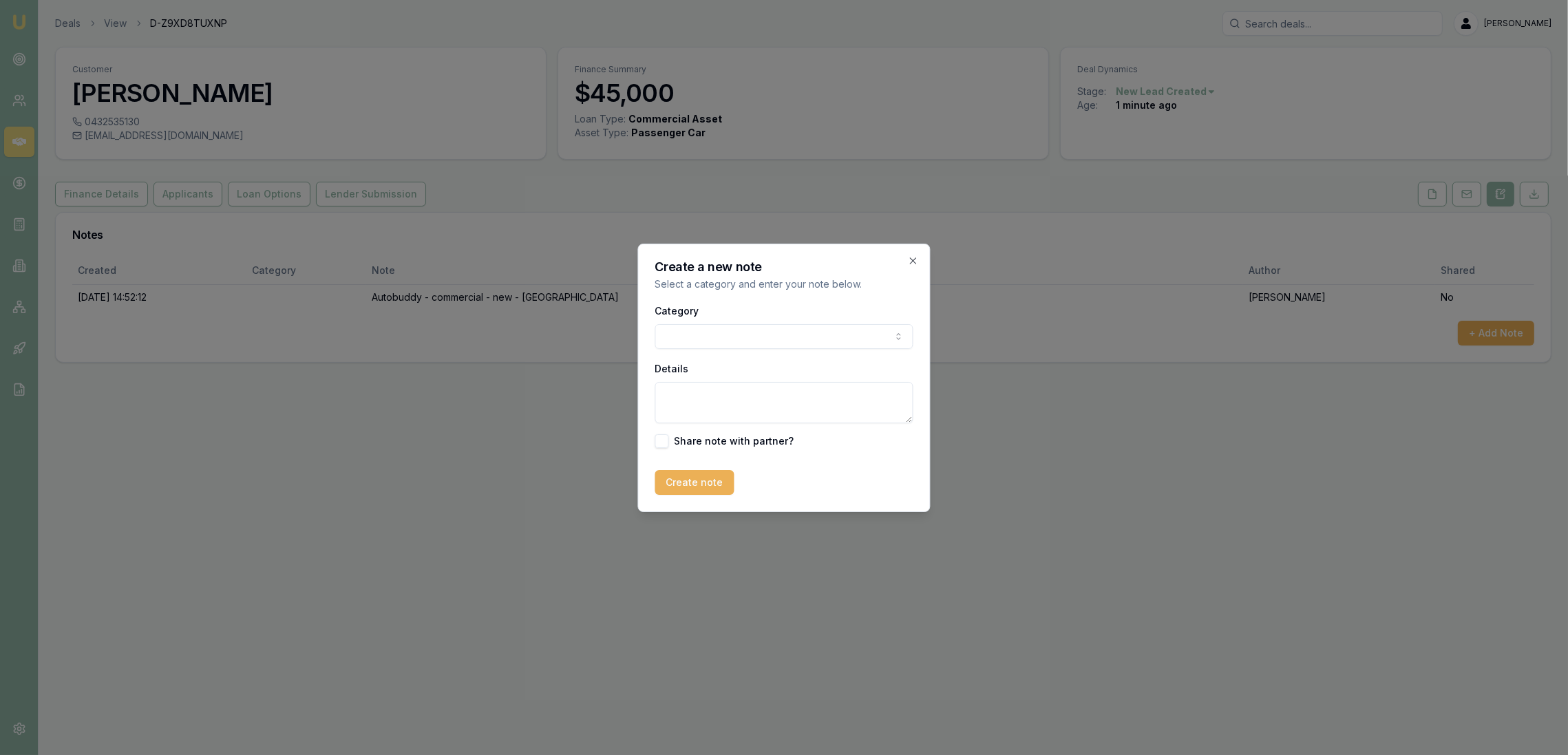
click at [716, 413] on textarea "Details" at bounding box center [784, 402] width 258 height 42
type textarea "c"
type textarea "Current ute needs new motor. Current car is on finance. ABN 12 months - no GST …"
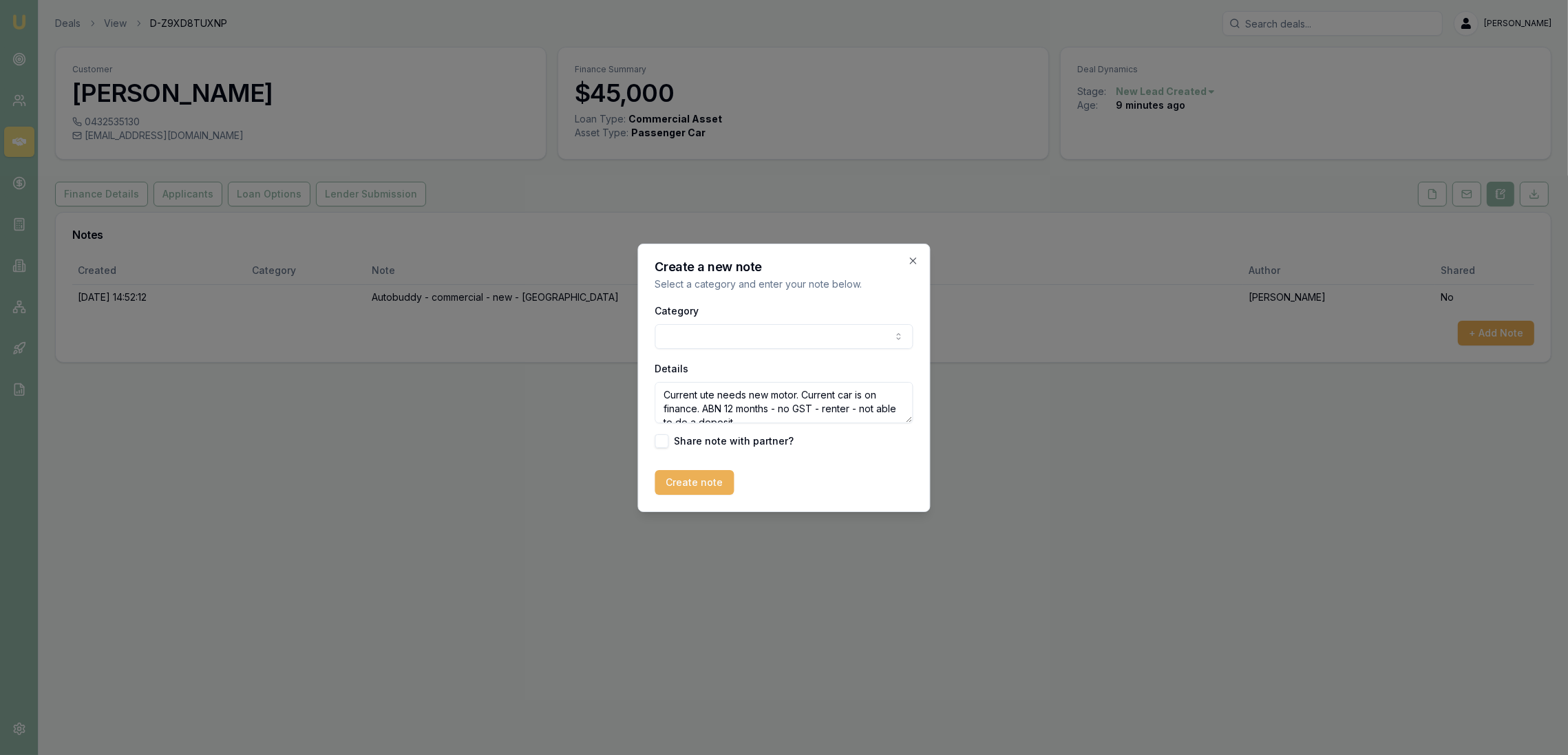
drag, startPoint x: 781, startPoint y: 416, endPoint x: 642, endPoint y: 385, distance: 142.4
click at [642, 385] on div "Create a new note Select a category and enter your note below. Category General…" at bounding box center [784, 378] width 292 height 268
drag, startPoint x: 911, startPoint y: 261, endPoint x: 929, endPoint y: 242, distance: 26.2
click at [911, 261] on icon "button" at bounding box center [913, 261] width 11 height 11
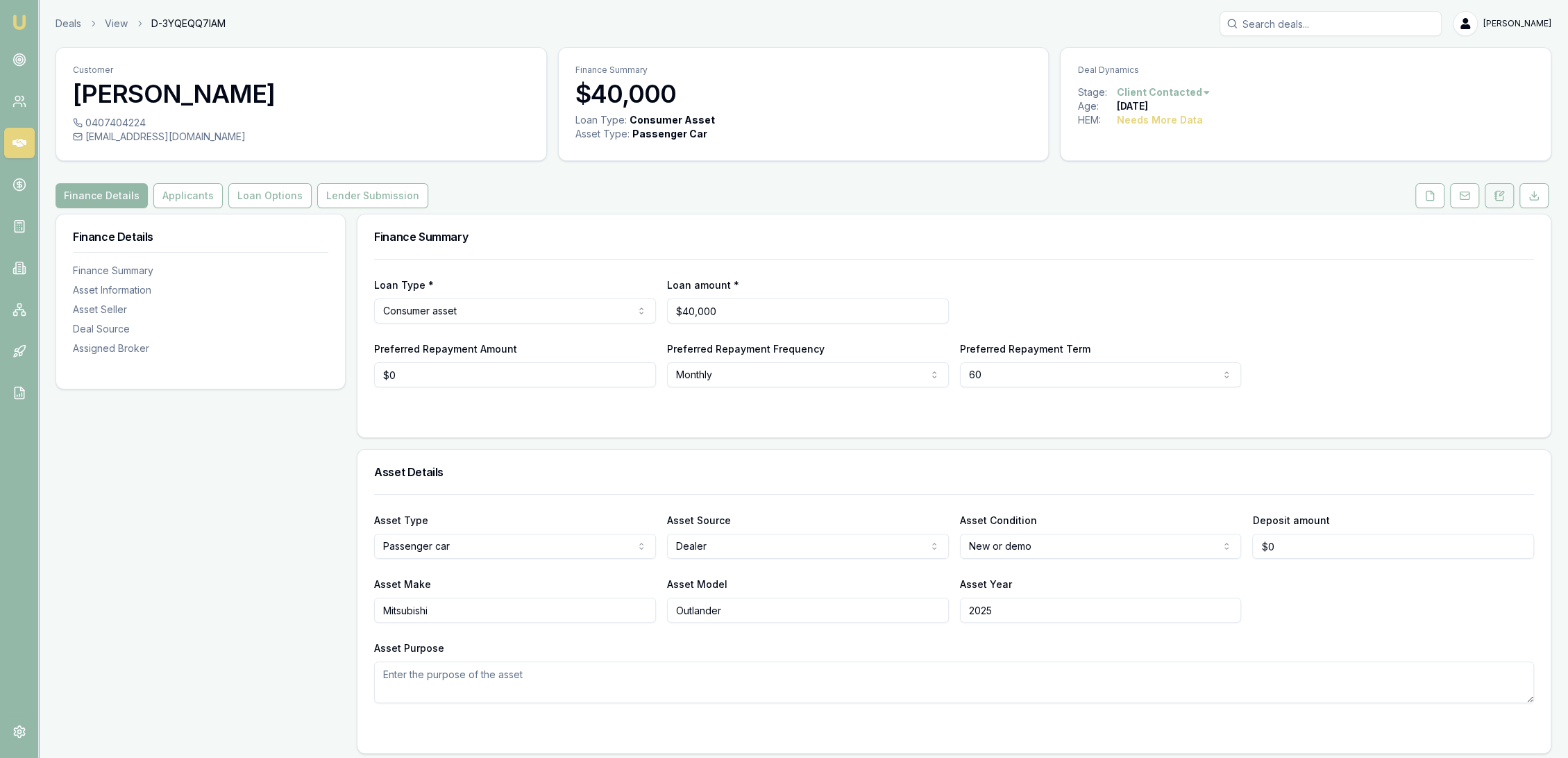
click at [1500, 202] on button at bounding box center [1500, 196] width 29 height 25
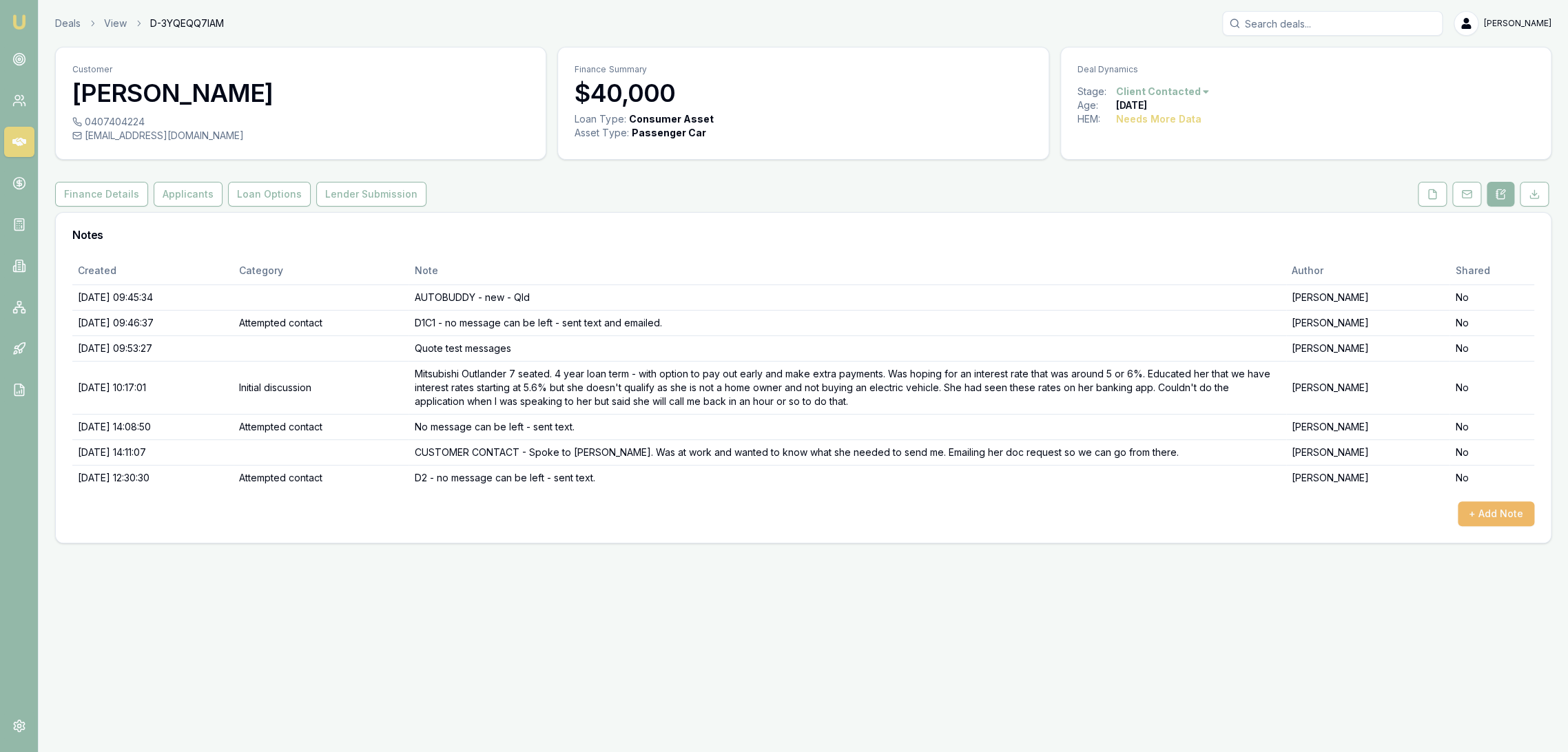
click at [1491, 518] on button "+ Add Note" at bounding box center [1496, 514] width 77 height 25
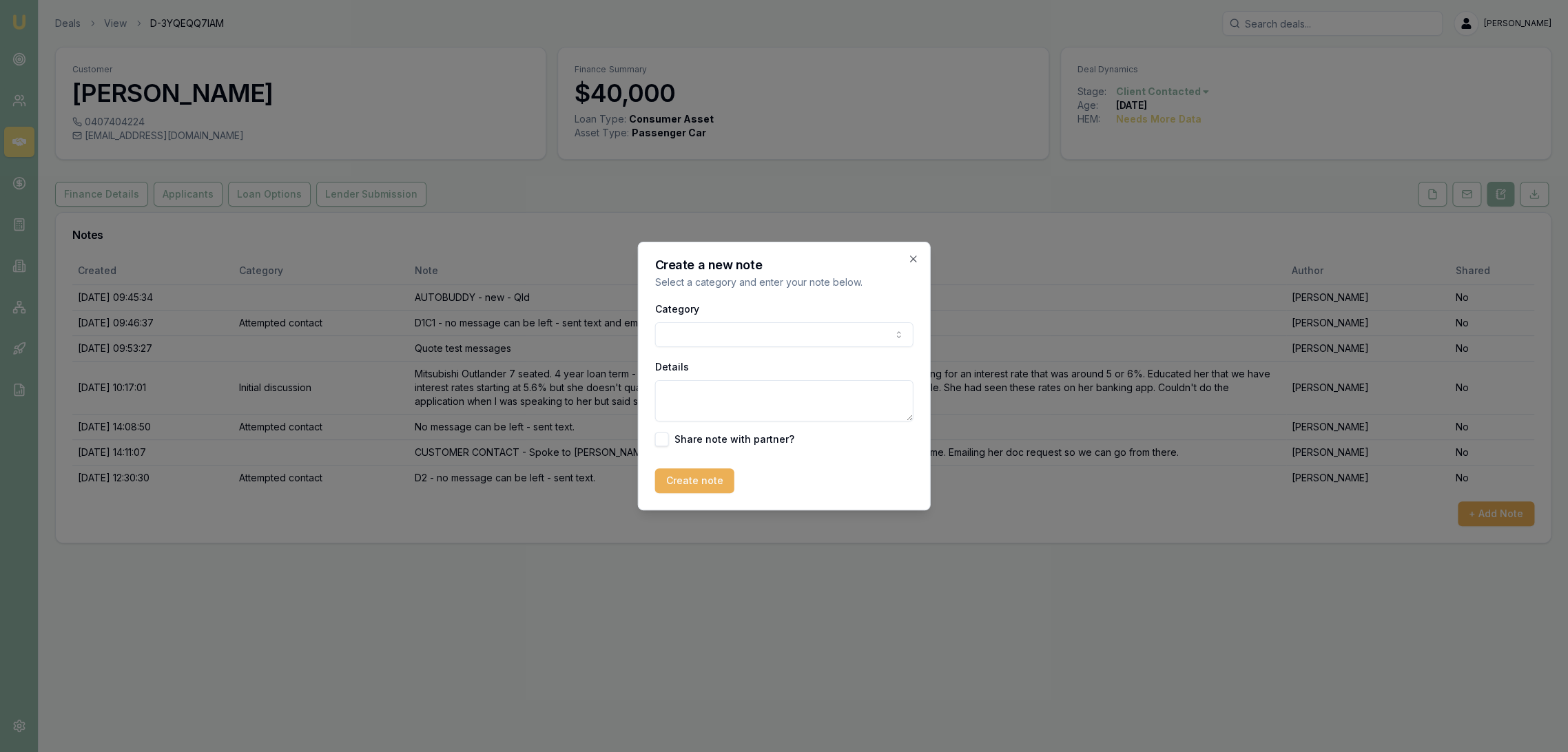
click at [730, 401] on textarea "Details" at bounding box center [784, 401] width 258 height 42
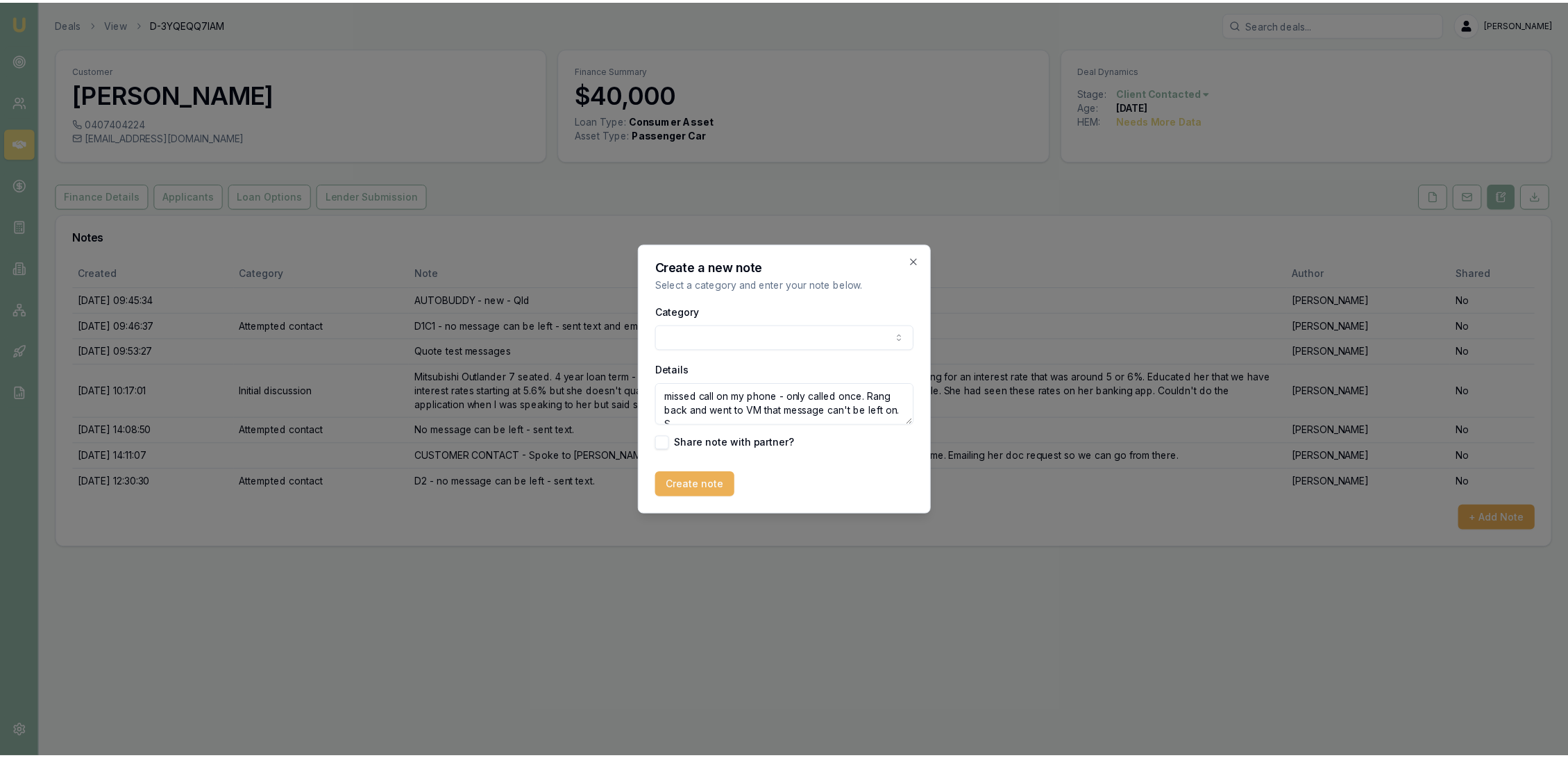
scroll to position [6, 0]
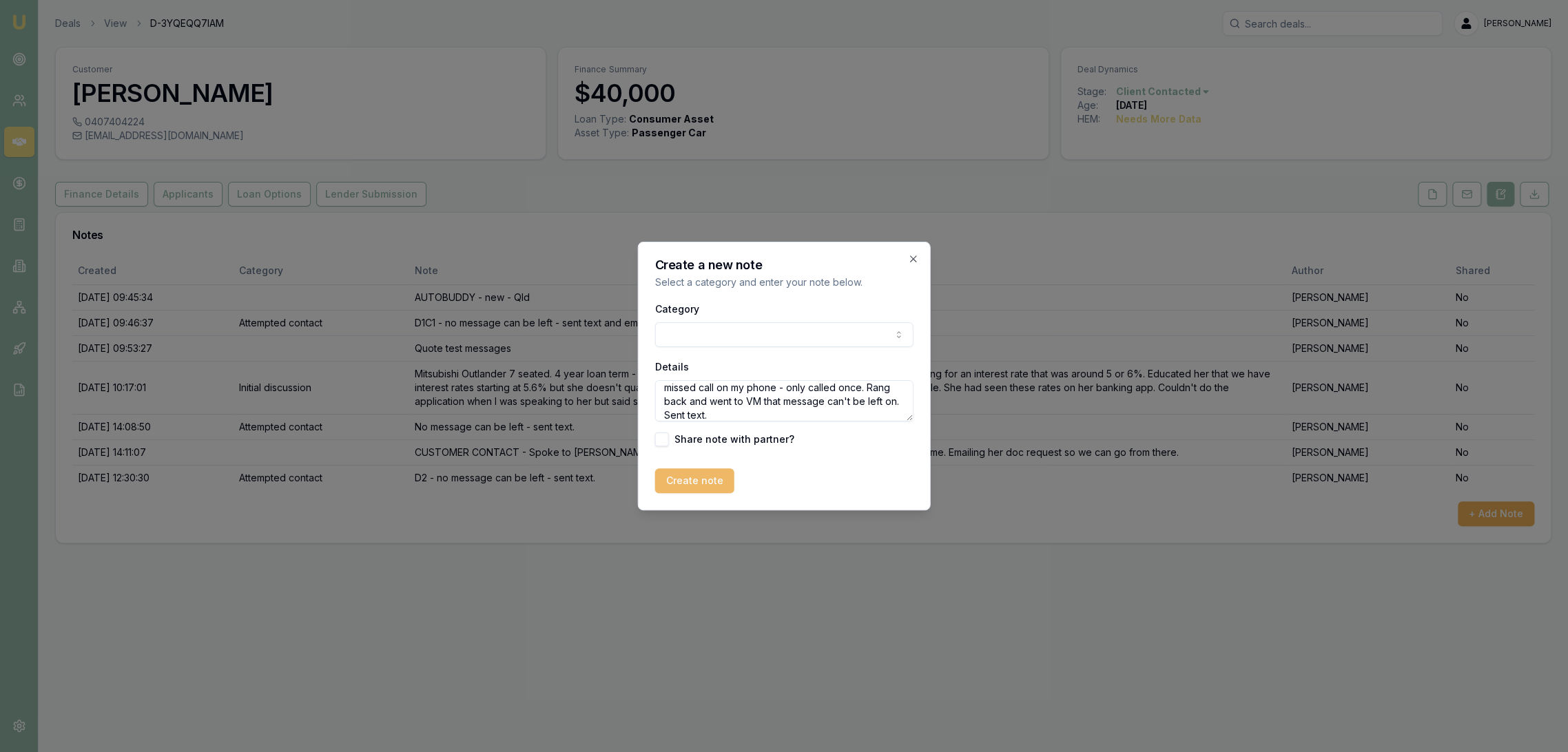
type textarea "missed call on my phone - only called once. Rang back and went to VM that messa…"
click at [700, 483] on button "Create note" at bounding box center [694, 480] width 79 height 25
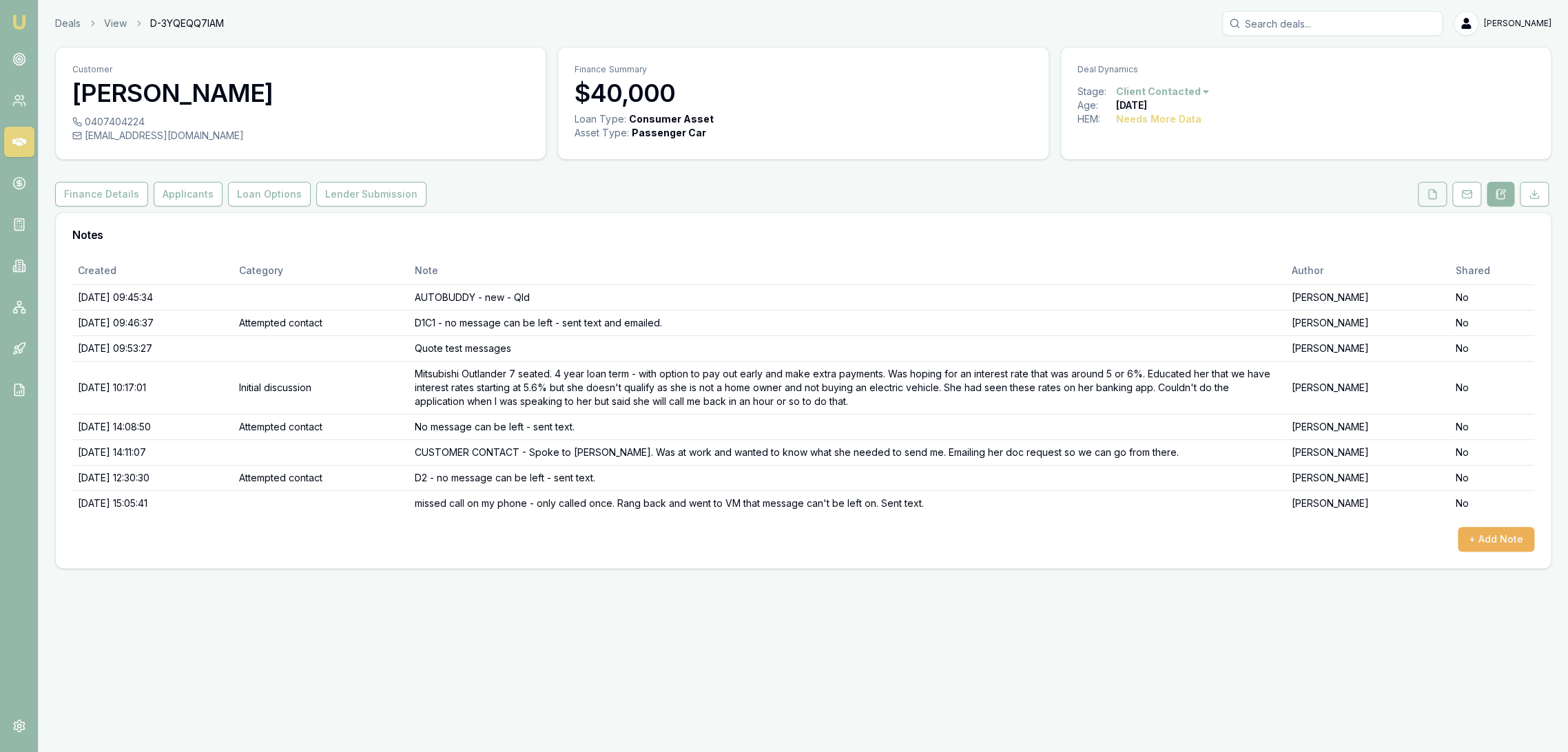
click at [1430, 197] on icon at bounding box center [1432, 194] width 11 height 11
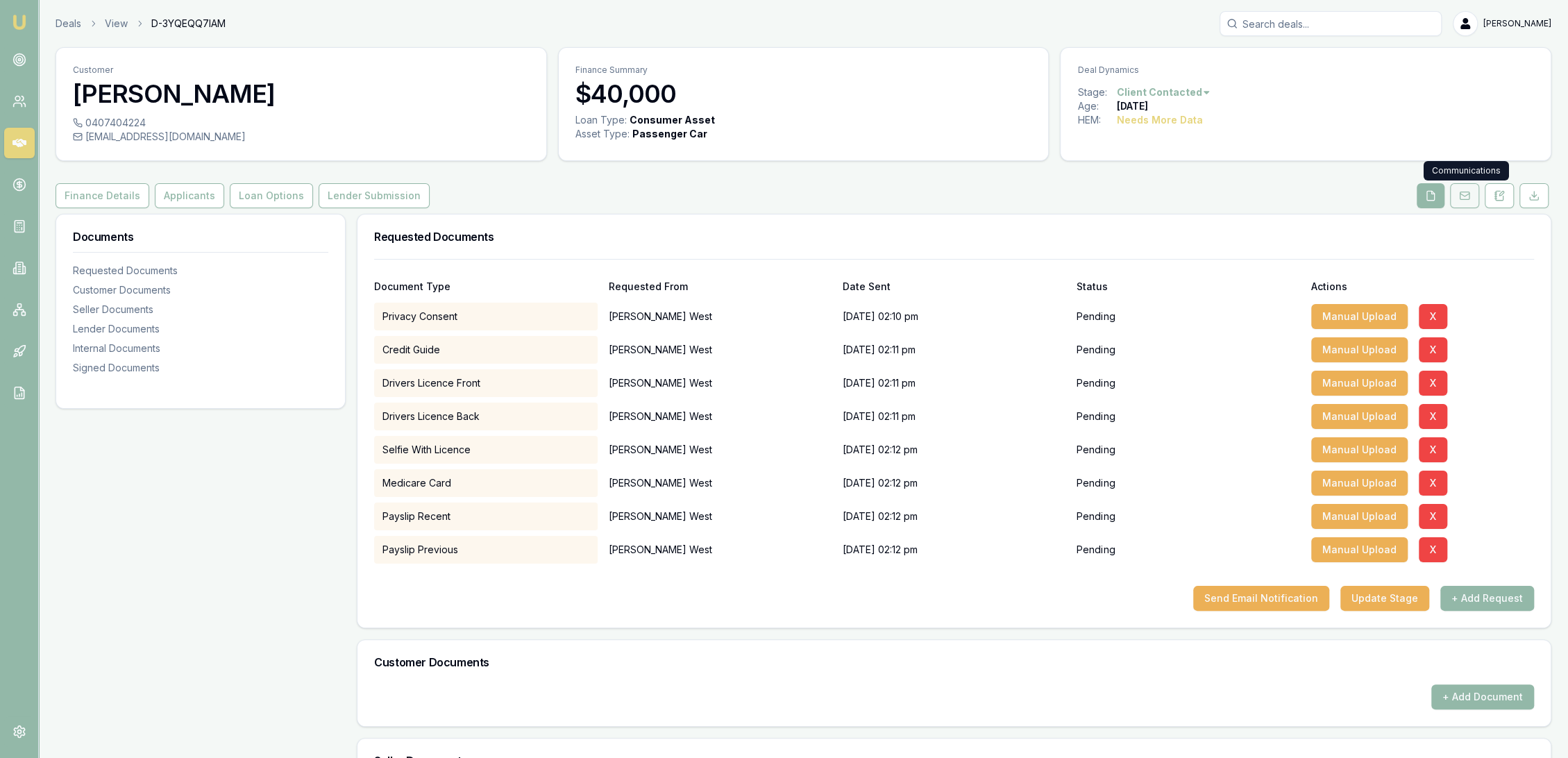
click at [1469, 198] on rect at bounding box center [1464, 196] width 9 height 7
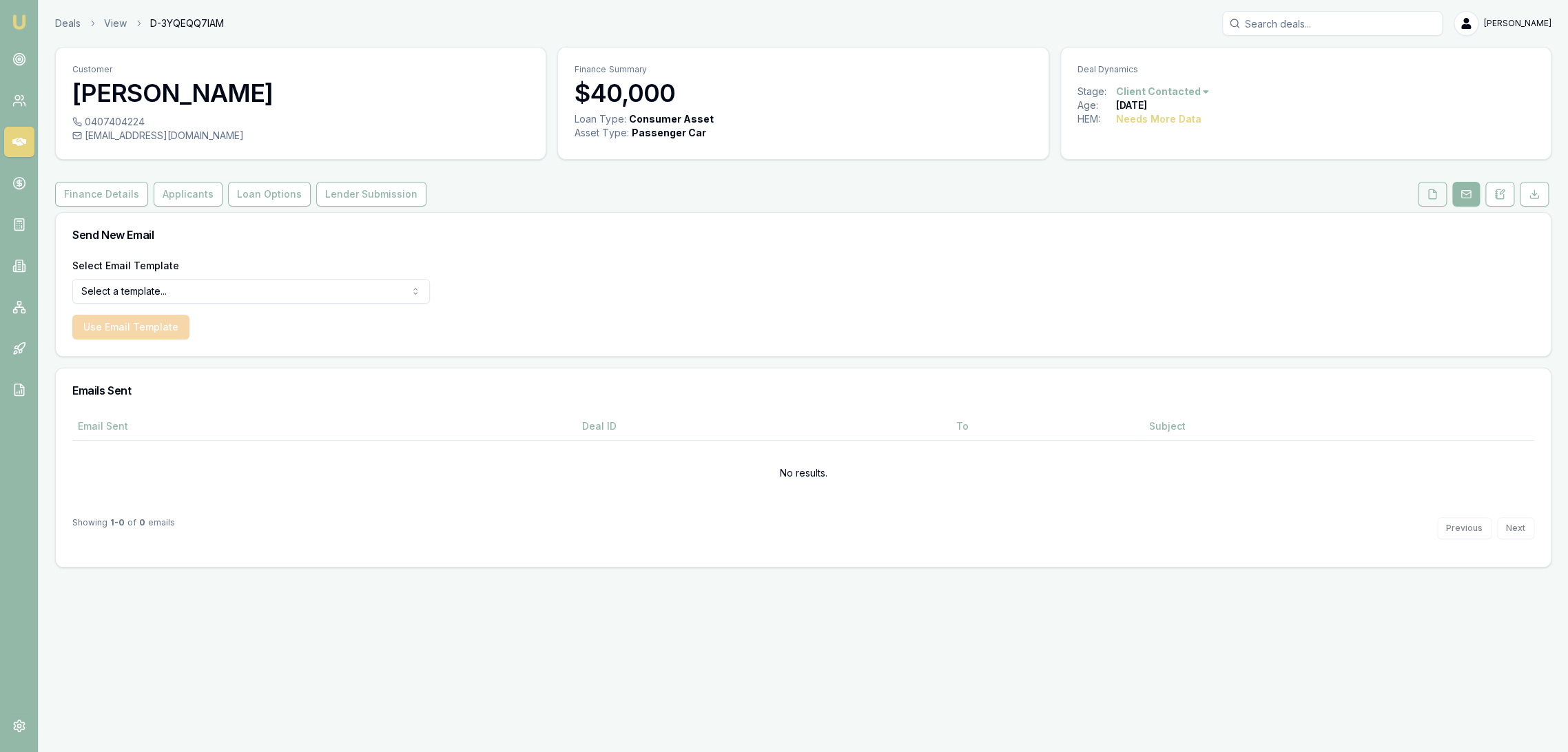
click at [1433, 201] on button at bounding box center [1432, 194] width 29 height 25
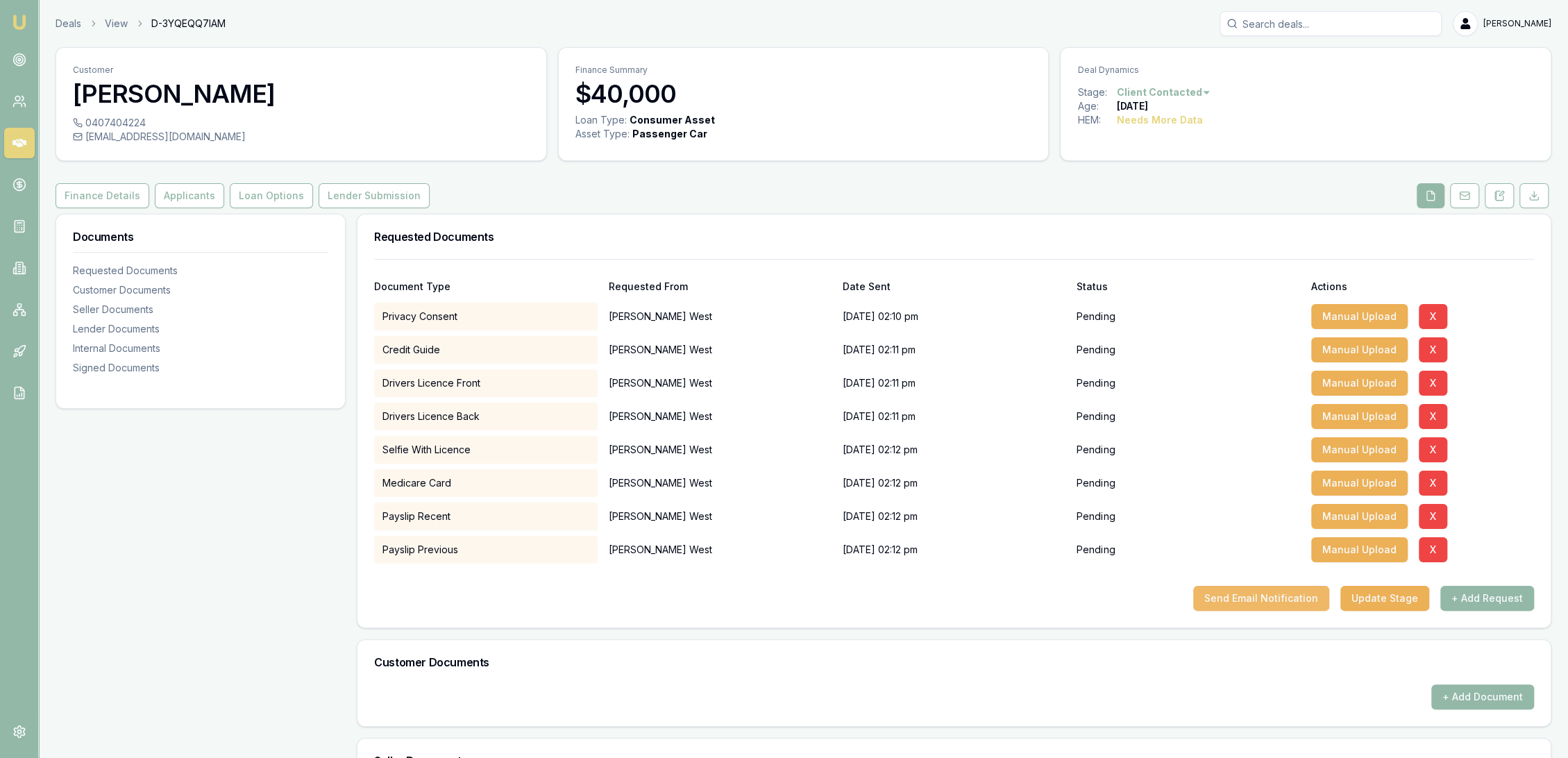
click at [1276, 590] on button "Send Email Notification" at bounding box center [1261, 599] width 136 height 25
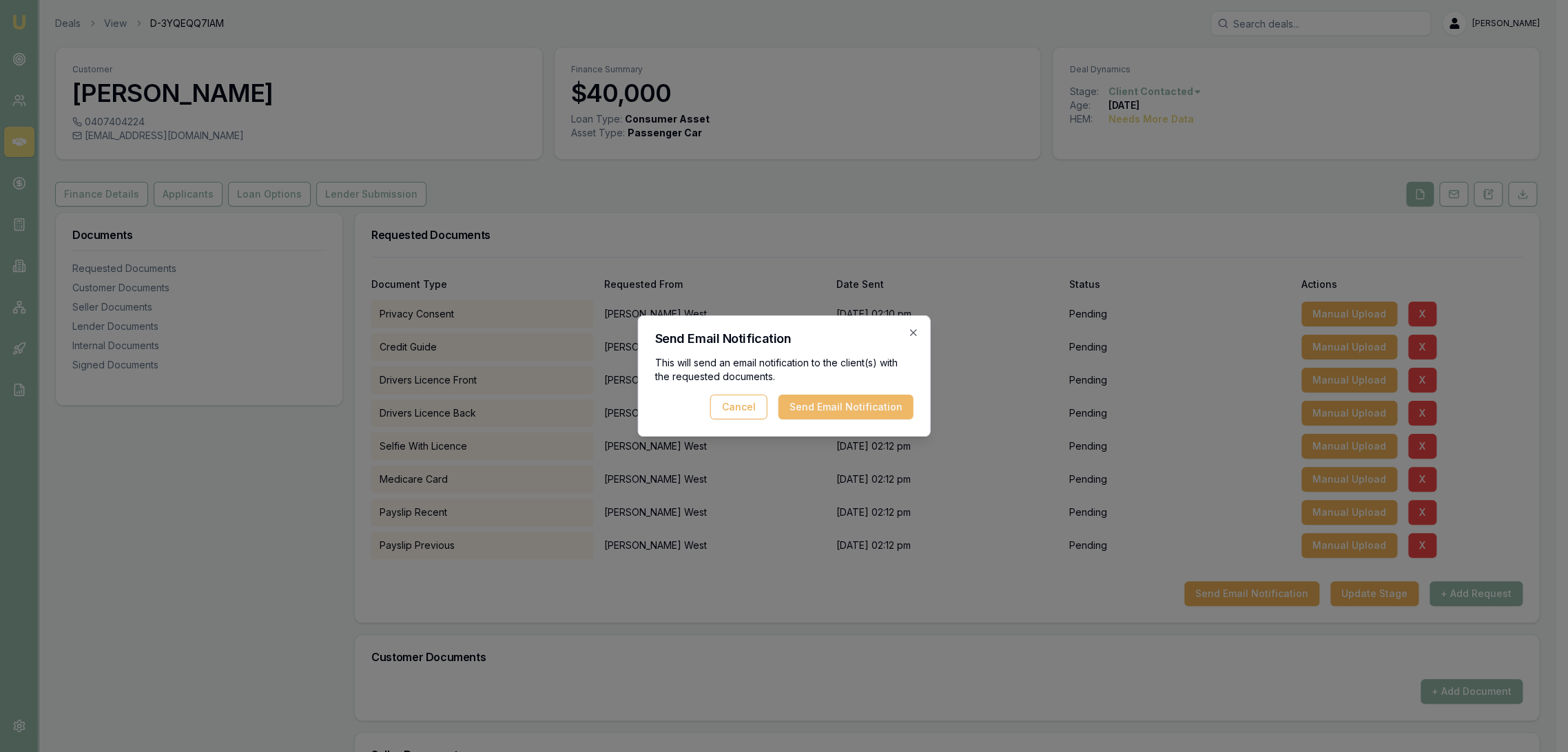
click at [822, 404] on button "Send Email Notification" at bounding box center [846, 407] width 135 height 25
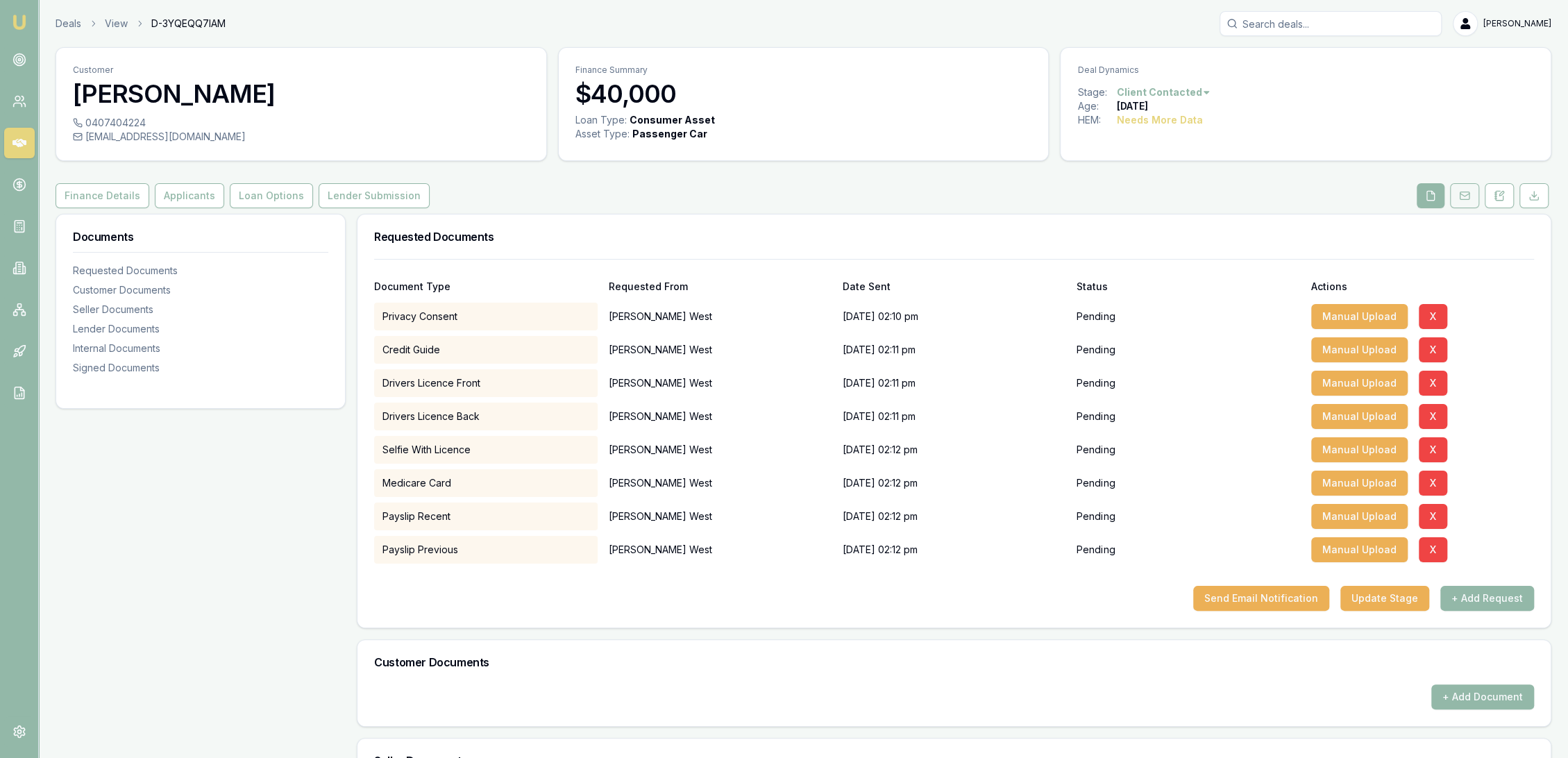
click at [1468, 199] on rect at bounding box center [1464, 196] width 9 height 7
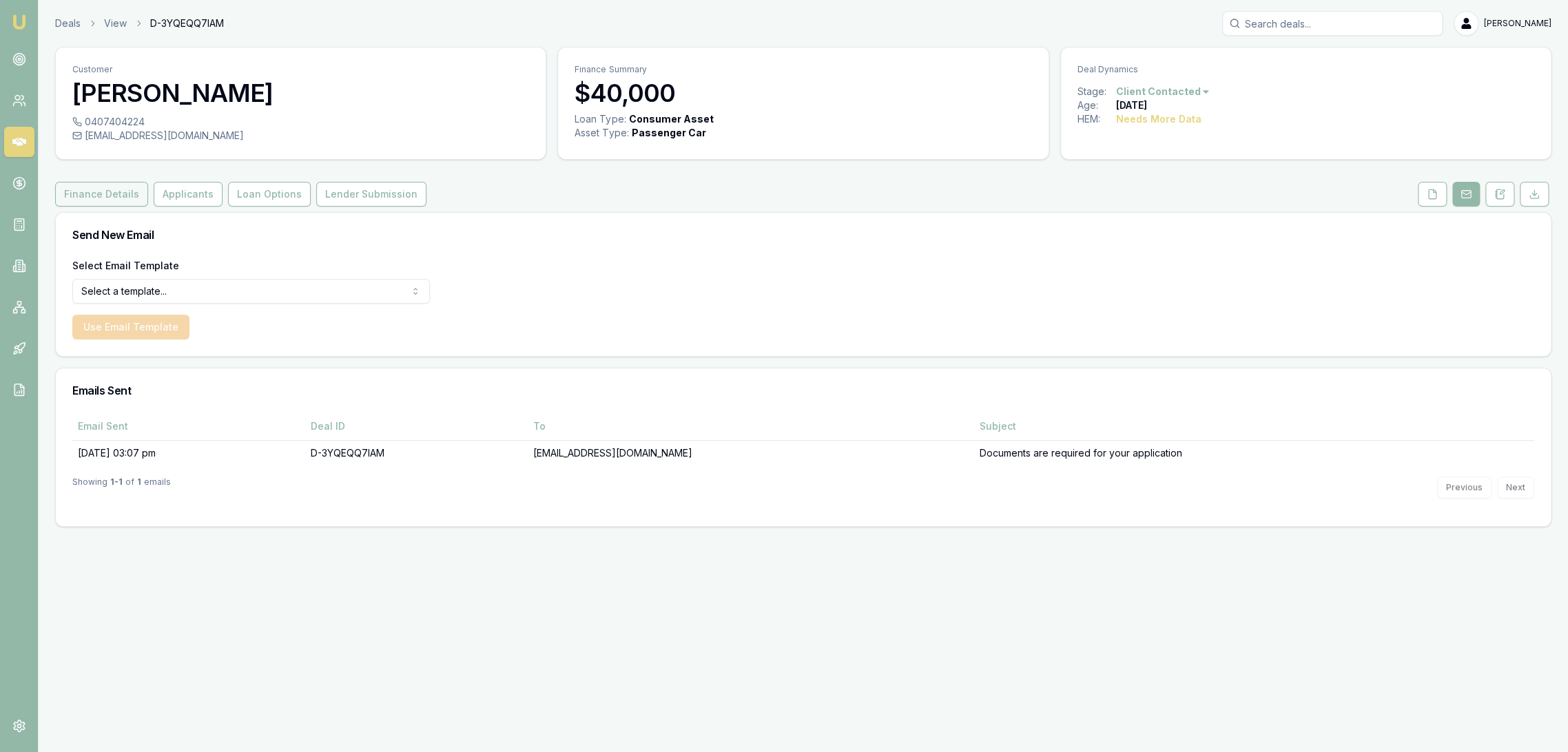
click at [90, 201] on button "Finance Details" at bounding box center [101, 194] width 93 height 25
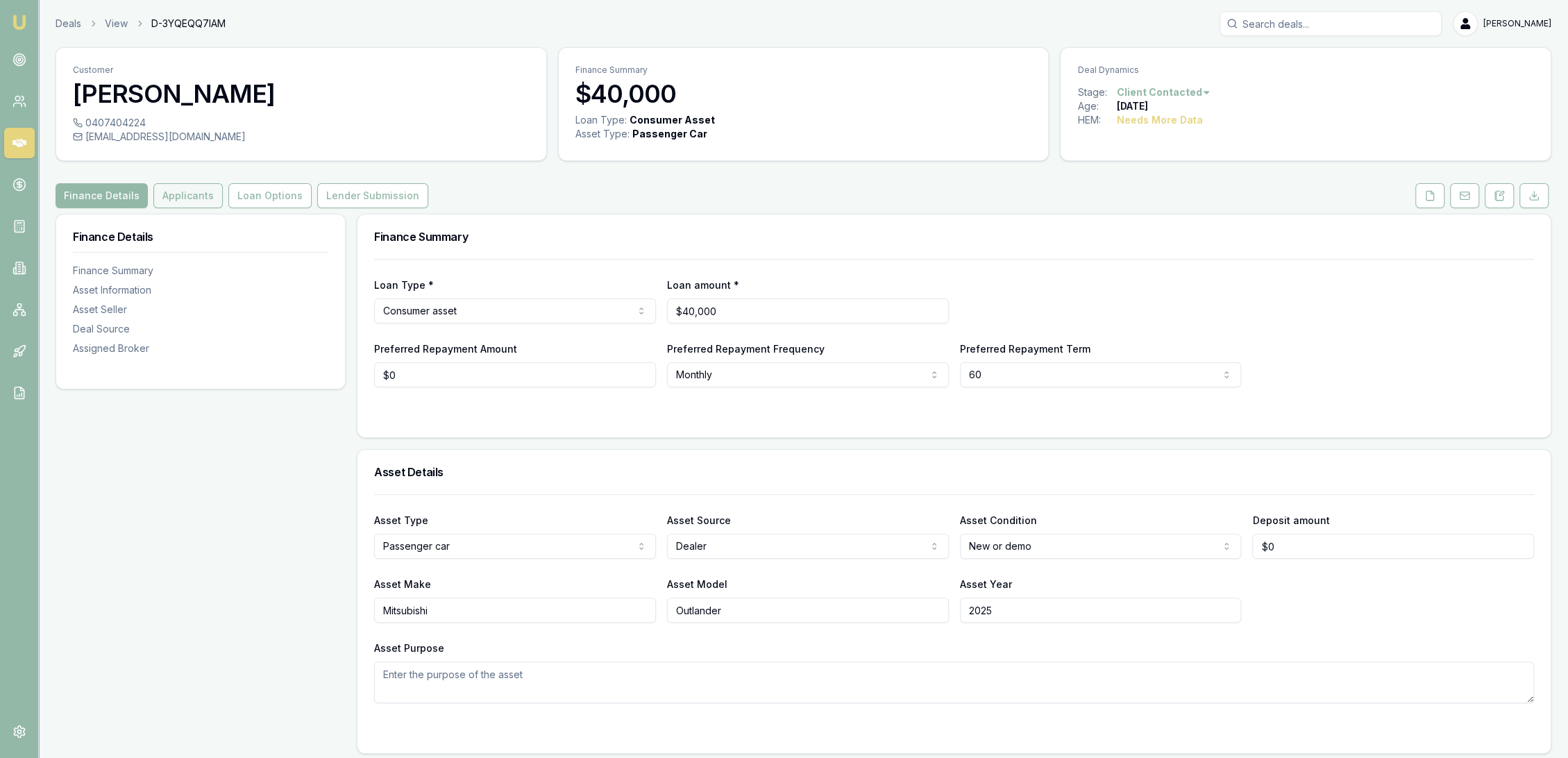
click at [185, 197] on button "Applicants" at bounding box center [188, 196] width 69 height 25
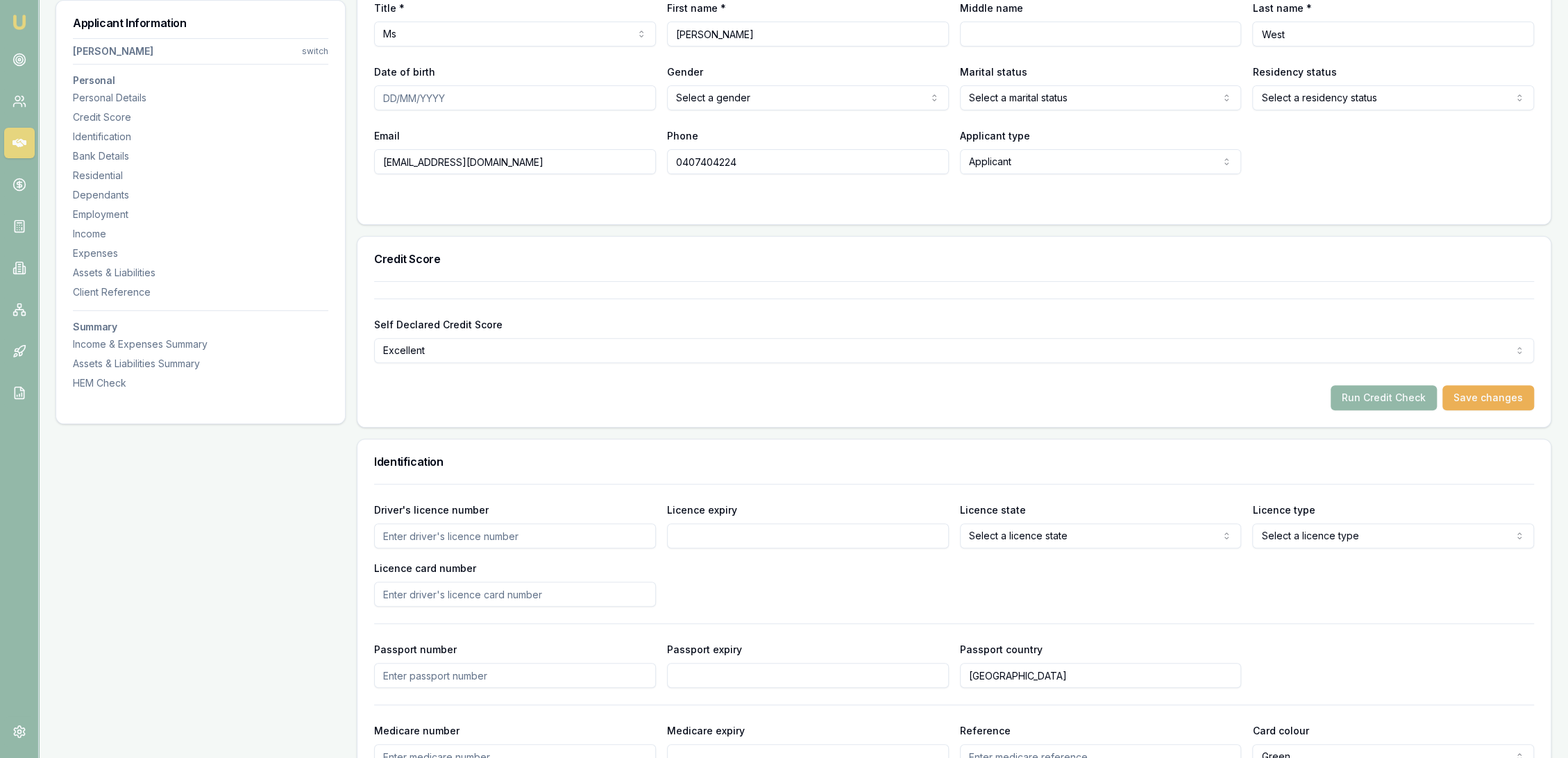
scroll to position [154, 0]
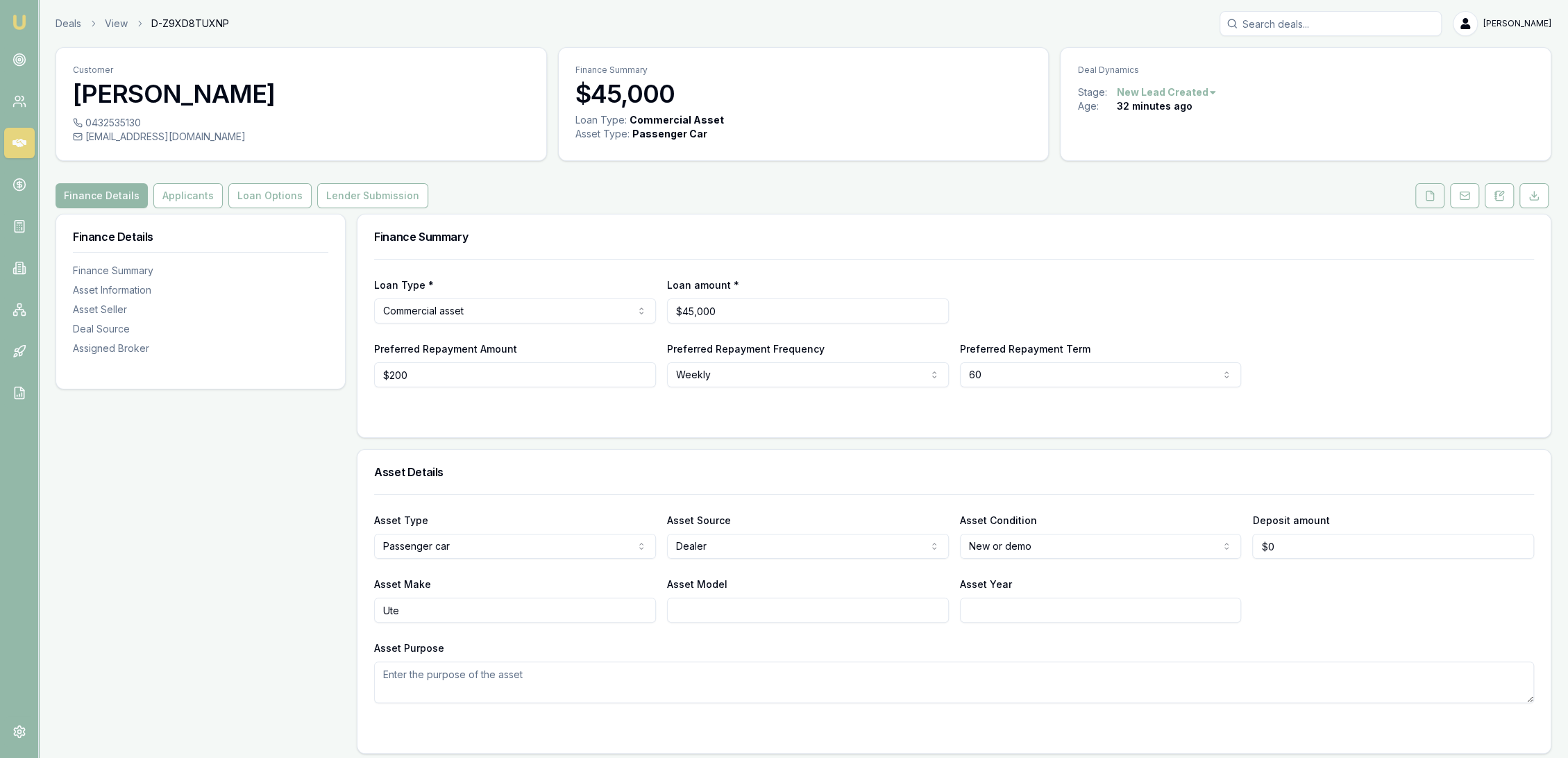
click at [1440, 193] on button at bounding box center [1430, 196] width 29 height 25
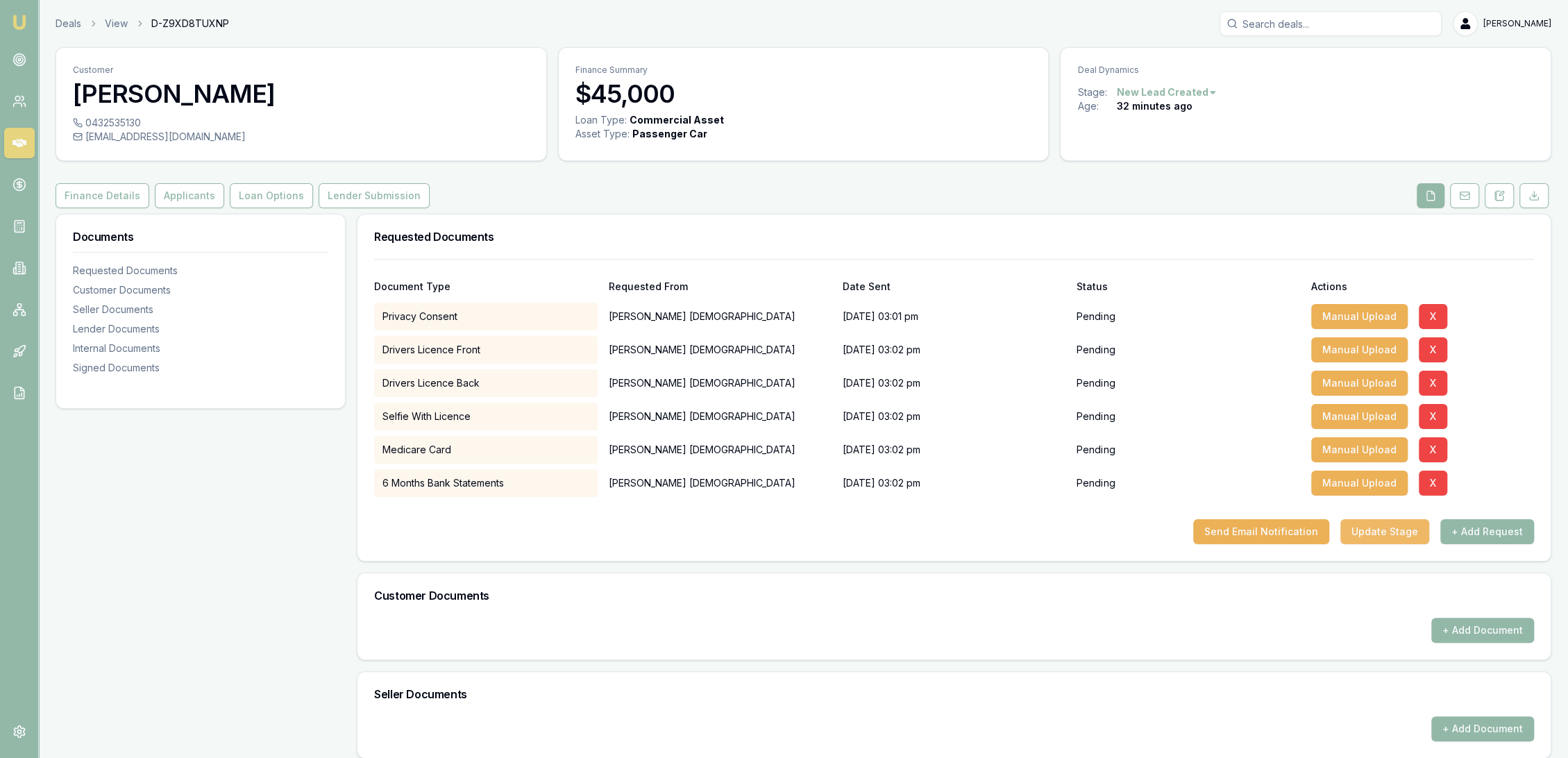
click at [1371, 530] on button "Update Stage" at bounding box center [1385, 532] width 89 height 25
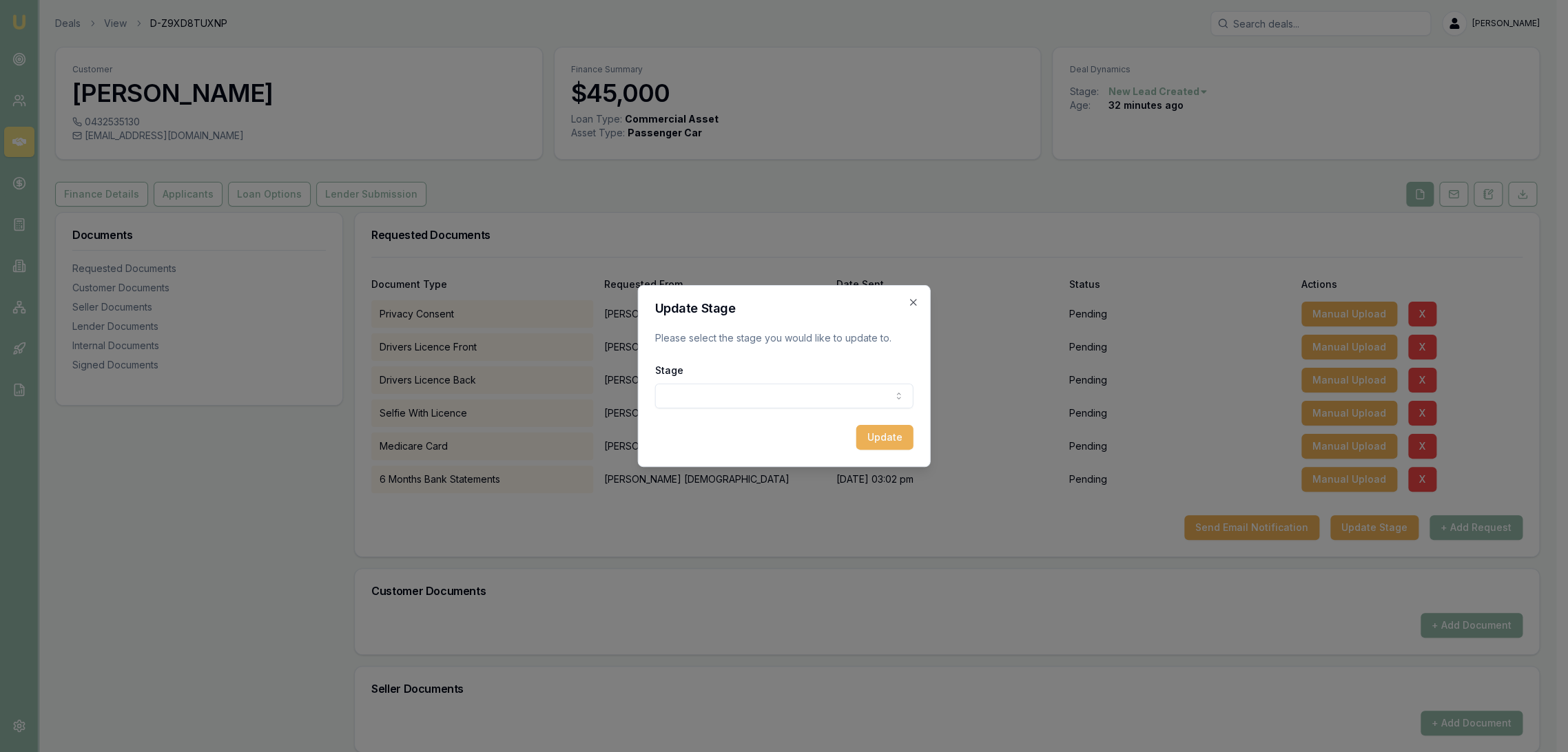
click at [752, 393] on body "Emu Broker Deals View D-Z9XD8TUXNP [PERSON_NAME] Toggle Menu Customer [PERSON_N…" at bounding box center [778, 376] width 1556 height 752
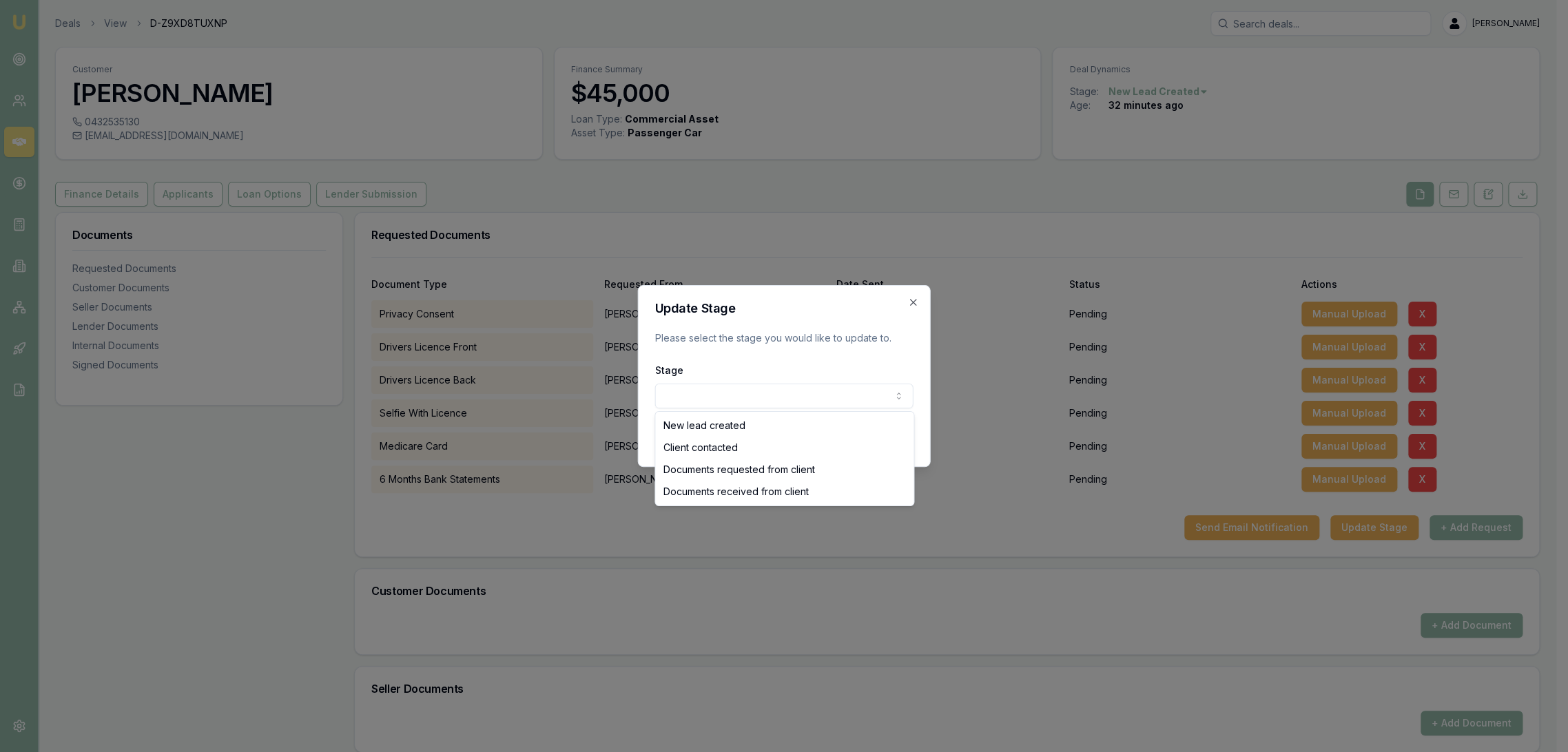
select select "CLIENT_CONTACTED"
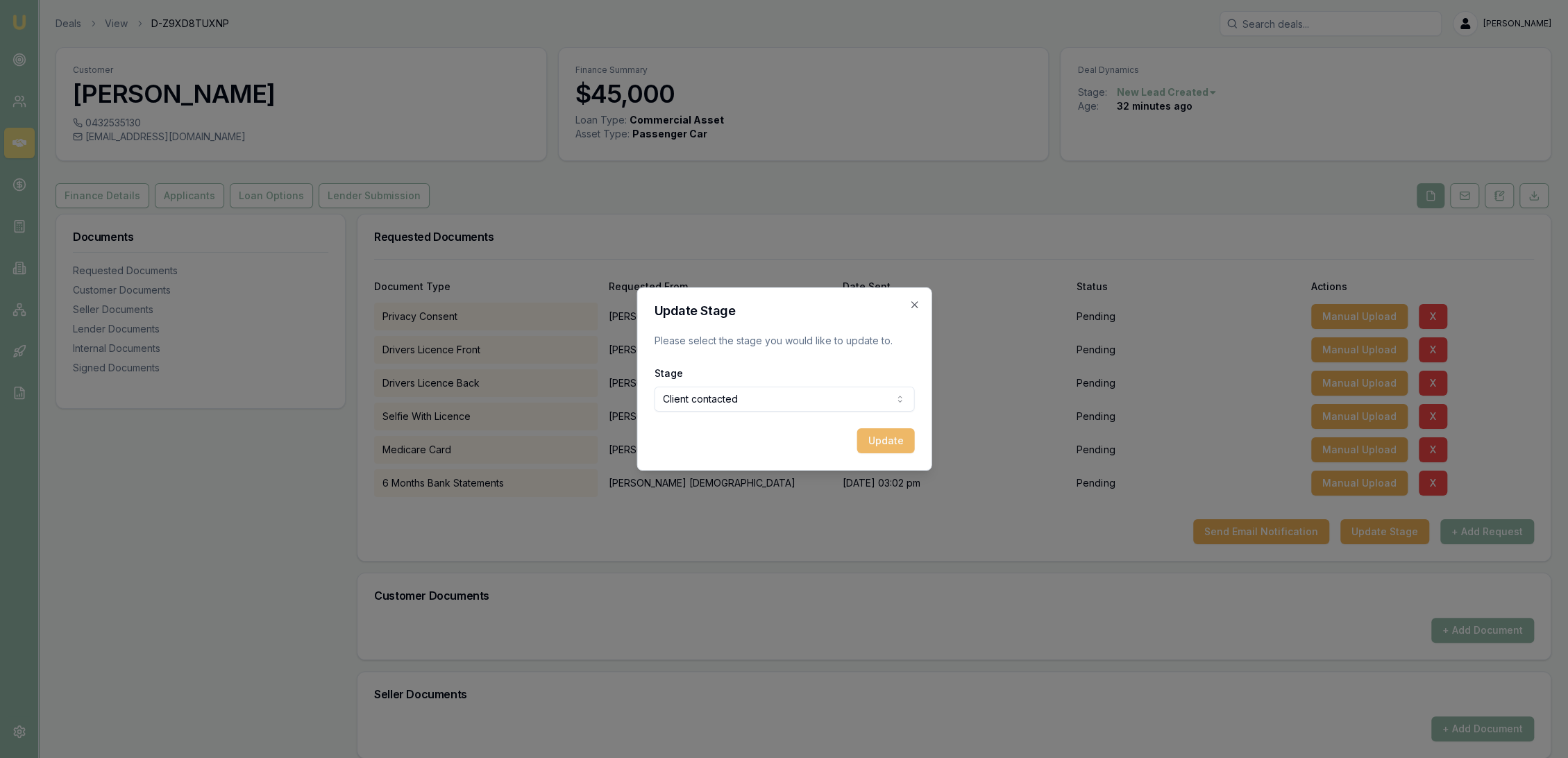
click at [889, 439] on button "Update" at bounding box center [886, 441] width 58 height 25
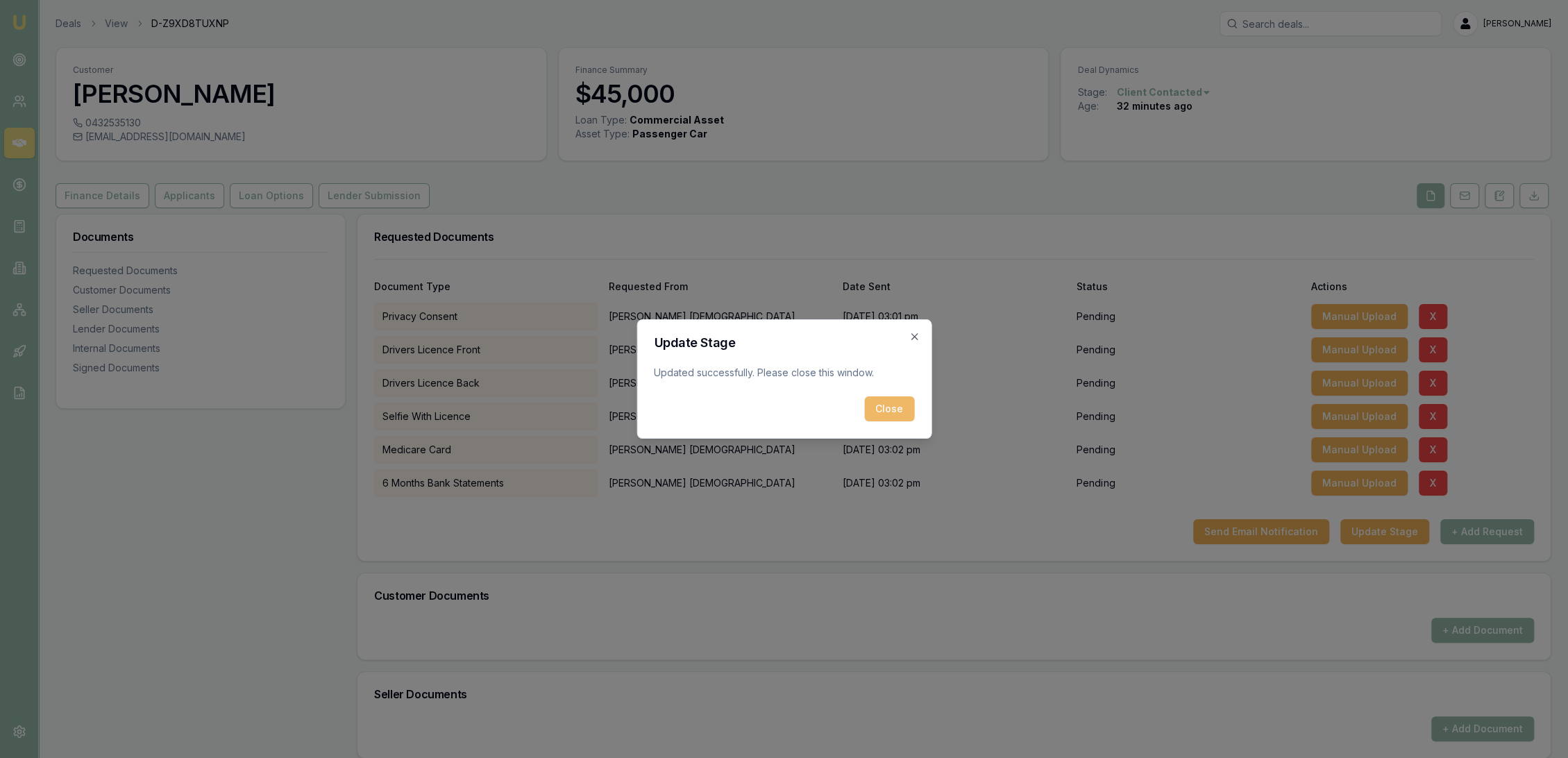
click at [896, 412] on button "Close" at bounding box center [889, 408] width 50 height 25
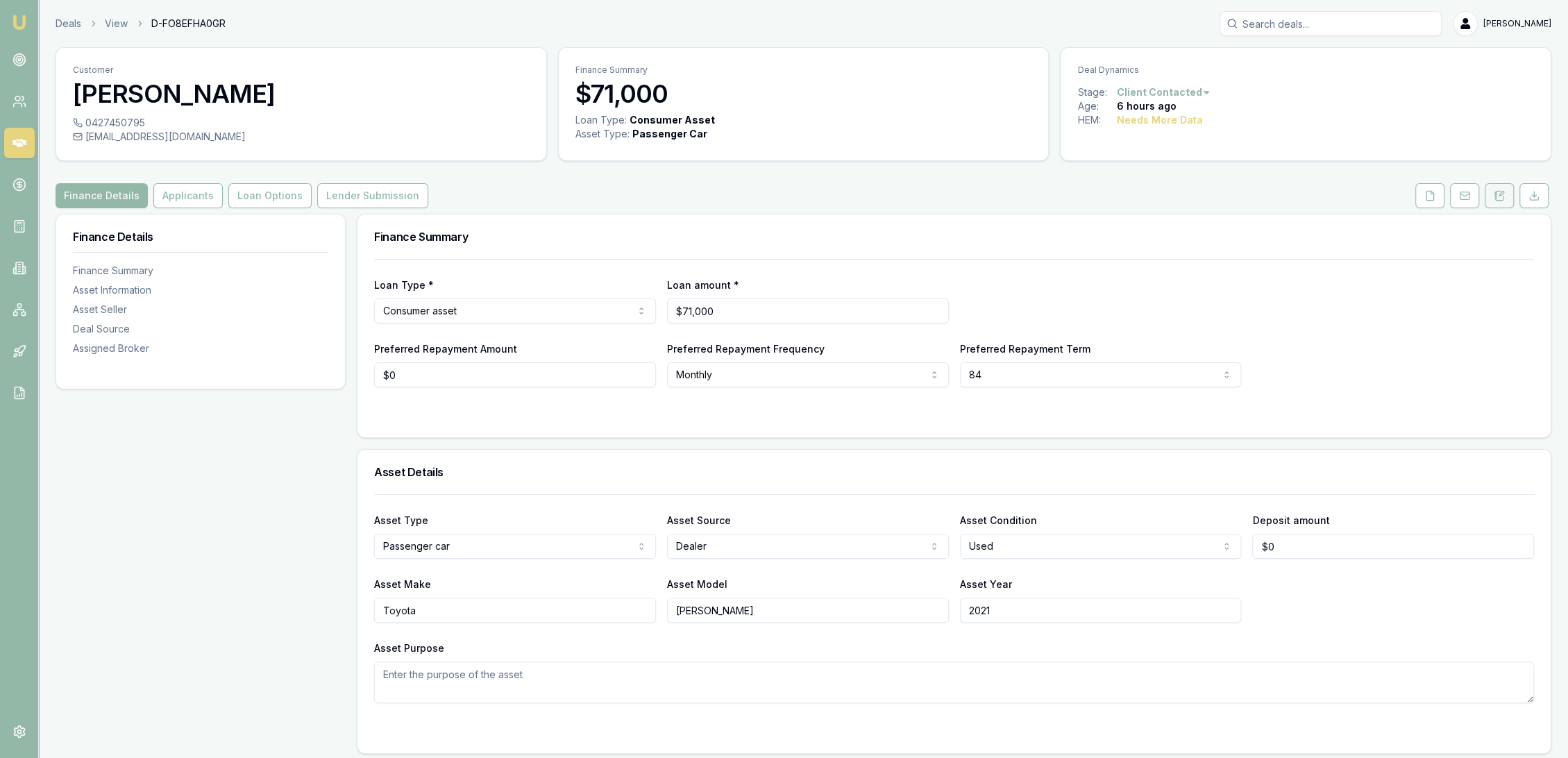
click at [1497, 197] on icon at bounding box center [1500, 196] width 11 height 11
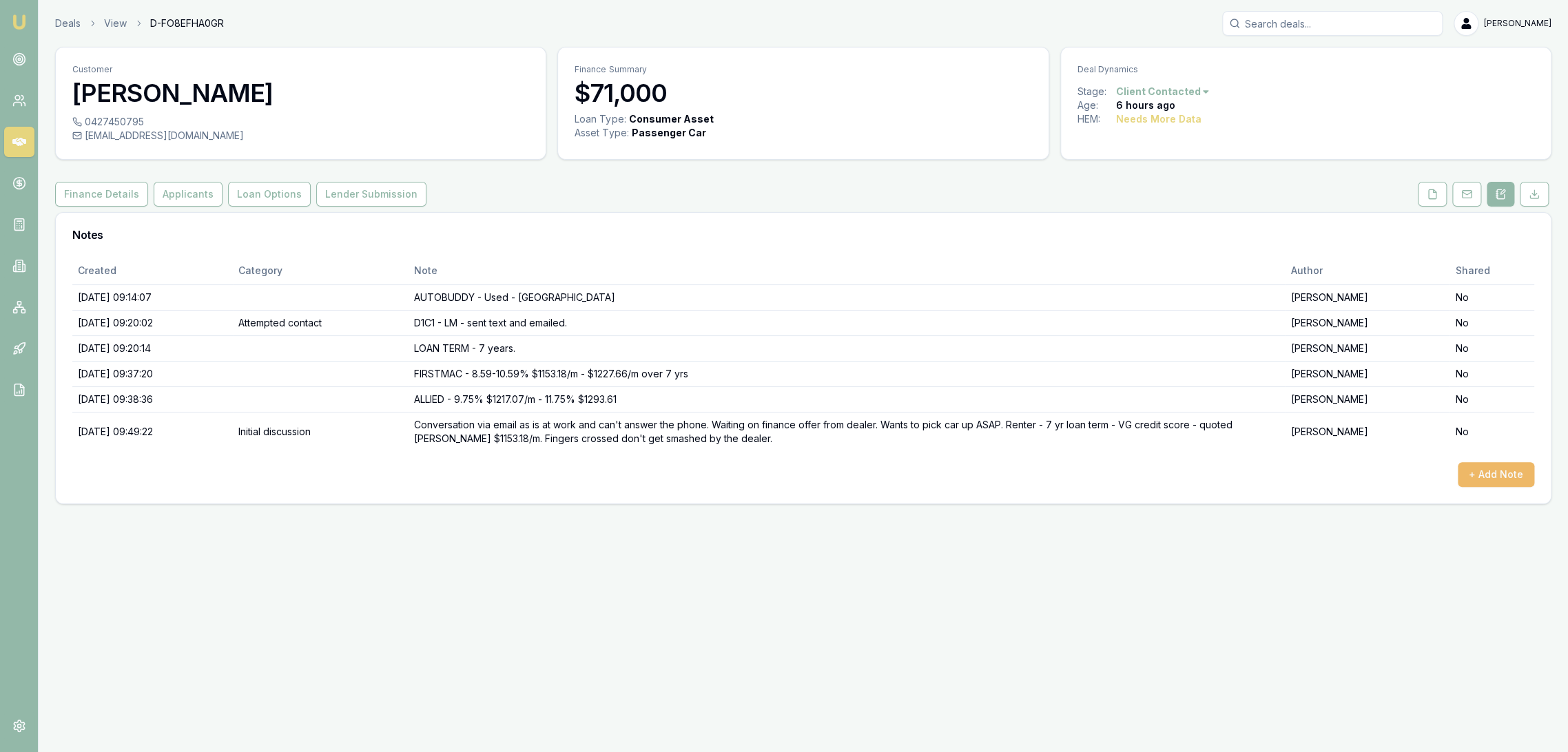
click at [1510, 467] on button "+ Add Note" at bounding box center [1496, 474] width 77 height 25
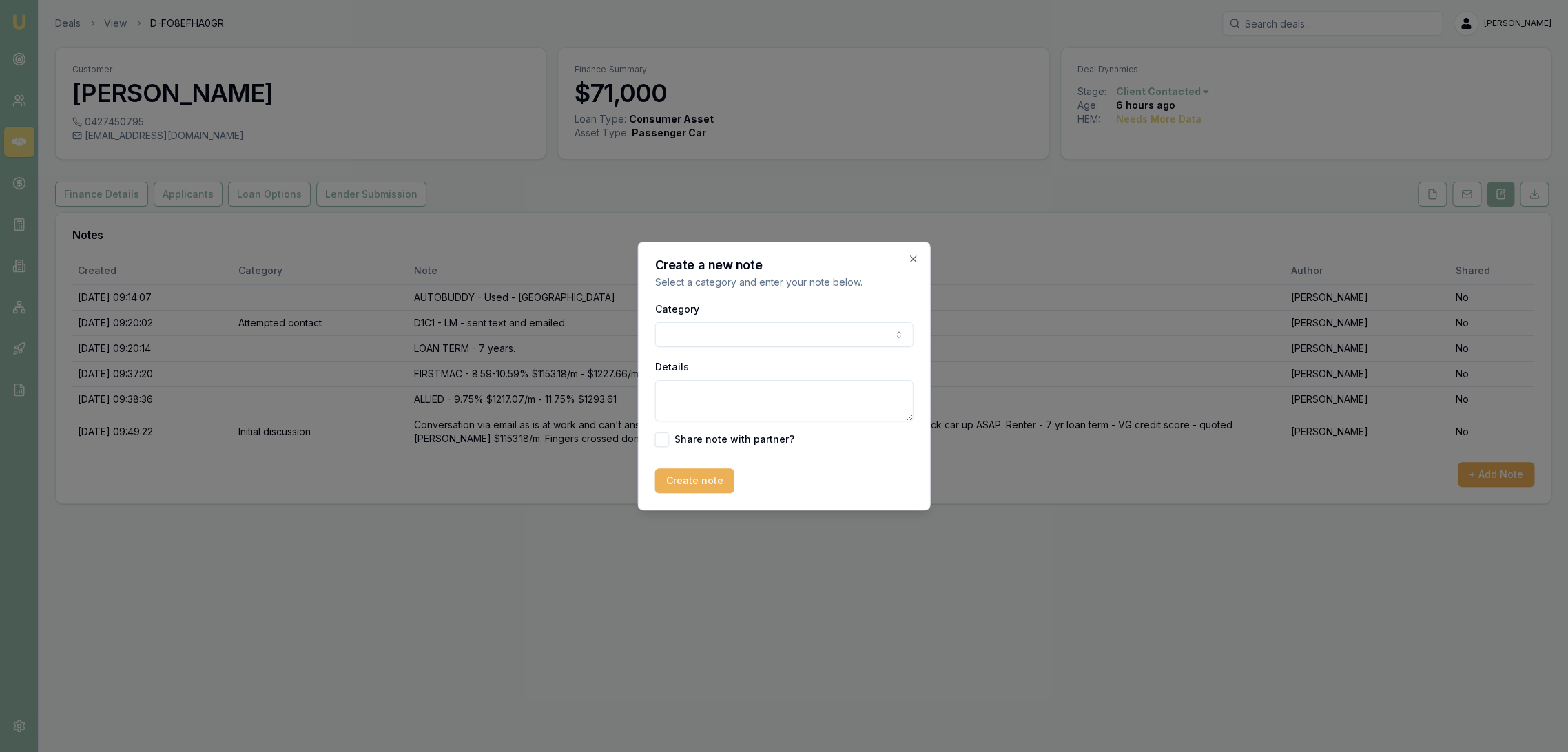
click at [691, 330] on body "Emu Broker Deals View D-FO8EFHA0GR [PERSON_NAME] Toggle Menu Customer [PERSON_N…" at bounding box center [784, 376] width 1568 height 752
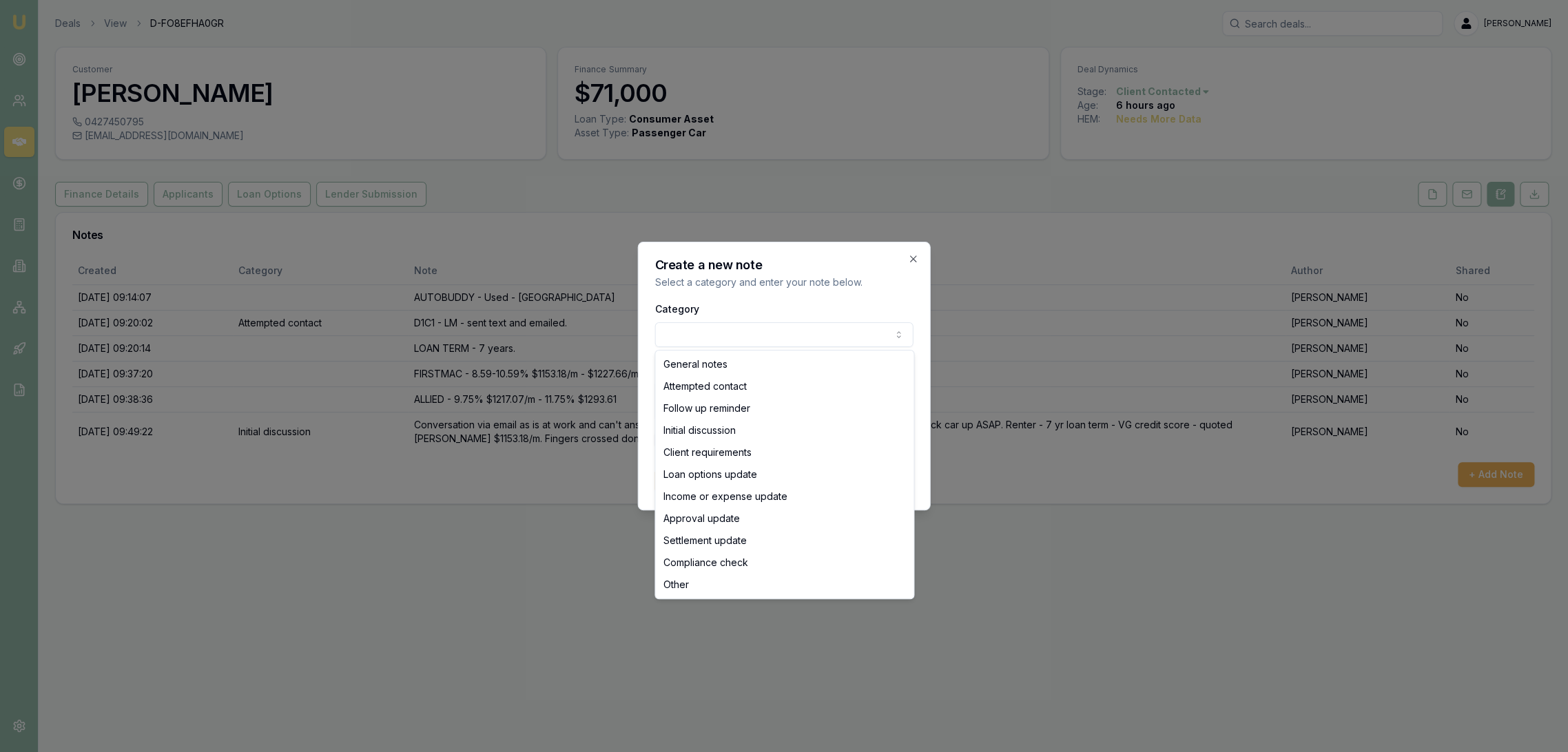
select select "ATTEMPTED_CONTACT"
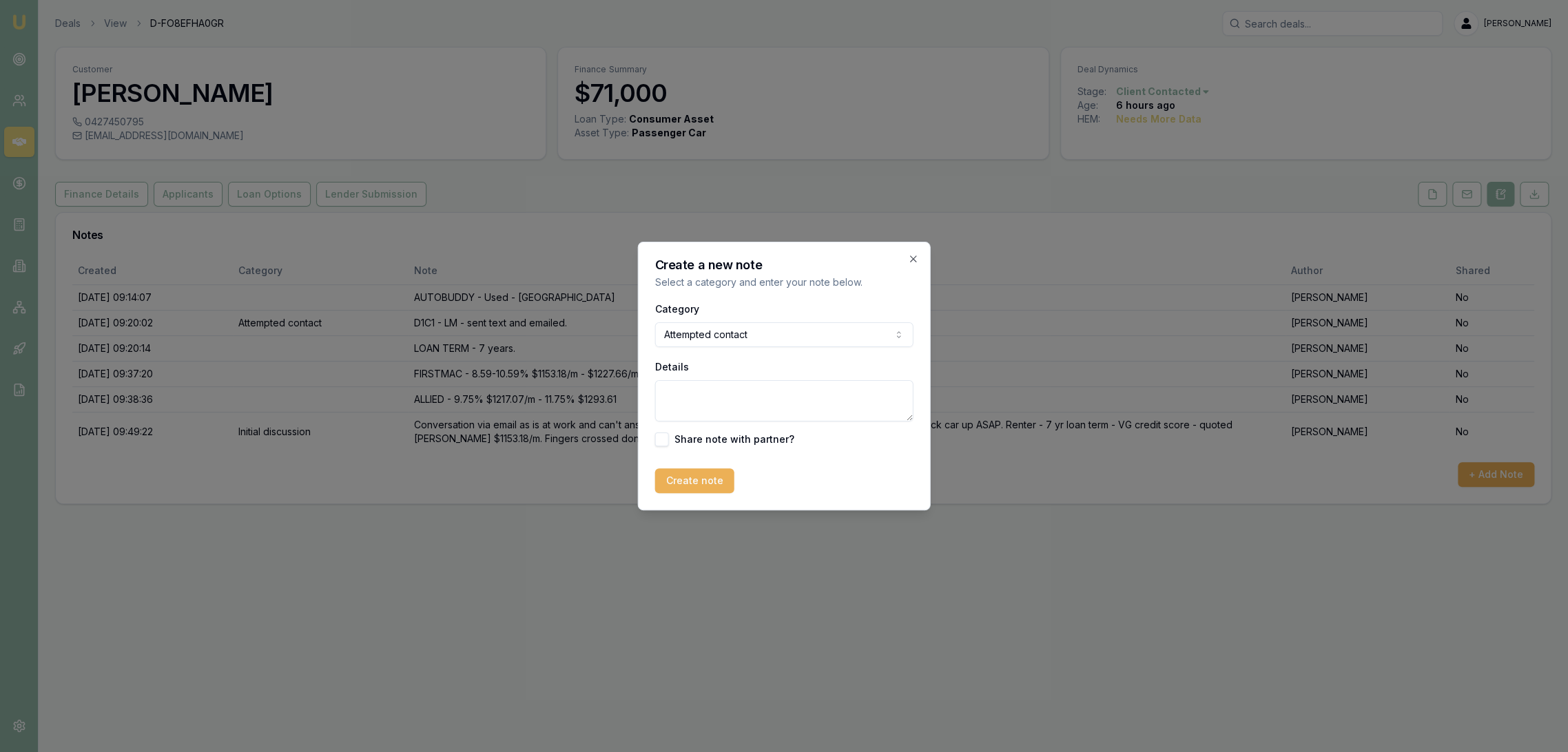
click at [686, 394] on textarea "Details" at bounding box center [784, 401] width 258 height 42
type textarea "[PERSON_NAME] - sent text."
click at [711, 483] on button "Create note" at bounding box center [694, 480] width 79 height 25
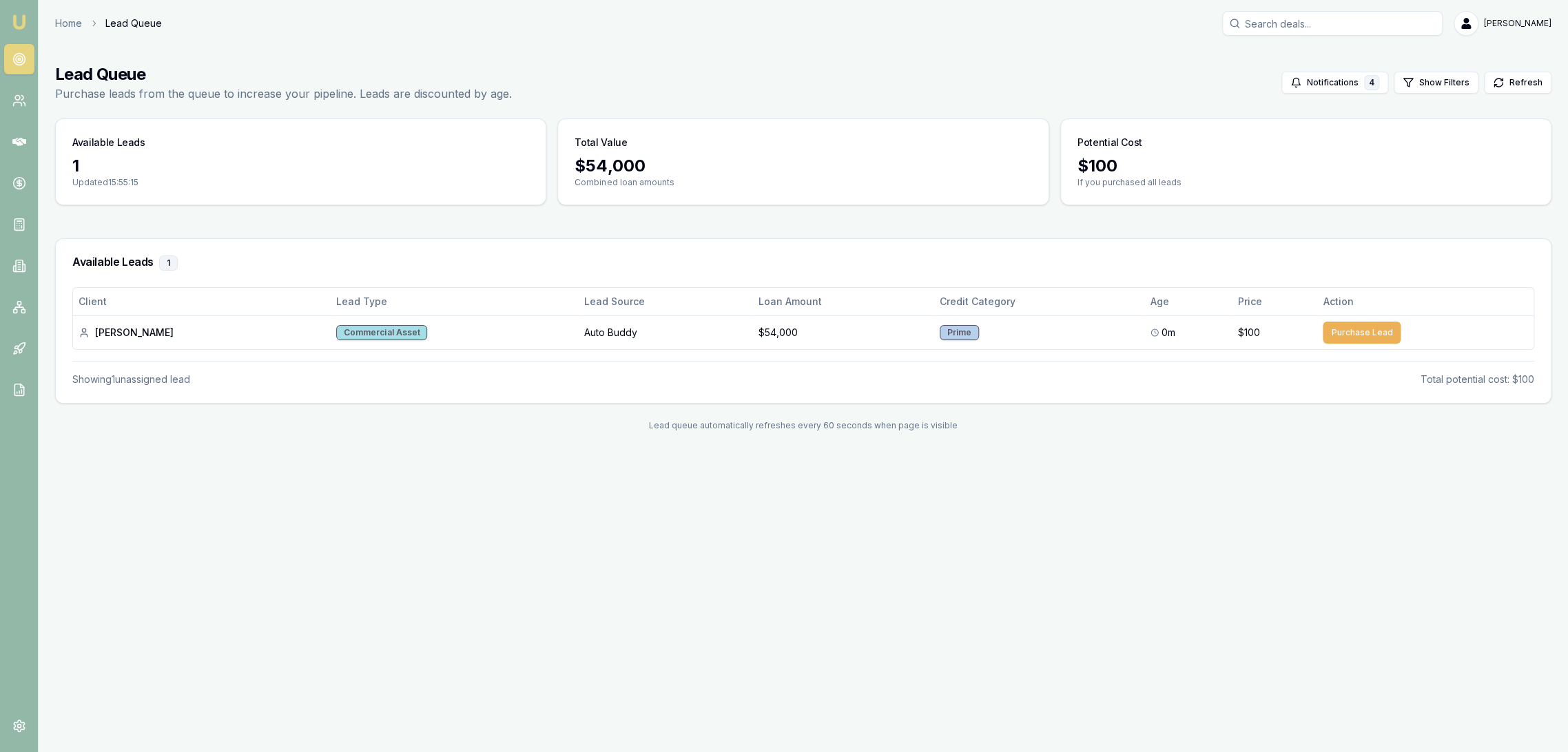
click at [11, 20] on img at bounding box center [19, 22] width 17 height 17
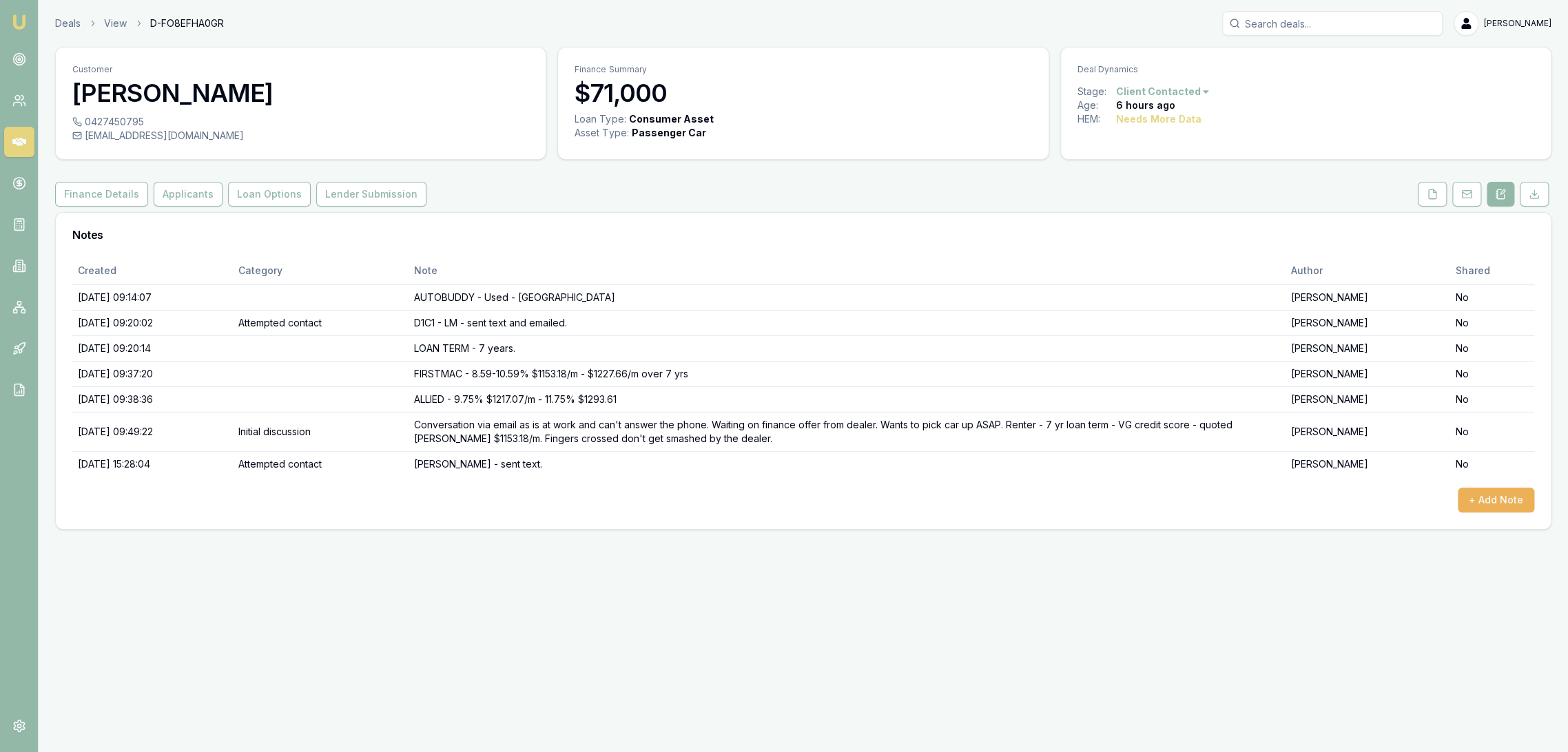
click at [6, 22] on nav "Emu Broker" at bounding box center [18, 208] width 38 height 416
click at [27, 14] on link "Emu Broker" at bounding box center [19, 22] width 22 height 22
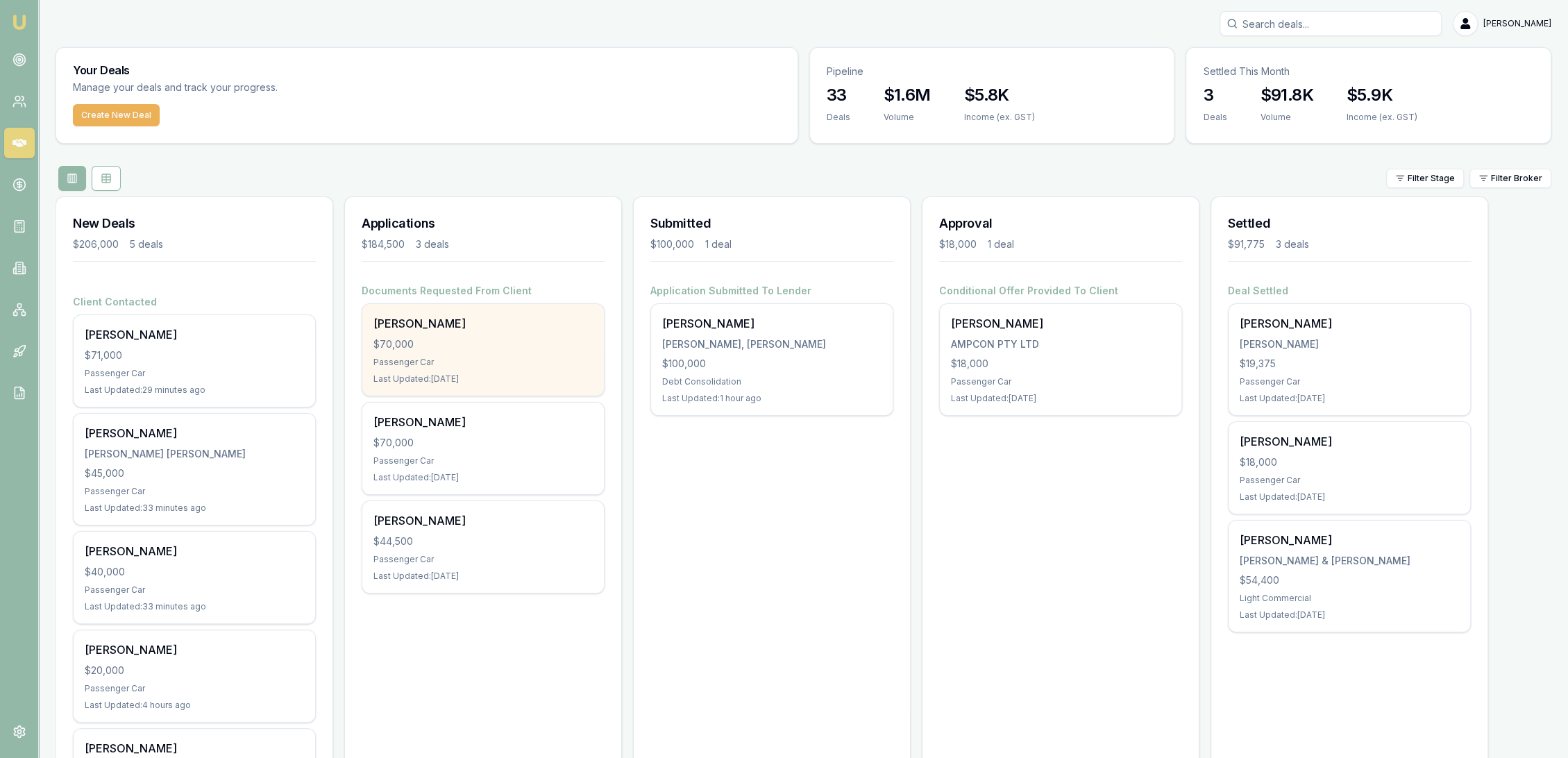
click at [467, 344] on div "$70,000" at bounding box center [483, 344] width 219 height 14
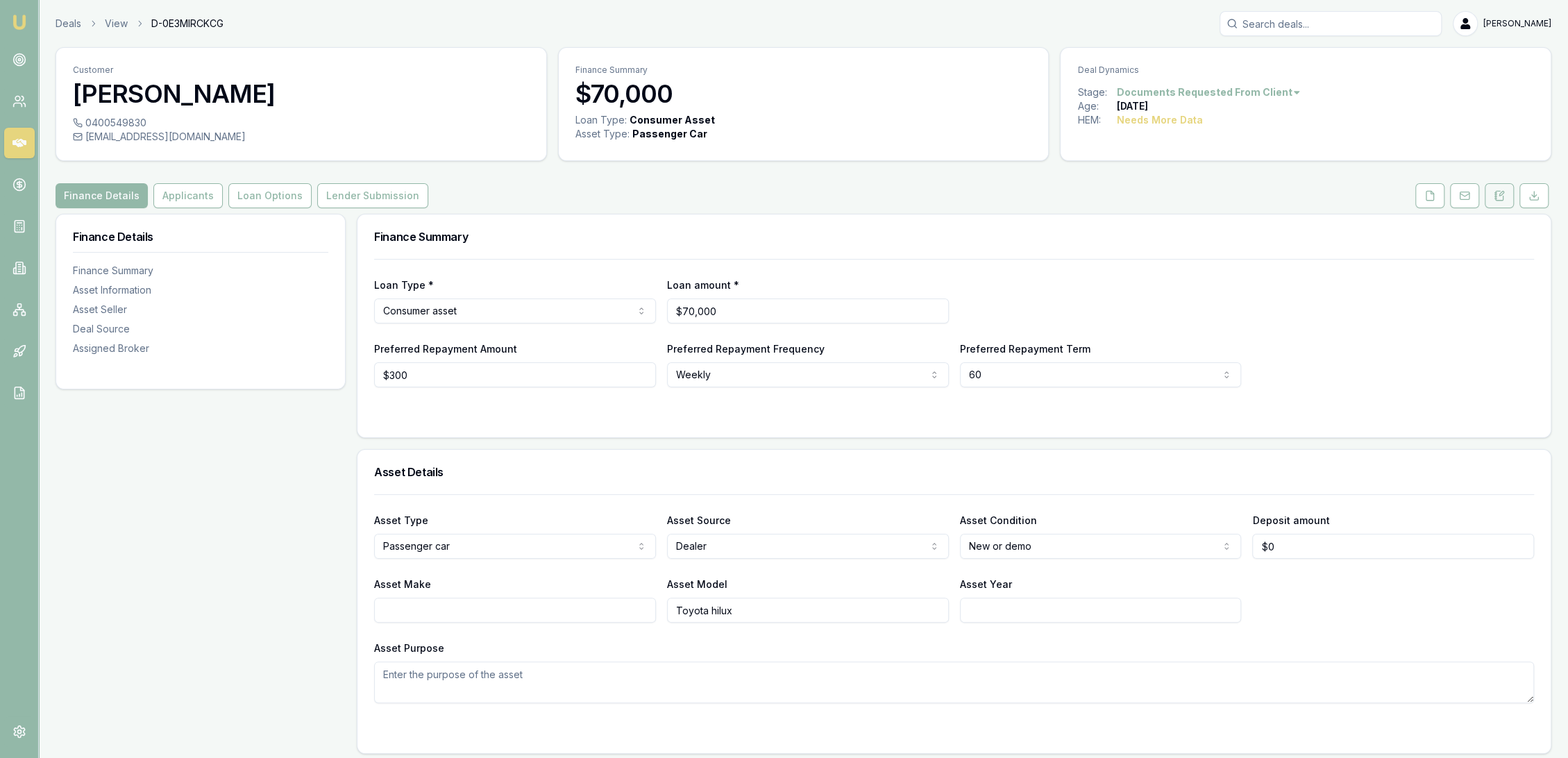
click at [1496, 193] on icon at bounding box center [1500, 195] width 7 height 9
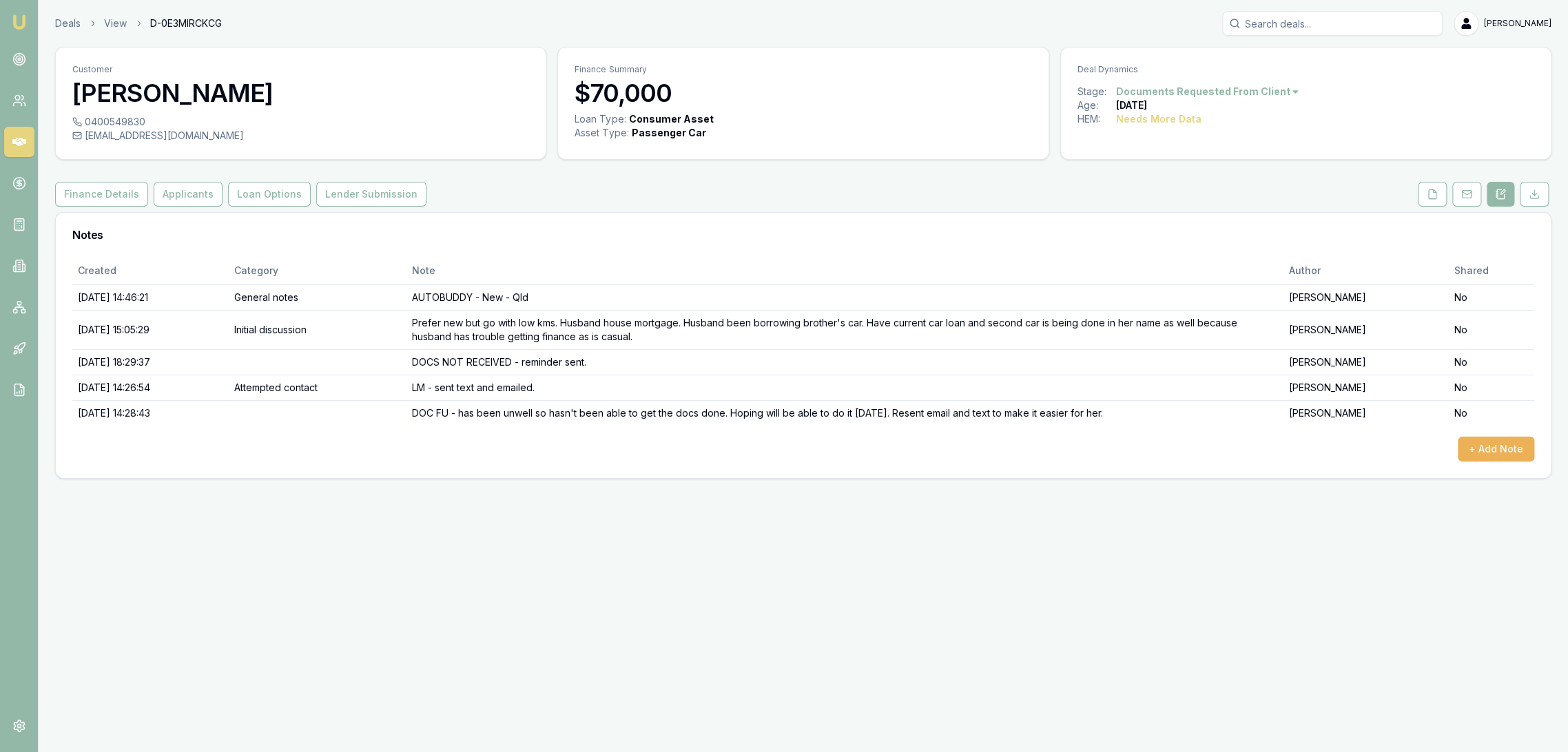
drag, startPoint x: 17, startPoint y: 21, endPoint x: 42, endPoint y: 0, distance: 32.6
click at [17, 21] on img at bounding box center [19, 22] width 17 height 17
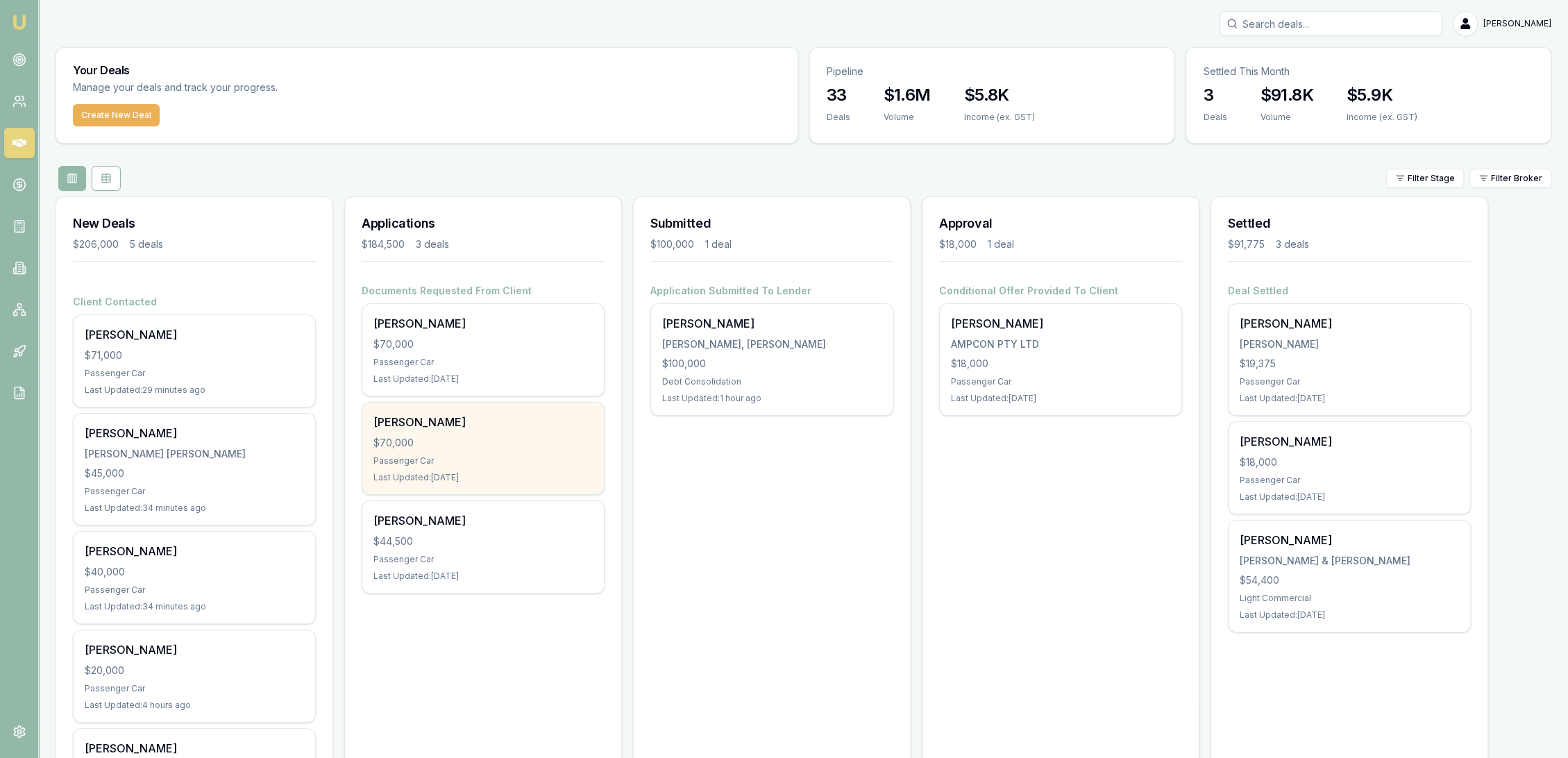
click at [466, 454] on div "[PERSON_NAME] $70,000 Passenger Car Last Updated: [DATE]" at bounding box center [483, 449] width 242 height 92
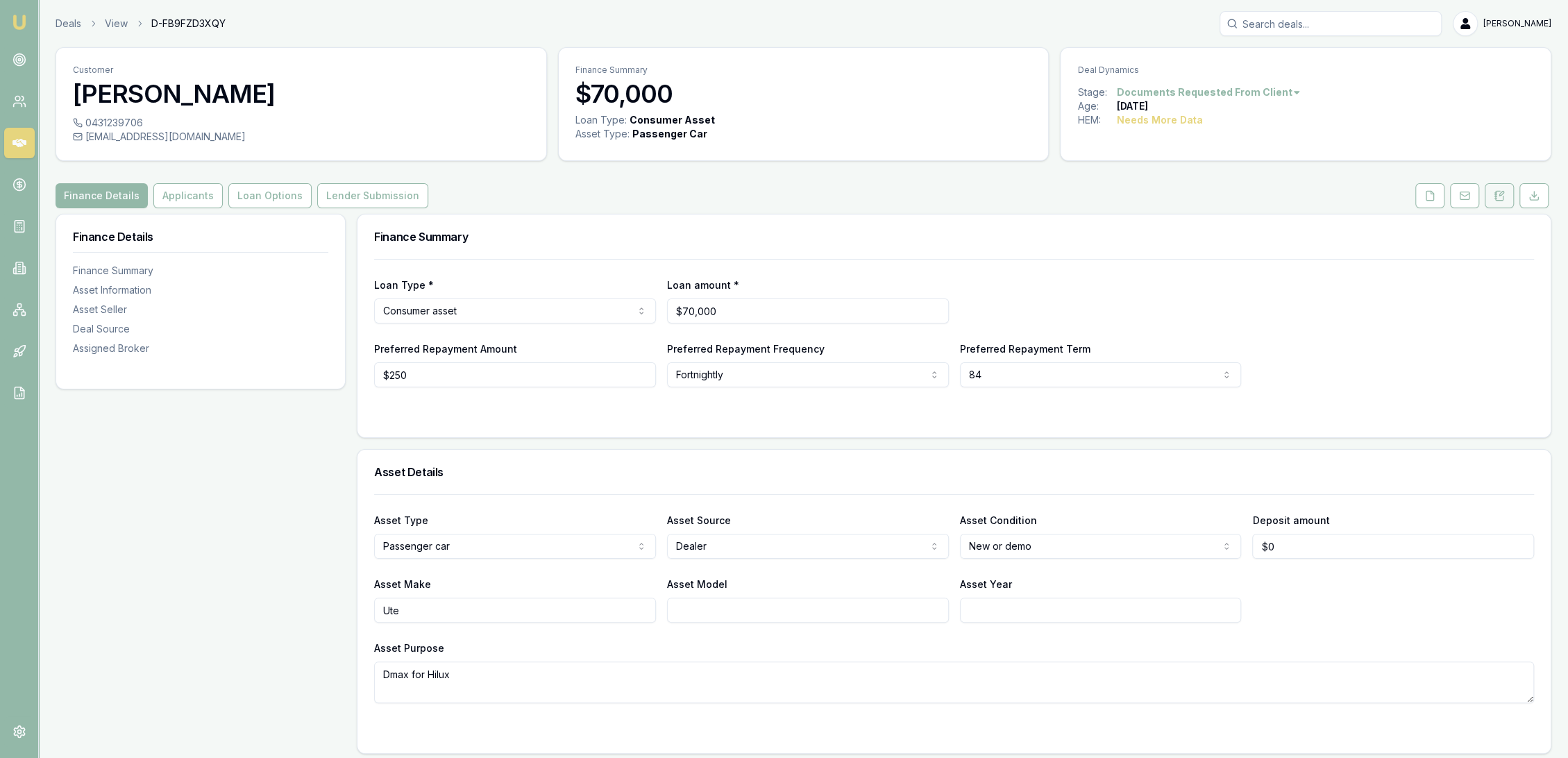
click at [1496, 192] on icon at bounding box center [1500, 195] width 7 height 9
